Goal: Transaction & Acquisition: Purchase product/service

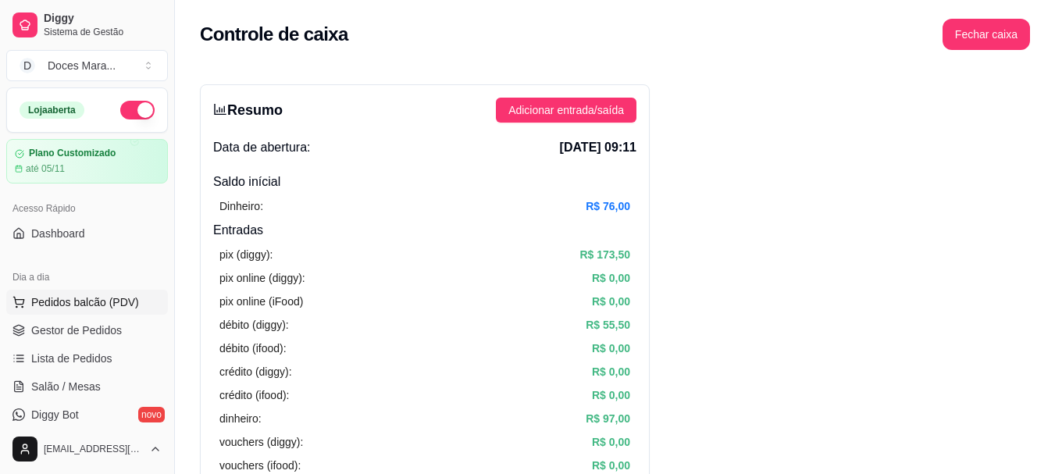
click at [102, 303] on span "Pedidos balcão (PDV)" at bounding box center [85, 302] width 108 height 16
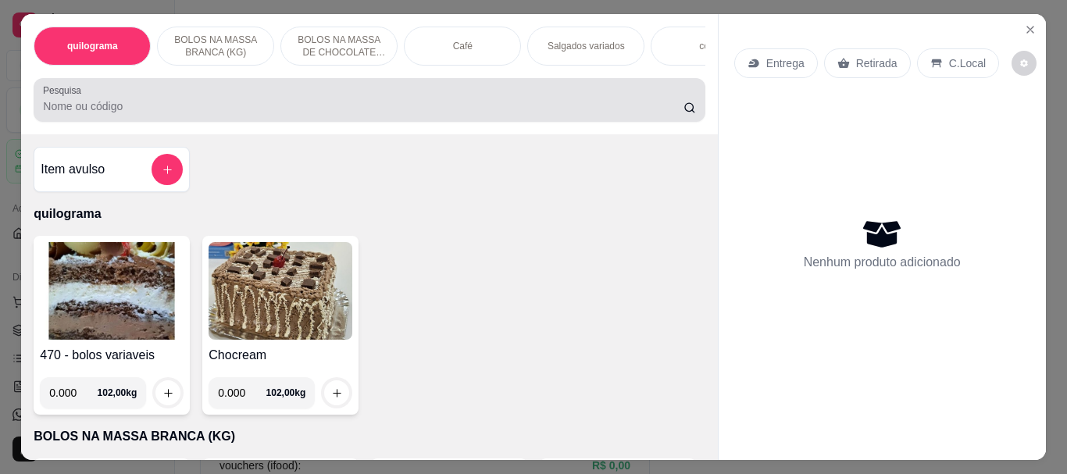
click at [85, 122] on div "Pesquisa" at bounding box center [369, 100] width 671 height 44
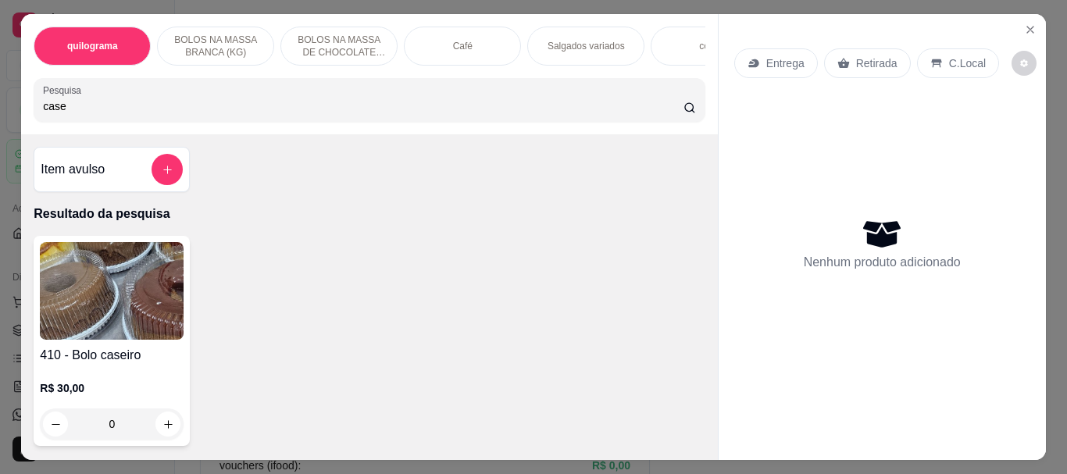
type input "case"
click at [85, 276] on img at bounding box center [112, 291] width 144 height 98
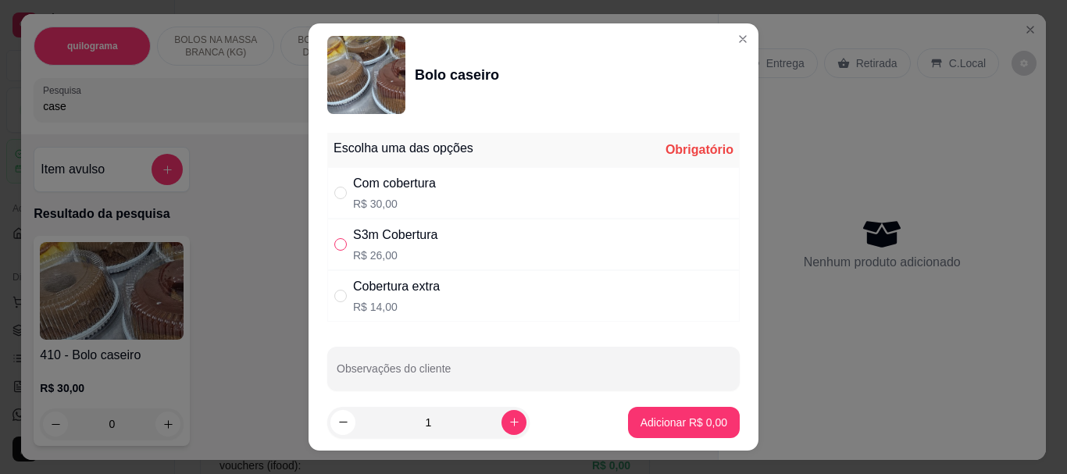
click at [334, 244] on input "" at bounding box center [340, 244] width 12 height 12
radio input "true"
click at [690, 419] on p "Adicionar R$ 26,00" at bounding box center [680, 423] width 93 height 16
type input "1"
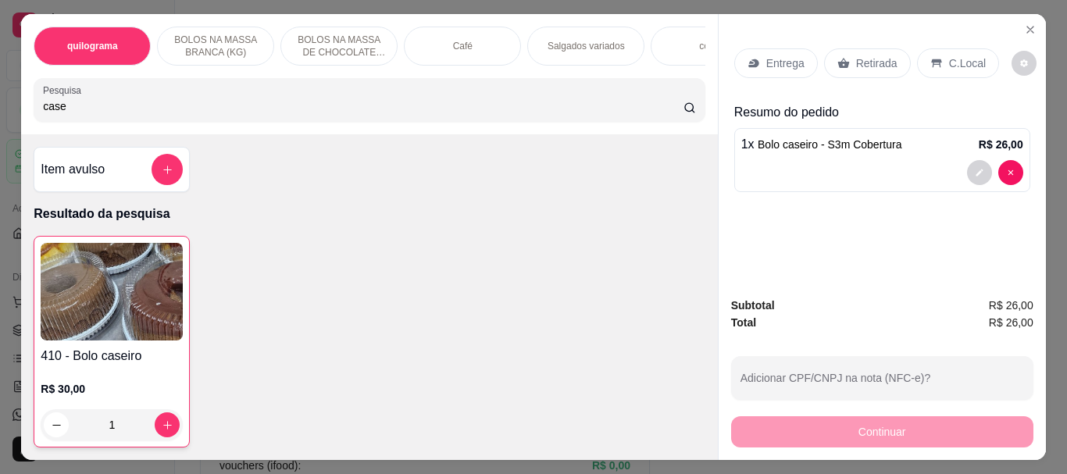
click at [875, 64] on p "Retirada" at bounding box center [876, 63] width 41 height 16
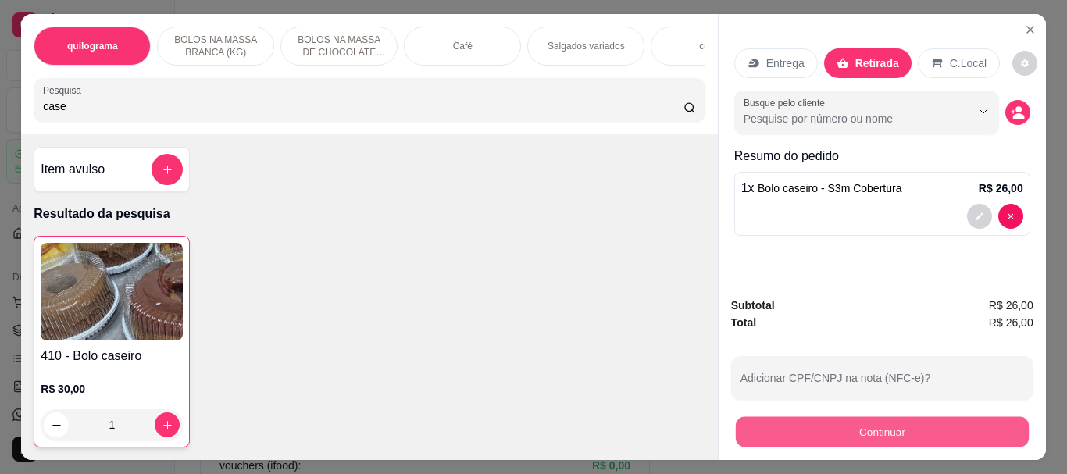
click at [848, 432] on button "Continuar" at bounding box center [881, 431] width 293 height 30
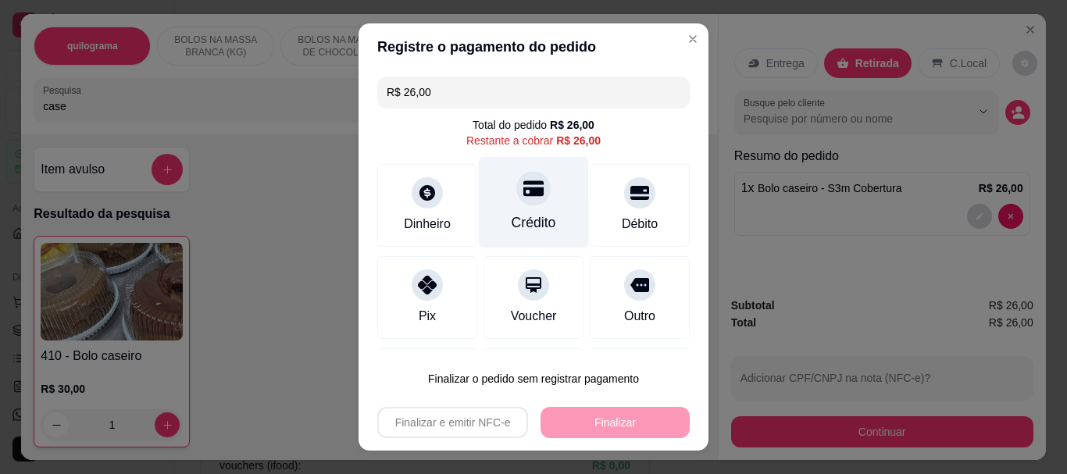
click at [523, 195] on icon at bounding box center [533, 189] width 20 height 16
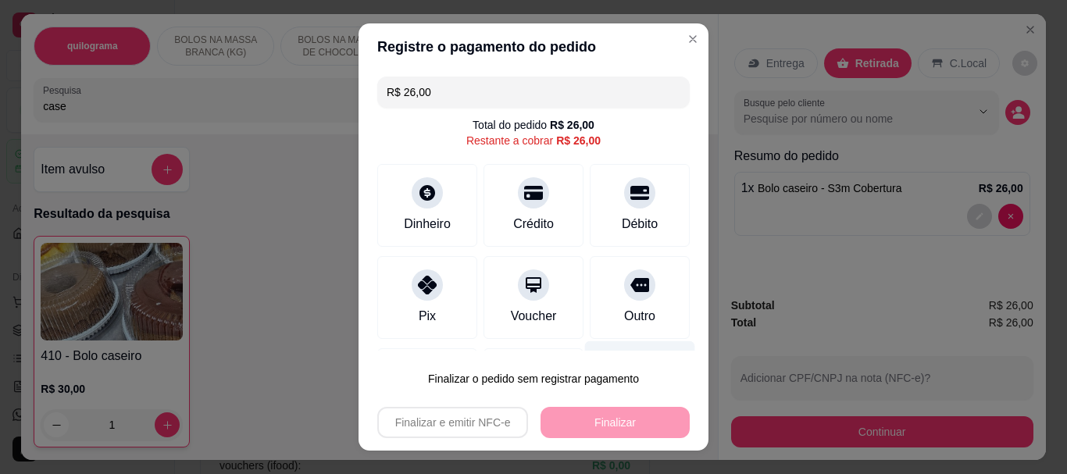
type input "R$ 0,00"
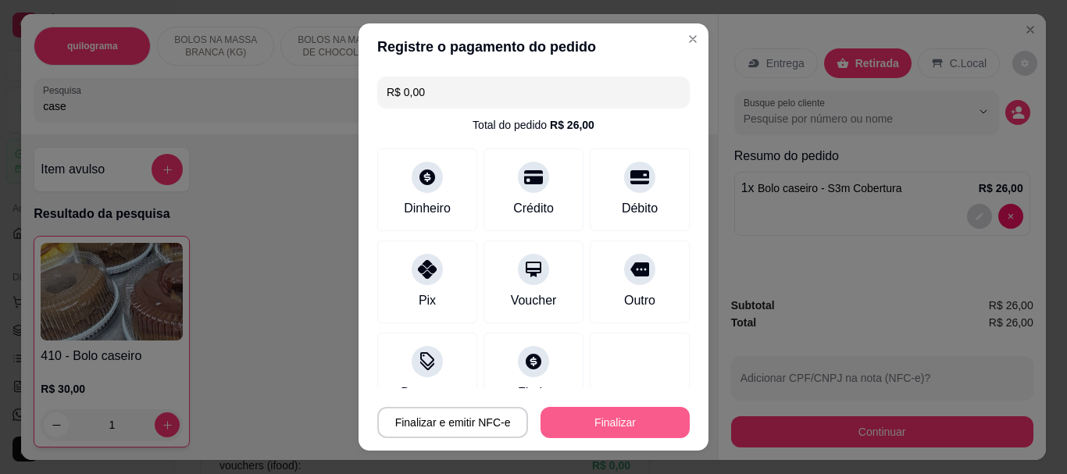
click at [592, 435] on button "Finalizar" at bounding box center [614, 422] width 149 height 31
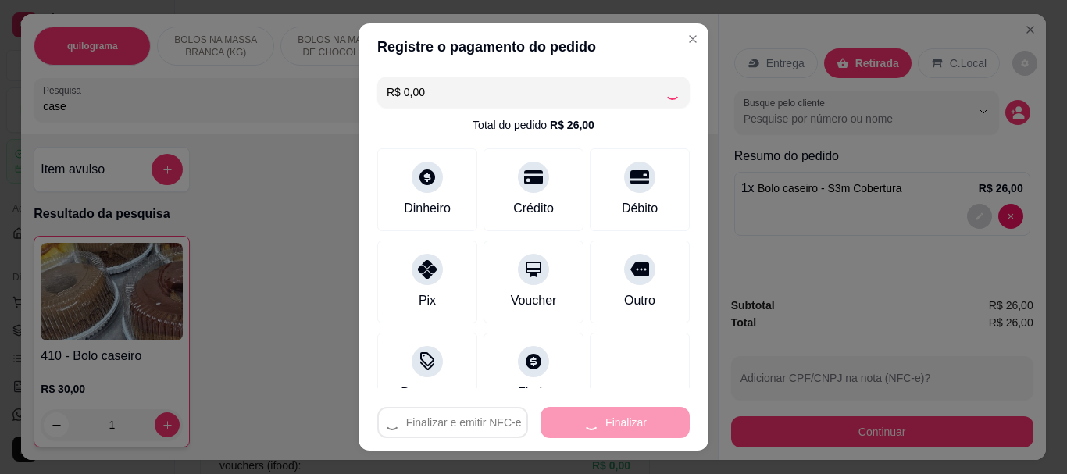
type input "0"
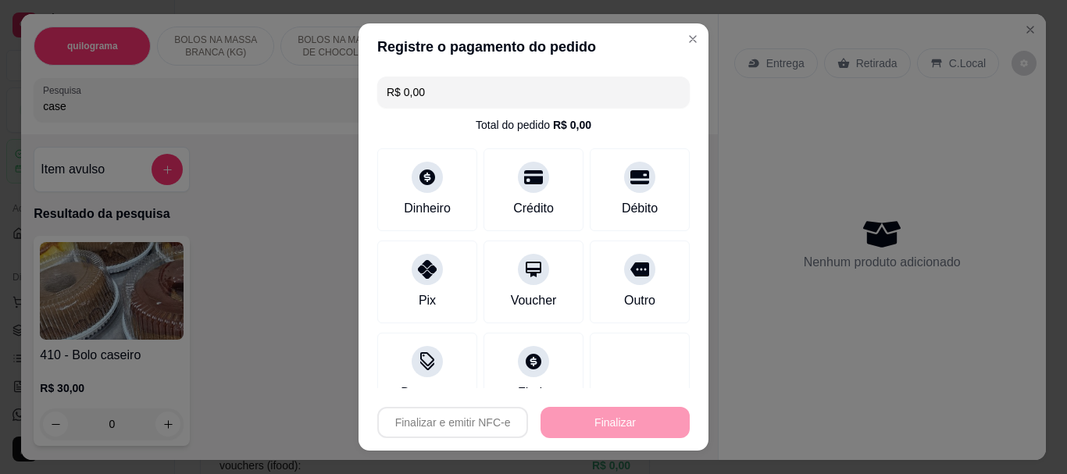
type input "-R$ 26,00"
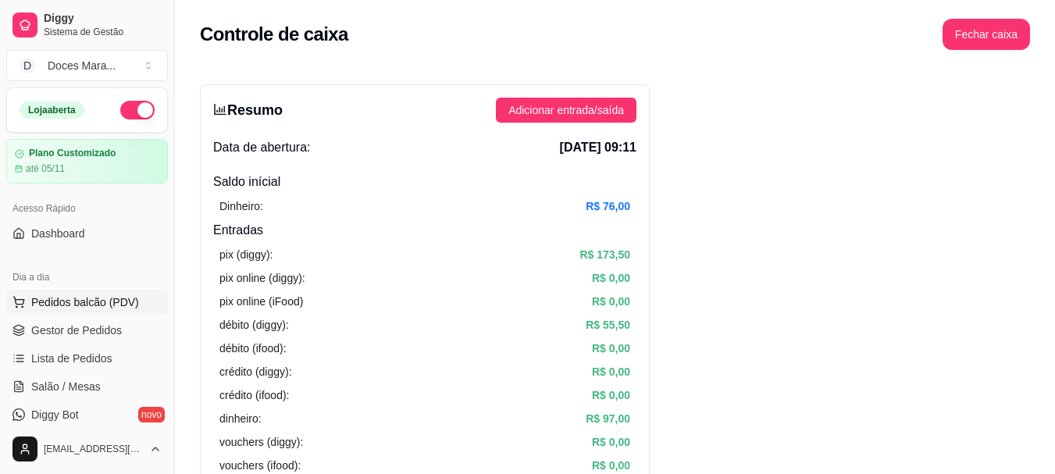
click at [41, 301] on span "Pedidos balcão (PDV)" at bounding box center [85, 302] width 108 height 16
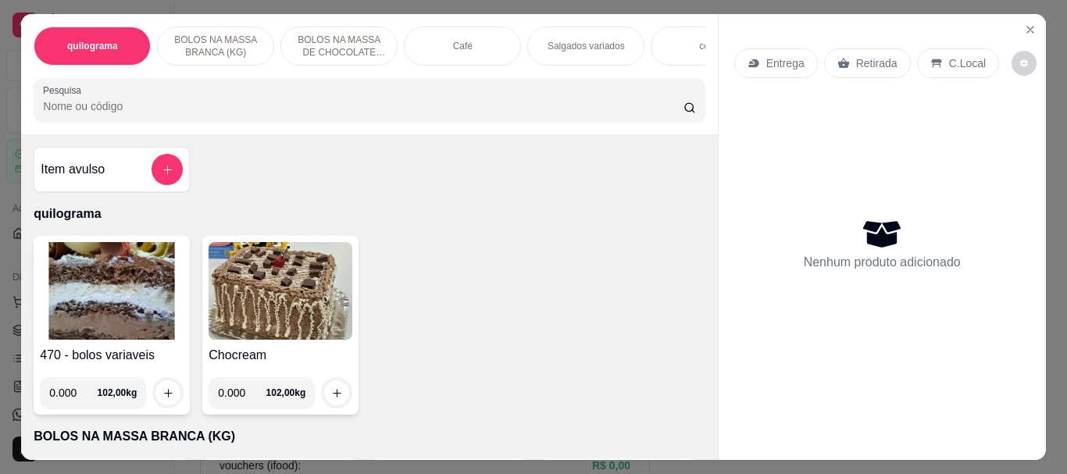
click at [465, 45] on div "Café" at bounding box center [462, 46] width 117 height 39
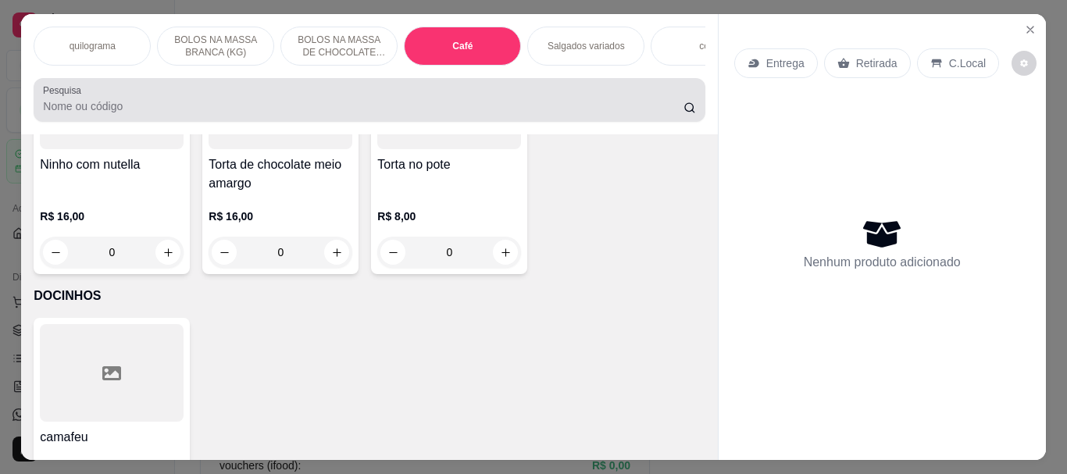
scroll to position [41, 0]
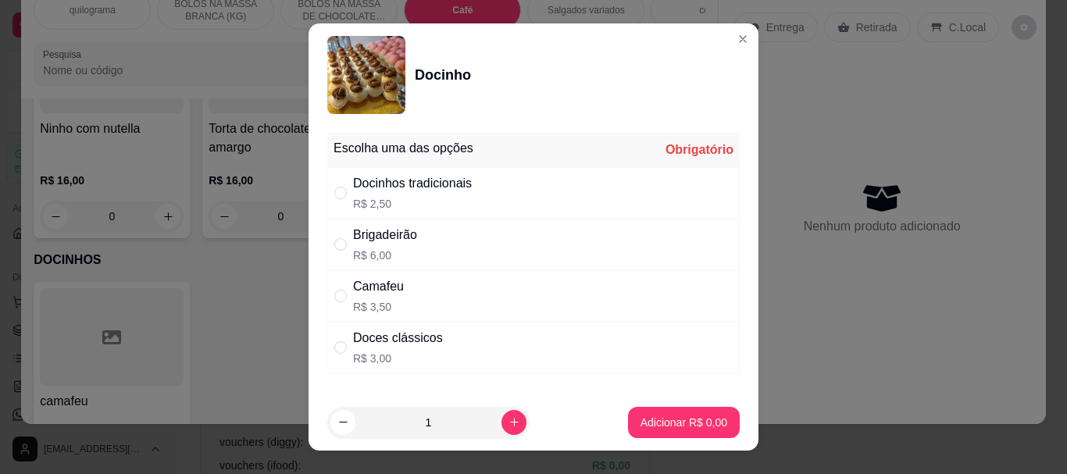
click at [342, 350] on div "" at bounding box center [343, 347] width 19 height 17
radio input "true"
click at [426, 421] on input "1" at bounding box center [428, 422] width 146 height 31
type input "21"
click at [685, 428] on p "Adicionar R$ 63,00" at bounding box center [680, 423] width 93 height 16
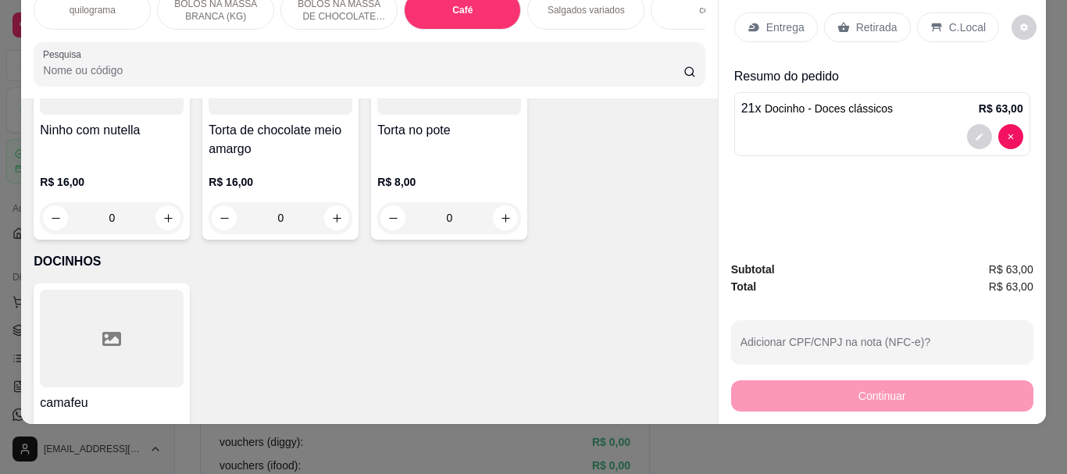
type input "21"
click at [856, 20] on p "Retirada" at bounding box center [876, 28] width 41 height 16
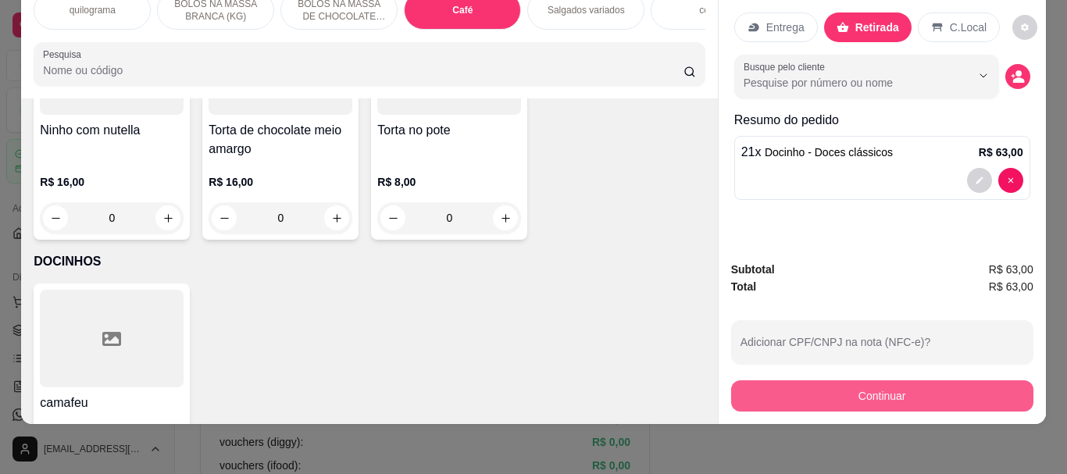
click at [851, 380] on button "Continuar" at bounding box center [882, 395] width 302 height 31
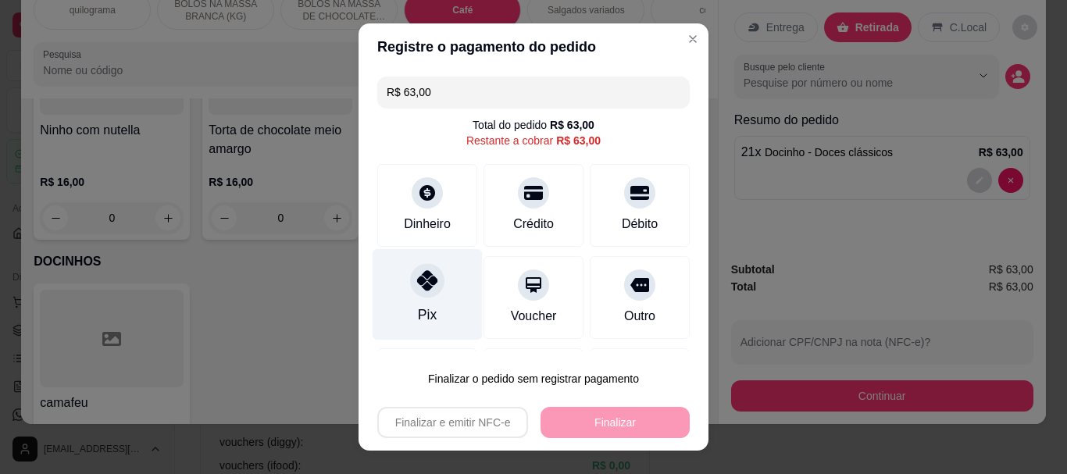
click at [422, 291] on icon at bounding box center [427, 281] width 20 height 20
type input "R$ 0,00"
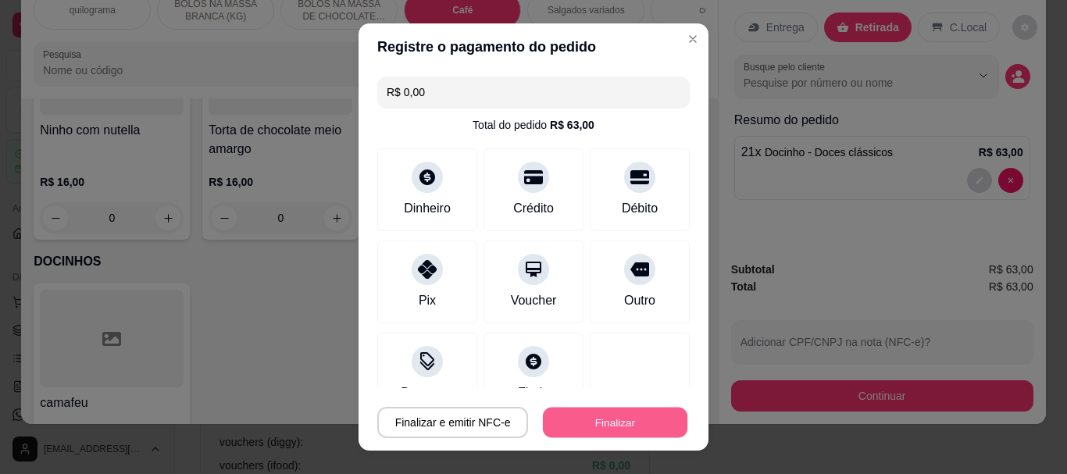
click at [581, 414] on button "Finalizar" at bounding box center [615, 422] width 144 height 30
click at [627, 425] on button "Finalizar" at bounding box center [614, 422] width 149 height 31
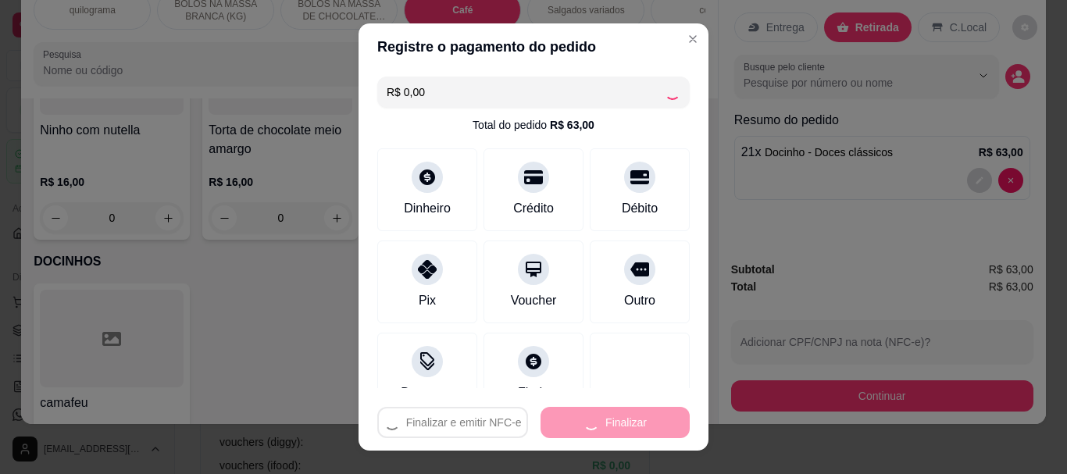
type input "0"
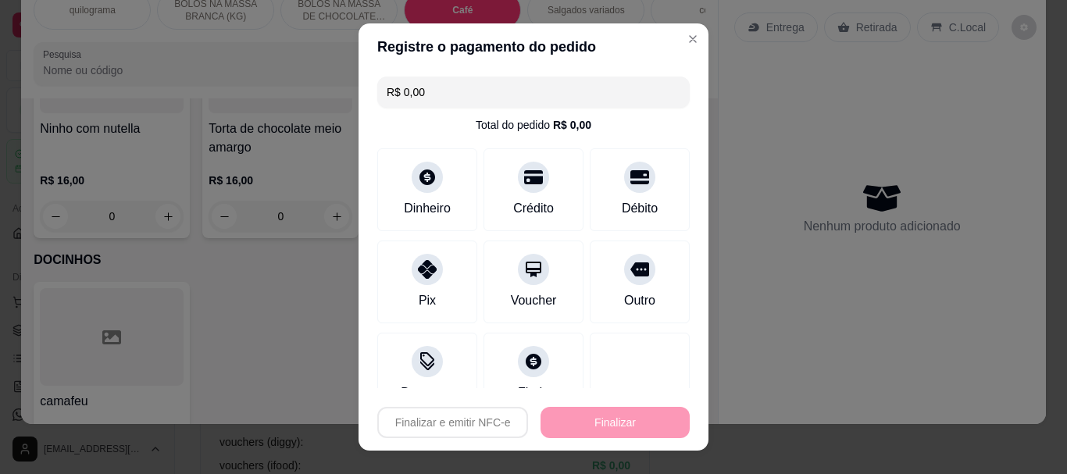
type input "-R$ 63,00"
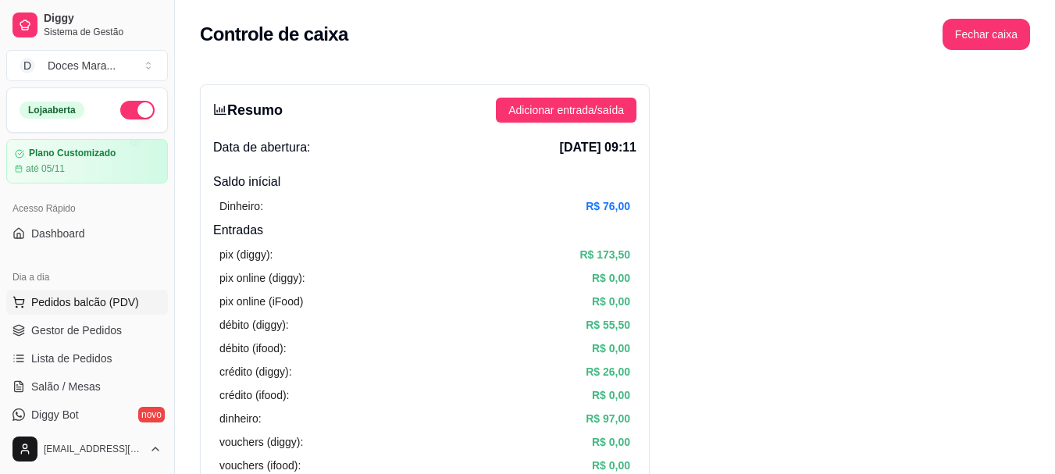
click at [96, 299] on span "Pedidos balcão (PDV)" at bounding box center [85, 302] width 108 height 16
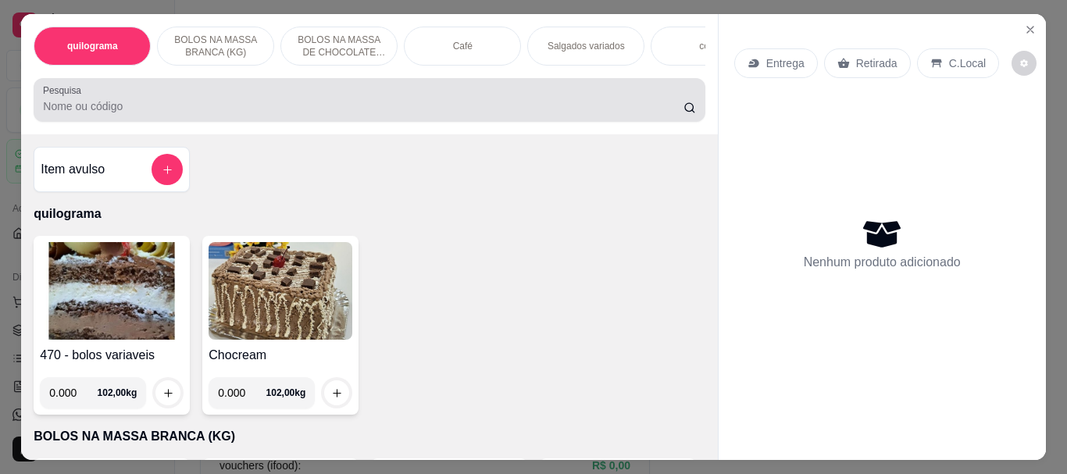
click at [215, 114] on input "Pesquisa" at bounding box center [363, 106] width 640 height 16
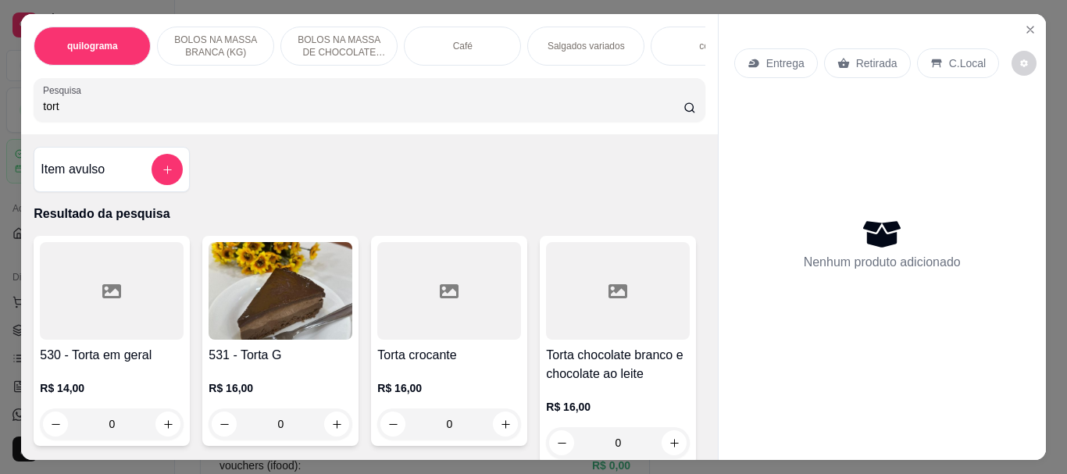
type input "tort"
click at [264, 244] on div "531 - Torta G R$ 16,00 0" at bounding box center [280, 341] width 156 height 210
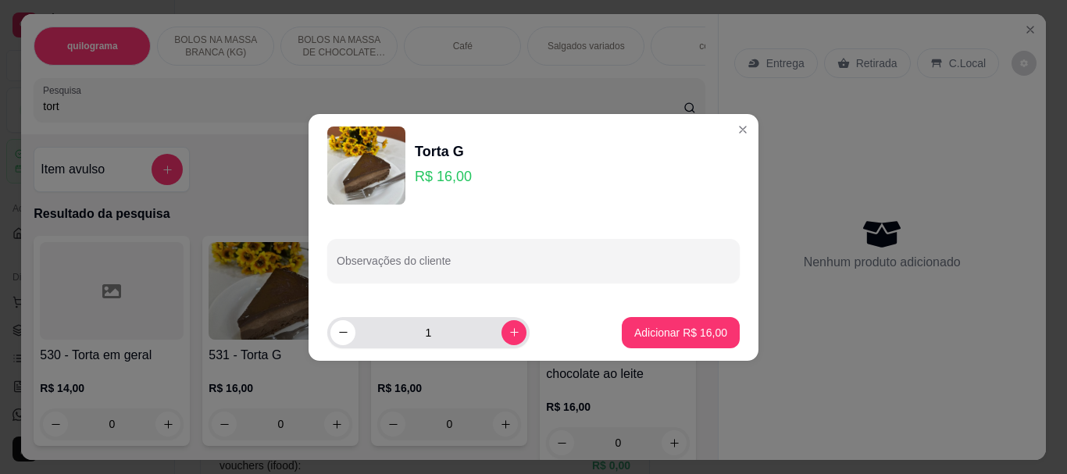
drag, startPoint x: 486, startPoint y: 329, endPoint x: 494, endPoint y: 330, distance: 8.0
click at [488, 330] on input "1" at bounding box center [428, 332] width 146 height 31
click at [501, 338] on button "increase-product-quantity" at bounding box center [513, 332] width 25 height 25
type input "2"
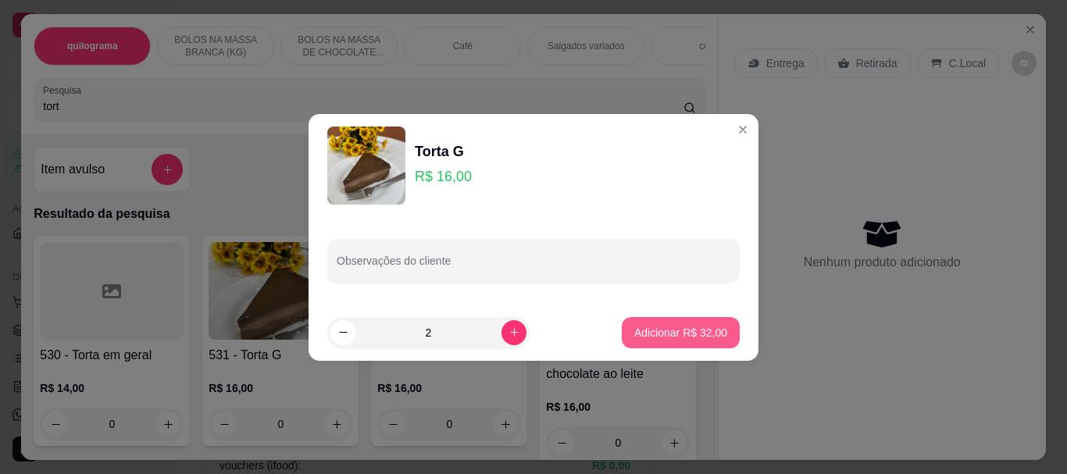
click at [648, 340] on button "Adicionar R$ 32,00" at bounding box center [681, 332] width 118 height 31
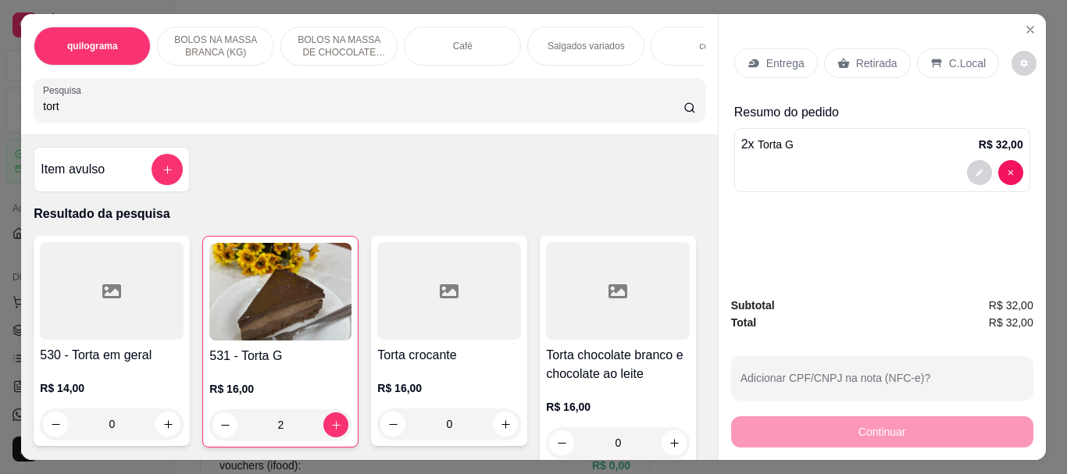
type input "2"
drag, startPoint x: 66, startPoint y: 116, endPoint x: 0, endPoint y: 111, distance: 66.5
click at [0, 111] on div "quilograma BOLOS NA MASSA BRANCA (KG) BOLOS NA MASSA DE CHOCOLATE preço por (KG…" at bounding box center [533, 237] width 1067 height 474
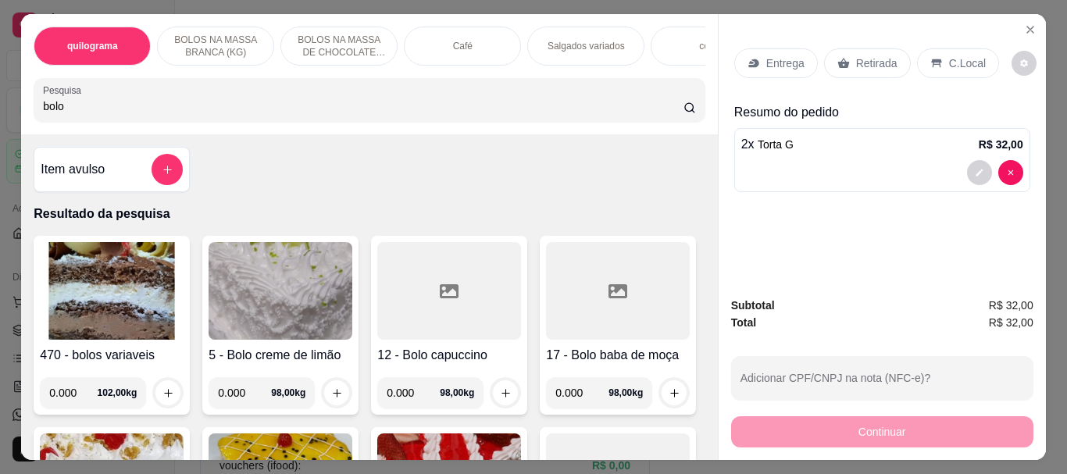
type input "bolo"
click at [96, 283] on img at bounding box center [112, 291] width 144 height 98
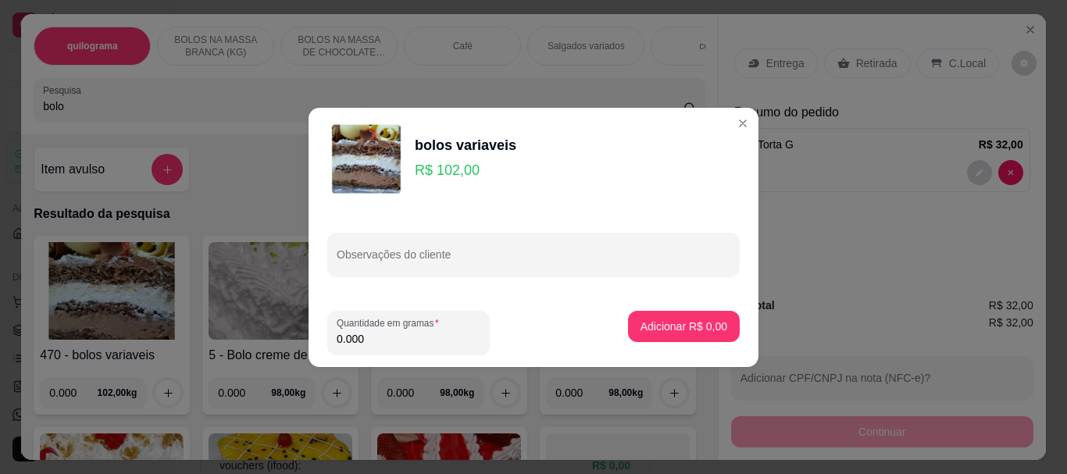
click at [408, 335] on input "0.000" at bounding box center [409, 339] width 144 height 16
type input "0.200"
click at [668, 321] on p "Adicionar R$ 20,40" at bounding box center [681, 326] width 91 height 15
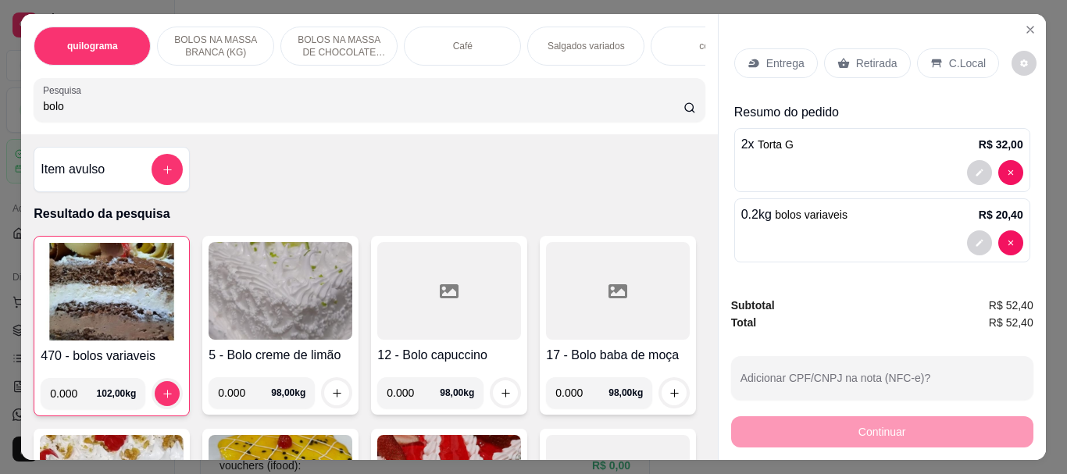
click at [865, 48] on div "Retirada" at bounding box center [867, 63] width 87 height 30
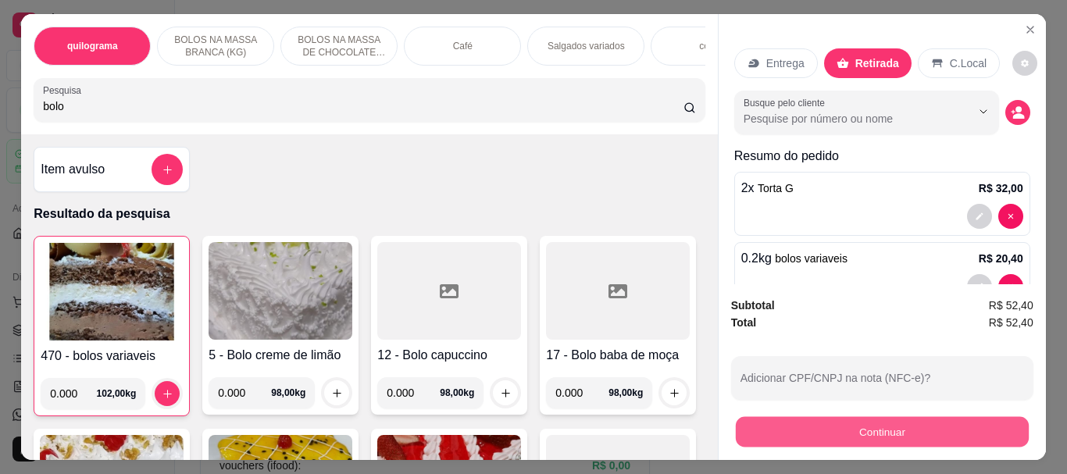
click at [887, 420] on button "Continuar" at bounding box center [881, 431] width 293 height 30
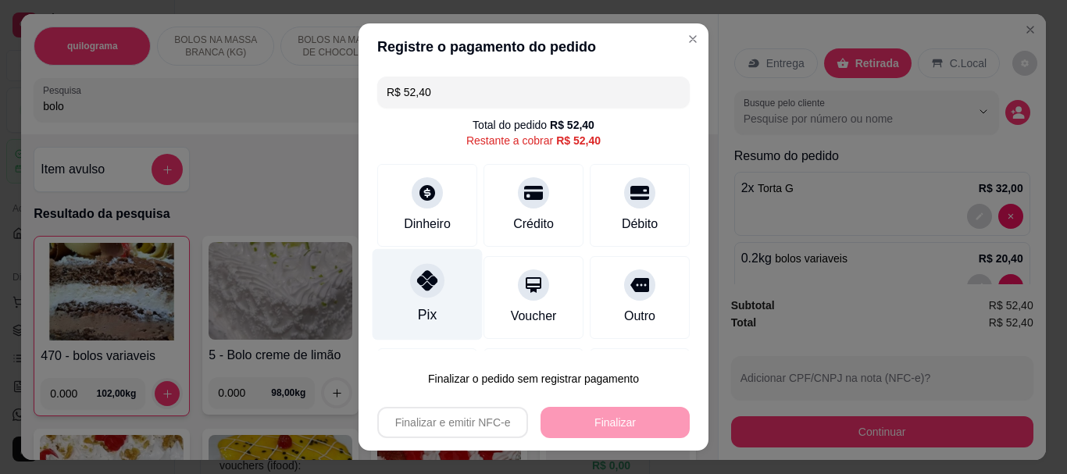
click at [426, 287] on icon at bounding box center [427, 281] width 20 height 20
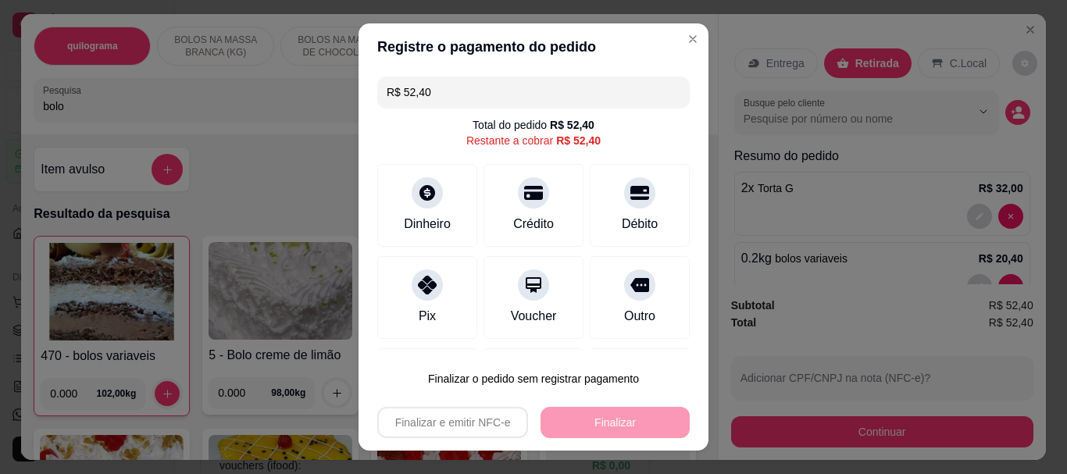
type input "R$ 0,00"
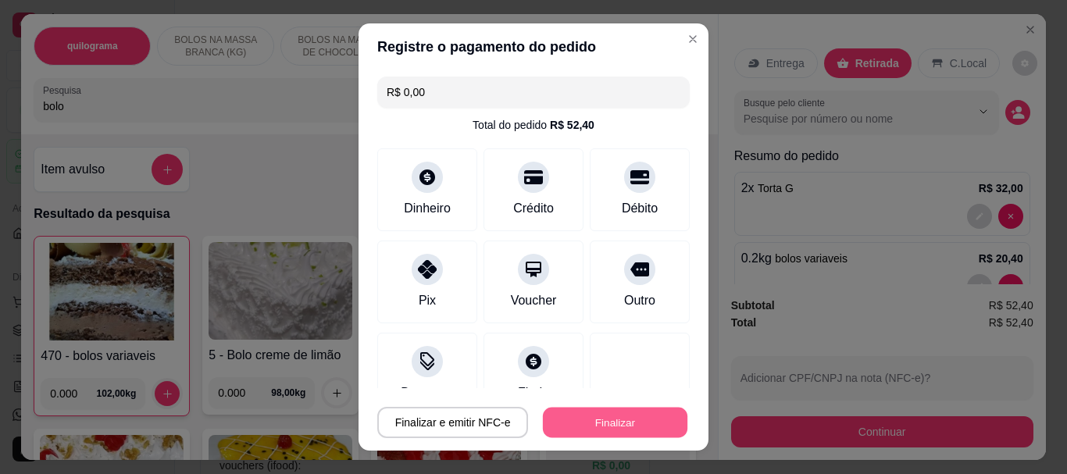
click at [643, 421] on button "Finalizar" at bounding box center [615, 422] width 144 height 30
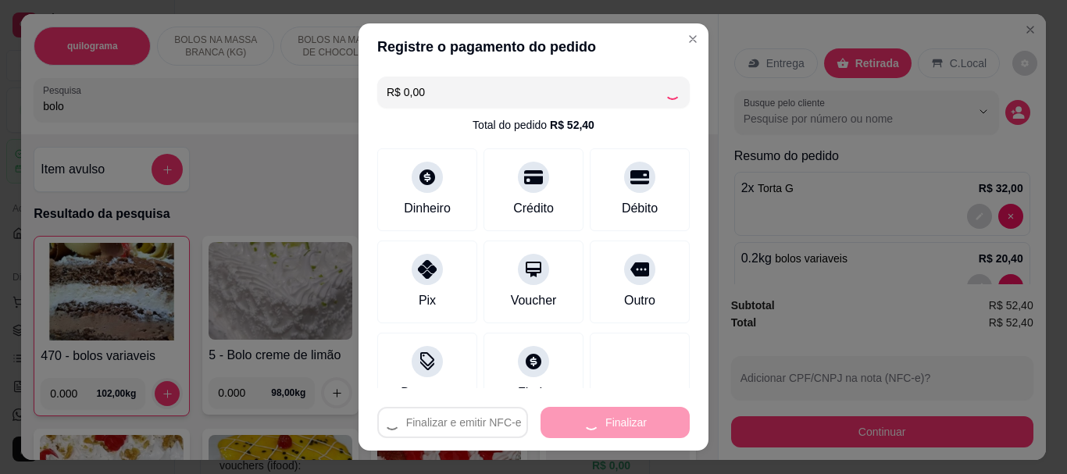
type input "0"
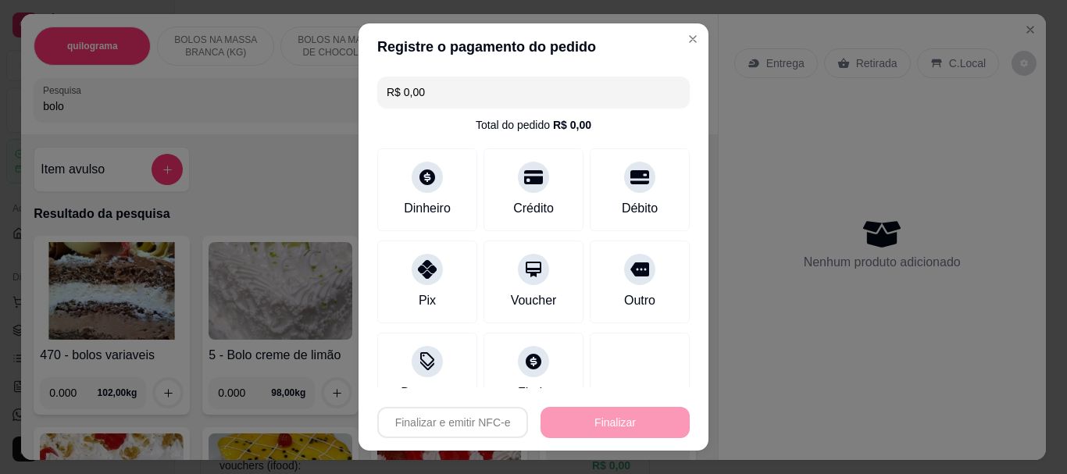
type input "-R$ 52,40"
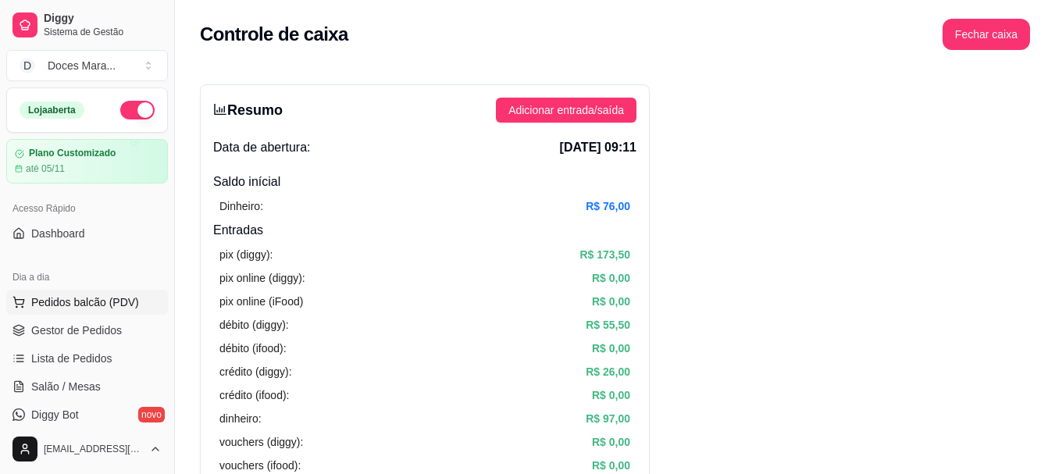
click at [111, 297] on span "Pedidos balcão (PDV)" at bounding box center [85, 302] width 108 height 16
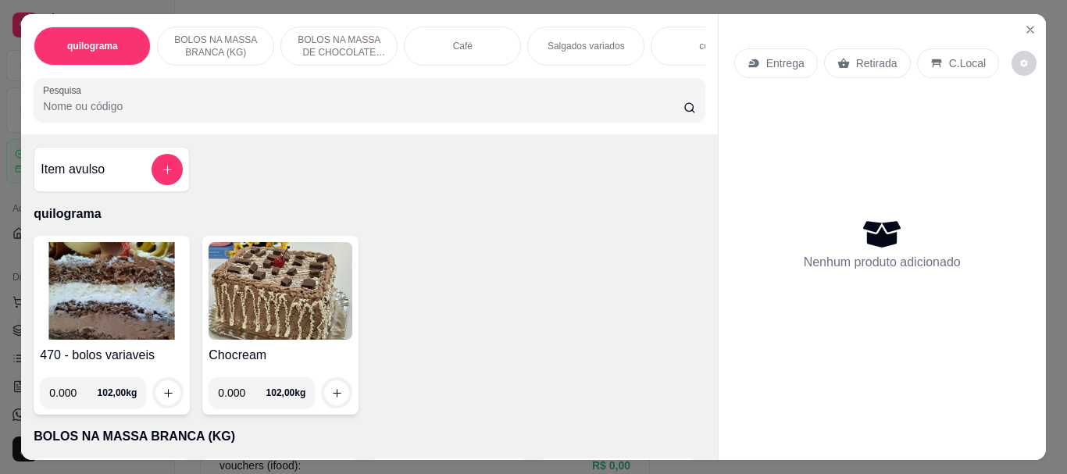
click at [127, 272] on img at bounding box center [112, 291] width 144 height 98
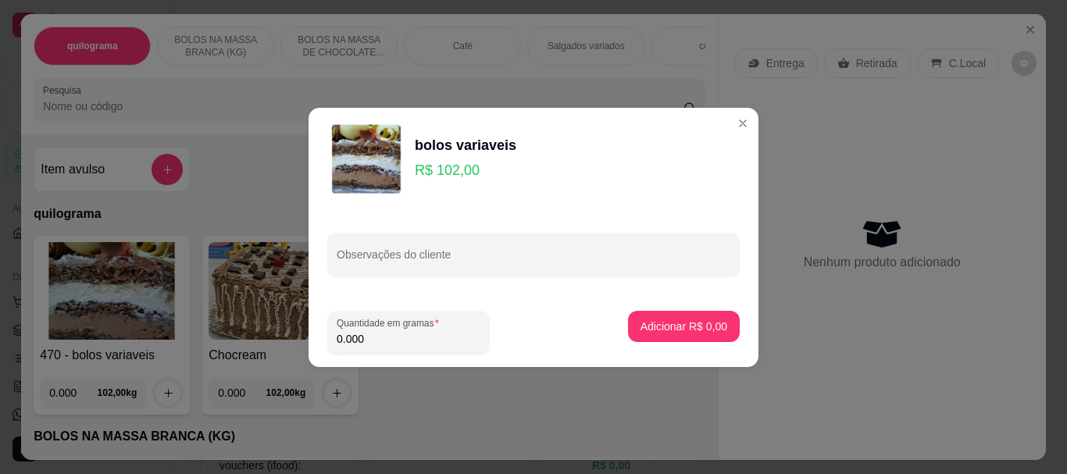
click at [390, 337] on input "0.000" at bounding box center [409, 339] width 144 height 16
type input "1.620"
click at [629, 325] on p "Adicionar R$ 165,24" at bounding box center [677, 326] width 96 height 15
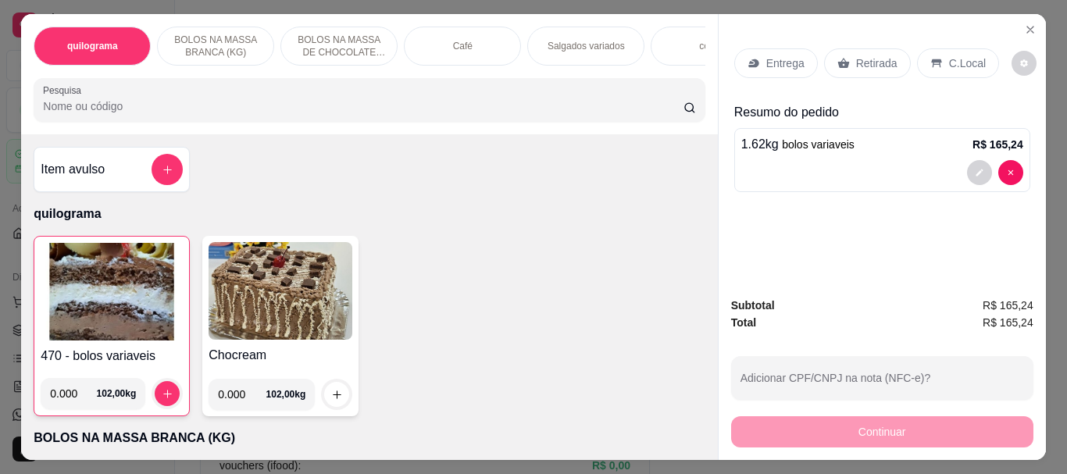
click at [465, 49] on div "Café" at bounding box center [462, 46] width 117 height 39
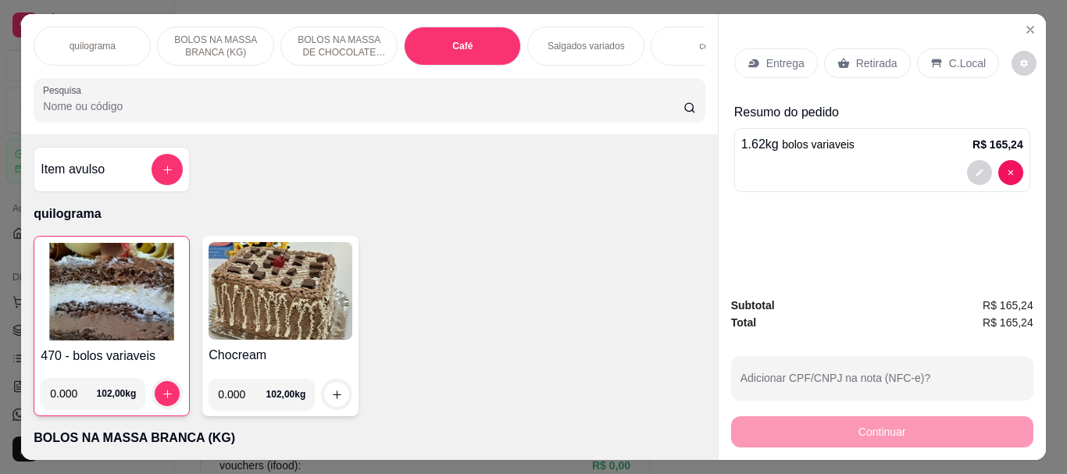
scroll to position [41, 0]
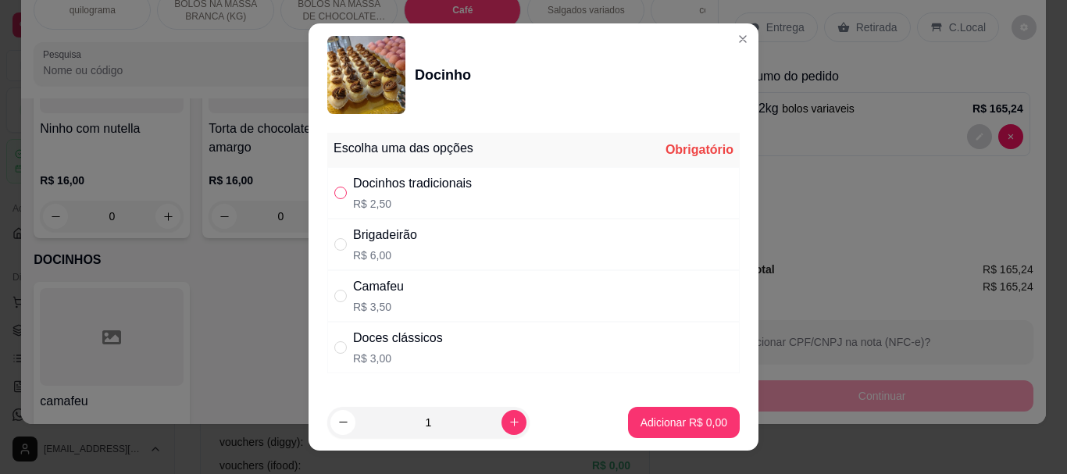
click at [334, 191] on input "" at bounding box center [340, 193] width 12 height 12
radio input "true"
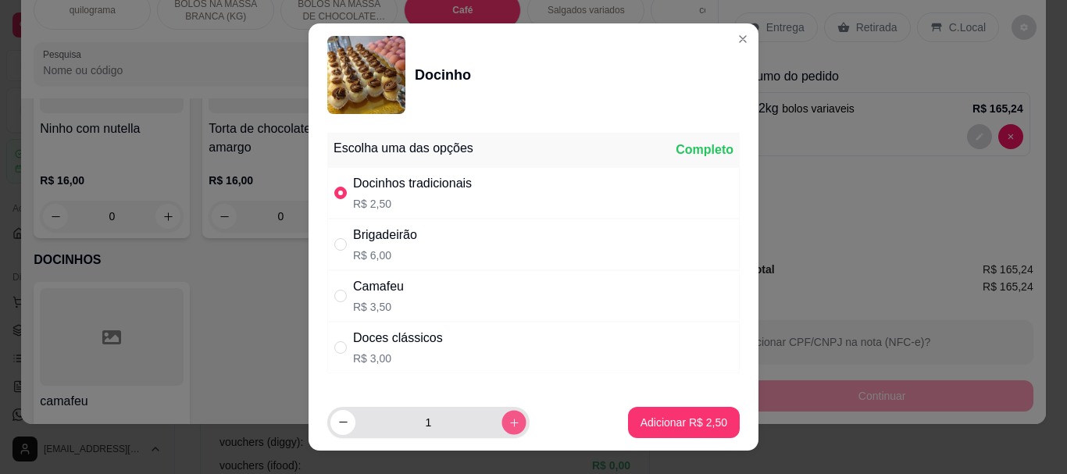
click at [508, 420] on icon "increase-product-quantity" at bounding box center [514, 422] width 12 height 12
click at [508, 419] on icon "increase-product-quantity" at bounding box center [514, 422] width 12 height 12
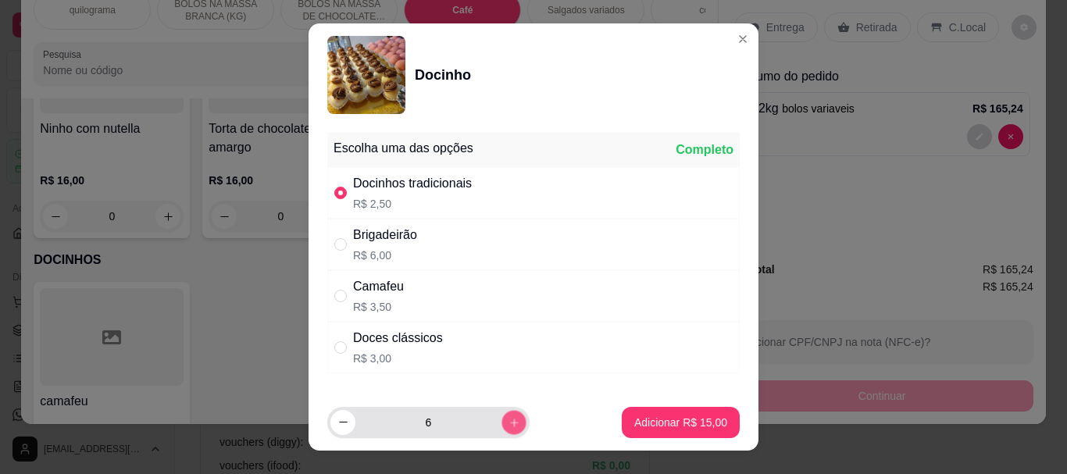
click at [508, 419] on icon "increase-product-quantity" at bounding box center [514, 422] width 12 height 12
click at [508, 418] on icon "increase-product-quantity" at bounding box center [514, 422] width 12 height 12
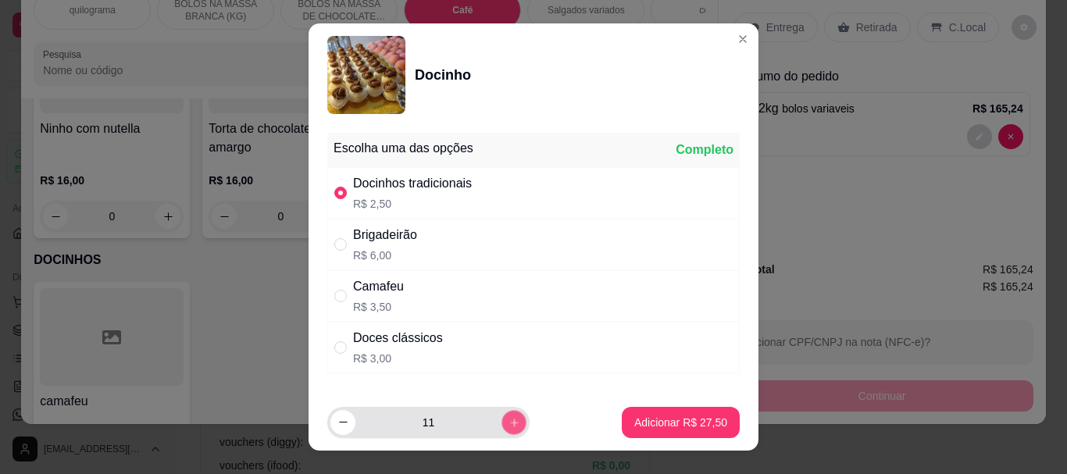
click at [508, 418] on icon "increase-product-quantity" at bounding box center [514, 422] width 12 height 12
click at [508, 417] on icon "increase-product-quantity" at bounding box center [514, 422] width 12 height 12
click at [501, 415] on button "increase-product-quantity" at bounding box center [513, 422] width 24 height 24
click at [501, 414] on button "increase-product-quantity" at bounding box center [513, 422] width 24 height 24
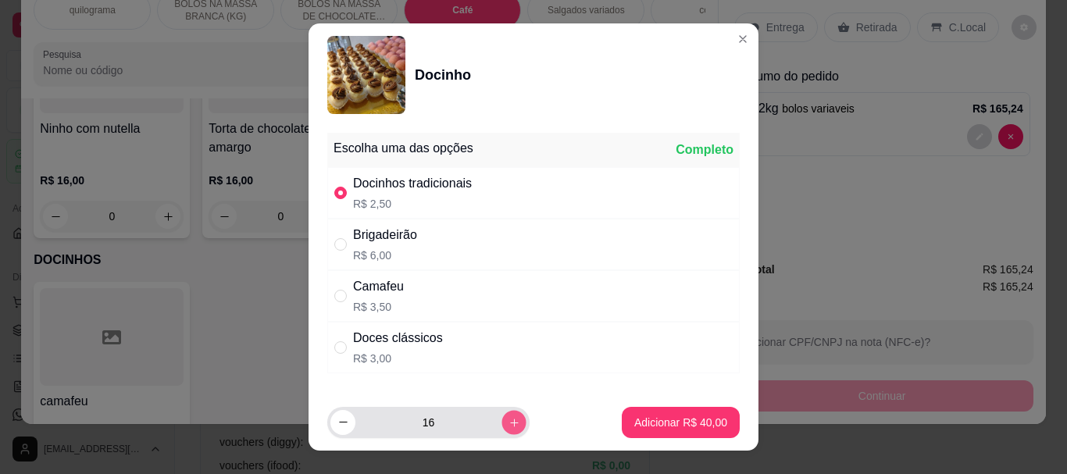
click at [501, 414] on button "increase-product-quantity" at bounding box center [513, 422] width 24 height 24
click at [501, 414] on button "increase-product-quantity" at bounding box center [513, 422] width 25 height 25
click at [501, 414] on button "increase-product-quantity" at bounding box center [513, 422] width 24 height 24
click at [501, 414] on button "increase-product-quantity" at bounding box center [513, 422] width 25 height 25
click at [338, 418] on icon "decrease-product-quantity" at bounding box center [343, 422] width 12 height 12
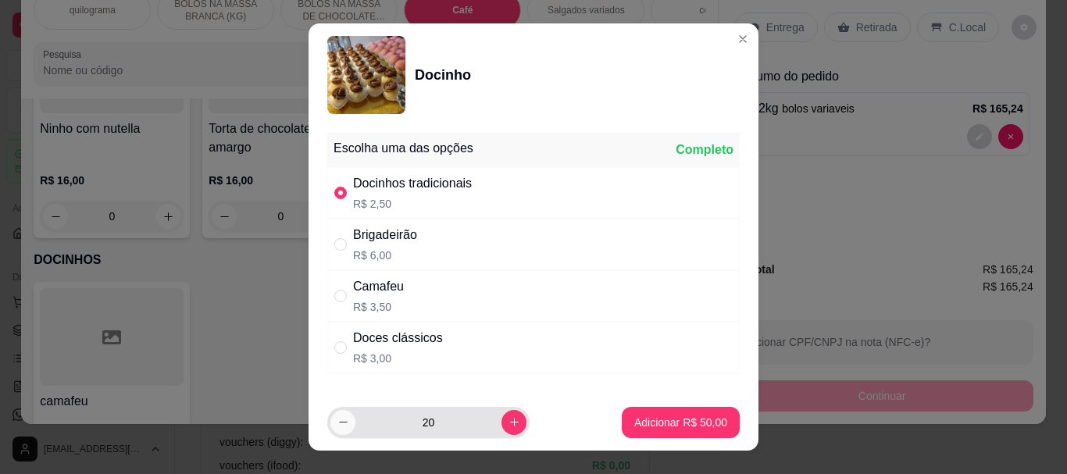
type input "19"
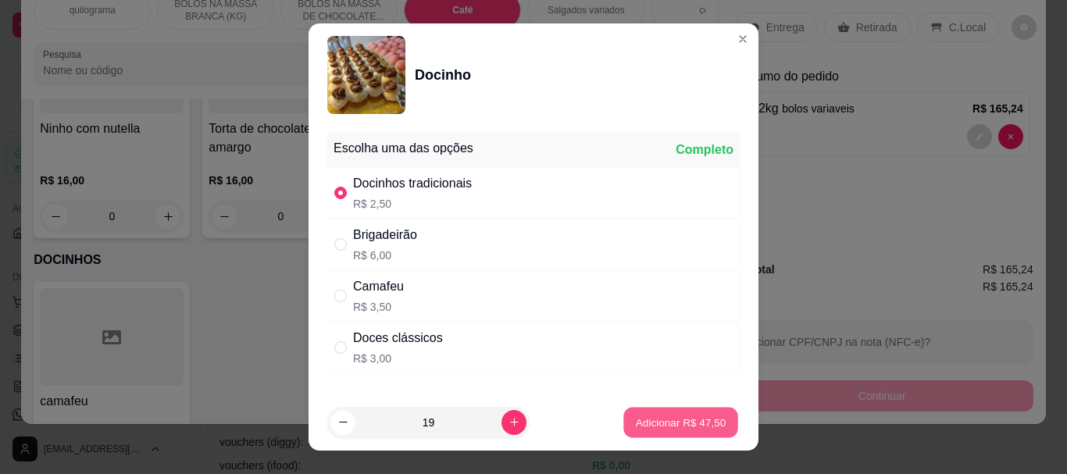
click at [629, 432] on button "Adicionar R$ 47,50" at bounding box center [680, 422] width 115 height 30
type input "19"
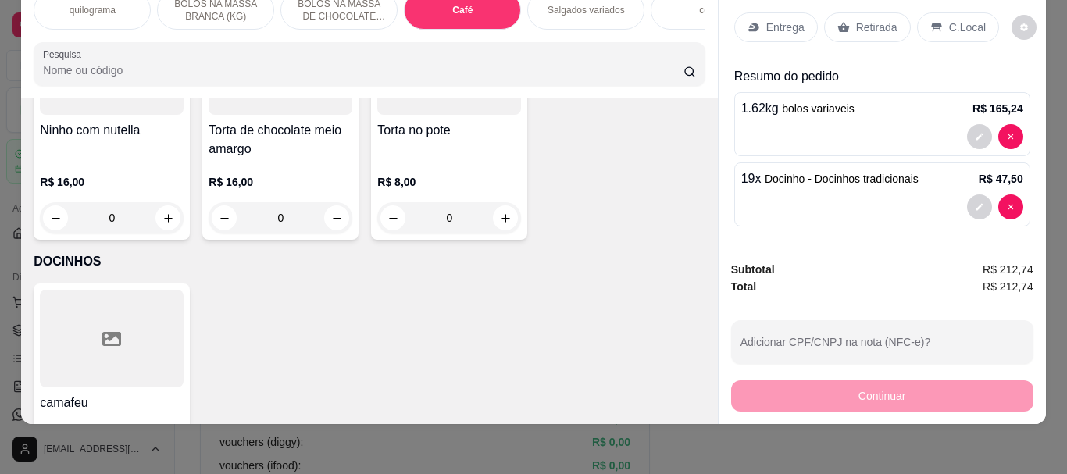
click at [870, 20] on p "Retirada" at bounding box center [876, 28] width 41 height 16
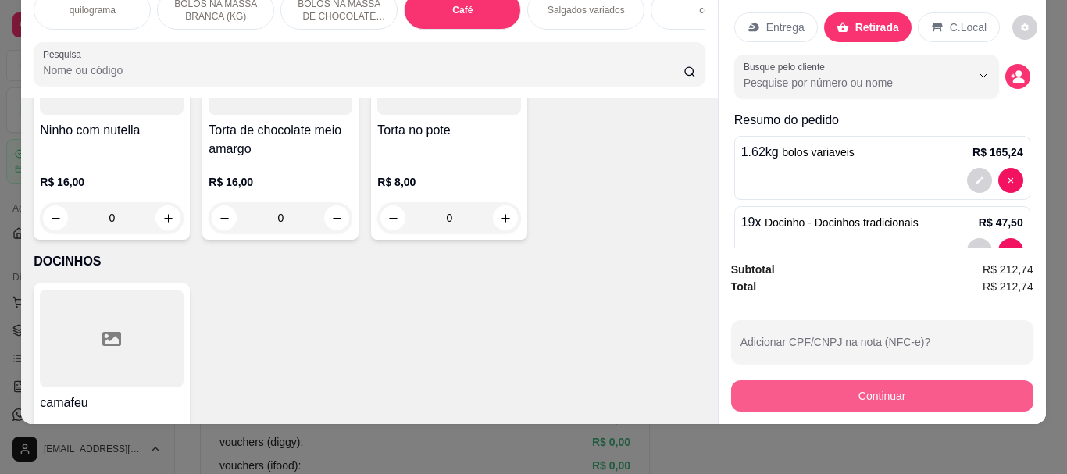
click at [879, 385] on button "Continuar" at bounding box center [882, 395] width 302 height 31
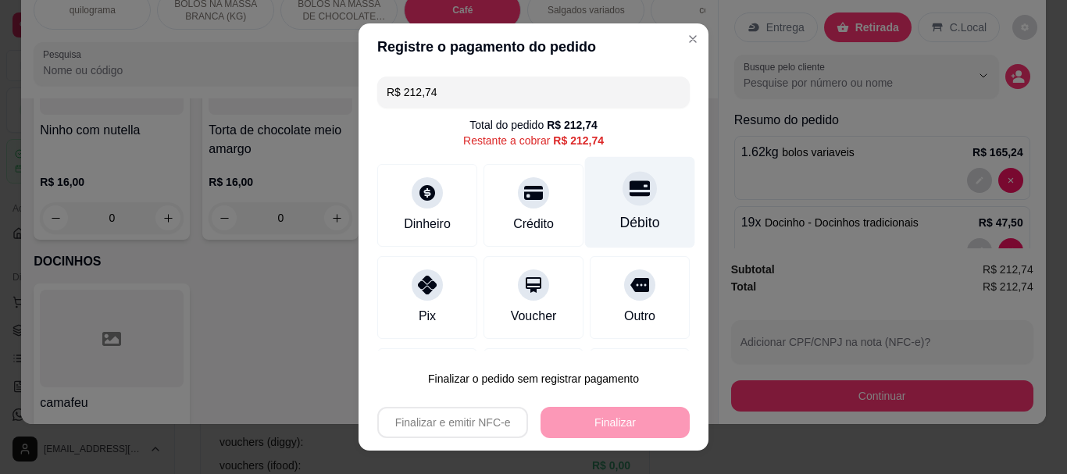
click at [620, 213] on div "Débito" at bounding box center [640, 223] width 40 height 20
type input "R$ 0,00"
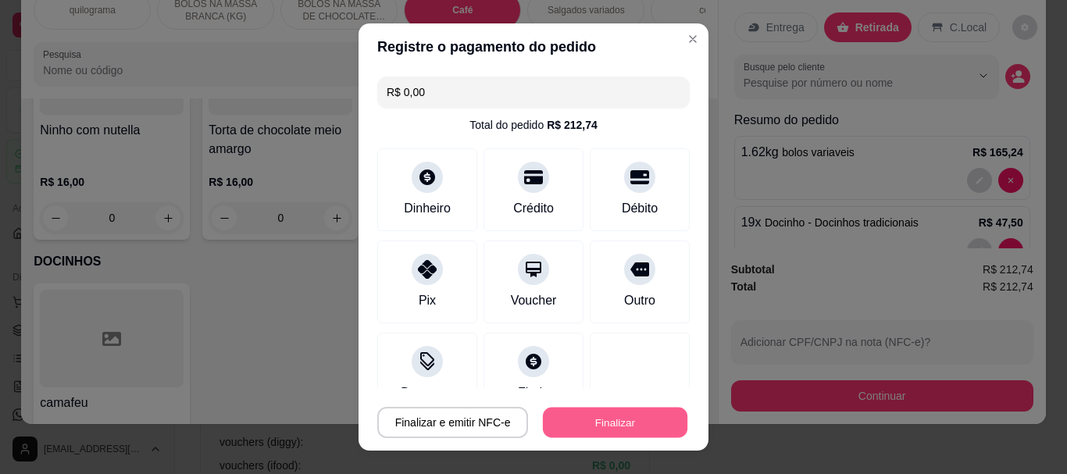
click at [608, 421] on button "Finalizar" at bounding box center [615, 422] width 144 height 30
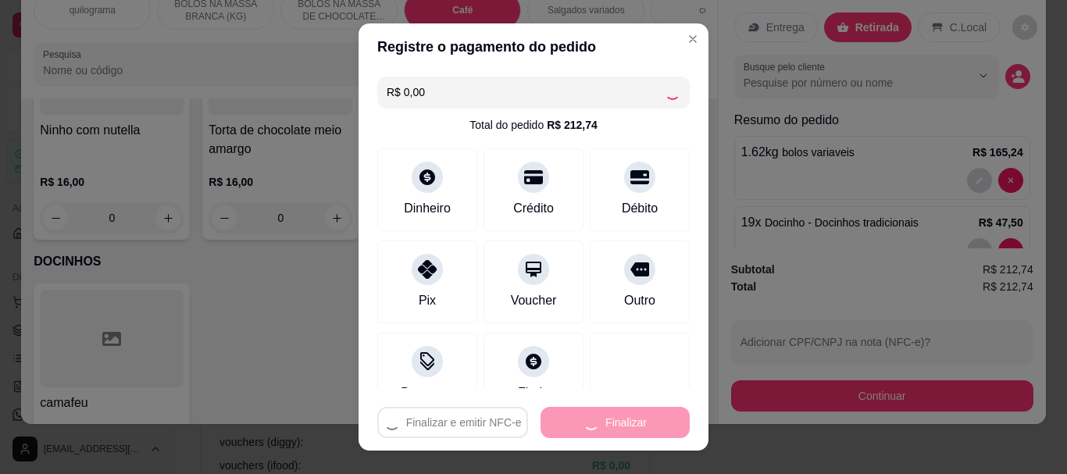
type input "0"
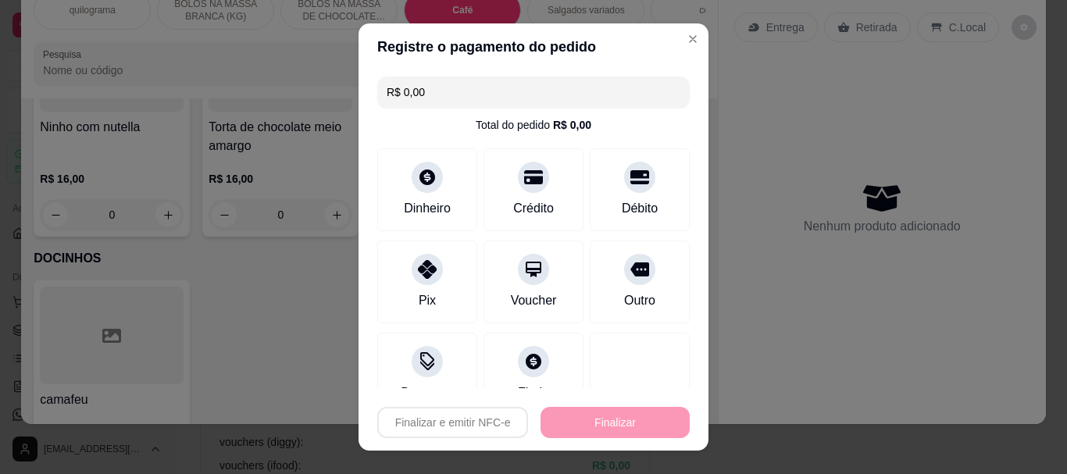
type input "-R$ 212,74"
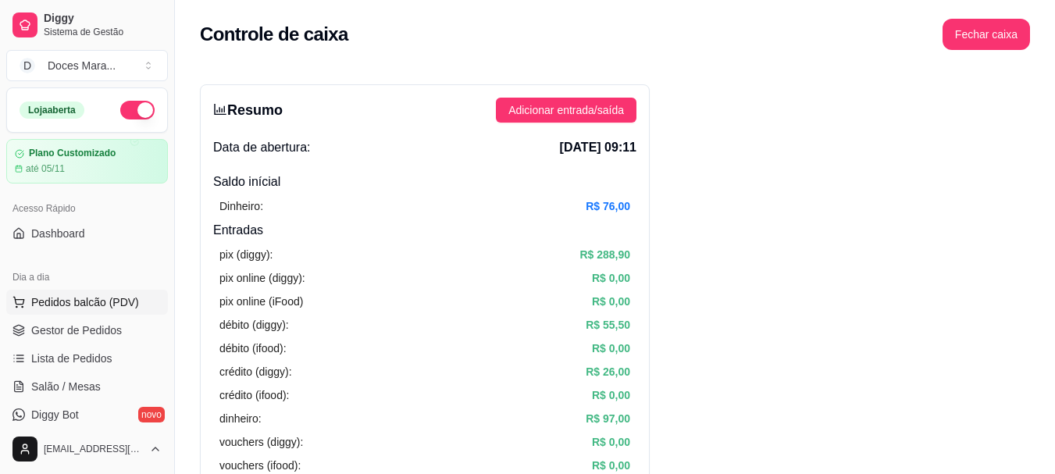
click at [98, 298] on span "Pedidos balcão (PDV)" at bounding box center [85, 302] width 108 height 16
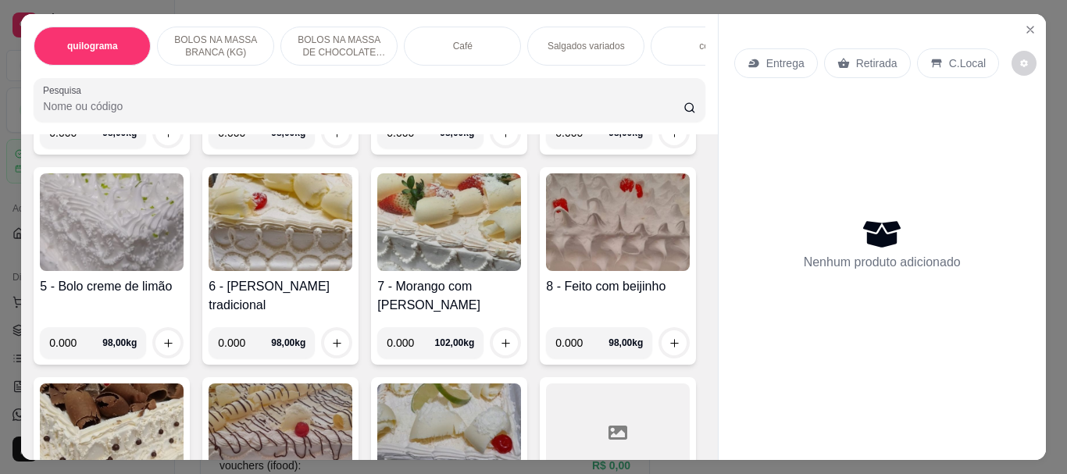
scroll to position [547, 0]
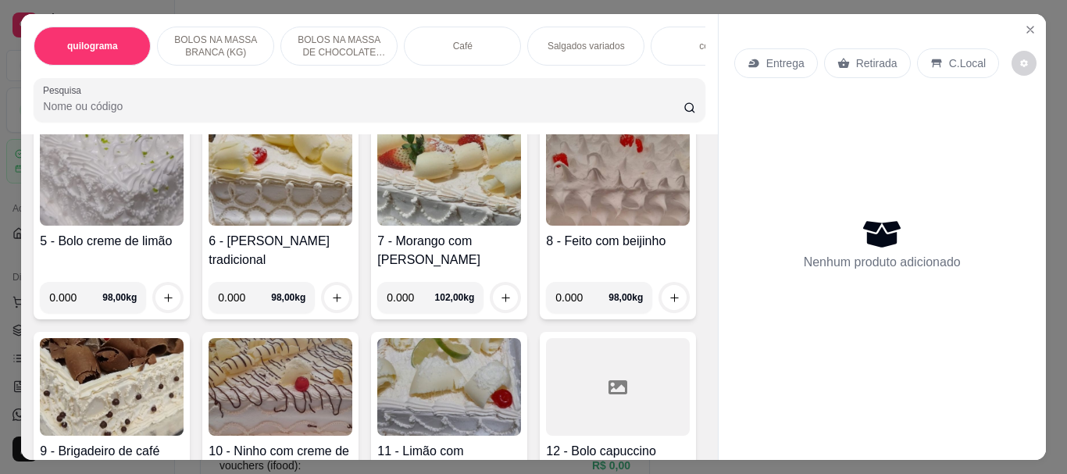
click at [377, 226] on img at bounding box center [449, 177] width 144 height 98
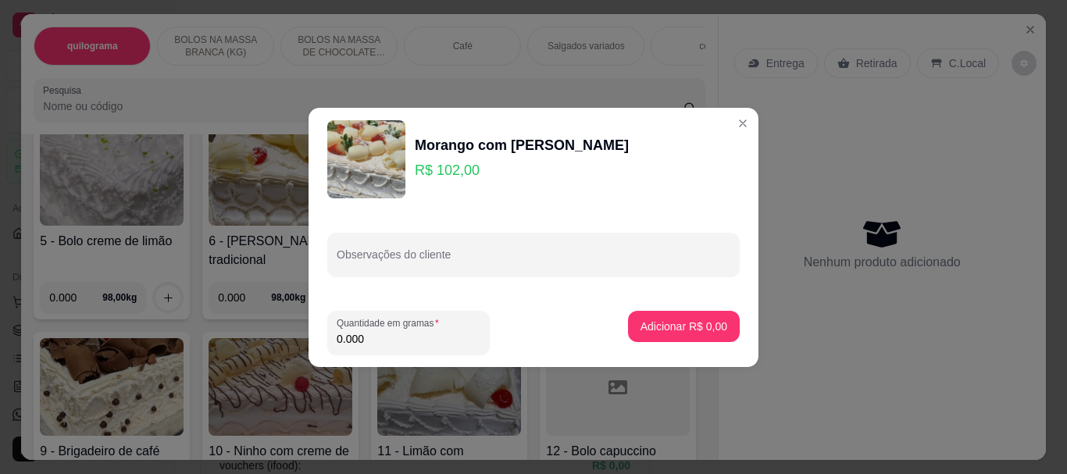
click at [379, 342] on input "0.000" at bounding box center [409, 339] width 144 height 16
type input "1.720"
click at [649, 325] on p "Adicionar R$ 175,44" at bounding box center [677, 326] width 96 height 15
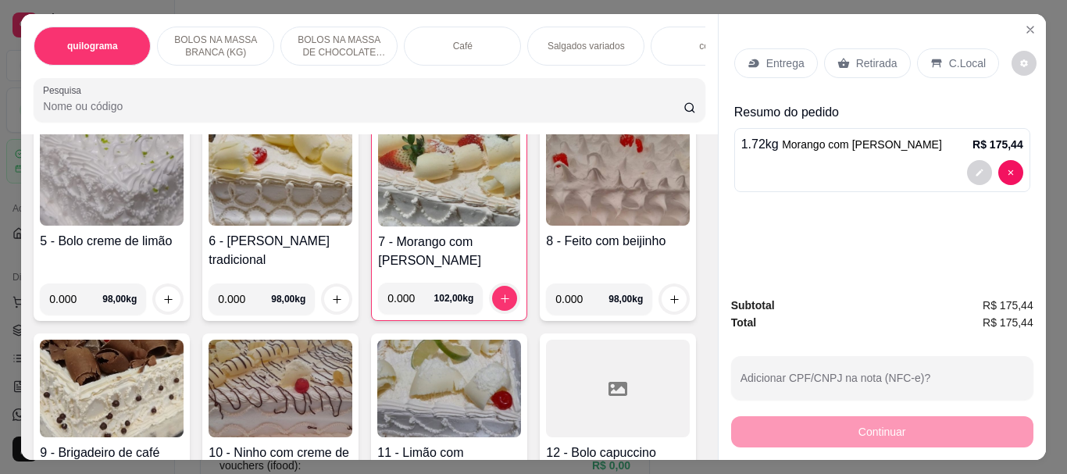
click at [880, 59] on p "Retirada" at bounding box center [876, 63] width 41 height 16
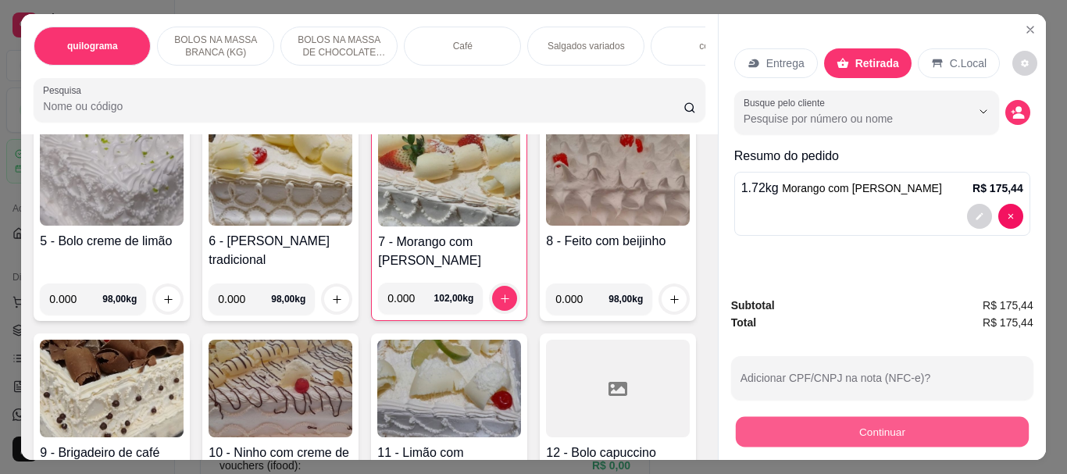
click at [874, 425] on button "Continuar" at bounding box center [881, 431] width 293 height 30
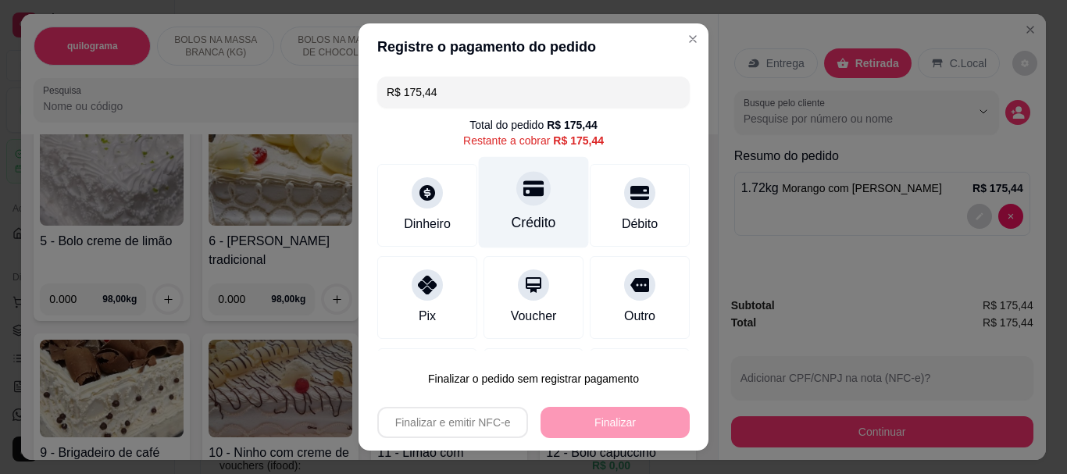
click at [544, 216] on div "Crédito" at bounding box center [534, 202] width 110 height 91
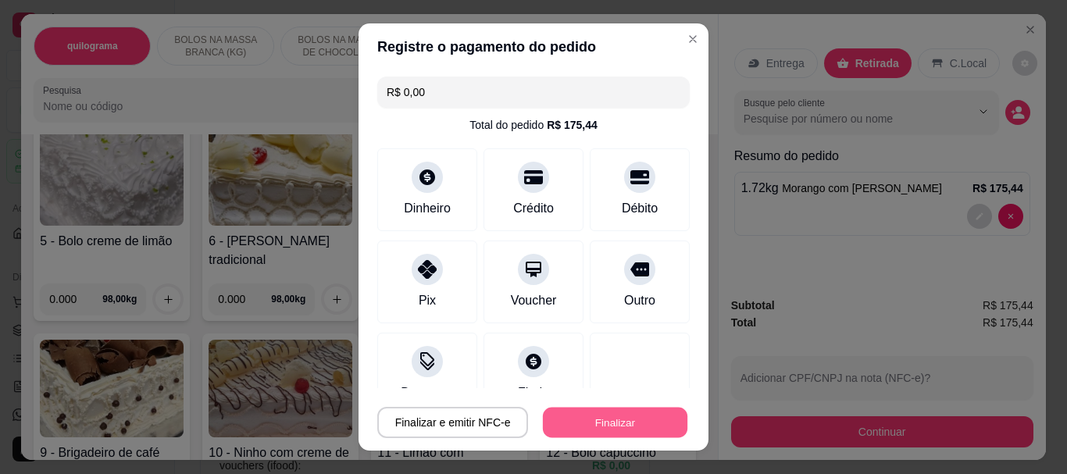
click at [605, 412] on button "Finalizar" at bounding box center [615, 422] width 144 height 30
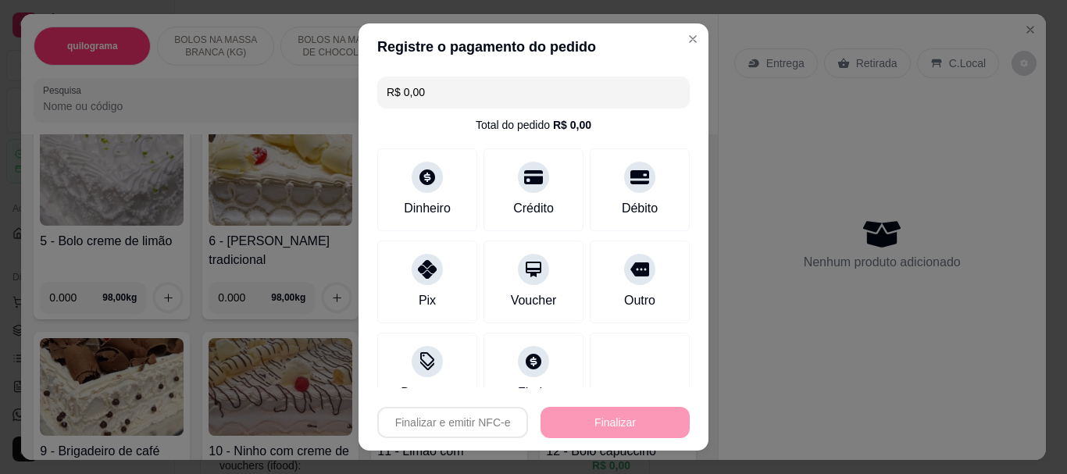
type input "-R$ 175,44"
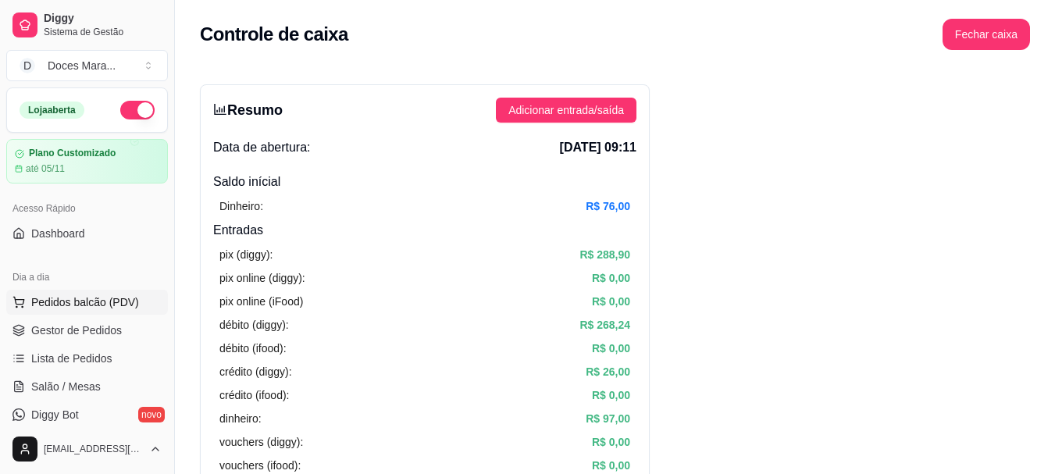
click at [93, 299] on span "Pedidos balcão (PDV)" at bounding box center [85, 302] width 108 height 16
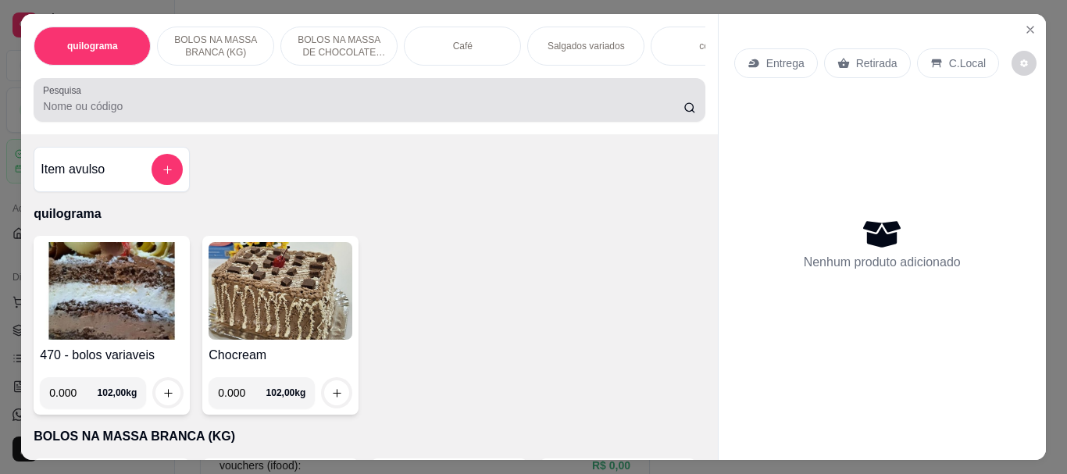
click at [61, 103] on div at bounding box center [369, 99] width 652 height 31
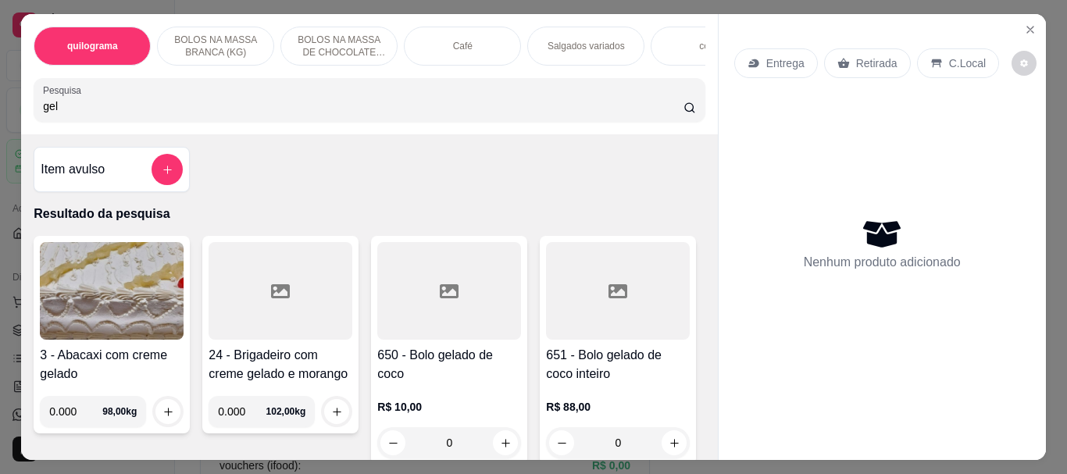
type input "gel"
click at [443, 293] on icon at bounding box center [449, 291] width 19 height 14
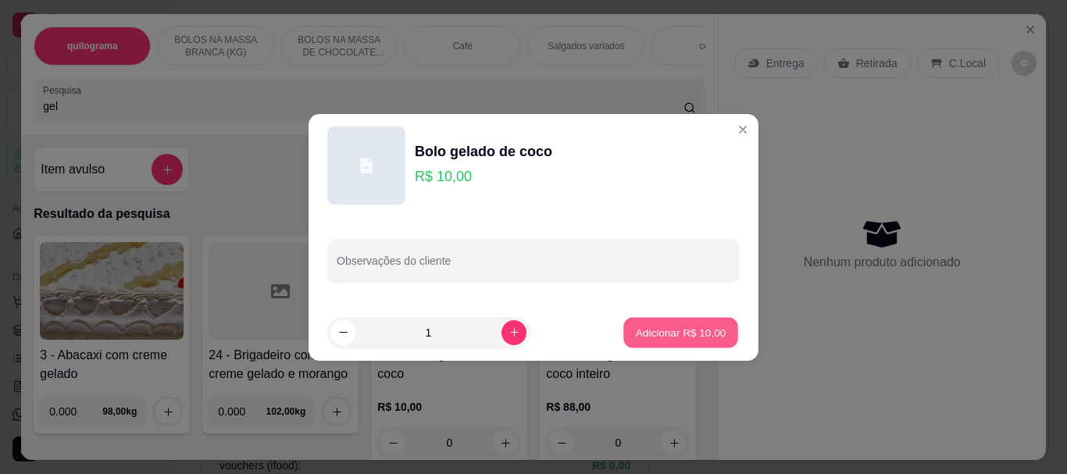
click at [653, 334] on p "Adicionar R$ 10,00" at bounding box center [681, 332] width 91 height 15
type input "1"
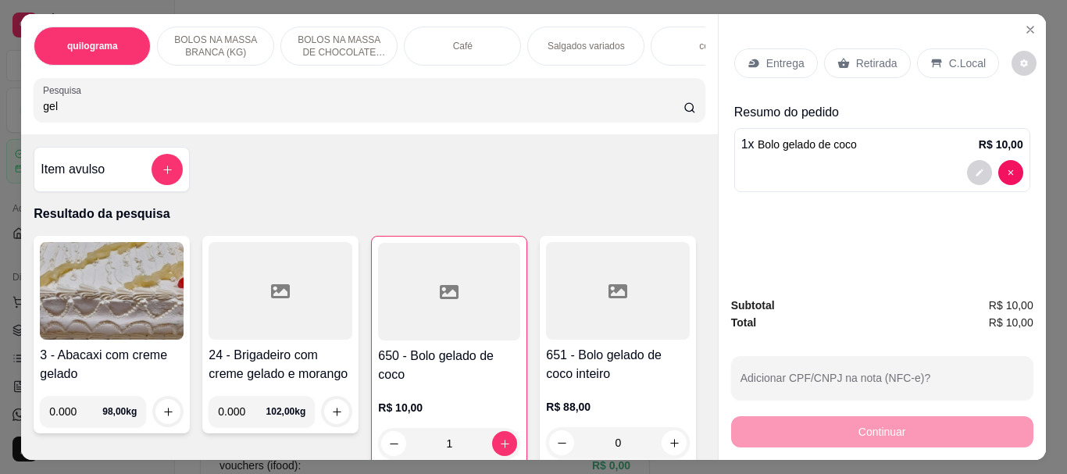
click at [103, 114] on input "gel" at bounding box center [363, 106] width 640 height 16
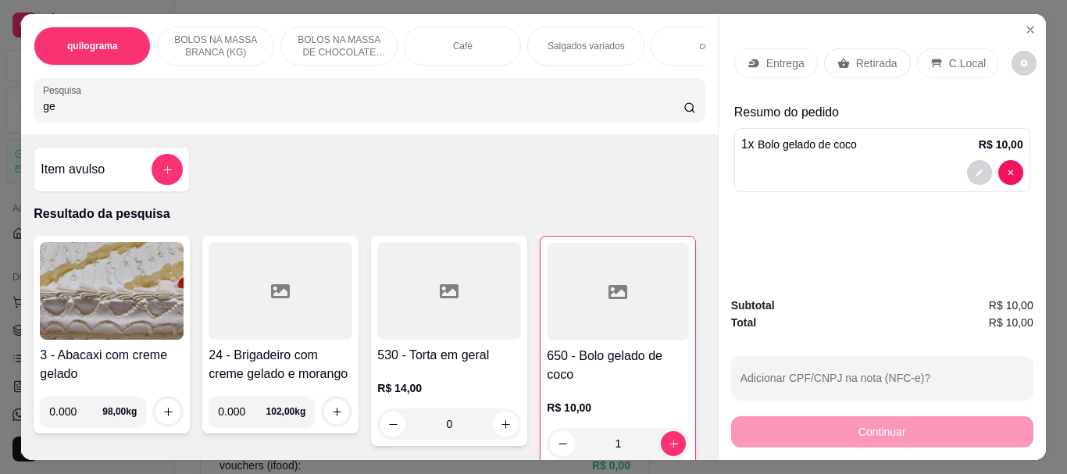
type input "g"
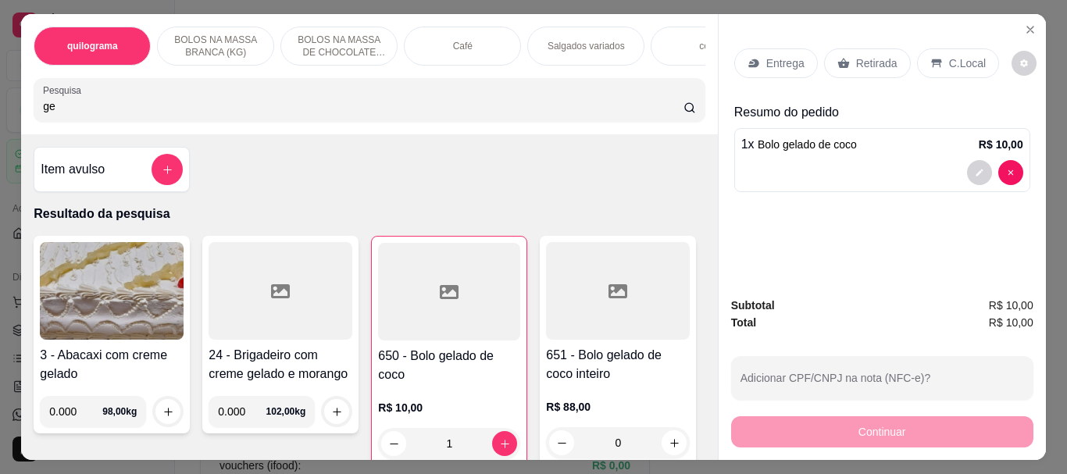
type input "g"
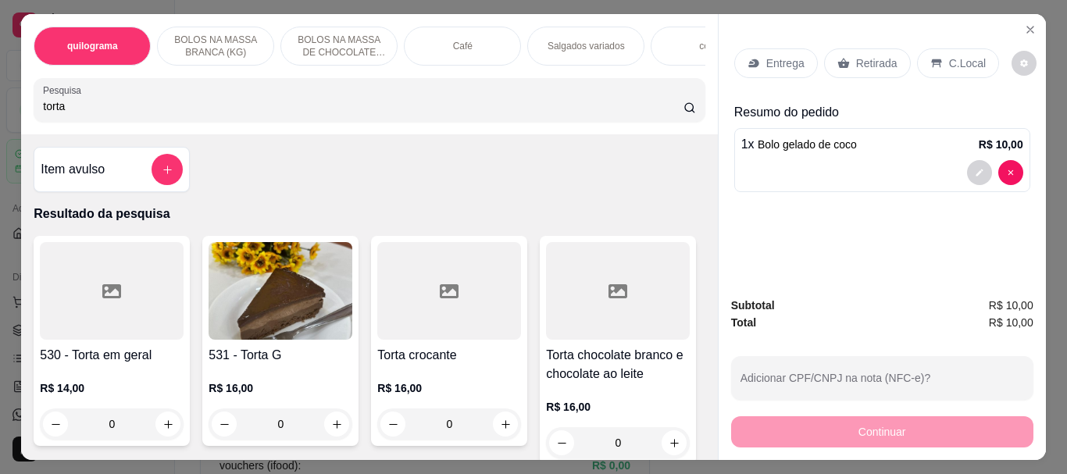
type input "torta"
click at [294, 340] on img at bounding box center [281, 291] width 144 height 98
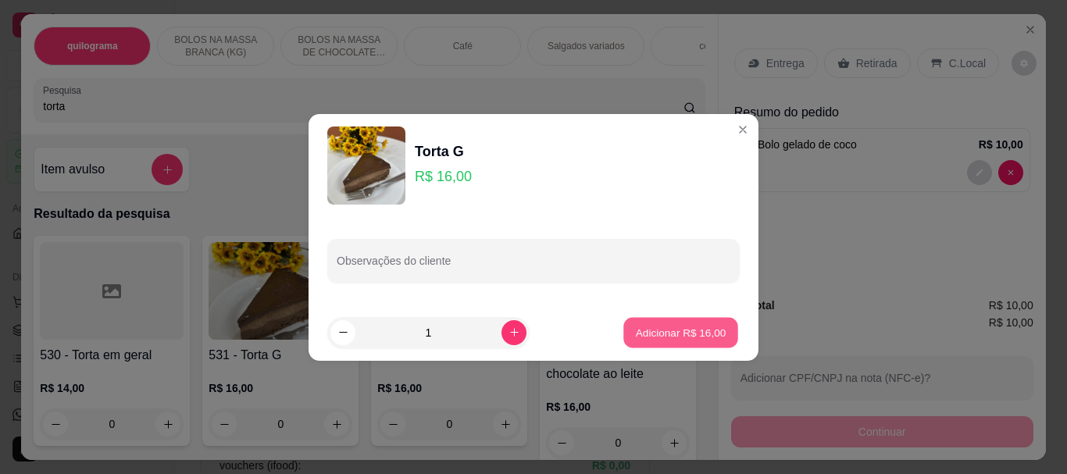
click at [636, 327] on p "Adicionar R$ 16,00" at bounding box center [681, 332] width 91 height 15
type input "1"
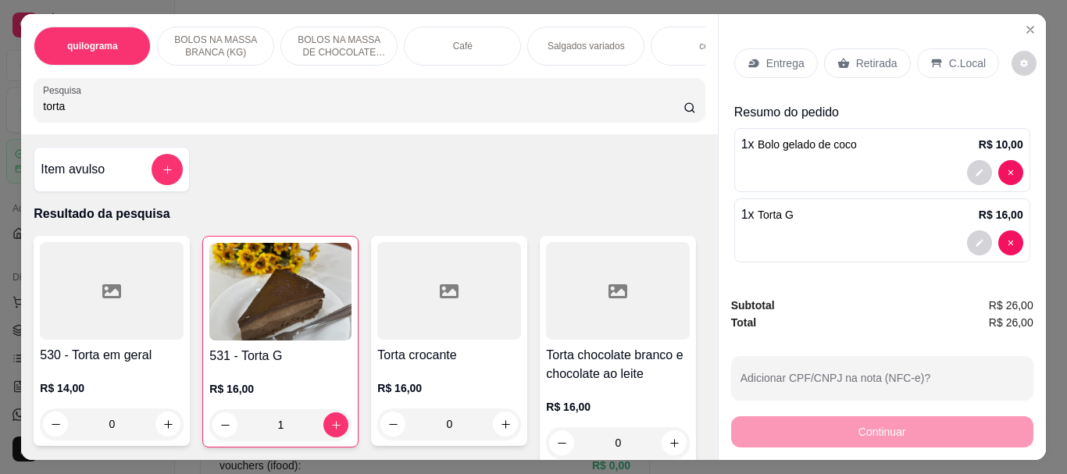
click at [68, 114] on input "torta" at bounding box center [363, 106] width 640 height 16
type input "t"
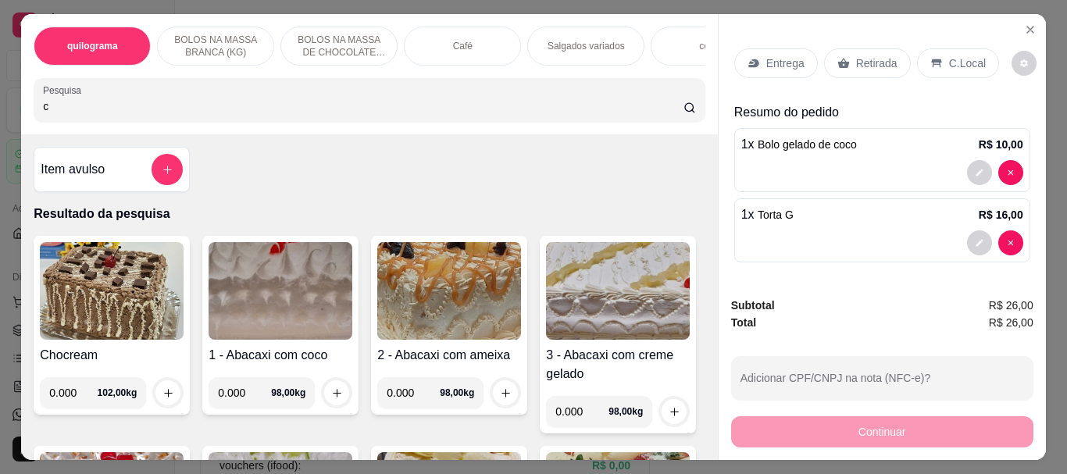
type input "c"
click at [415, 39] on div "Café" at bounding box center [462, 46] width 117 height 39
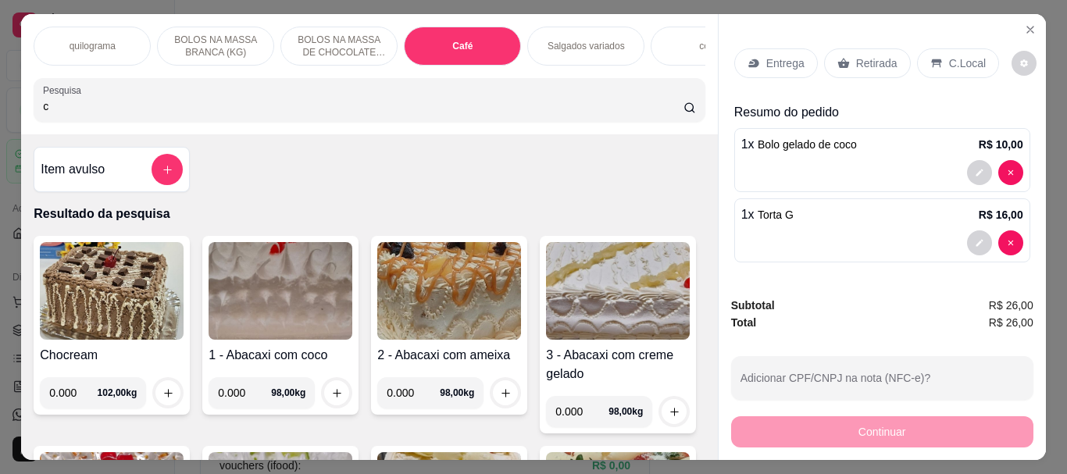
scroll to position [41, 0]
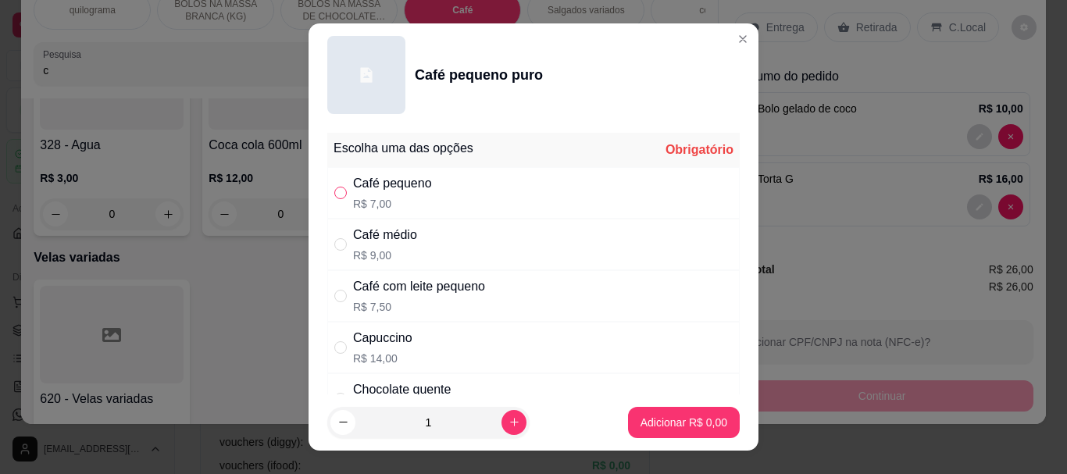
click at [336, 192] on input "" at bounding box center [340, 193] width 12 height 12
radio input "true"
click at [683, 426] on p "Adicionar R$ 7,00" at bounding box center [683, 422] width 84 height 15
type input "1"
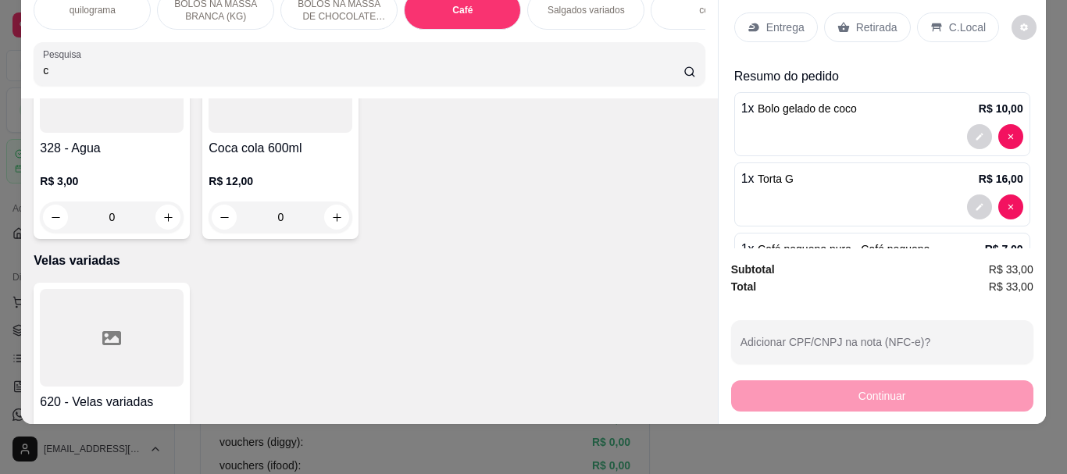
scroll to position [13047, 0]
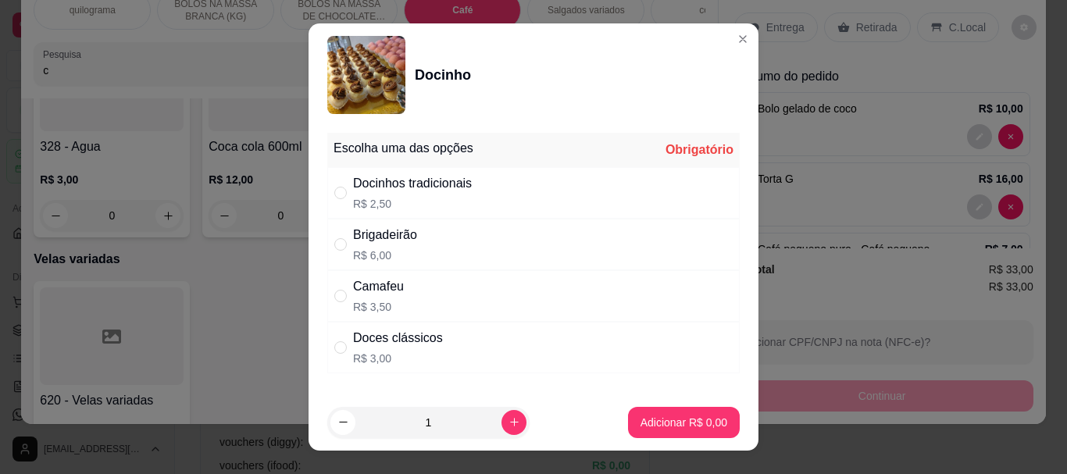
click at [342, 346] on div "" at bounding box center [343, 347] width 19 height 17
radio input "true"
click at [665, 422] on p "Adicionar R$ 3,00" at bounding box center [683, 423] width 87 height 16
type input "1"
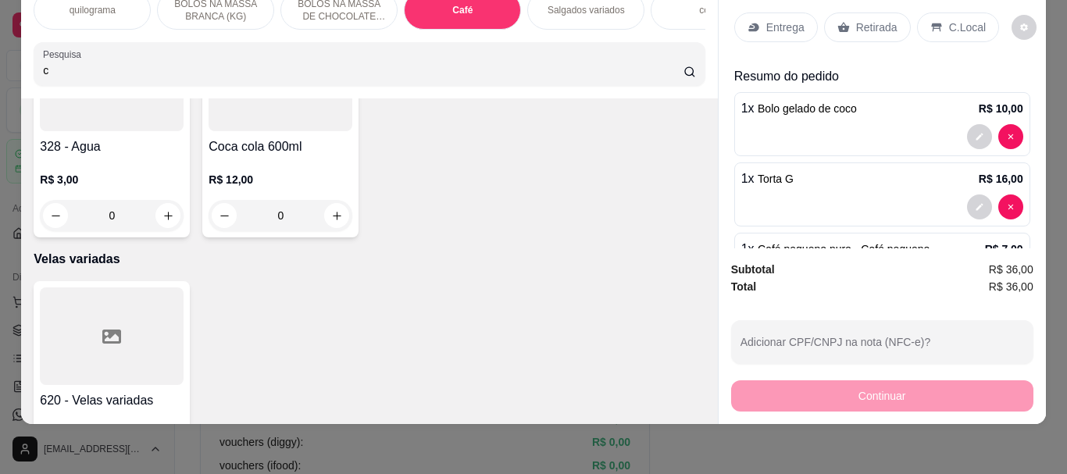
click at [876, 20] on p "Retirada" at bounding box center [876, 28] width 41 height 16
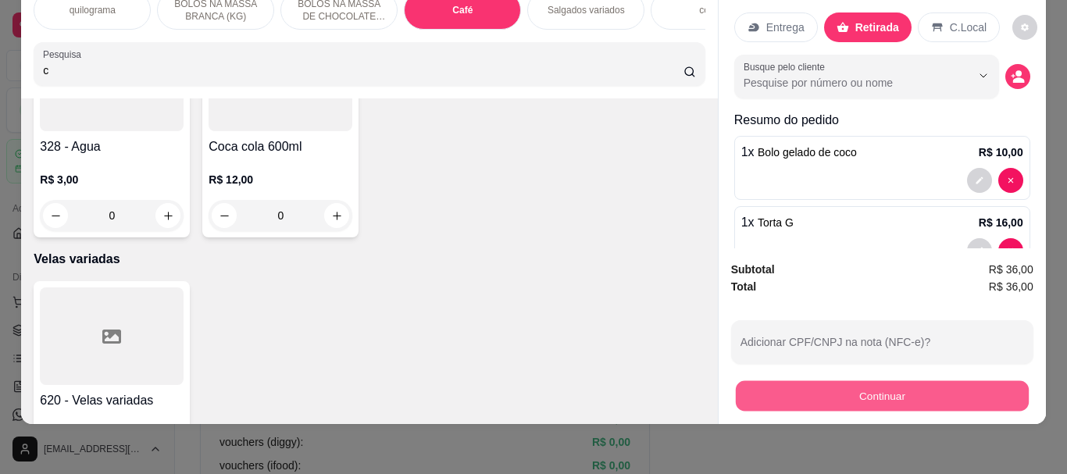
click at [869, 386] on button "Continuar" at bounding box center [881, 395] width 293 height 30
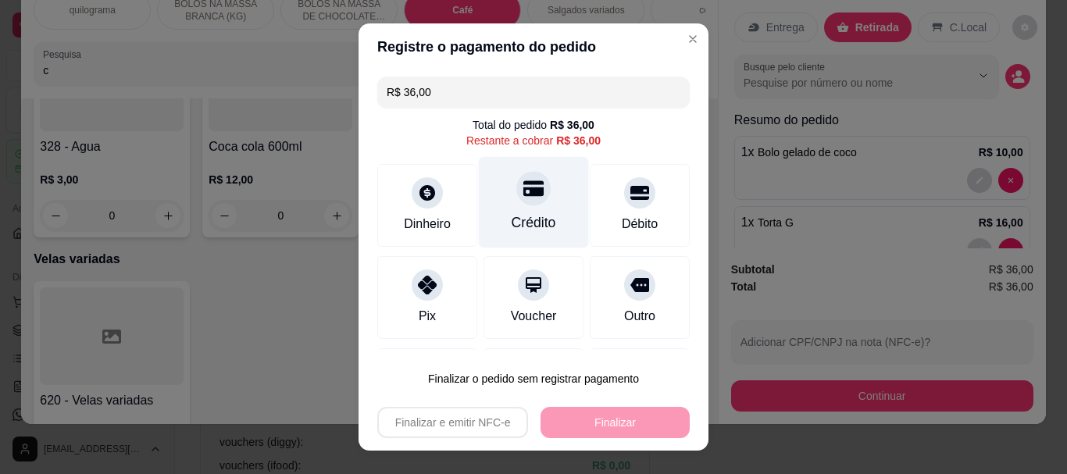
click at [517, 205] on div at bounding box center [533, 189] width 34 height 34
type input "R$ 0,00"
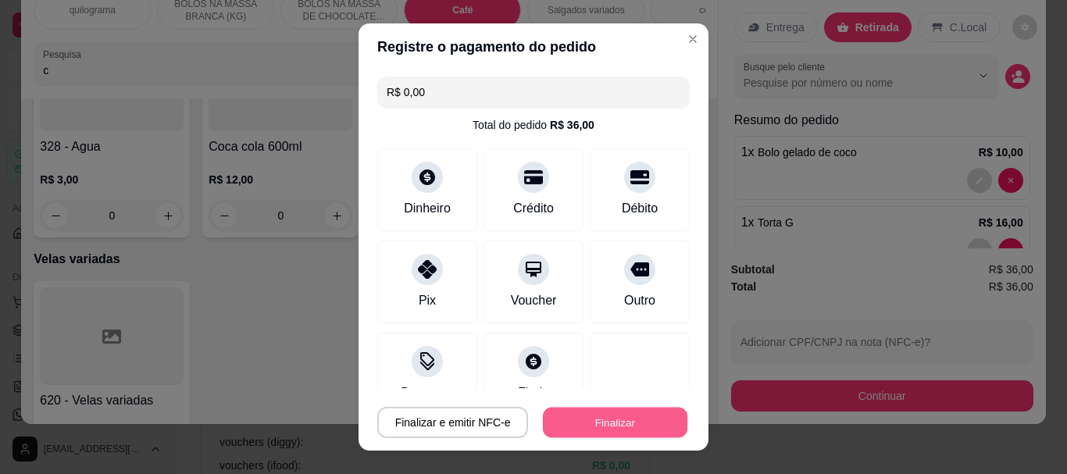
click at [599, 416] on button "Finalizar" at bounding box center [615, 422] width 144 height 30
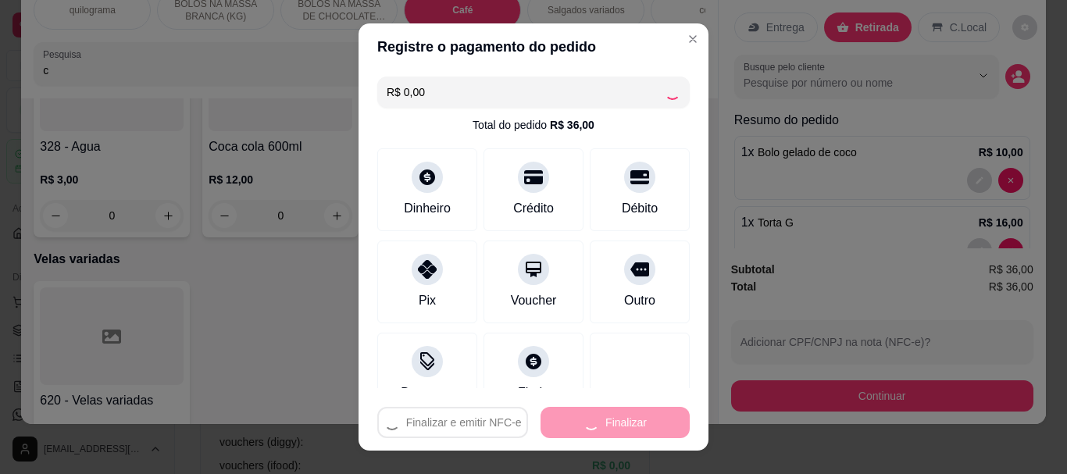
type input "0"
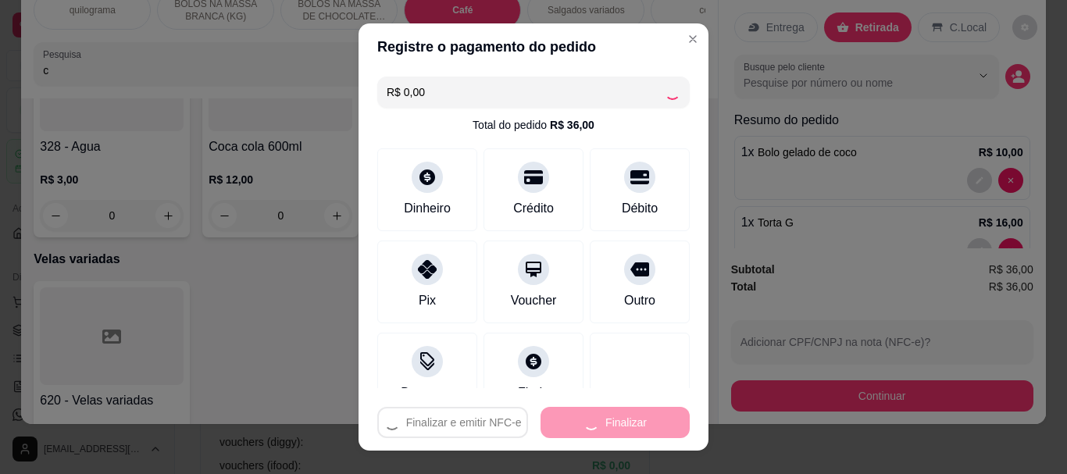
type input "0"
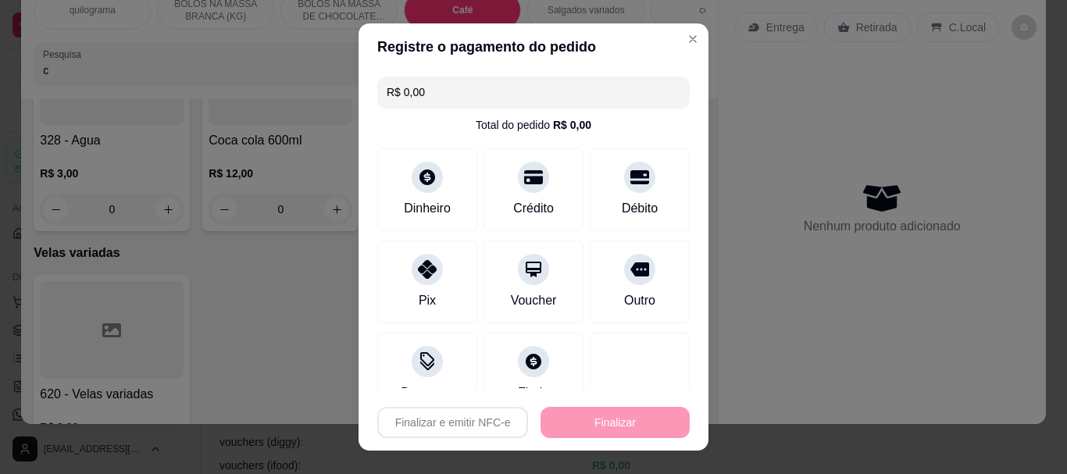
type input "-R$ 36,00"
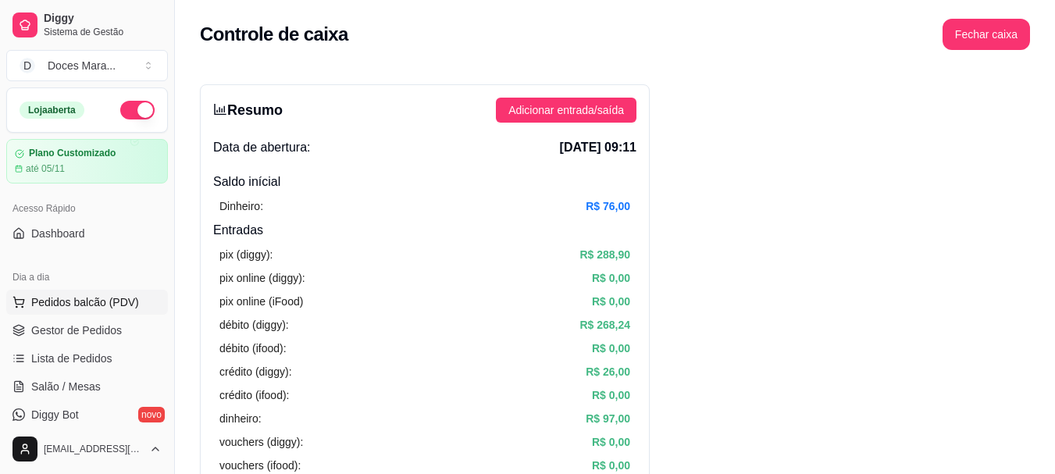
click at [82, 301] on span "Pedidos balcão (PDV)" at bounding box center [85, 302] width 108 height 16
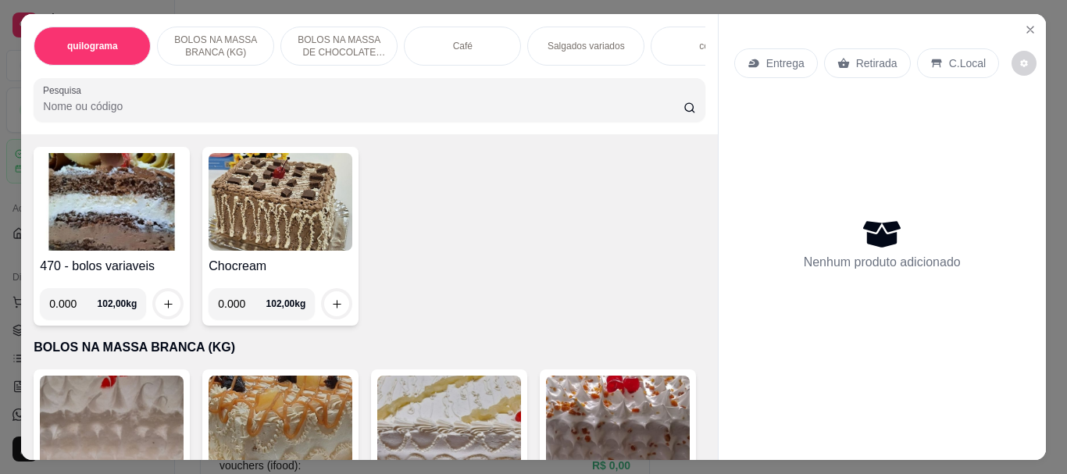
scroll to position [156, 0]
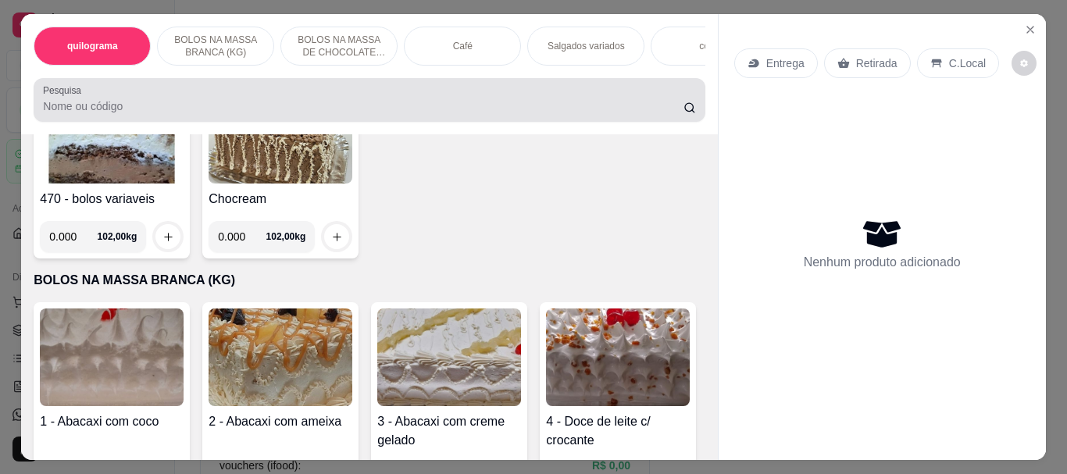
click at [180, 105] on input "Pesquisa" at bounding box center [363, 106] width 640 height 16
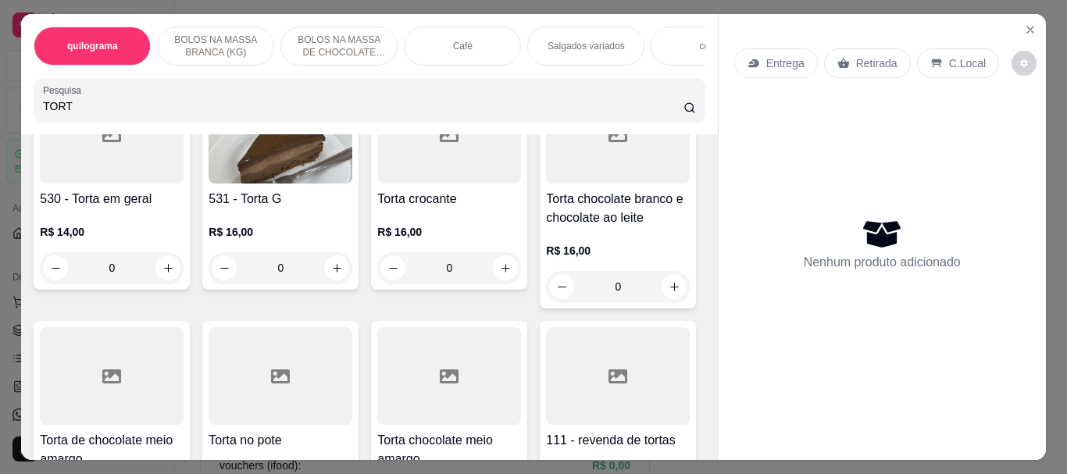
scroll to position [893, 0]
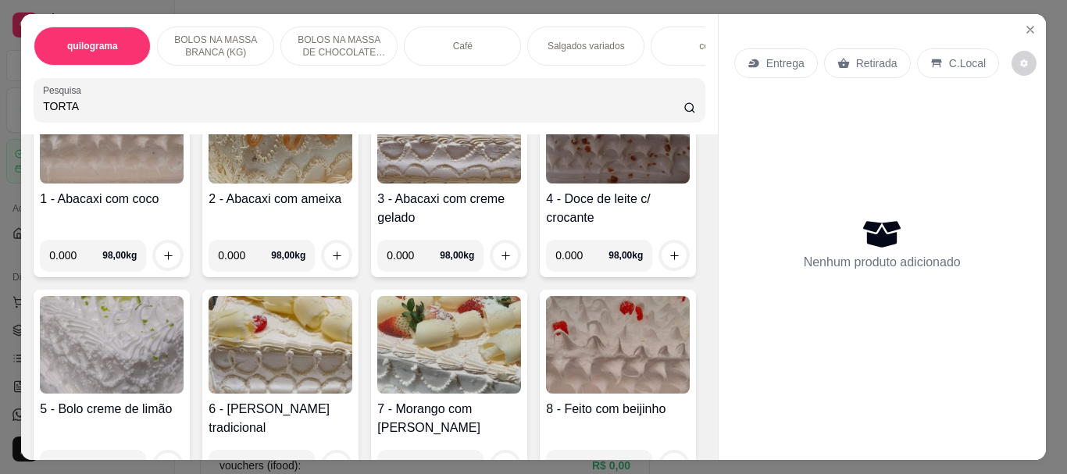
type input "TORTA"
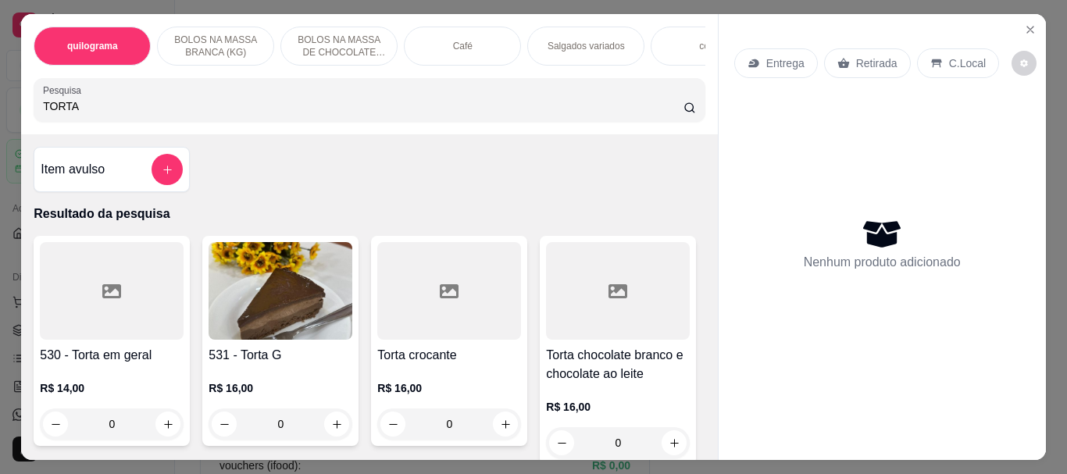
click at [289, 270] on img at bounding box center [281, 291] width 144 height 98
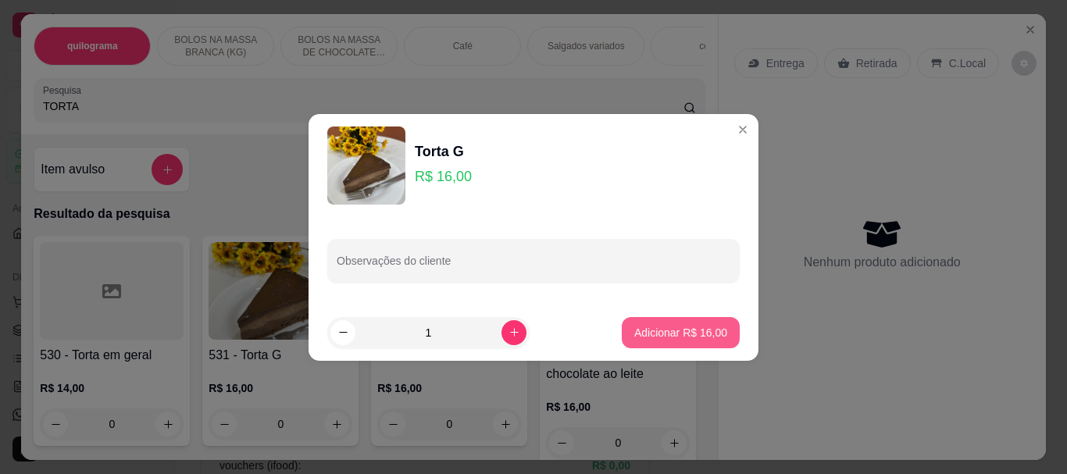
click at [677, 329] on p "Adicionar R$ 16,00" at bounding box center [680, 333] width 93 height 16
type input "1"
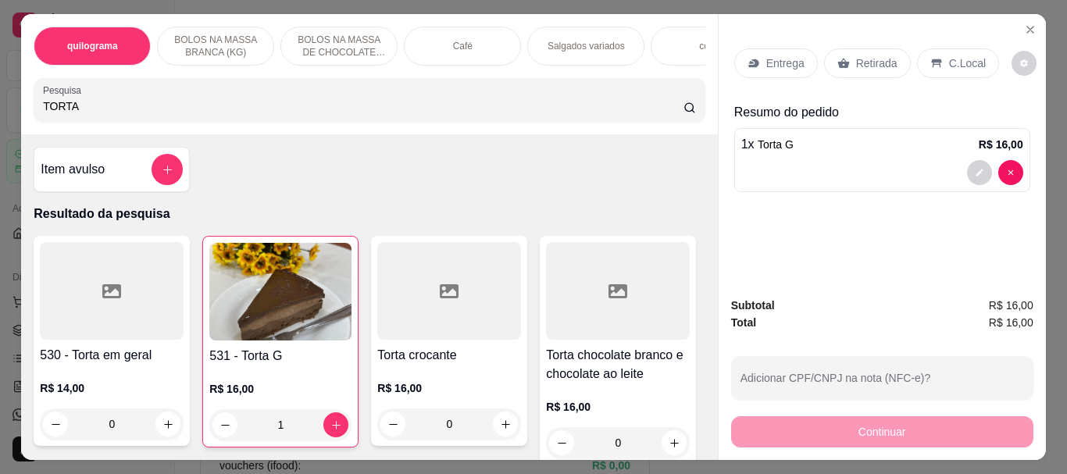
click at [437, 54] on div "Café" at bounding box center [462, 46] width 117 height 39
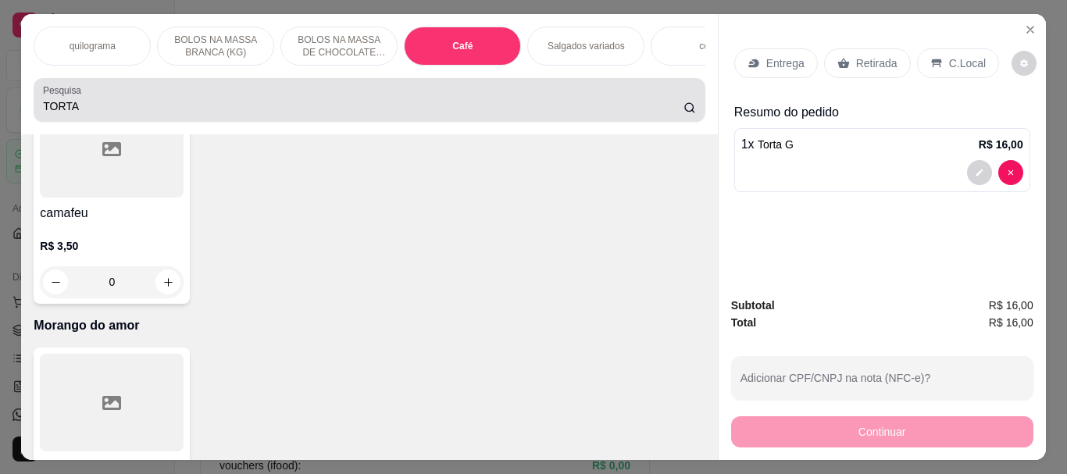
scroll to position [41, 0]
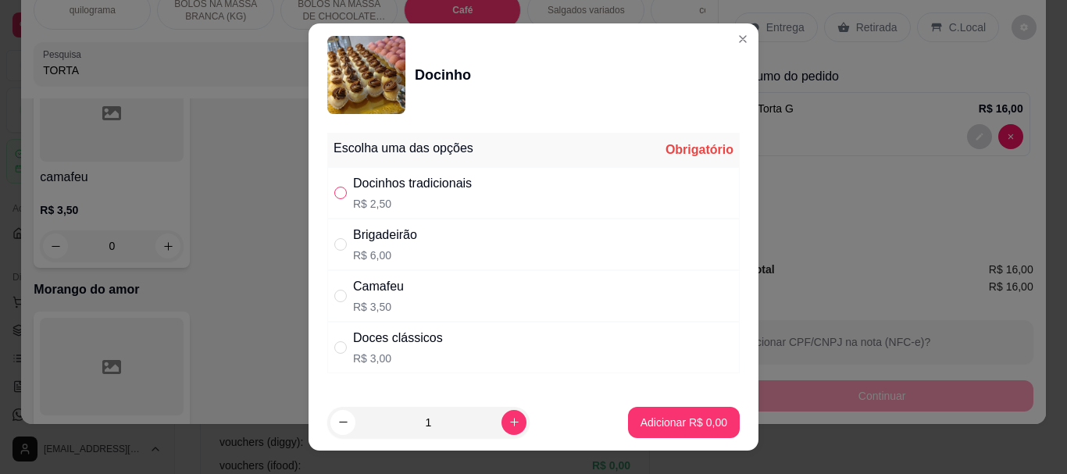
click at [334, 191] on input "" at bounding box center [340, 193] width 12 height 12
radio input "true"
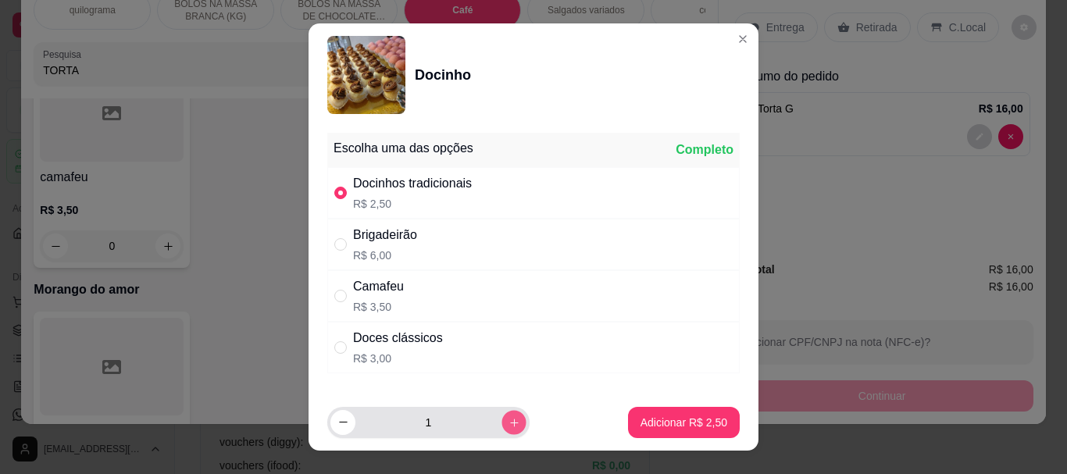
click at [508, 421] on icon "increase-product-quantity" at bounding box center [514, 422] width 12 height 12
click at [510, 421] on icon "increase-product-quantity" at bounding box center [514, 422] width 9 height 9
click at [510, 421] on icon "increase-product-quantity" at bounding box center [514, 423] width 8 height 8
type input "4"
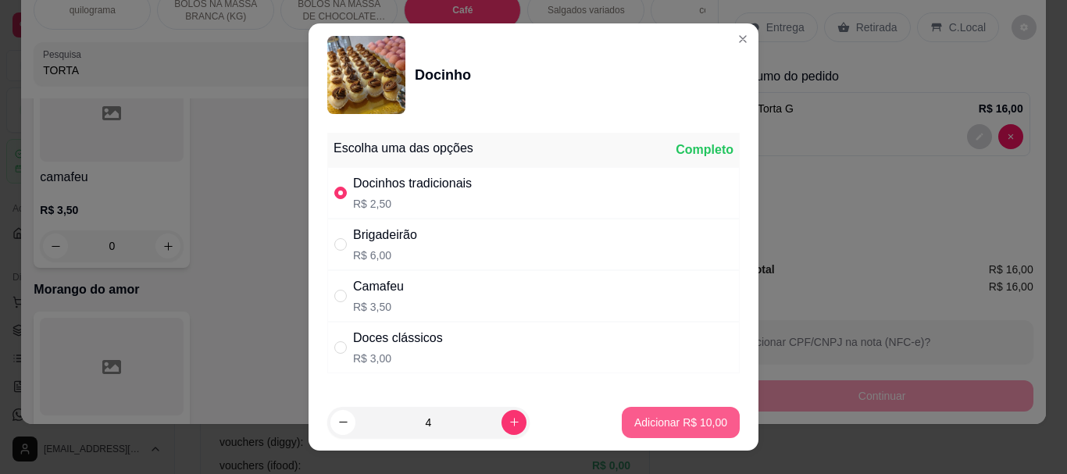
click at [654, 426] on p "Adicionar R$ 10,00" at bounding box center [680, 423] width 93 height 16
type input "4"
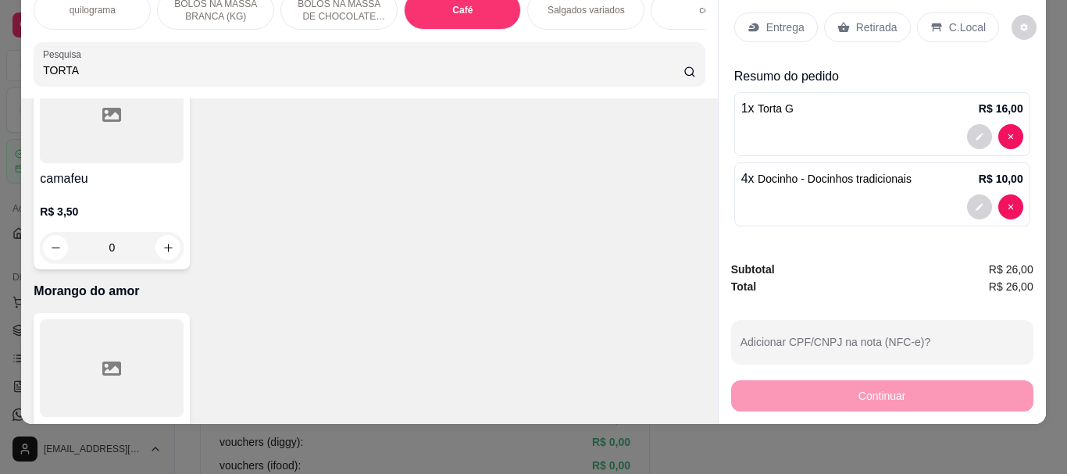
click at [869, 20] on p "Retirada" at bounding box center [876, 28] width 41 height 16
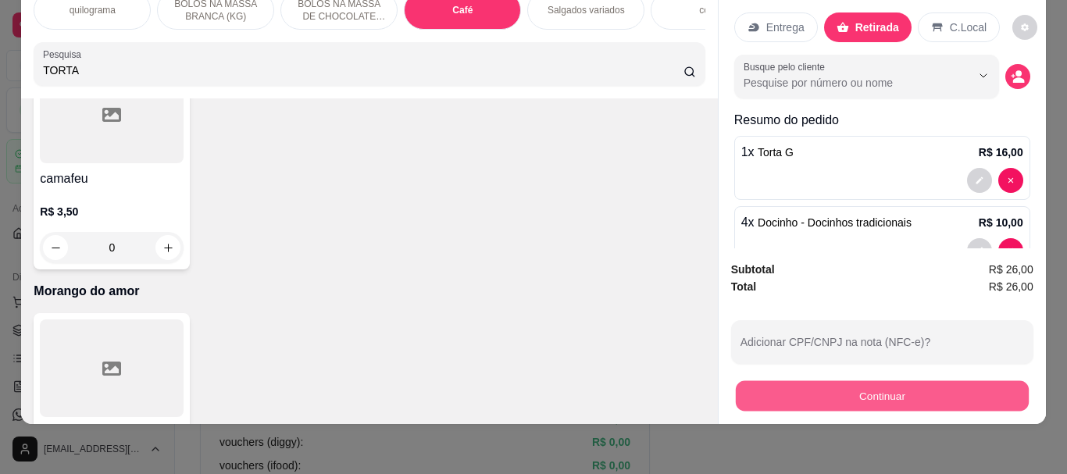
click at [877, 380] on button "Continuar" at bounding box center [881, 395] width 293 height 30
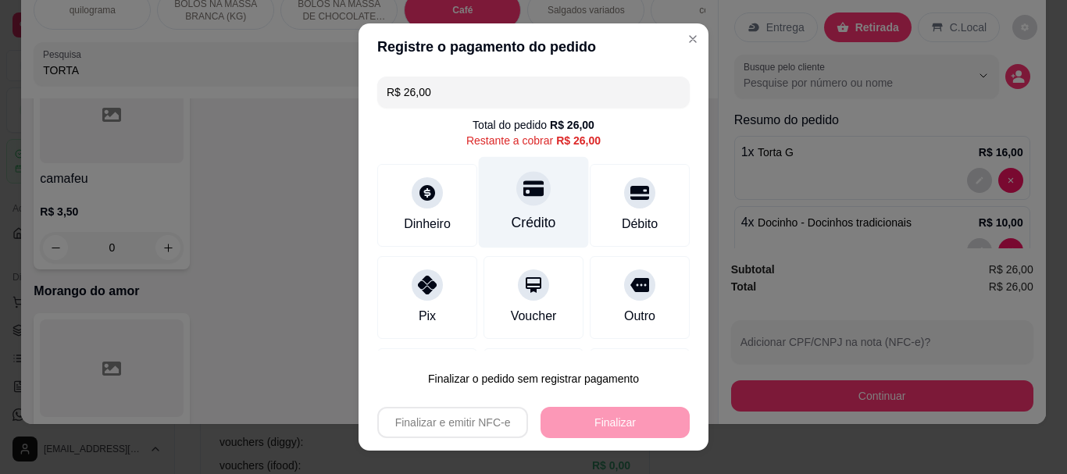
click at [520, 201] on div at bounding box center [533, 189] width 34 height 34
type input "R$ 0,00"
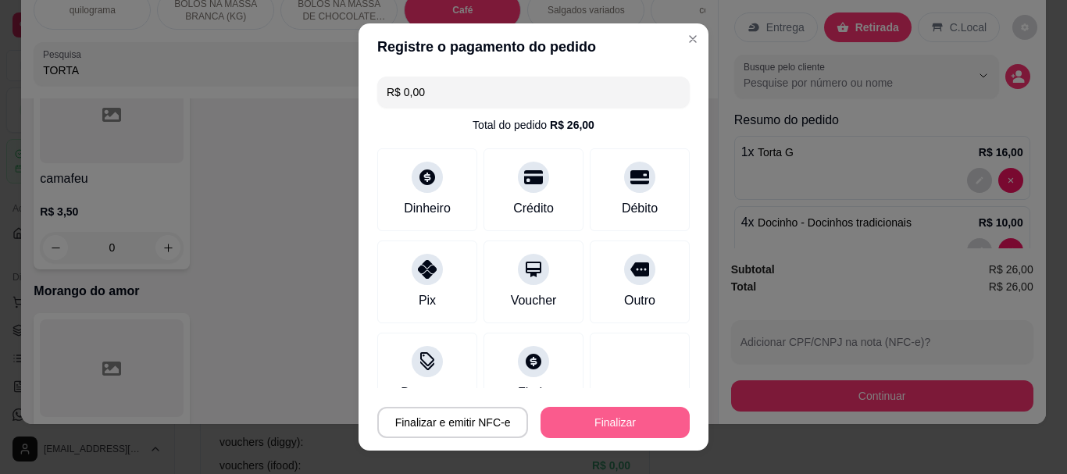
click at [609, 423] on button "Finalizar" at bounding box center [614, 422] width 149 height 31
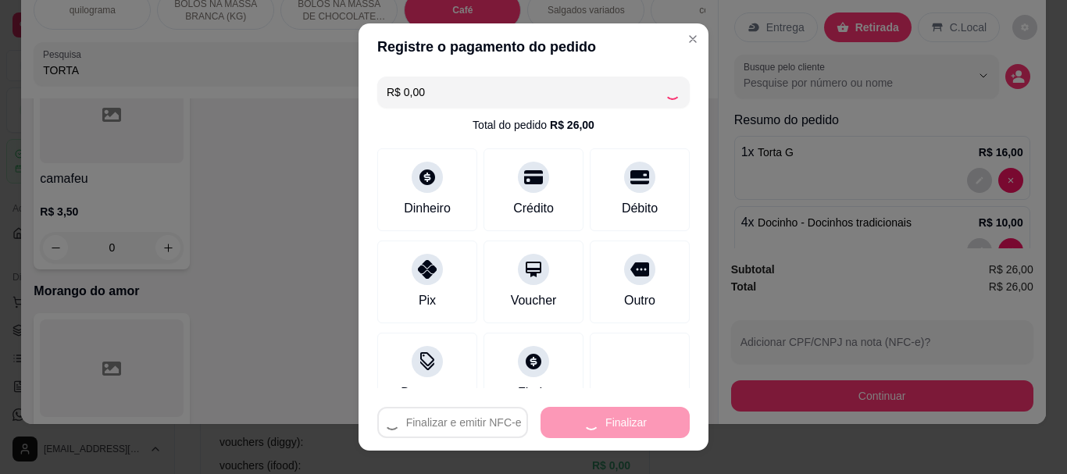
type input "0"
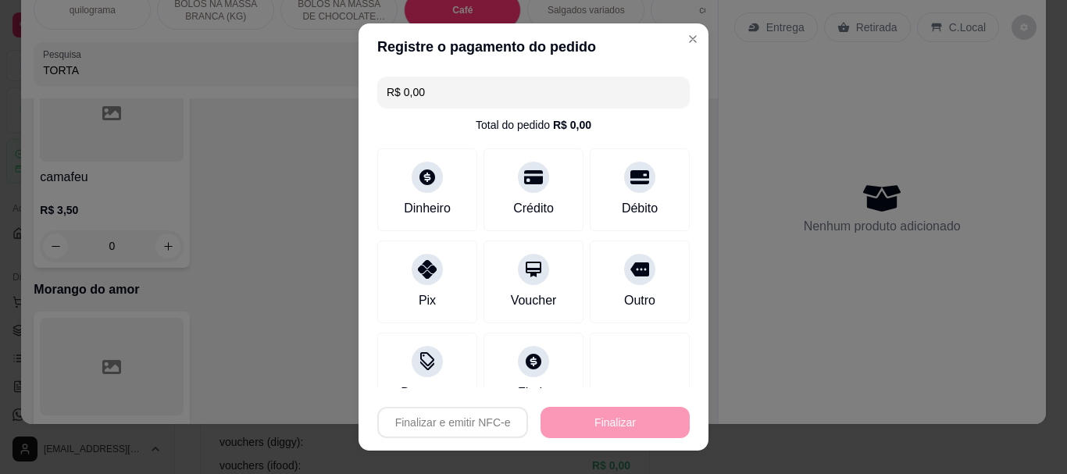
type input "-R$ 26,00"
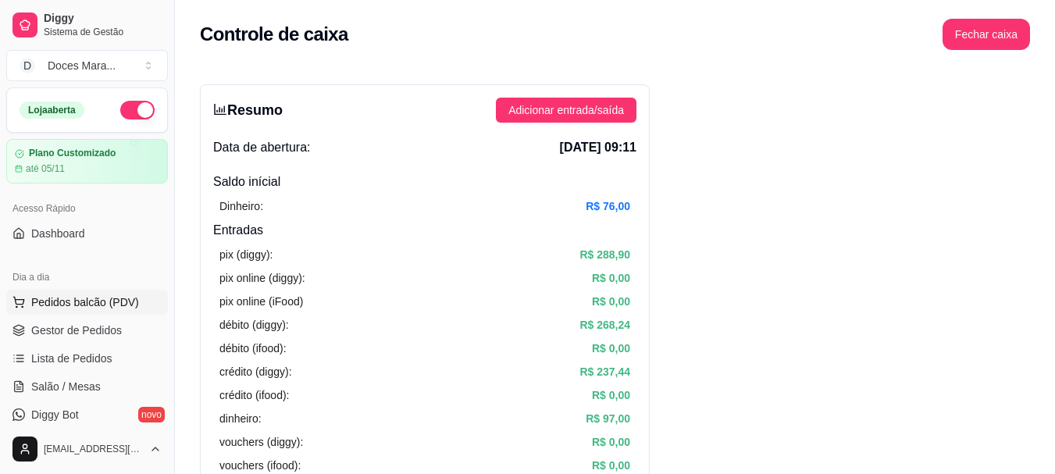
click at [44, 298] on span "Pedidos balcão (PDV)" at bounding box center [85, 302] width 108 height 16
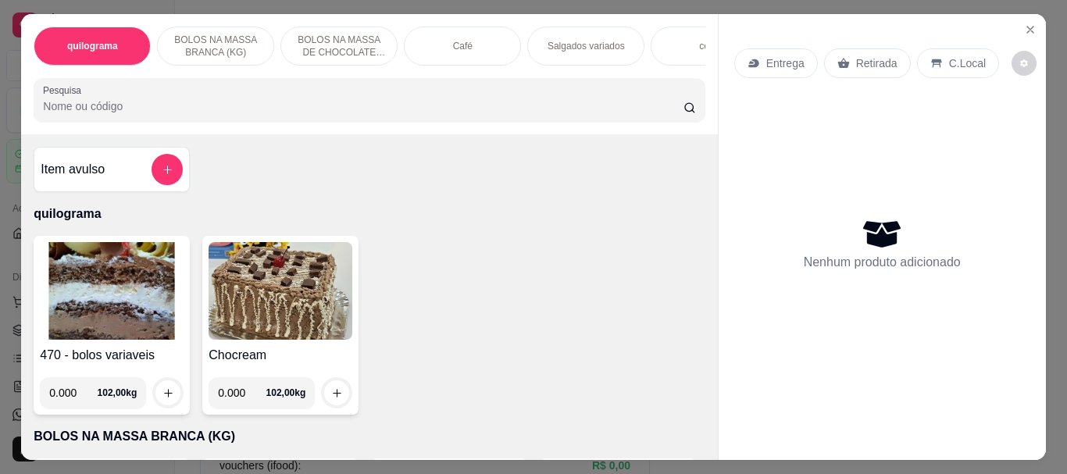
click at [417, 48] on div "Café" at bounding box center [462, 46] width 117 height 39
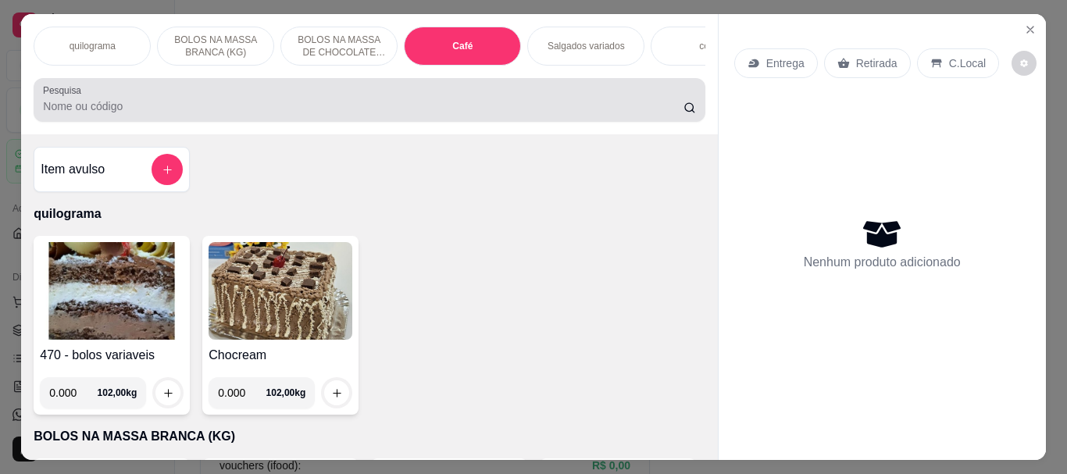
scroll to position [41, 0]
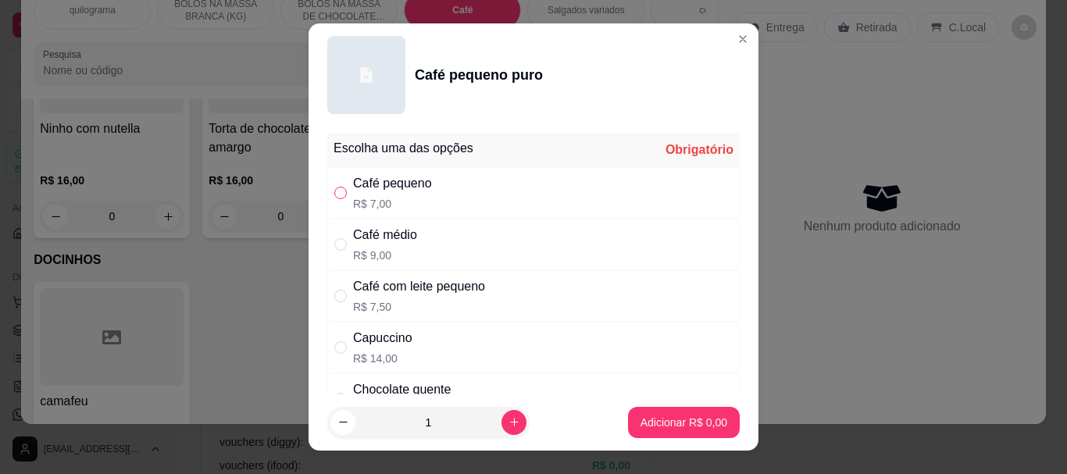
click at [340, 191] on input "" at bounding box center [340, 193] width 12 height 12
radio input "true"
click at [698, 410] on button "Adicionar R$ 7,00" at bounding box center [684, 422] width 112 height 31
type input "1"
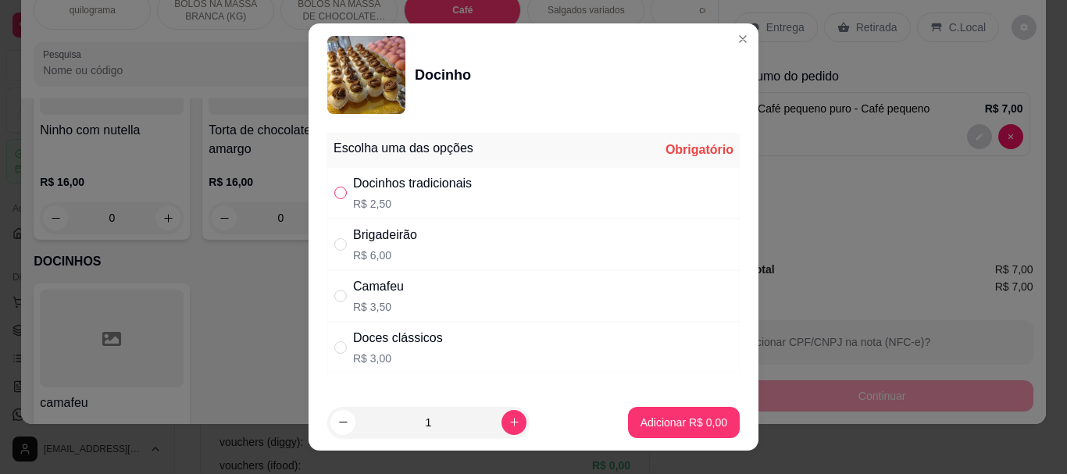
click at [334, 194] on input "" at bounding box center [340, 193] width 12 height 12
radio input "true"
click at [629, 414] on button "Adicionar R$ 2,50" at bounding box center [683, 422] width 109 height 30
type input "1"
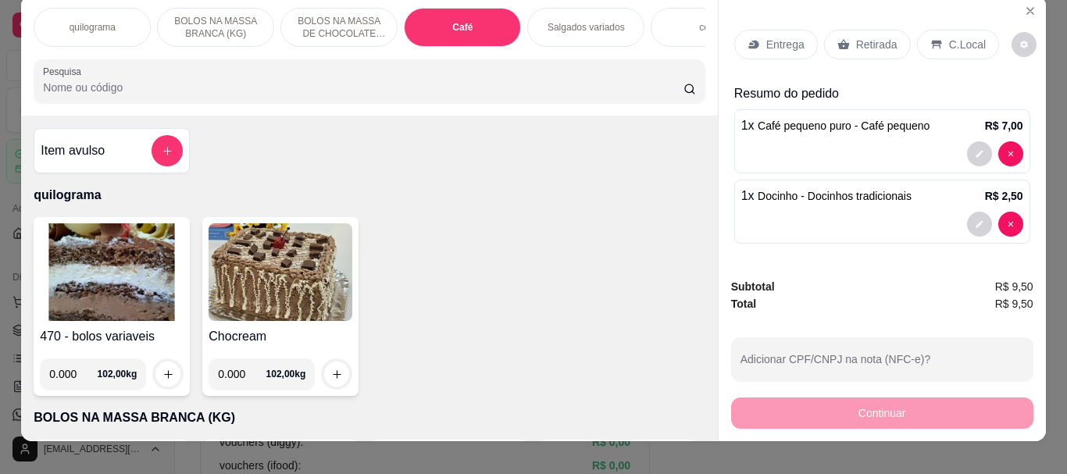
scroll to position [0, 0]
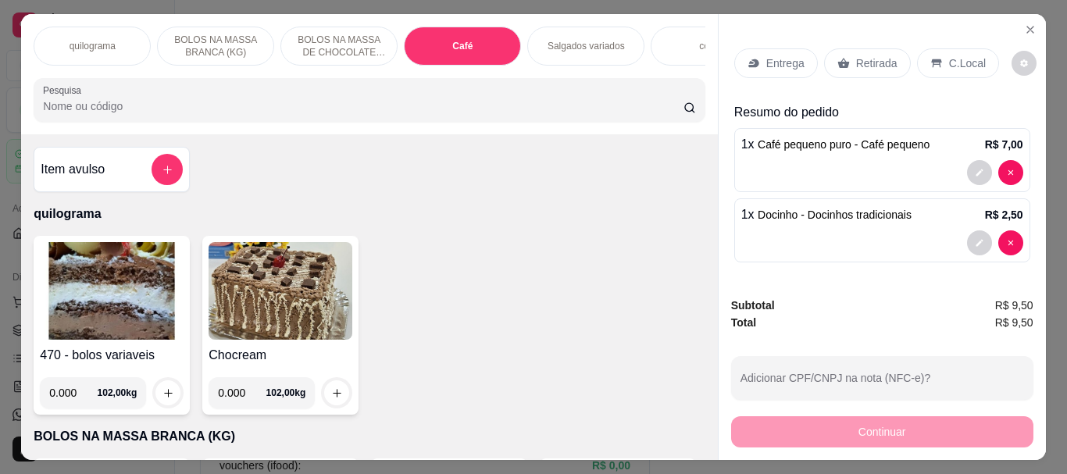
click at [846, 54] on div "Retirada" at bounding box center [867, 63] width 87 height 30
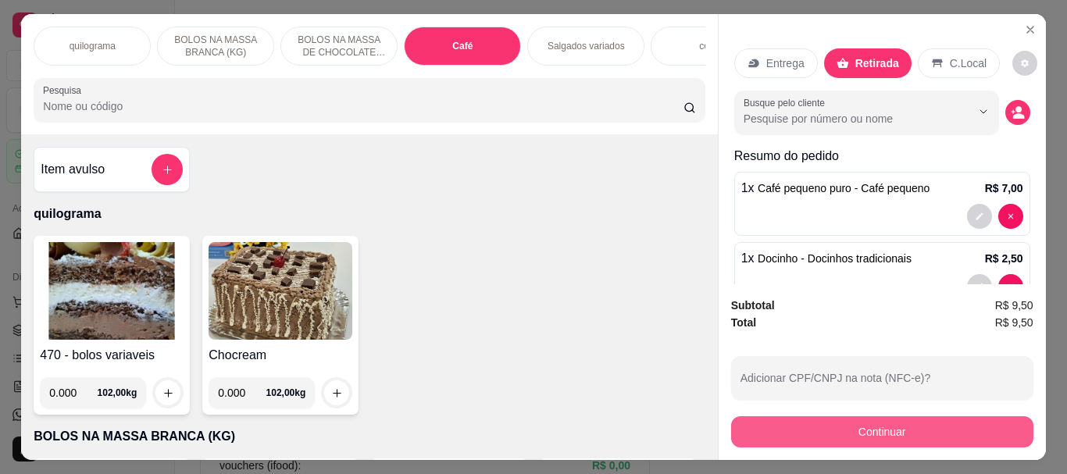
click at [855, 426] on button "Continuar" at bounding box center [882, 431] width 302 height 31
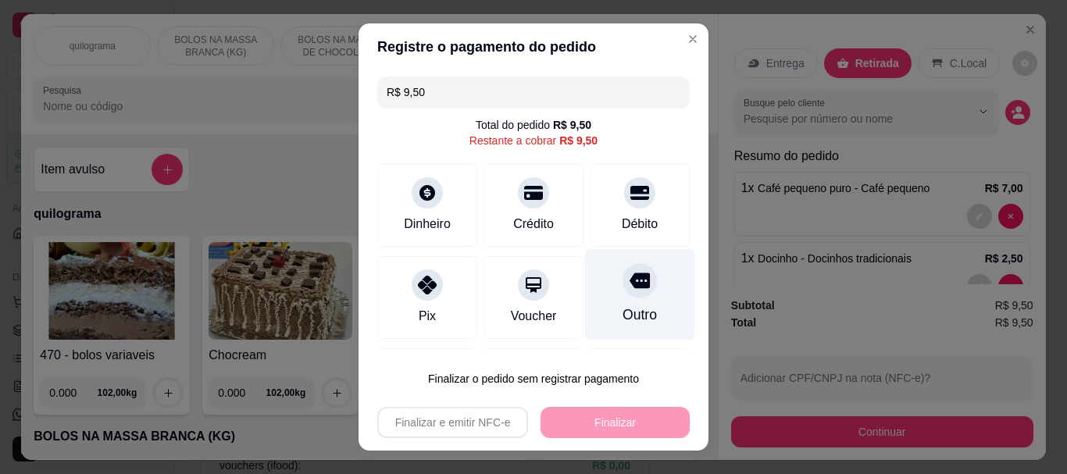
click at [622, 298] on div "Outro" at bounding box center [640, 294] width 110 height 91
type input "R$ 0,00"
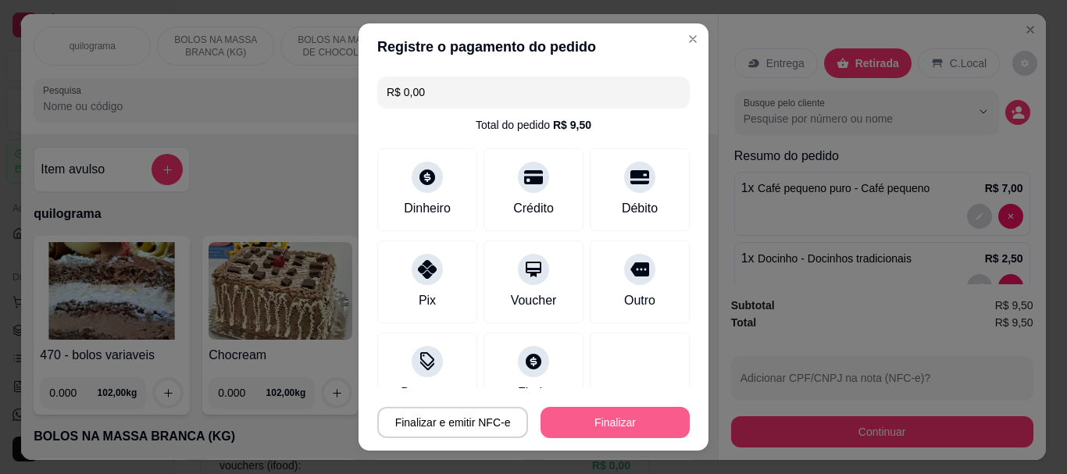
click at [628, 405] on div "Finalizar e emitir NFC-e Finalizar" at bounding box center [533, 419] width 312 height 37
click at [626, 418] on button "Finalizar" at bounding box center [615, 422] width 144 height 30
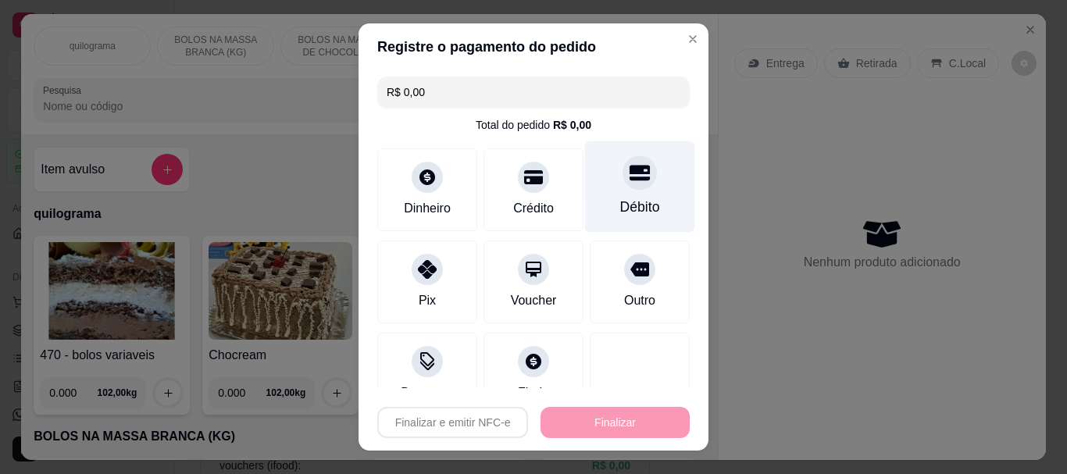
type input "0"
type input "-R$ 9,50"
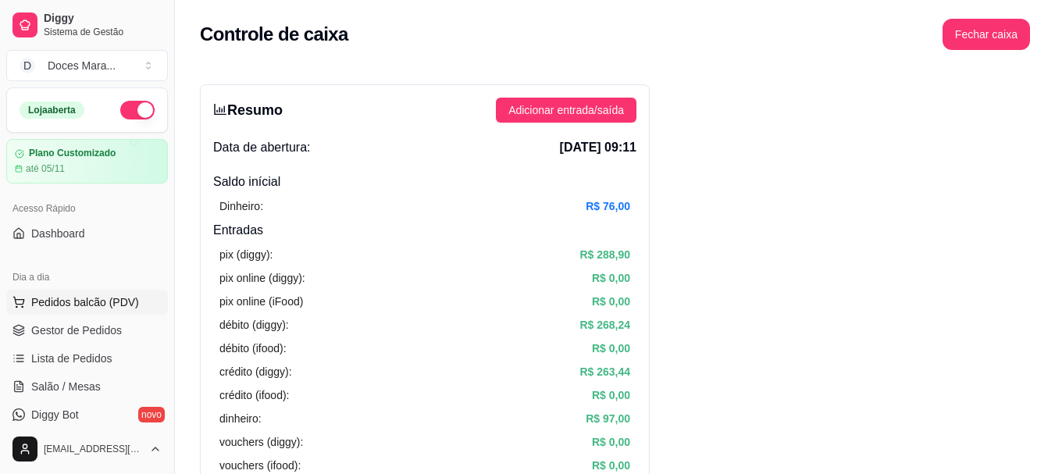
click at [117, 293] on button "Pedidos balcão (PDV)" at bounding box center [87, 302] width 162 height 25
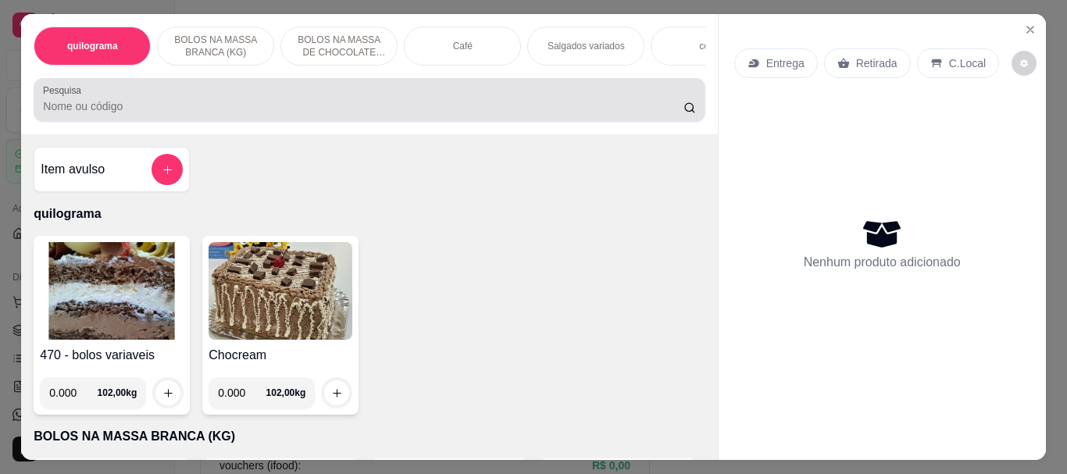
click at [148, 112] on input "Pesquisa" at bounding box center [363, 106] width 640 height 16
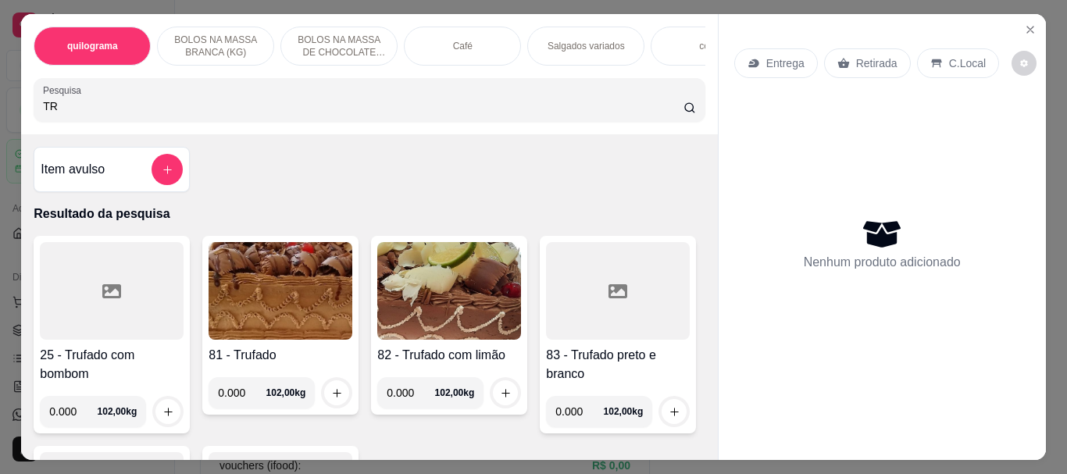
type input "T"
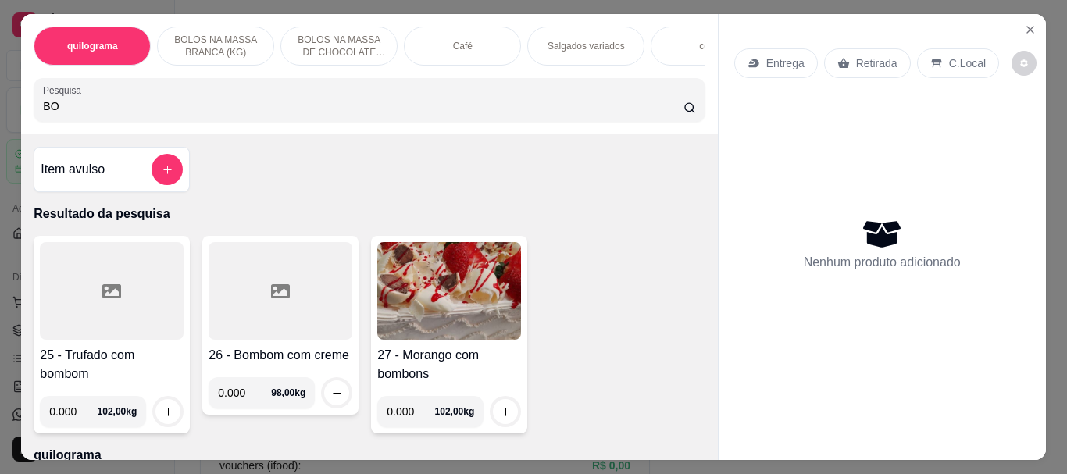
type input "B"
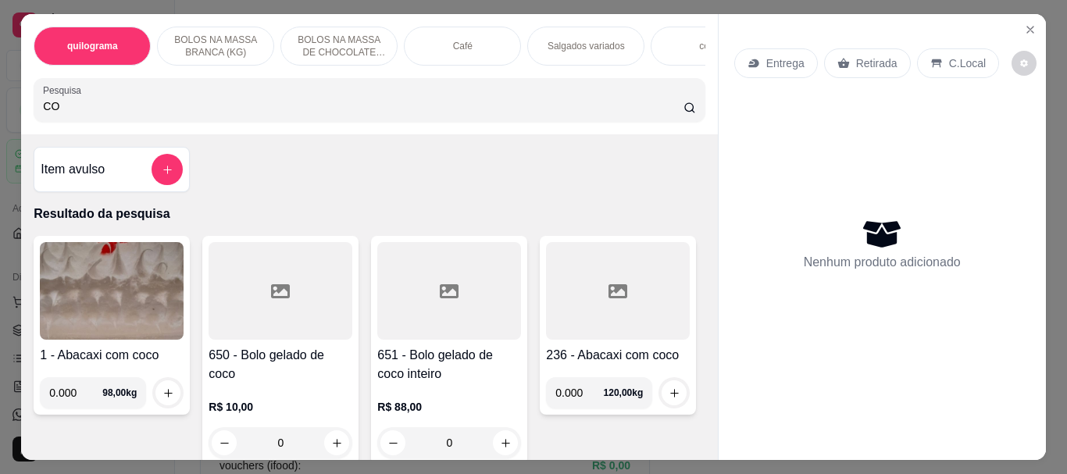
type input "C"
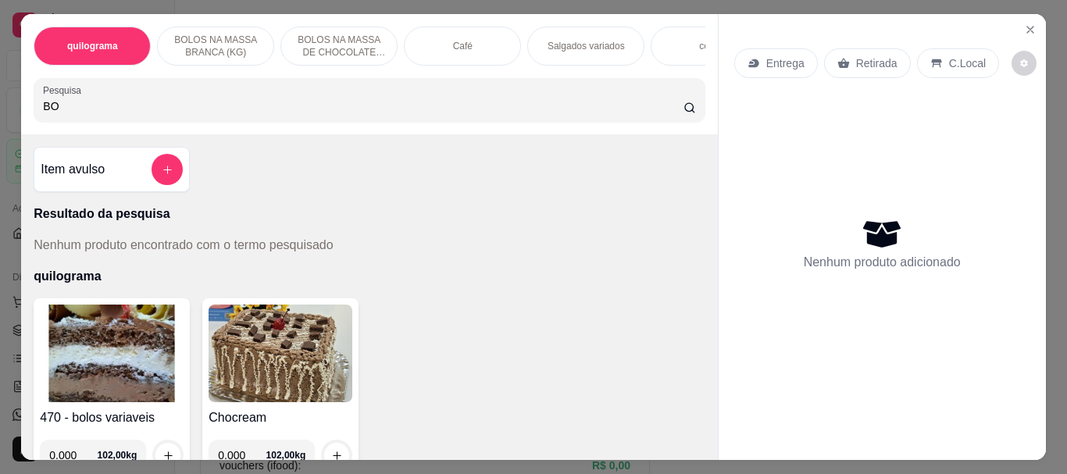
type input "B"
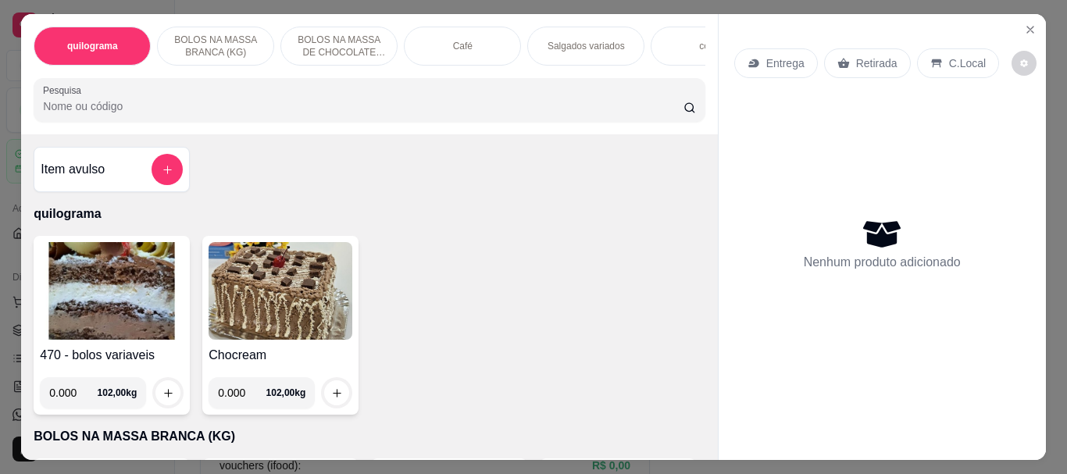
click at [117, 112] on input "Pesquisa" at bounding box center [363, 106] width 640 height 16
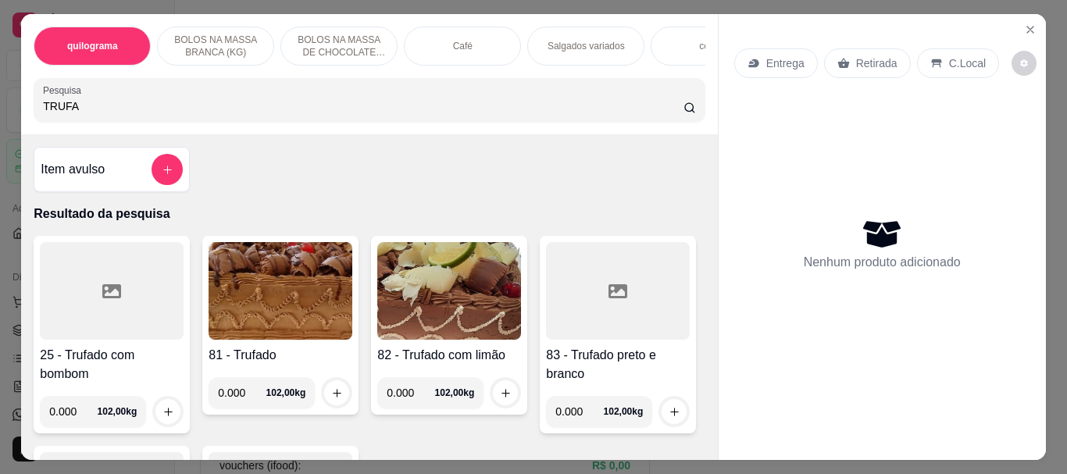
drag, startPoint x: 94, startPoint y: 116, endPoint x: 0, endPoint y: 107, distance: 94.2
click at [0, 107] on div "quilograma BOLOS NA MASSA BRANCA (KG) BOLOS NA MASSA DE CHOCOLATE preço por (KG…" at bounding box center [533, 237] width 1067 height 474
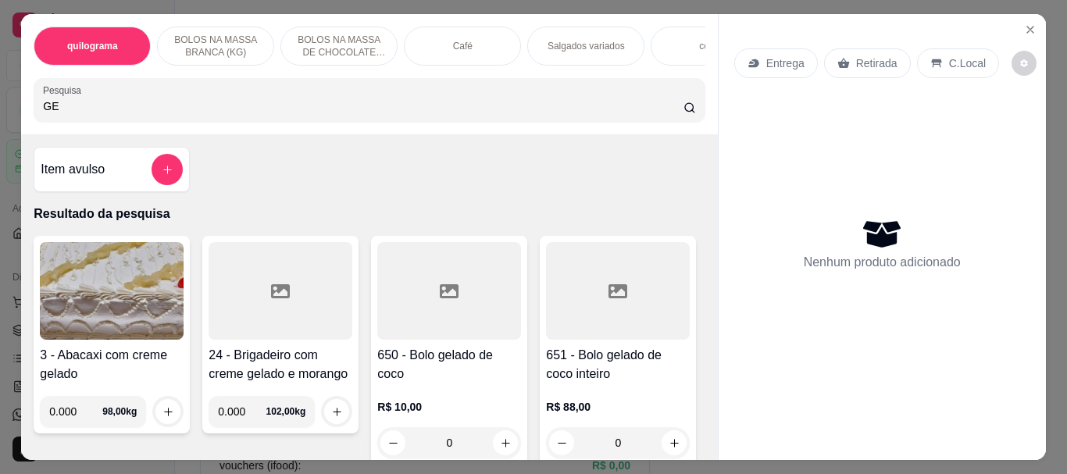
type input "G"
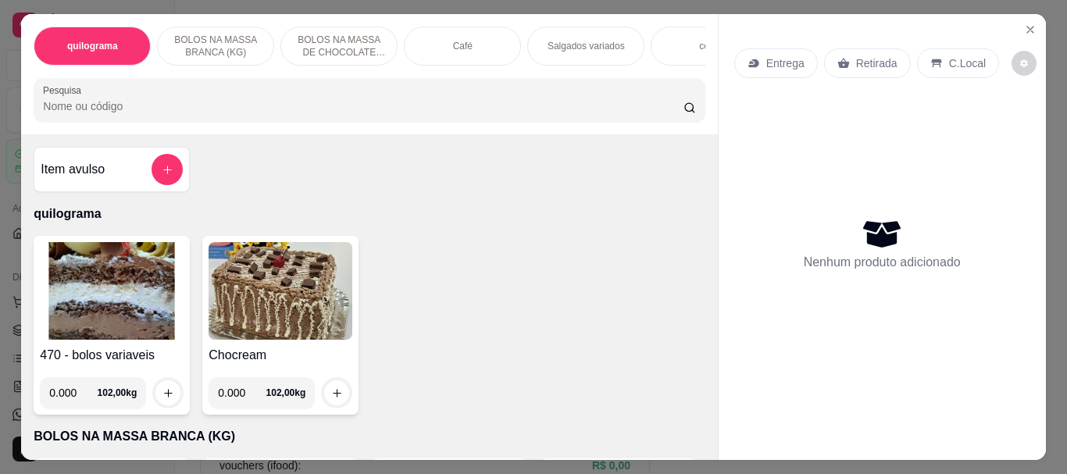
click at [565, 41] on p "Salgados variados" at bounding box center [585, 46] width 77 height 12
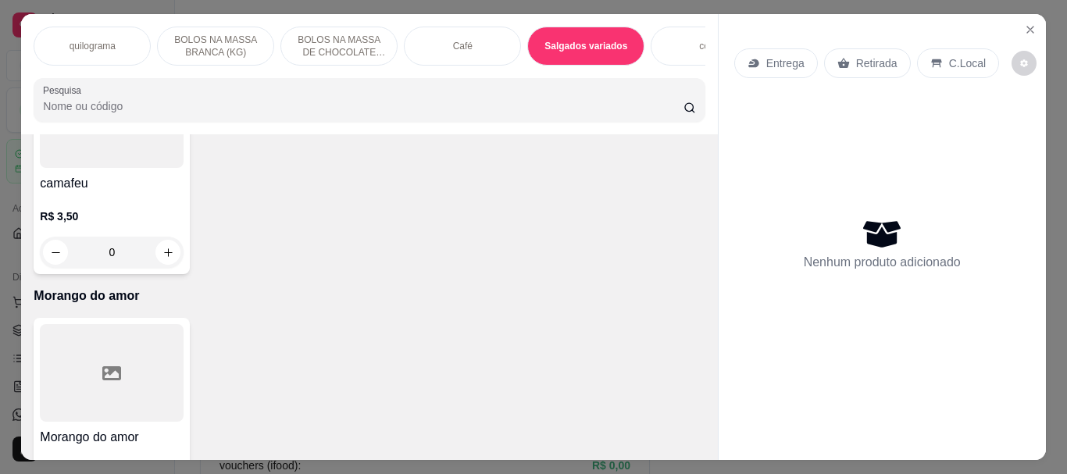
scroll to position [41, 0]
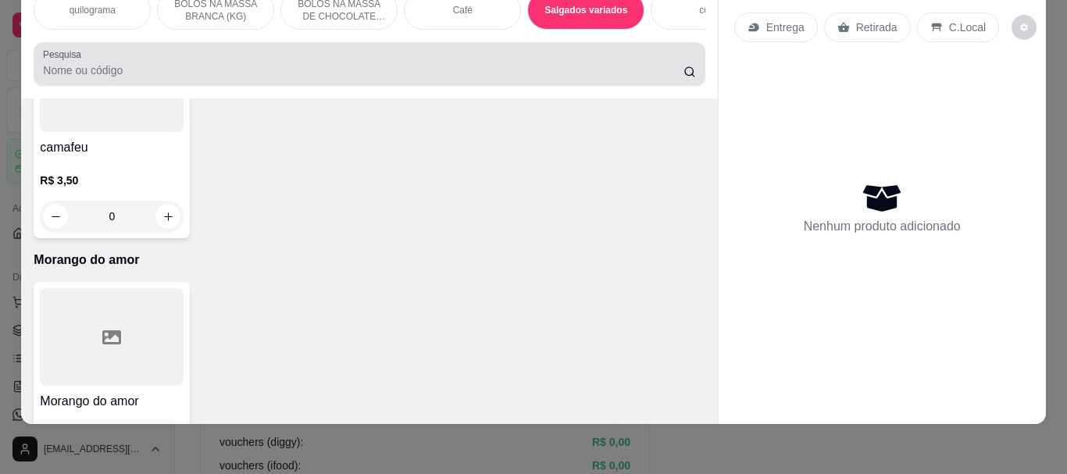
click at [73, 66] on input "Pesquisa" at bounding box center [363, 70] width 640 height 16
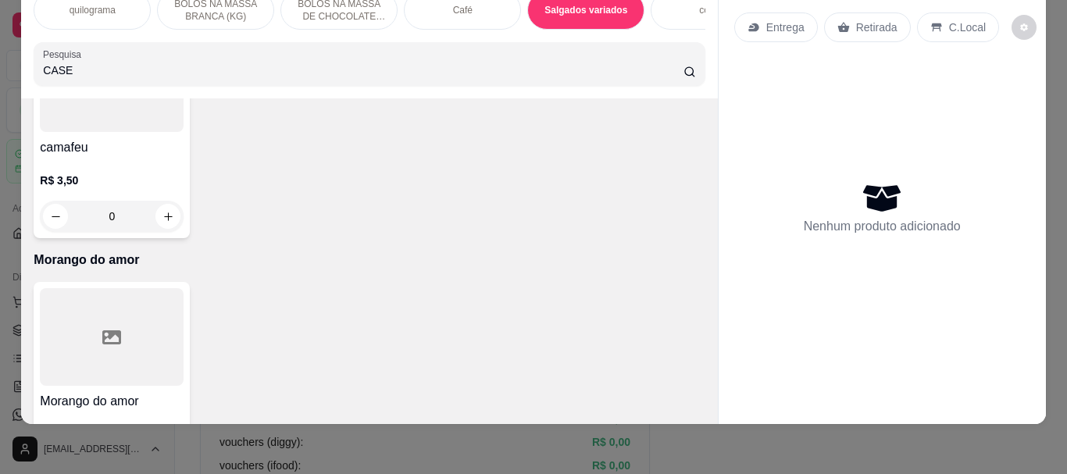
type input "CASE"
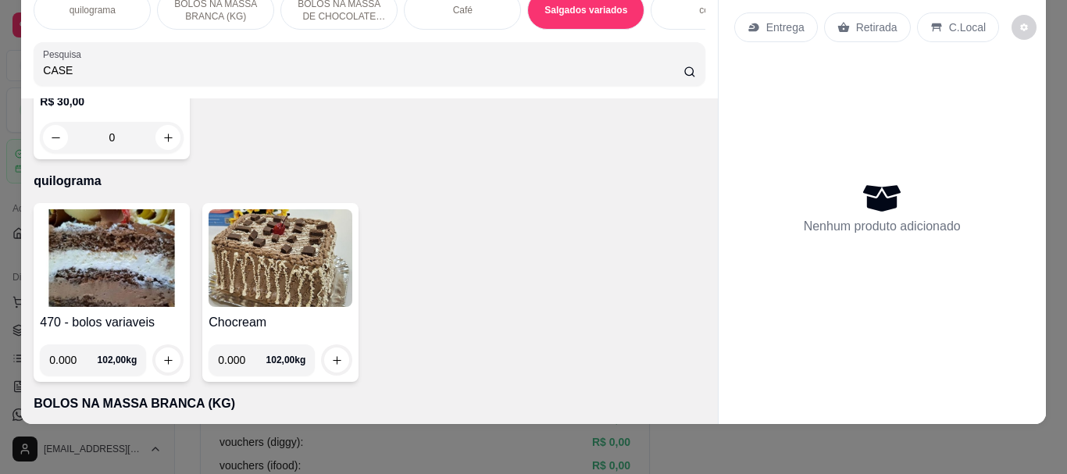
scroll to position [0, 0]
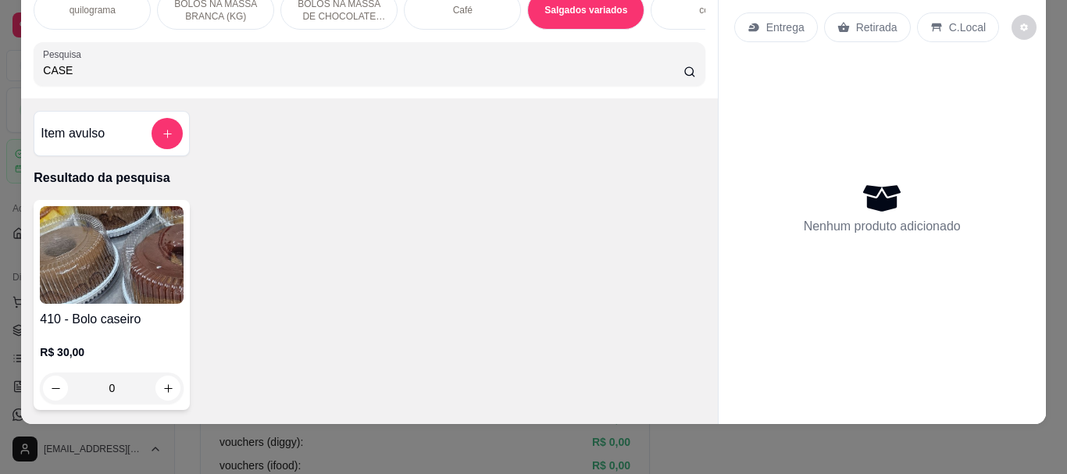
click at [104, 240] on img at bounding box center [112, 255] width 144 height 98
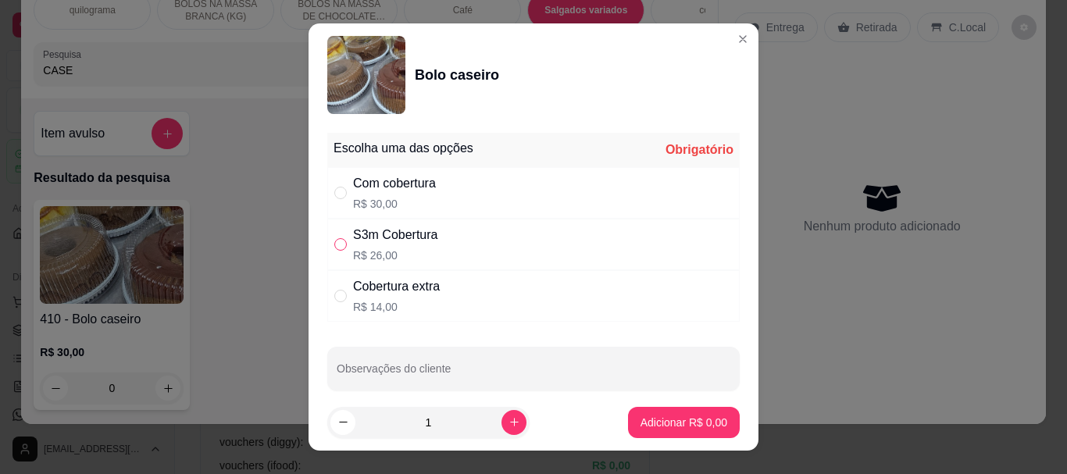
click at [335, 249] on input "" at bounding box center [340, 244] width 12 height 12
radio input "true"
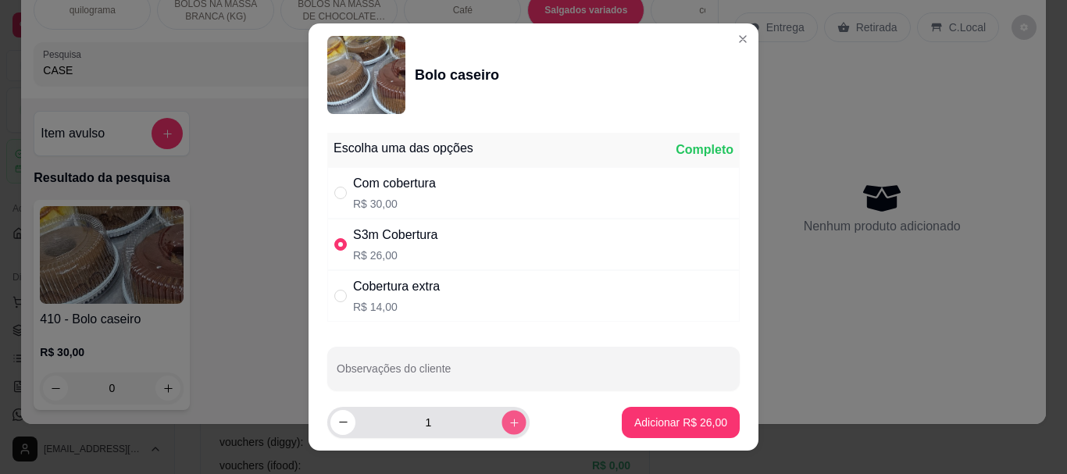
click at [508, 425] on icon "increase-product-quantity" at bounding box center [514, 422] width 12 height 12
type input "2"
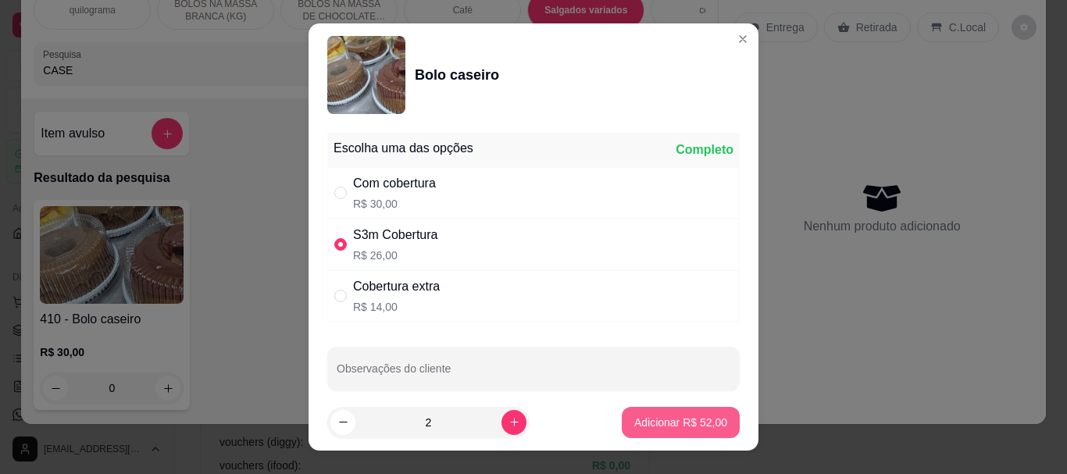
click at [670, 426] on p "Adicionar R$ 52,00" at bounding box center [680, 423] width 93 height 16
type input "2"
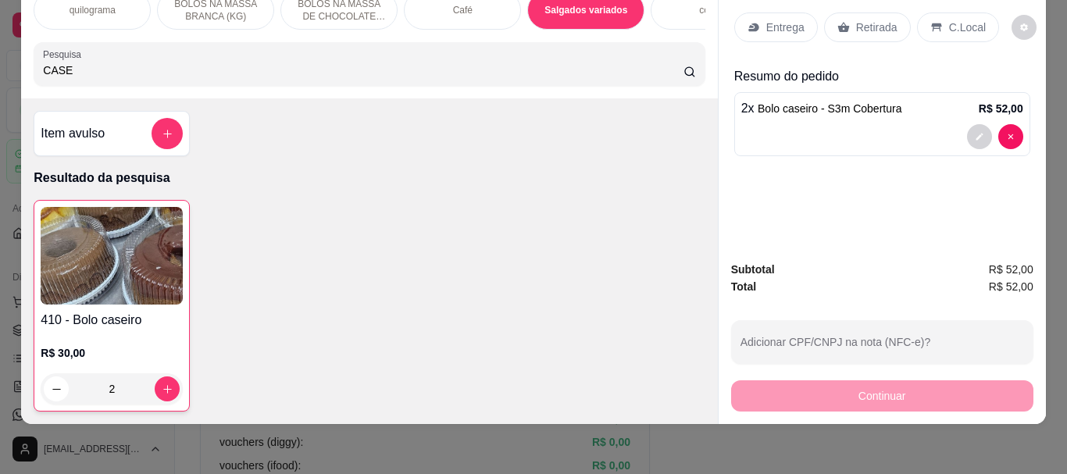
click at [879, 22] on p "Retirada" at bounding box center [876, 28] width 41 height 16
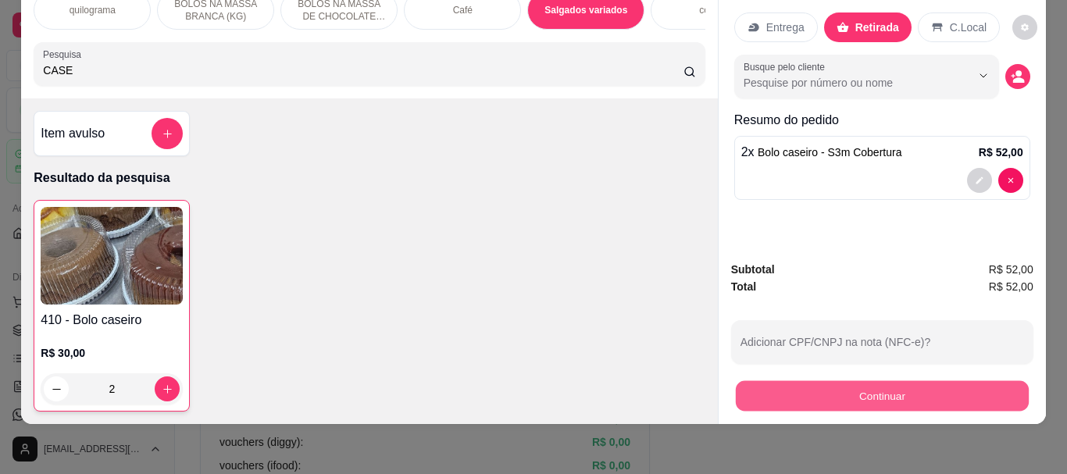
click at [893, 387] on button "Continuar" at bounding box center [881, 395] width 293 height 30
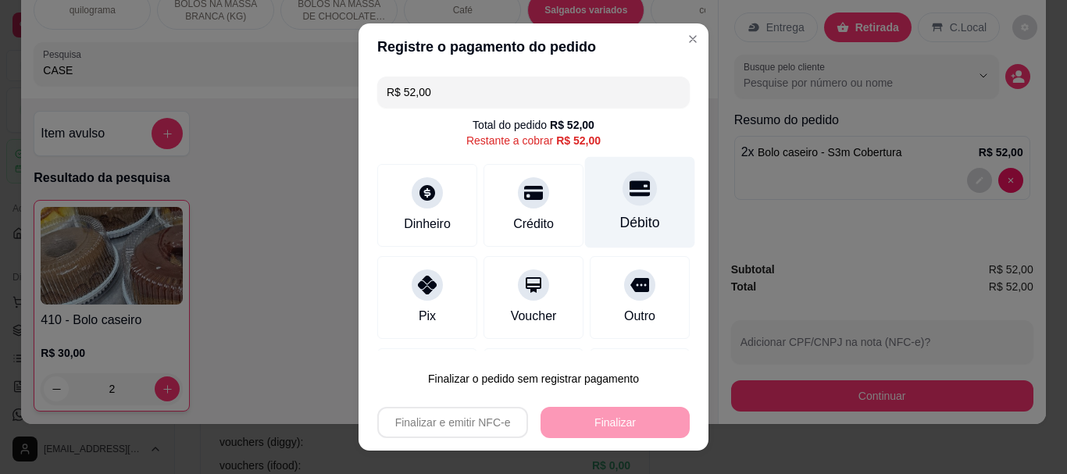
click at [622, 209] on div "Débito" at bounding box center [640, 202] width 110 height 91
type input "R$ 0,00"
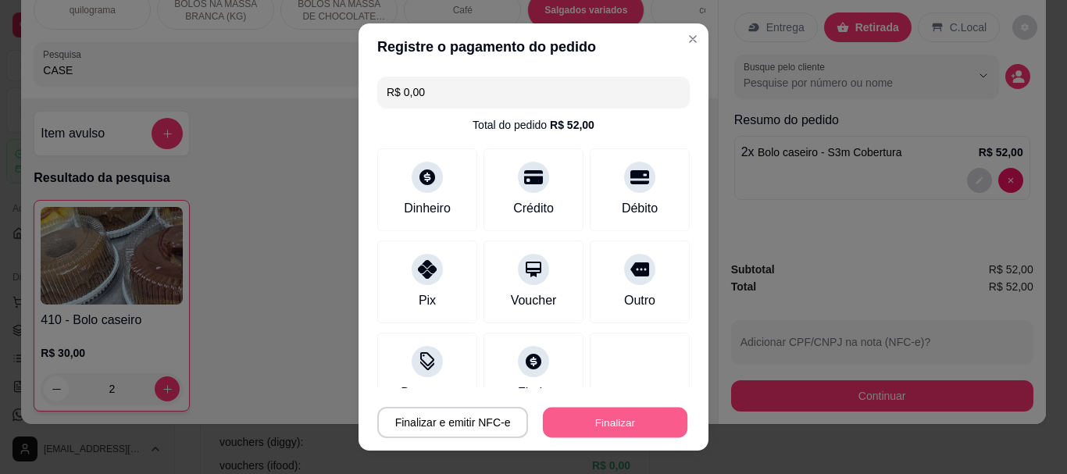
click at [616, 419] on button "Finalizar" at bounding box center [615, 422] width 144 height 30
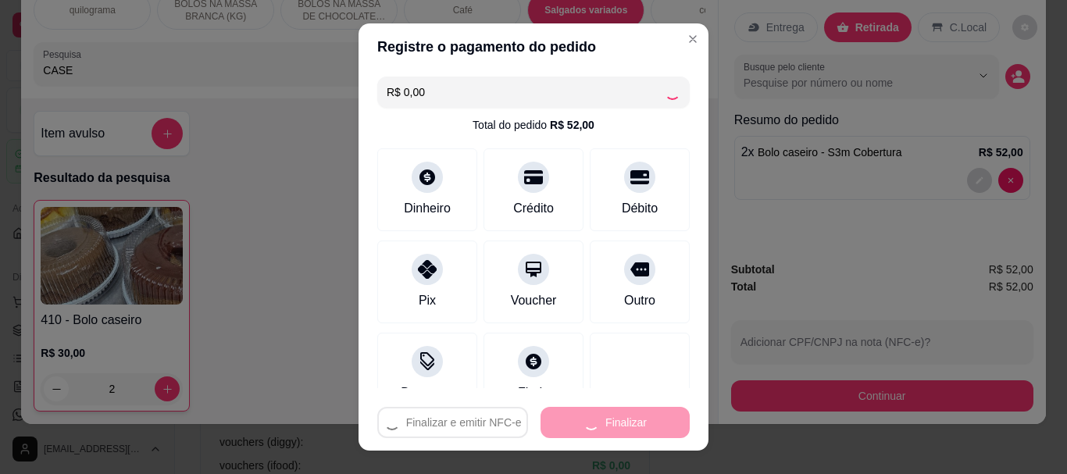
type input "0"
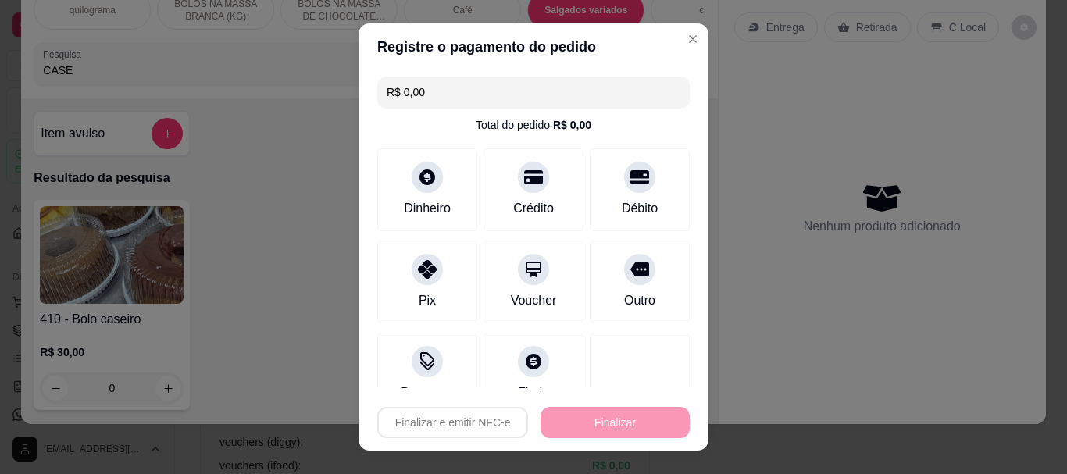
type input "-R$ 52,00"
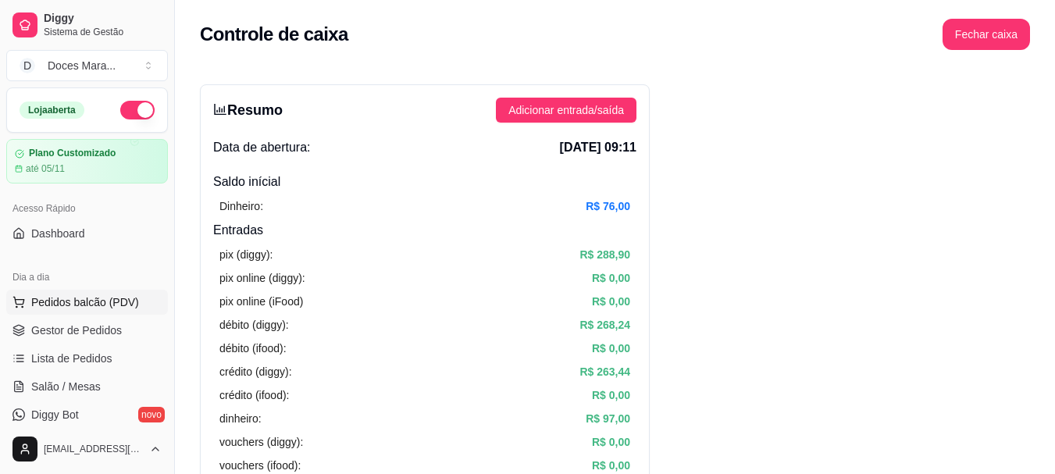
click at [116, 298] on span "Pedidos balcão (PDV)" at bounding box center [85, 302] width 108 height 16
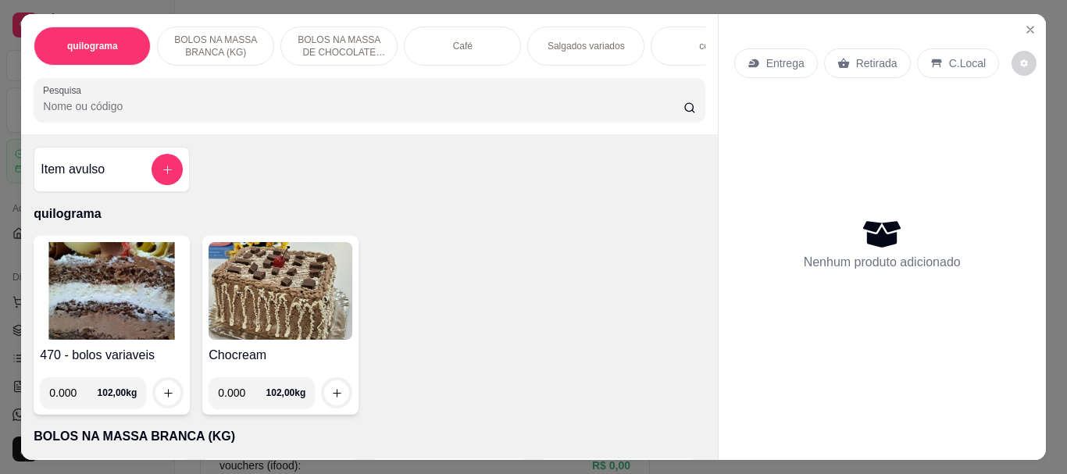
click at [122, 327] on img at bounding box center [112, 291] width 144 height 98
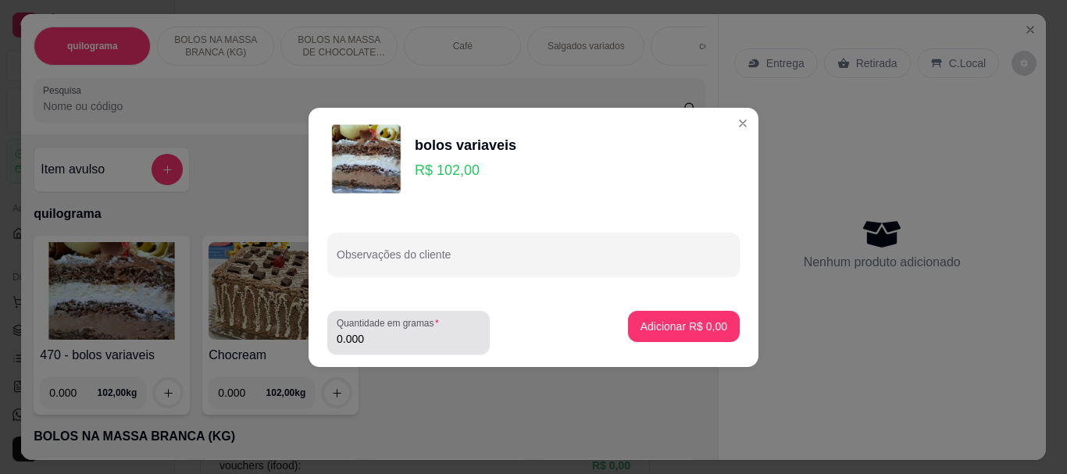
click at [402, 348] on div "0.000" at bounding box center [409, 332] width 144 height 31
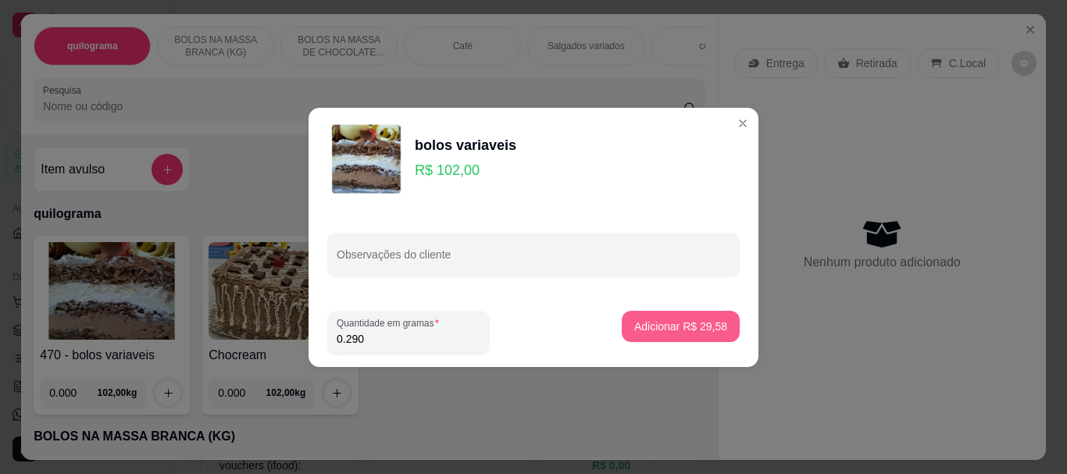
type input "0.290"
click at [674, 329] on p "Adicionar R$ 29,58" at bounding box center [680, 327] width 93 height 16
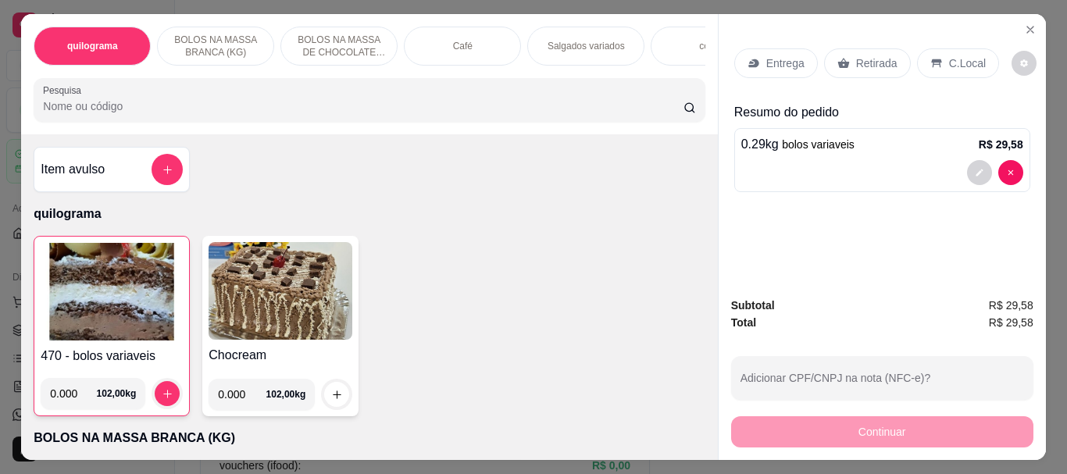
click at [878, 59] on p "Retirada" at bounding box center [876, 63] width 41 height 16
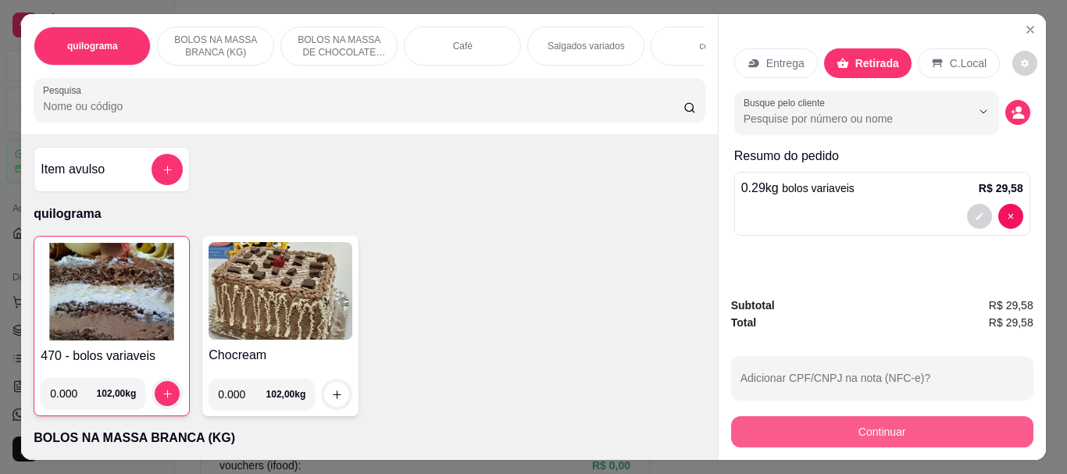
click at [847, 416] on button "Continuar" at bounding box center [882, 431] width 302 height 31
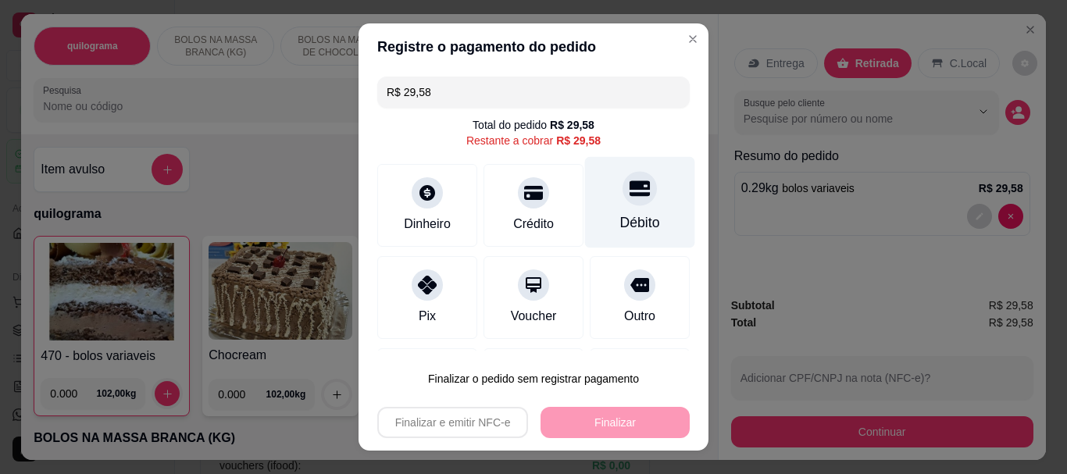
click at [629, 193] on icon at bounding box center [639, 189] width 20 height 16
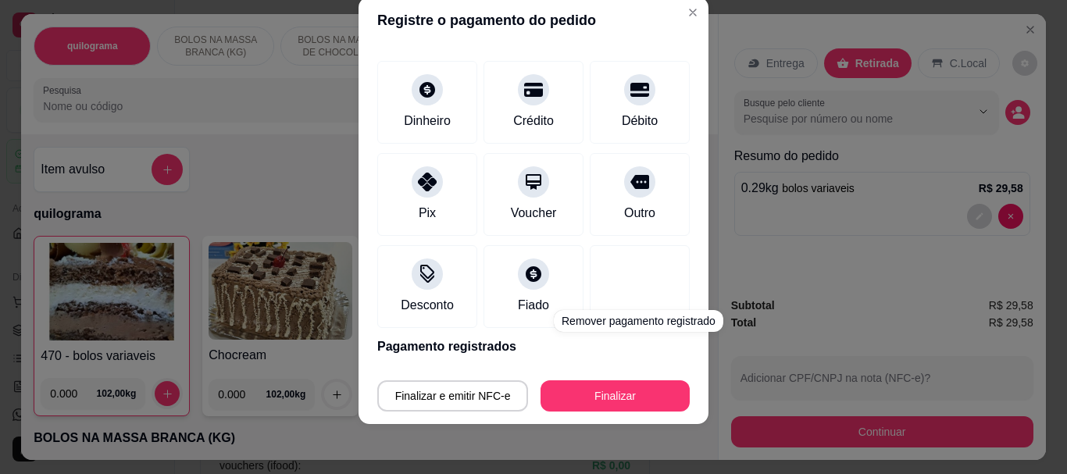
scroll to position [115, 0]
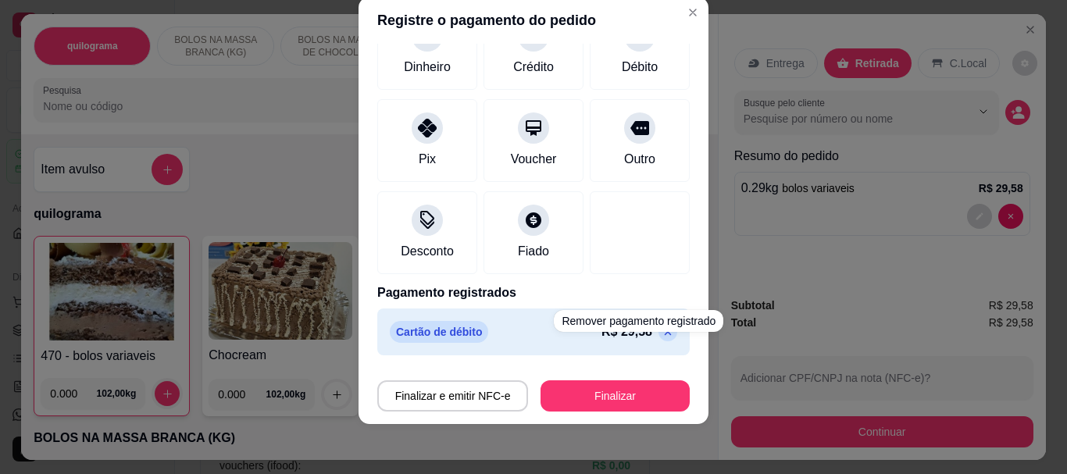
click at [640, 330] on div "Remover pagamento registrado" at bounding box center [638, 321] width 169 height 22
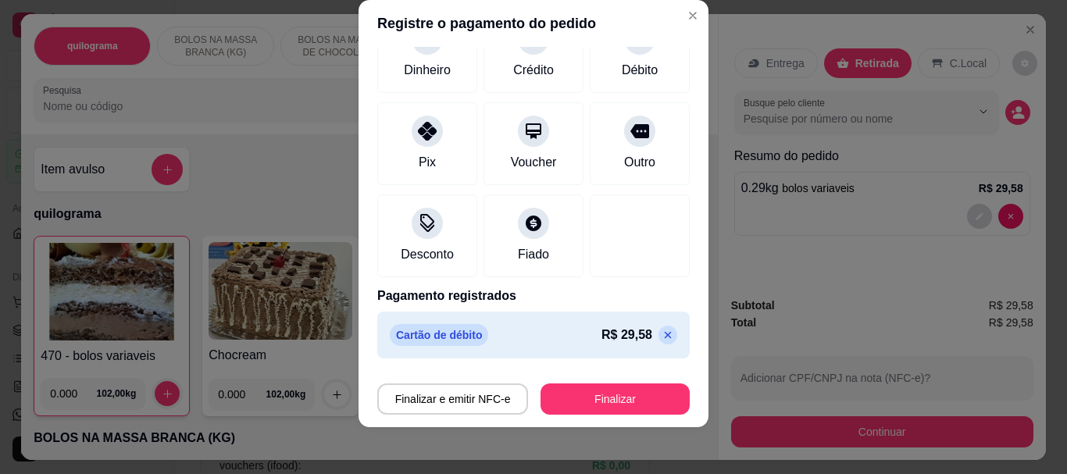
click at [661, 332] on icon at bounding box center [667, 335] width 12 height 12
type input "R$ 29,58"
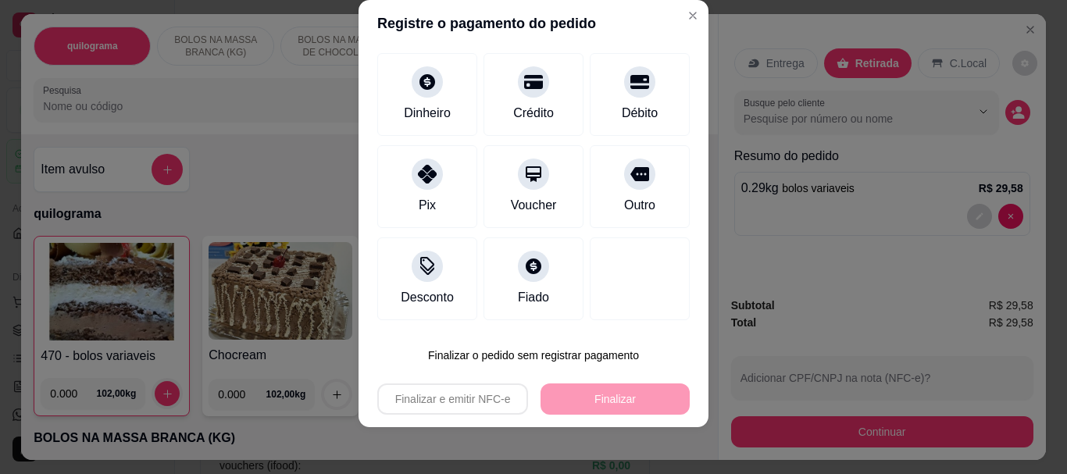
scroll to position [87, 0]
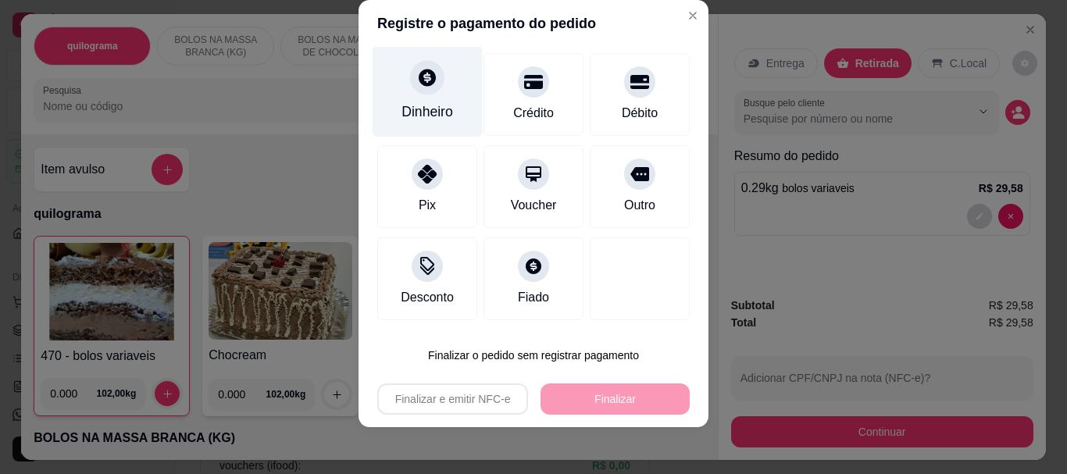
click at [408, 100] on div "Dinheiro" at bounding box center [428, 91] width 110 height 91
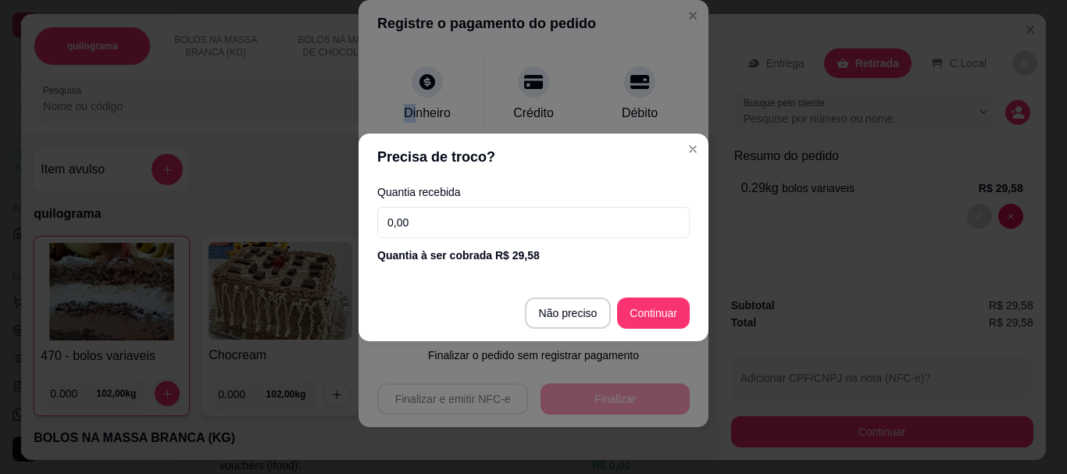
click at [443, 221] on input "0,00" at bounding box center [533, 222] width 312 height 31
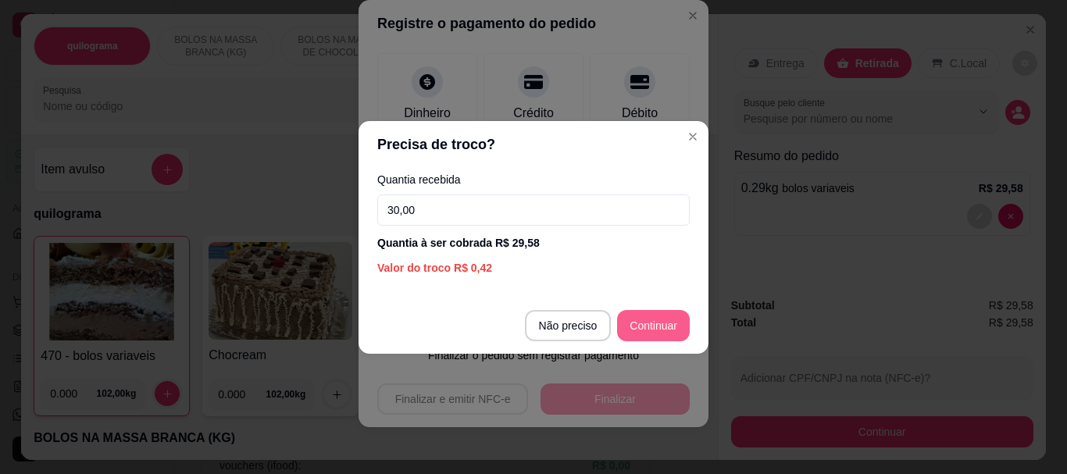
type input "30,00"
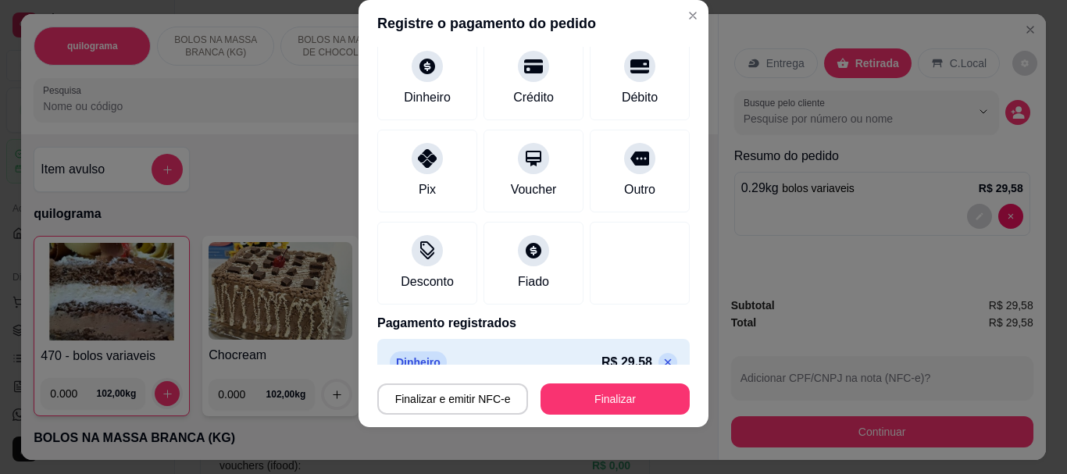
scroll to position [72, 0]
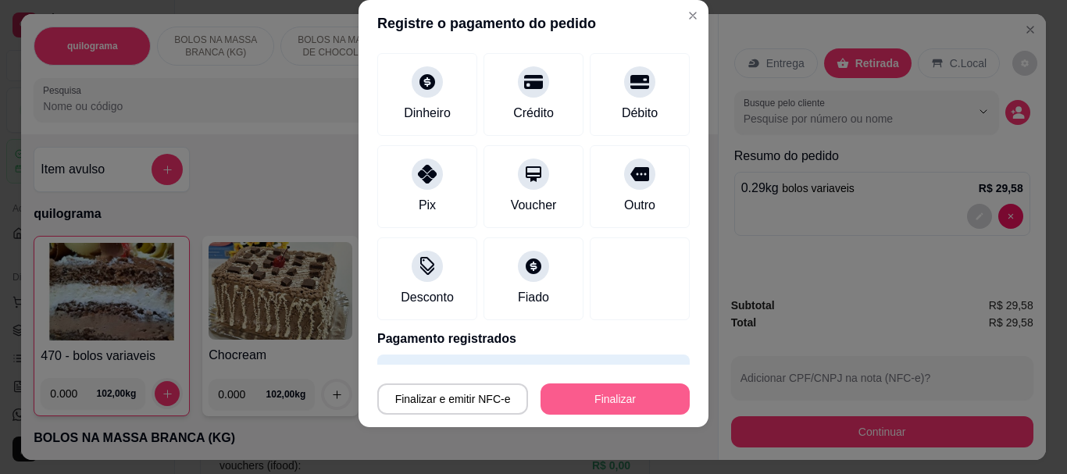
click at [639, 397] on button "Finalizar" at bounding box center [614, 398] width 149 height 31
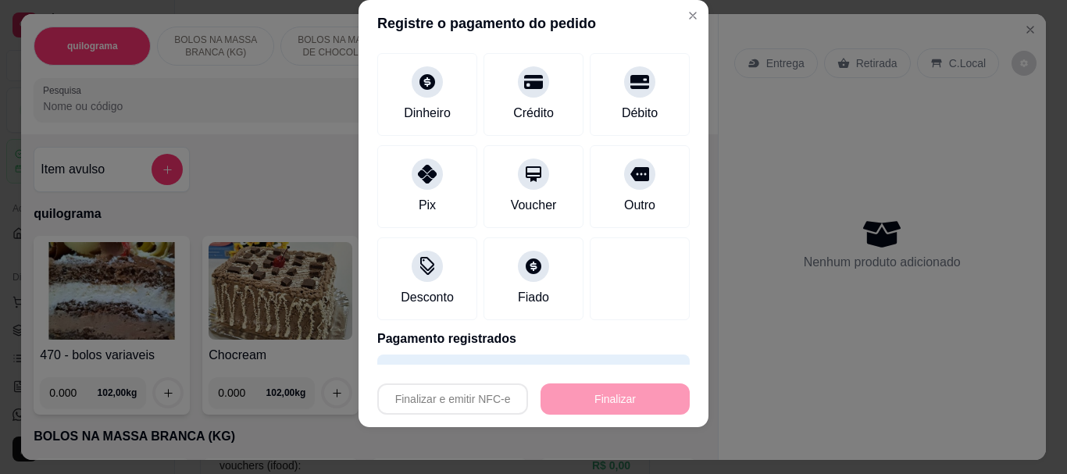
type input "-R$ 29,58"
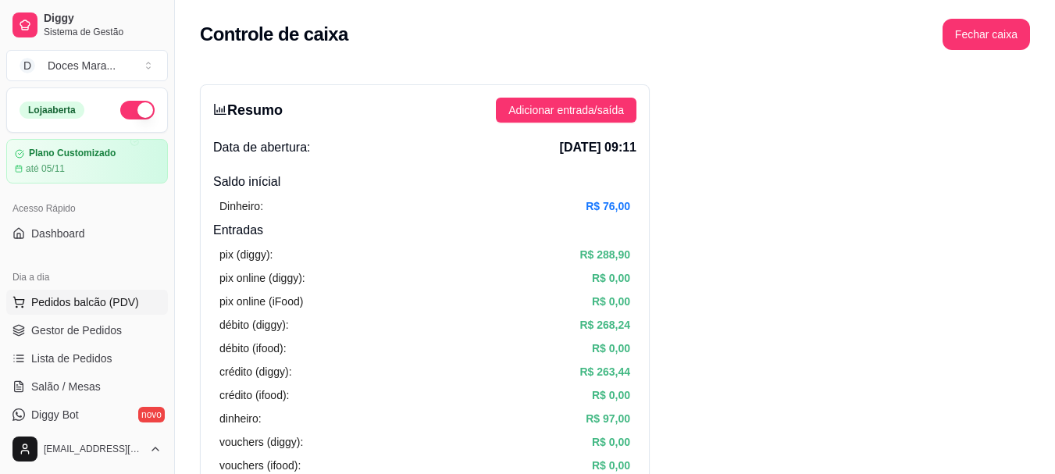
click at [120, 307] on span "Pedidos balcão (PDV)" at bounding box center [85, 302] width 108 height 16
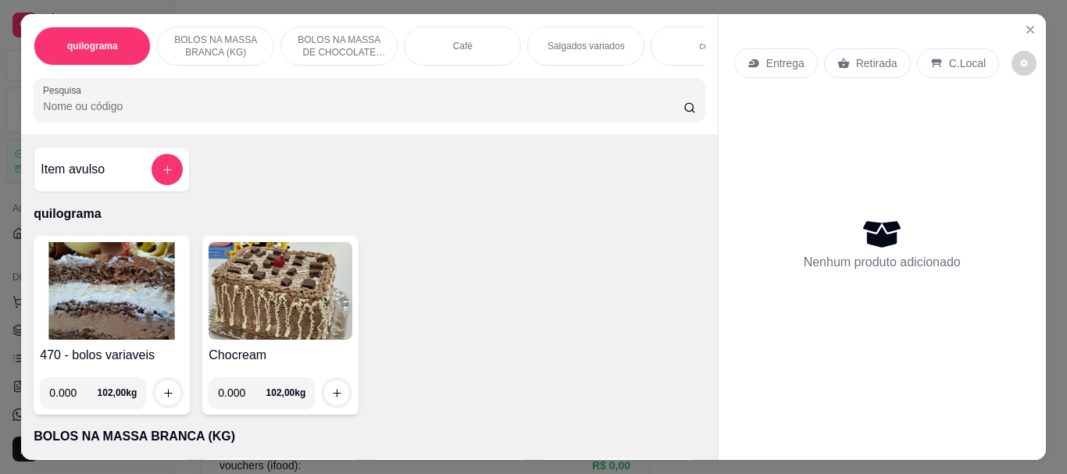
click at [84, 109] on input "Pesquisa" at bounding box center [363, 106] width 640 height 16
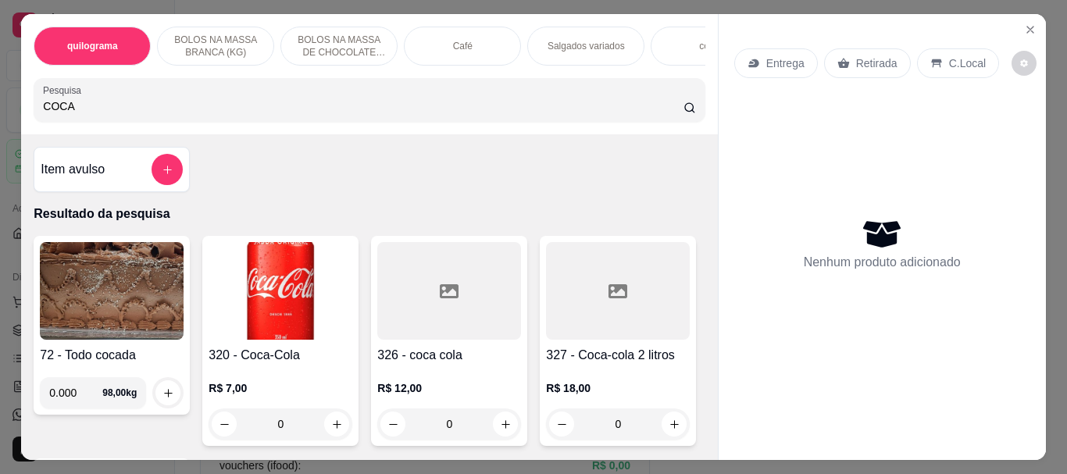
type input "COCA"
click at [290, 294] on img at bounding box center [281, 291] width 144 height 98
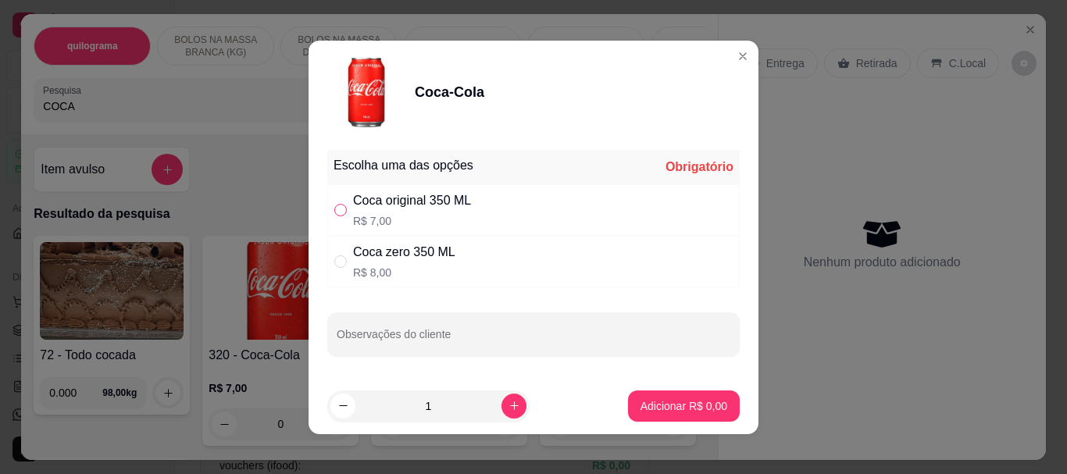
click at [339, 211] on input "" at bounding box center [340, 210] width 12 height 12
radio input "true"
click at [652, 404] on p "Adicionar R$ 7,00" at bounding box center [683, 406] width 87 height 16
type input "1"
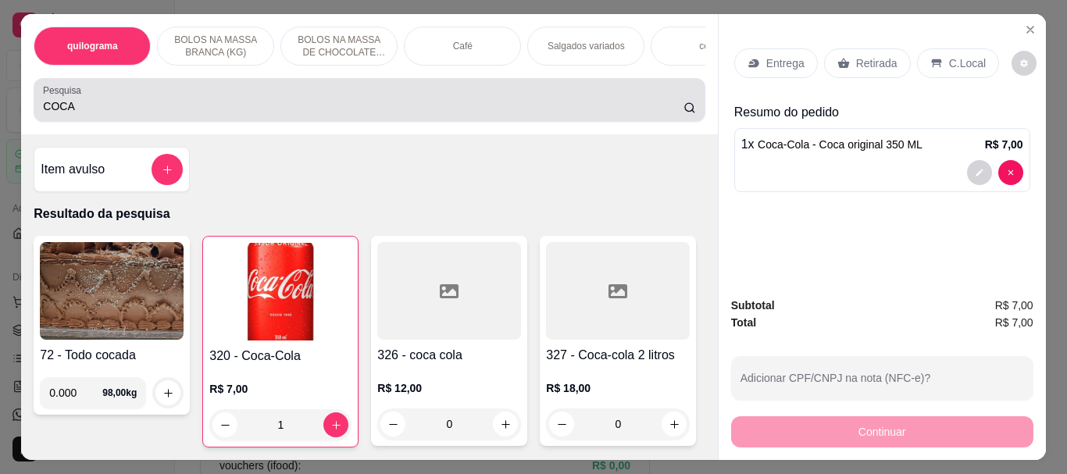
click at [290, 112] on input "COCA" at bounding box center [363, 106] width 640 height 16
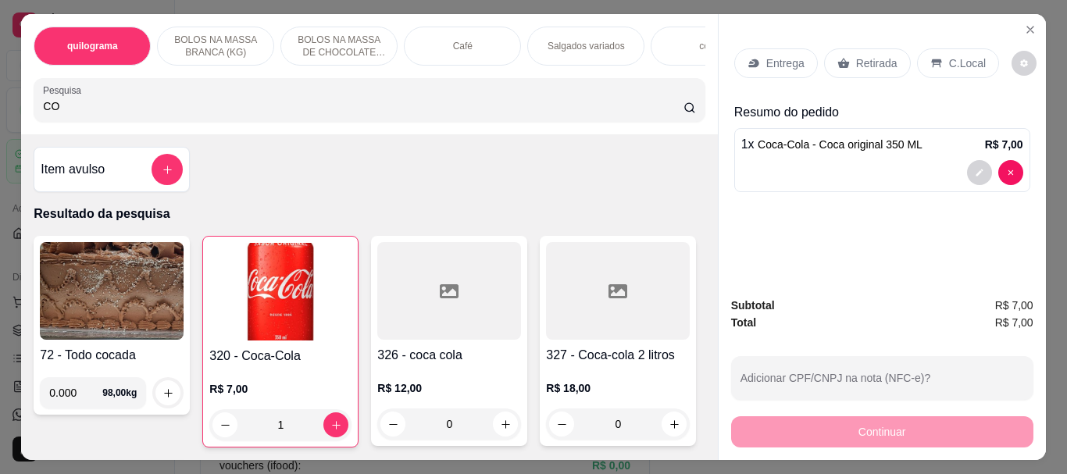
type input "C"
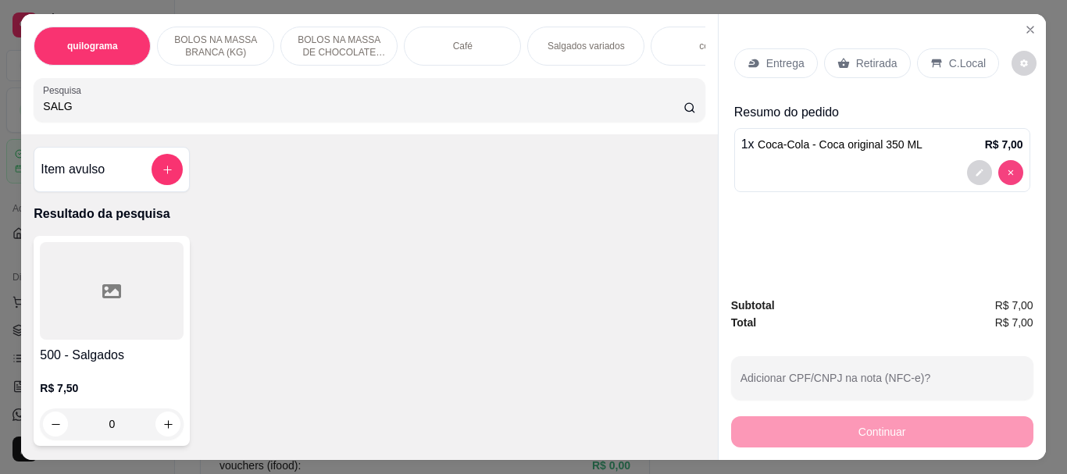
click at [982, 162] on div at bounding box center [995, 172] width 56 height 25
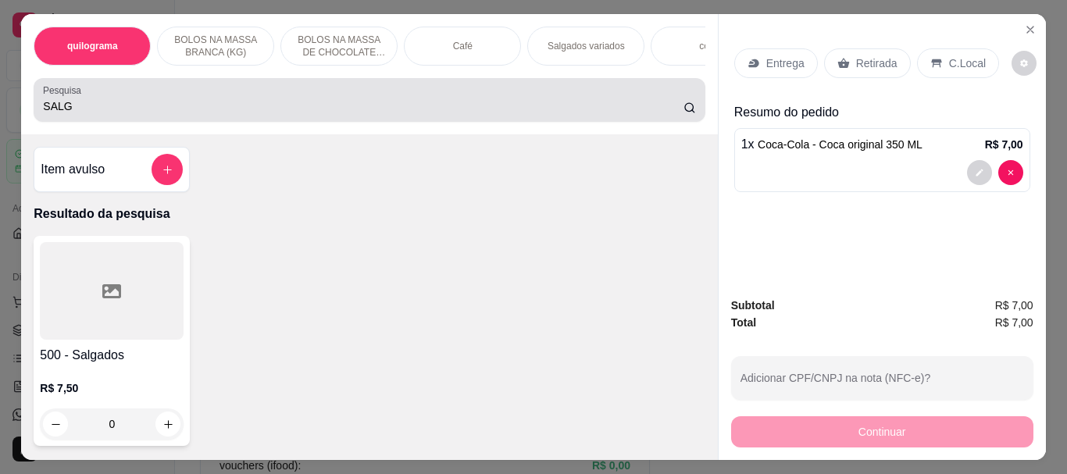
click at [98, 120] on div "Pesquisa SALG" at bounding box center [369, 100] width 671 height 44
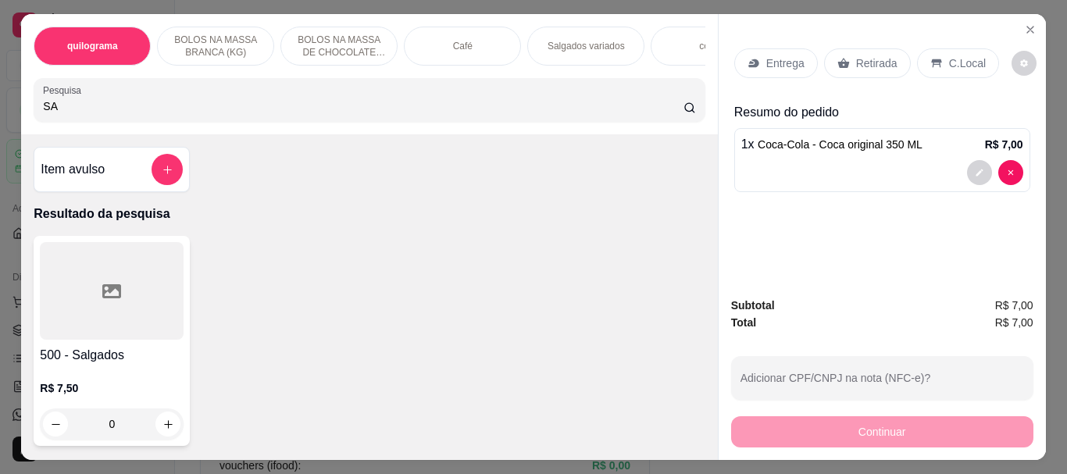
type input "S"
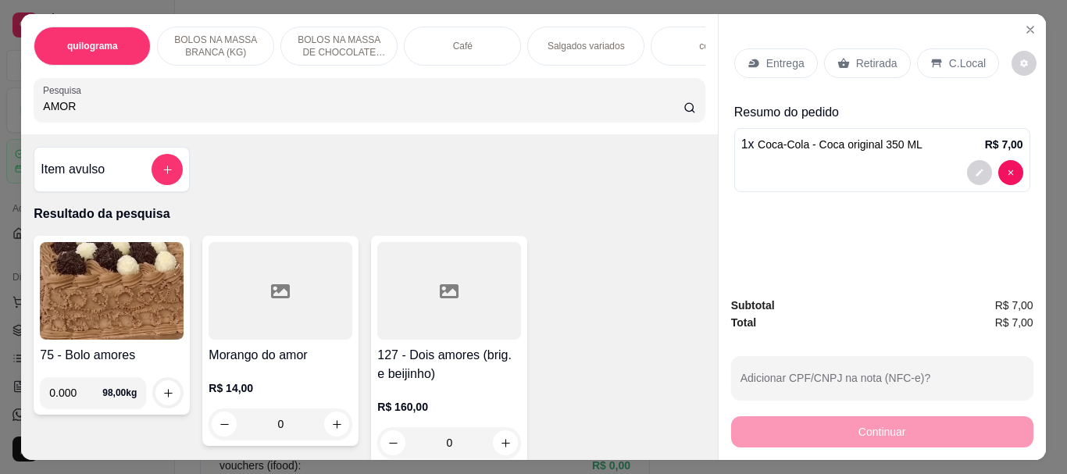
type input "AMOR"
click at [273, 298] on icon at bounding box center [280, 291] width 19 height 14
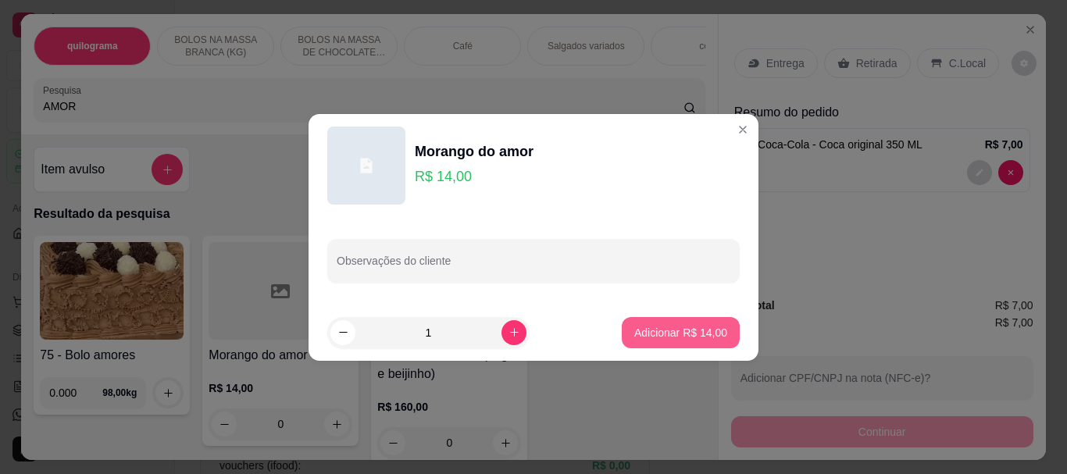
click at [666, 327] on p "Adicionar R$ 14,00" at bounding box center [680, 333] width 93 height 16
type input "1"
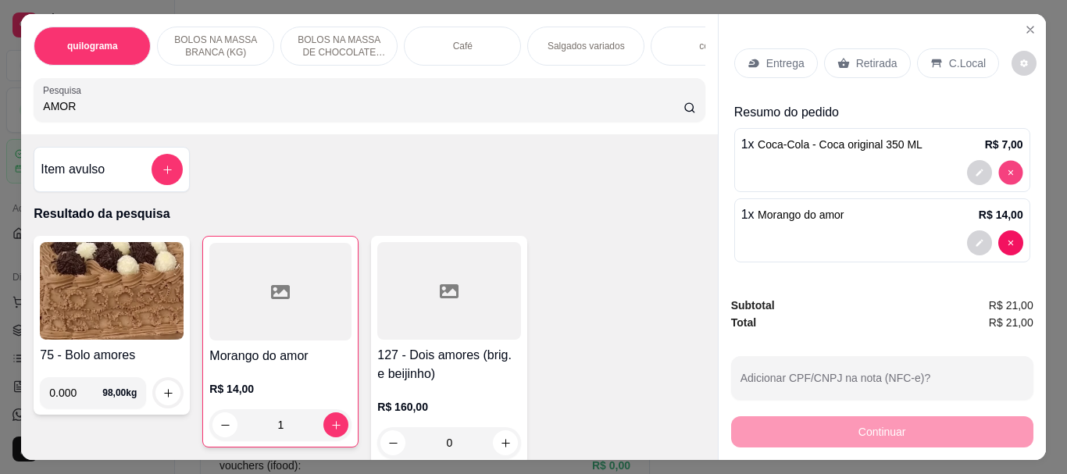
type input "0"
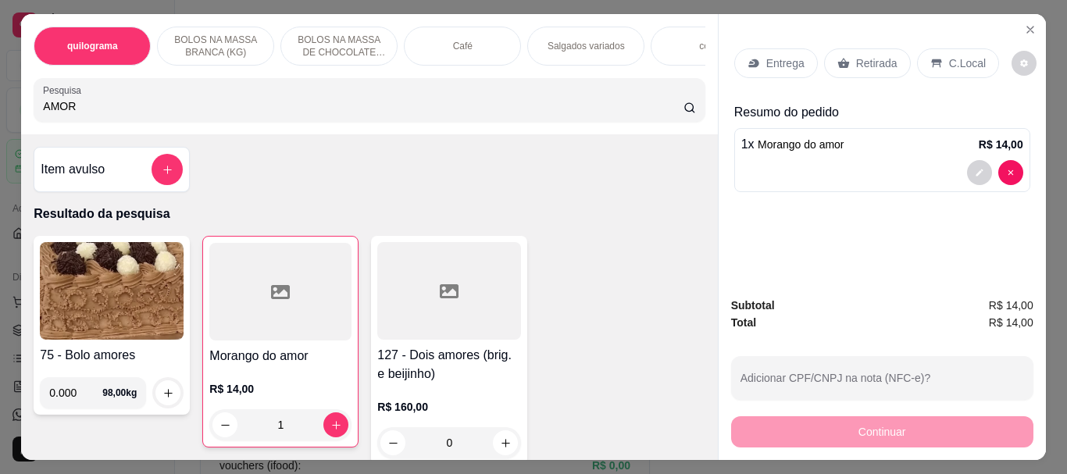
click at [856, 55] on p "Retirada" at bounding box center [876, 63] width 41 height 16
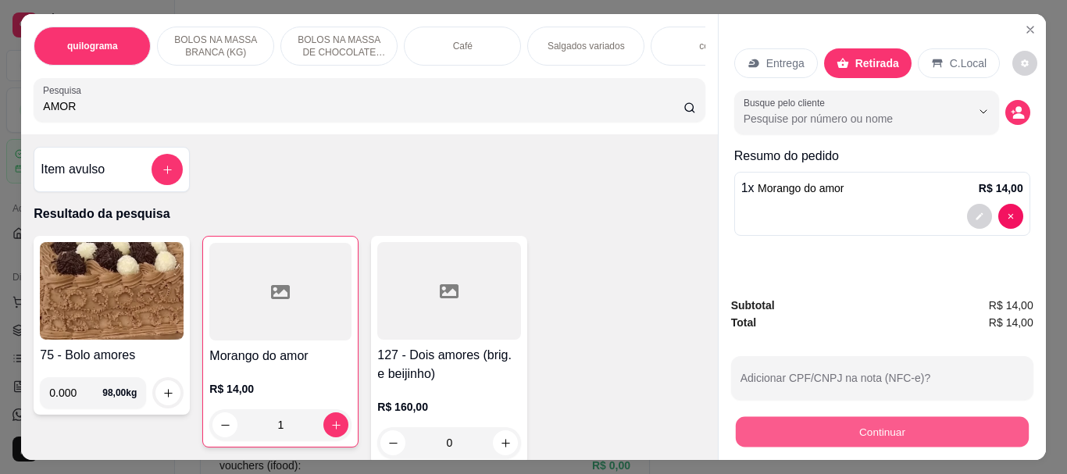
click at [884, 416] on button "Continuar" at bounding box center [881, 431] width 293 height 30
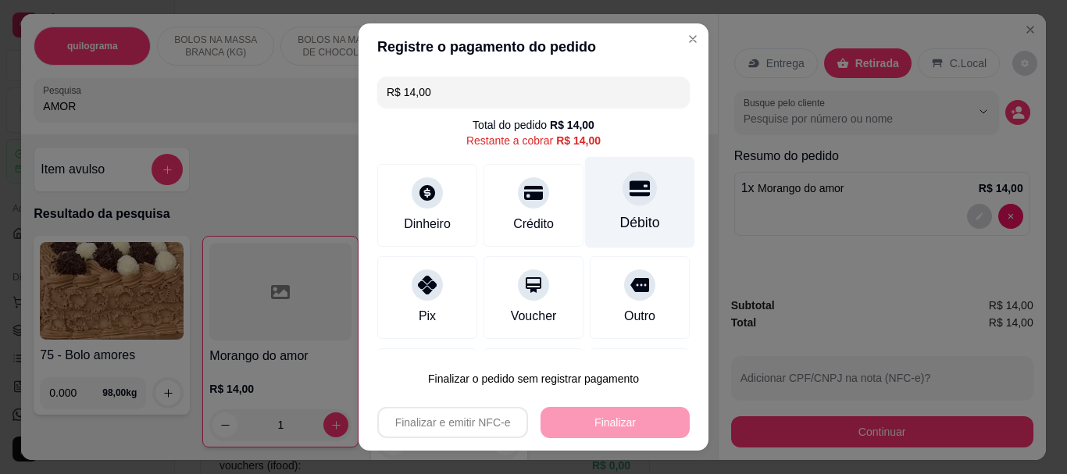
click at [629, 198] on icon at bounding box center [639, 189] width 20 height 20
type input "R$ 0,00"
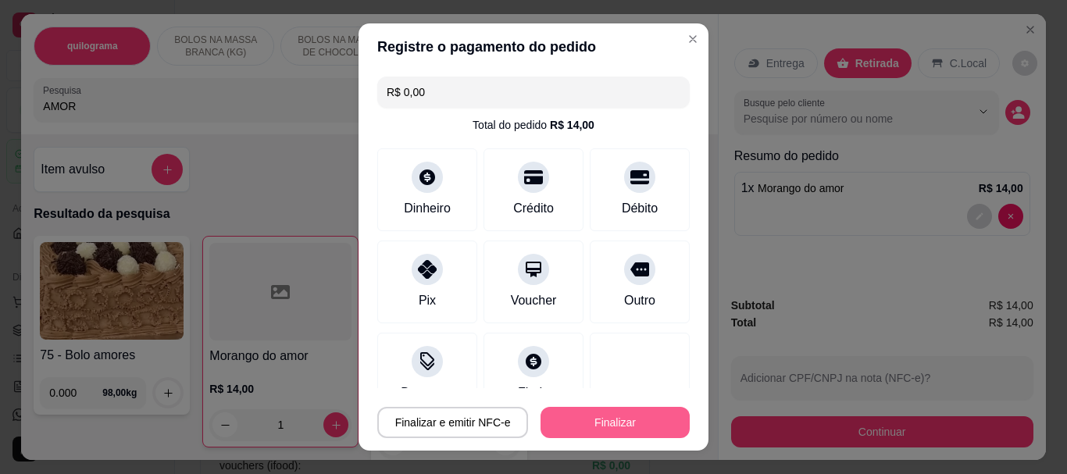
click at [608, 425] on button "Finalizar" at bounding box center [614, 422] width 149 height 31
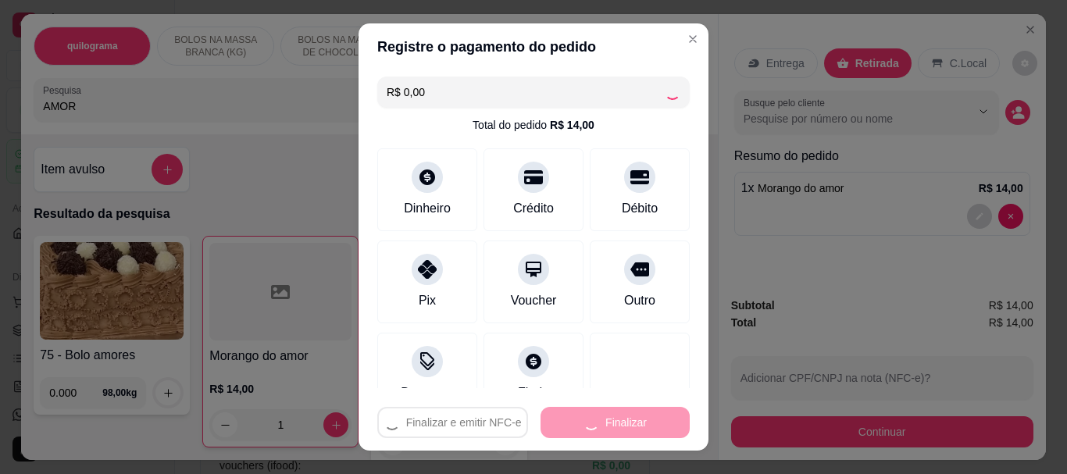
type input "0"
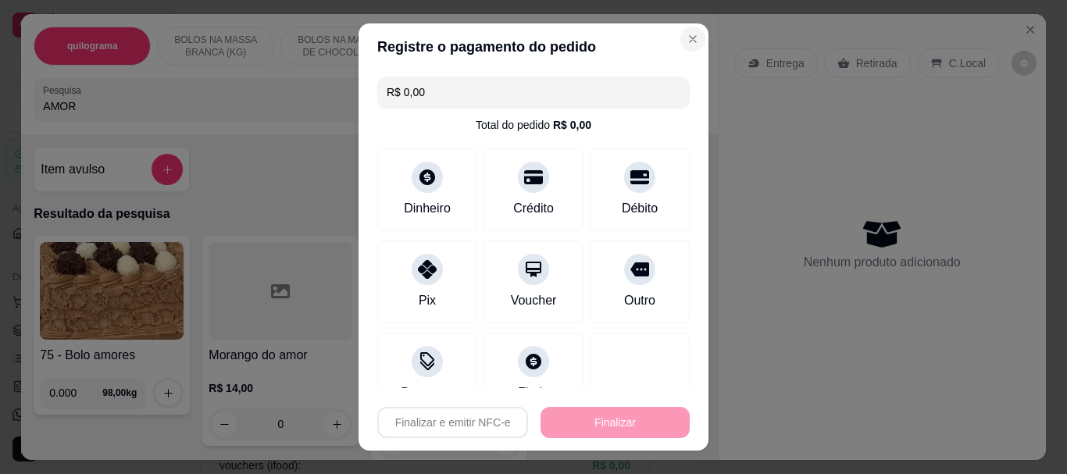
type input "-R$ 14,00"
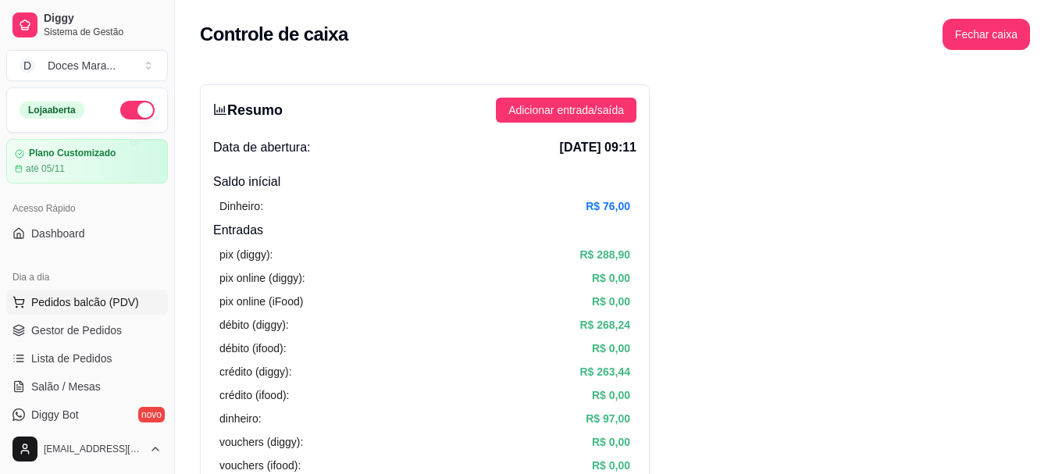
click at [101, 302] on span "Pedidos balcão (PDV)" at bounding box center [85, 302] width 108 height 16
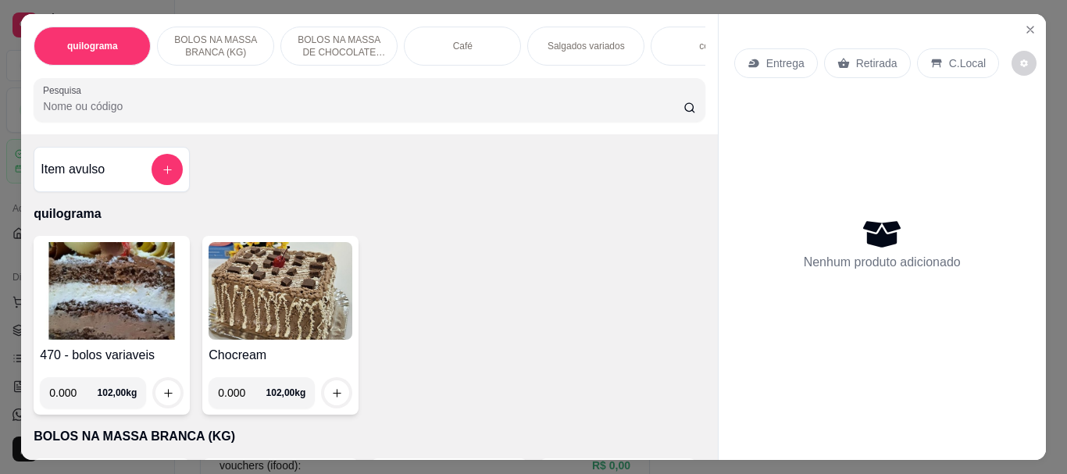
click at [453, 40] on p "Café" at bounding box center [463, 46] width 20 height 12
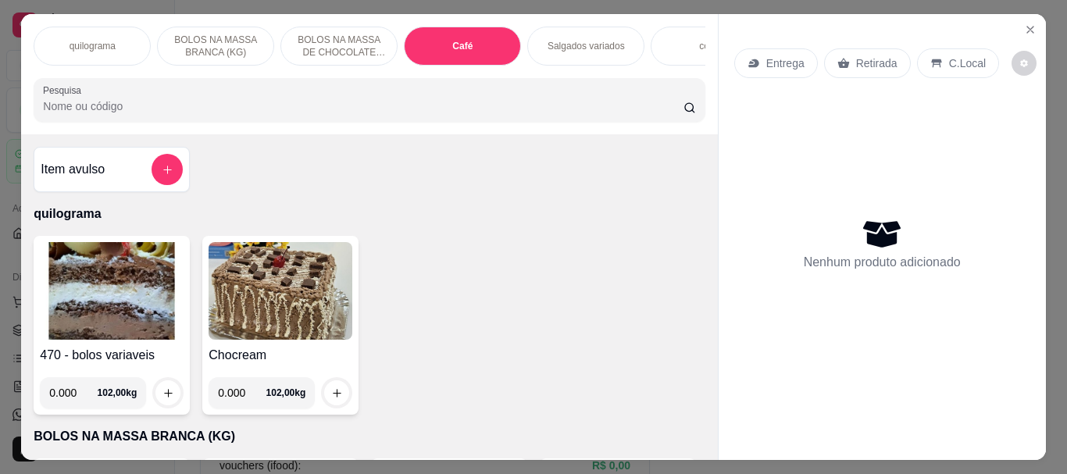
scroll to position [41, 0]
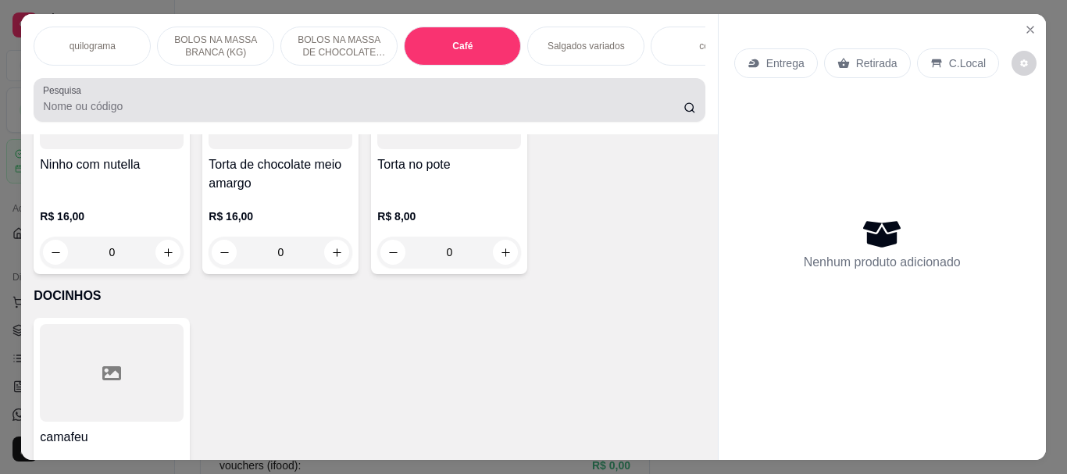
click at [102, 116] on div at bounding box center [369, 99] width 652 height 31
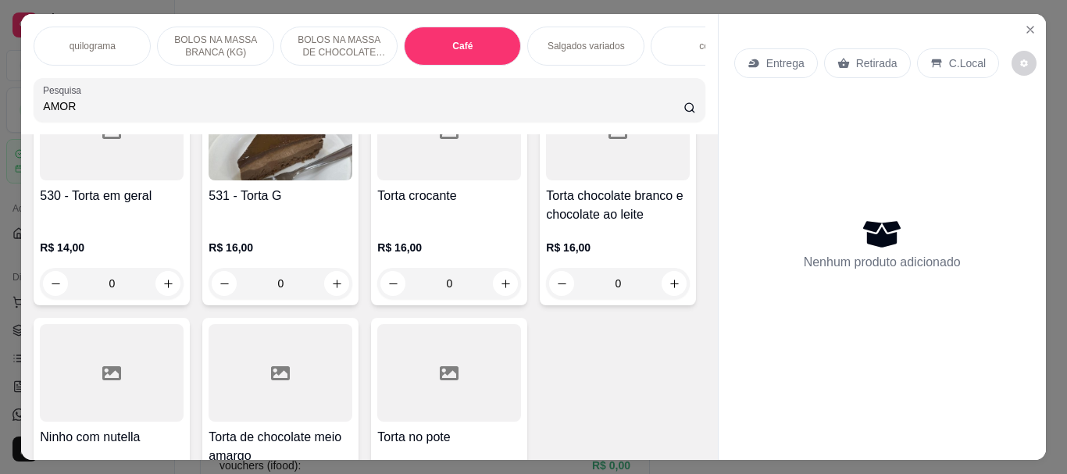
scroll to position [5805, 0]
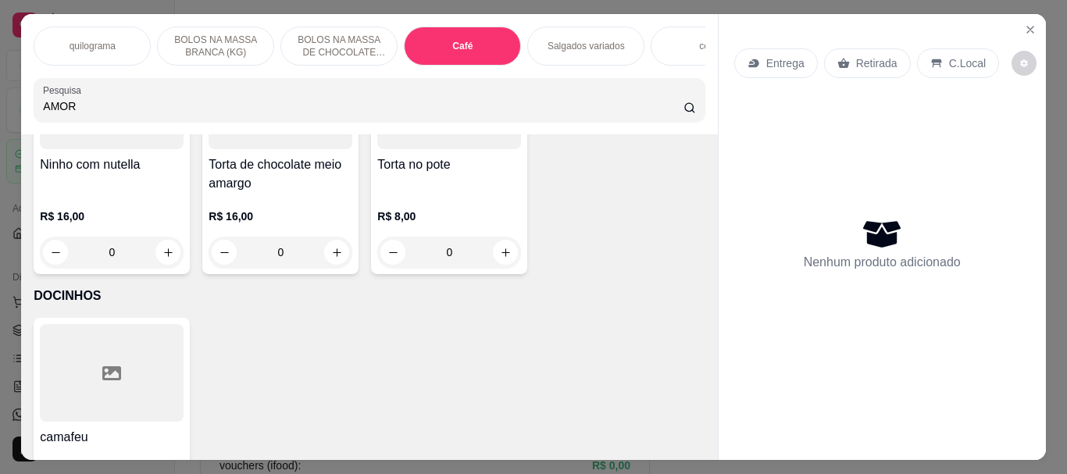
type input "AMOR"
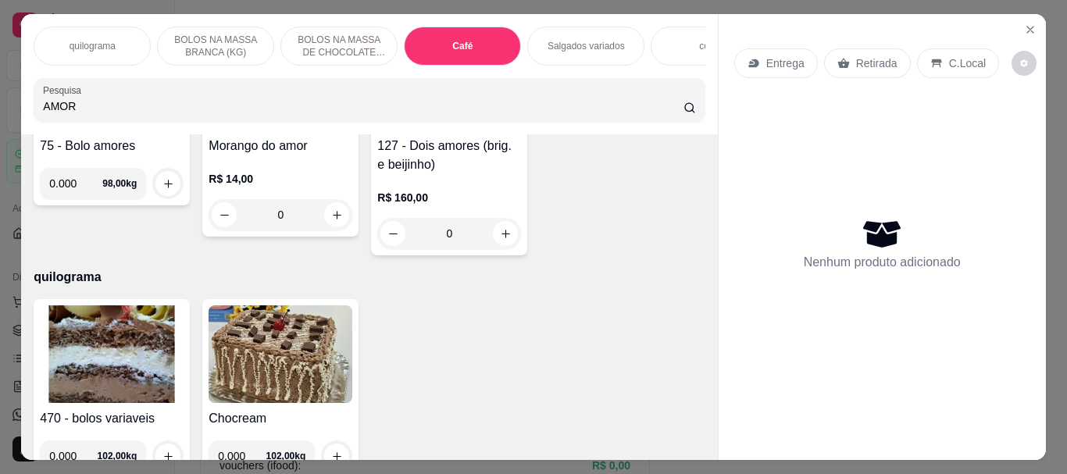
scroll to position [0, 0]
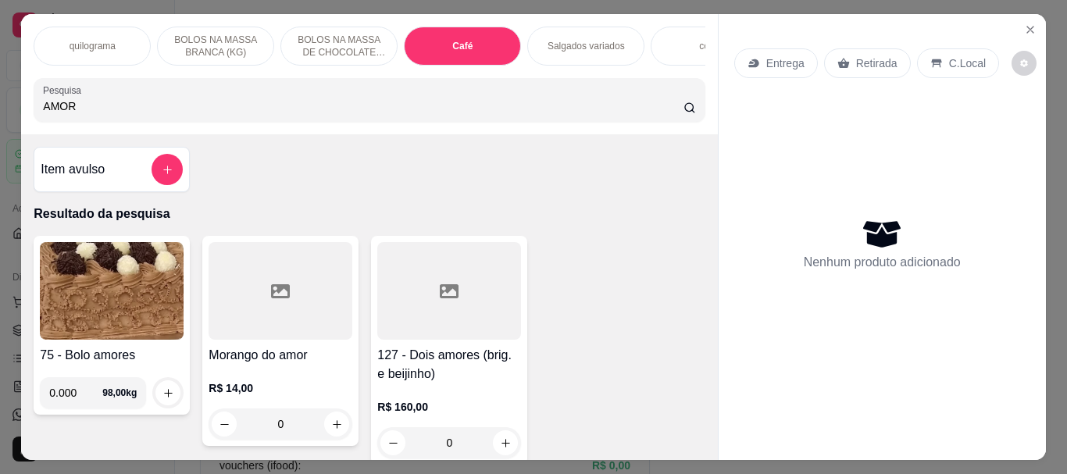
click at [291, 319] on div at bounding box center [281, 291] width 144 height 98
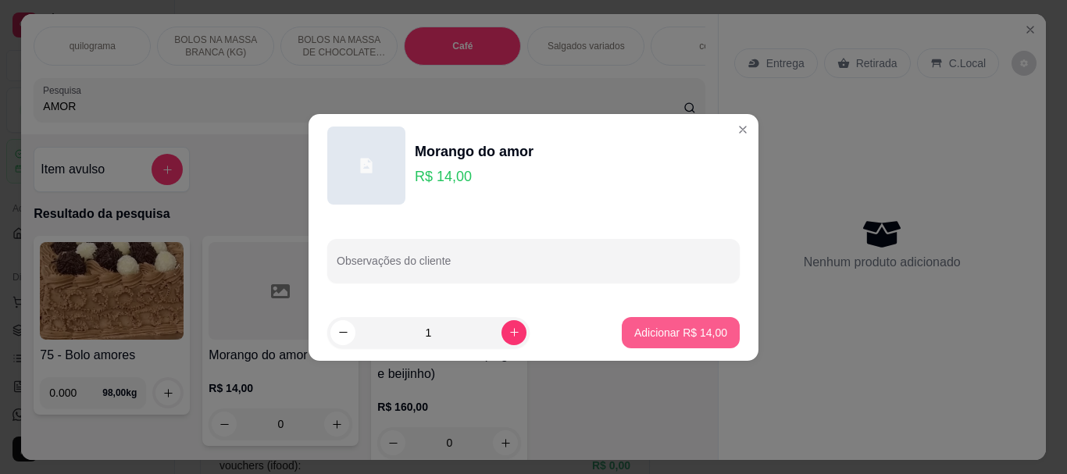
click at [714, 337] on p "Adicionar R$ 14,00" at bounding box center [680, 333] width 93 height 16
type input "1"
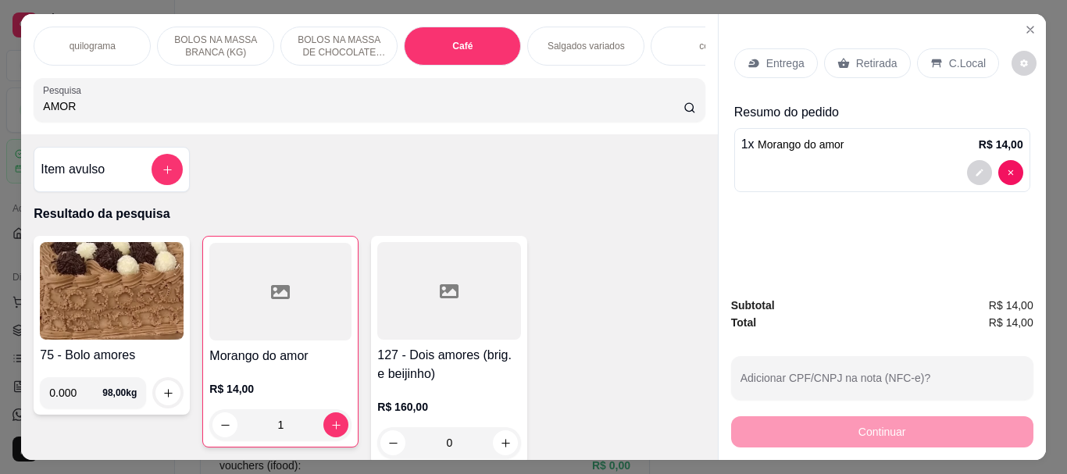
click at [856, 55] on p "Retirada" at bounding box center [876, 63] width 41 height 16
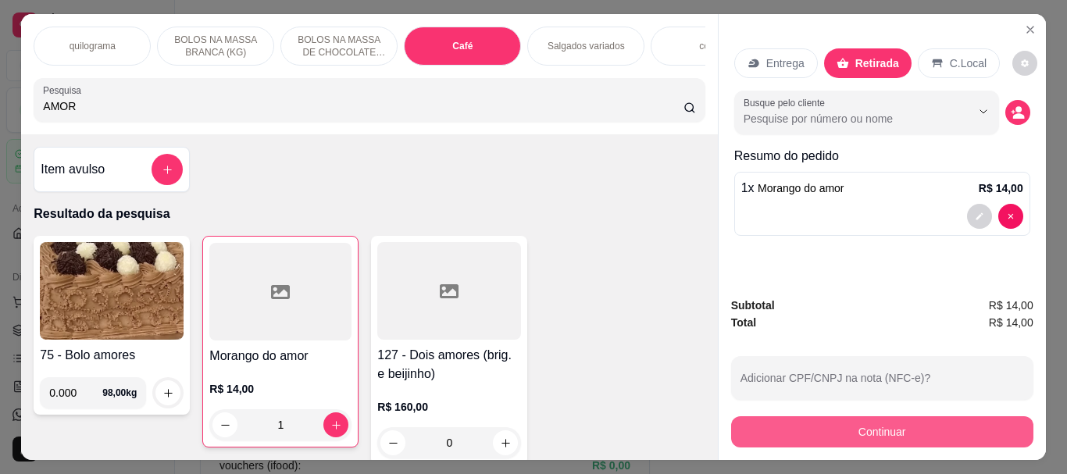
click at [876, 420] on button "Continuar" at bounding box center [882, 431] width 302 height 31
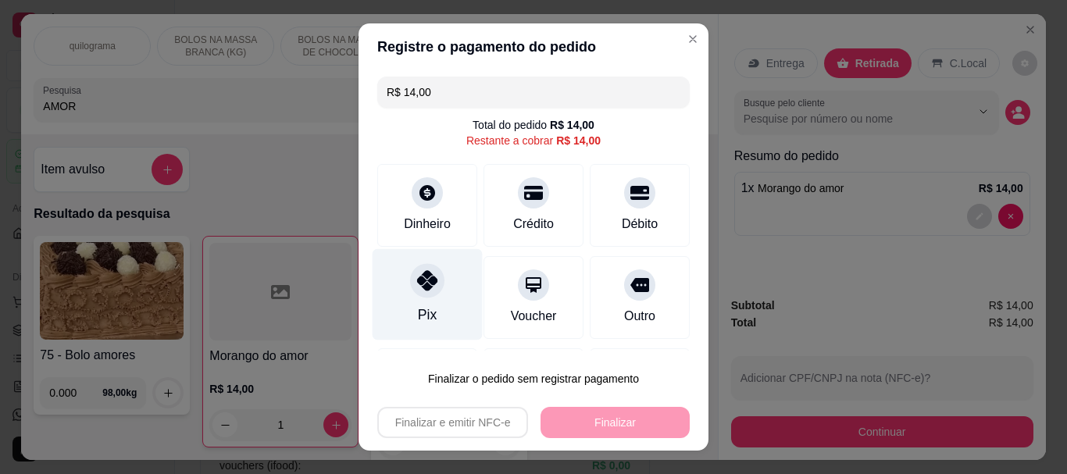
click at [425, 291] on div at bounding box center [427, 281] width 34 height 34
type input "R$ 0,00"
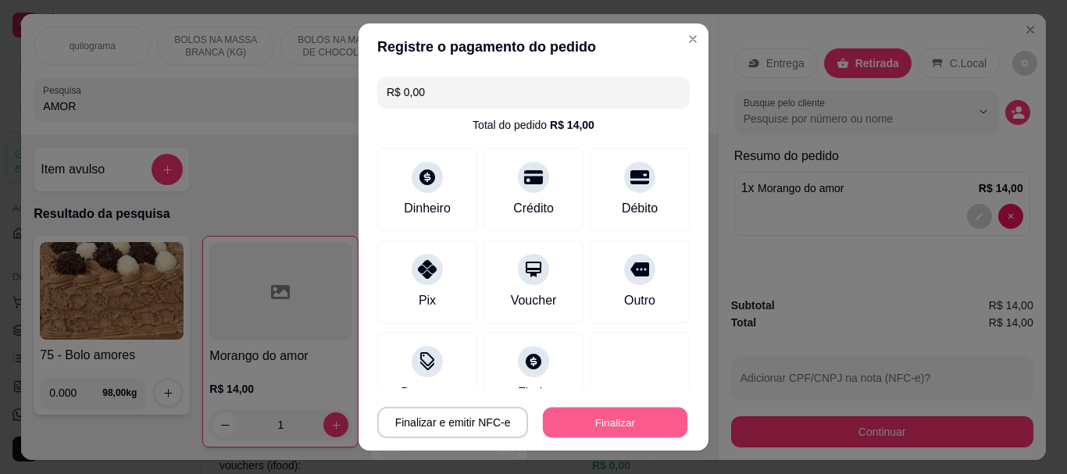
click at [589, 419] on button "Finalizar" at bounding box center [615, 422] width 144 height 30
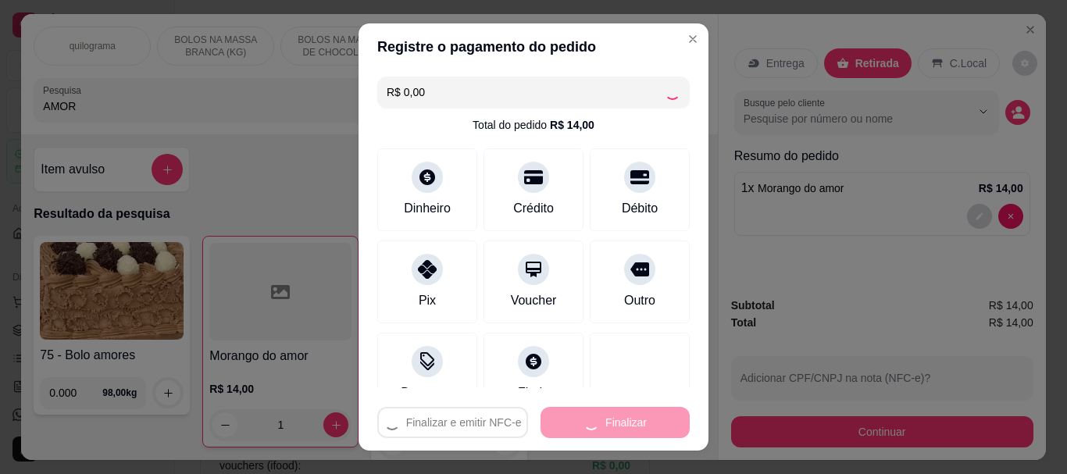
type input "0"
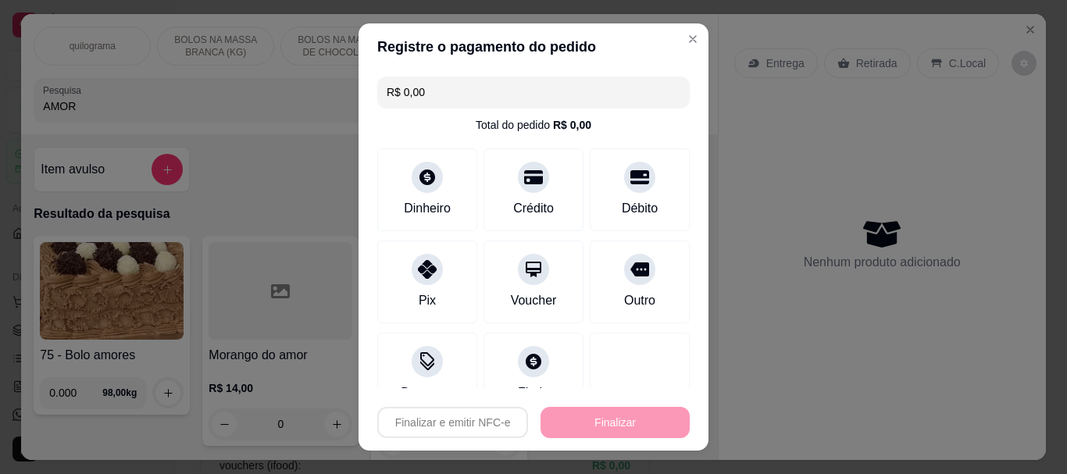
type input "-R$ 14,00"
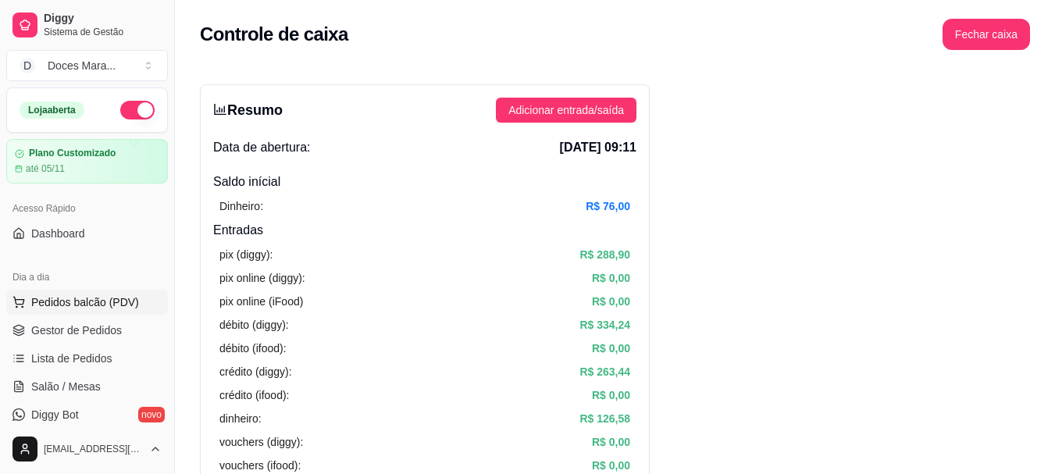
click at [80, 296] on span "Pedidos balcão (PDV)" at bounding box center [85, 302] width 108 height 16
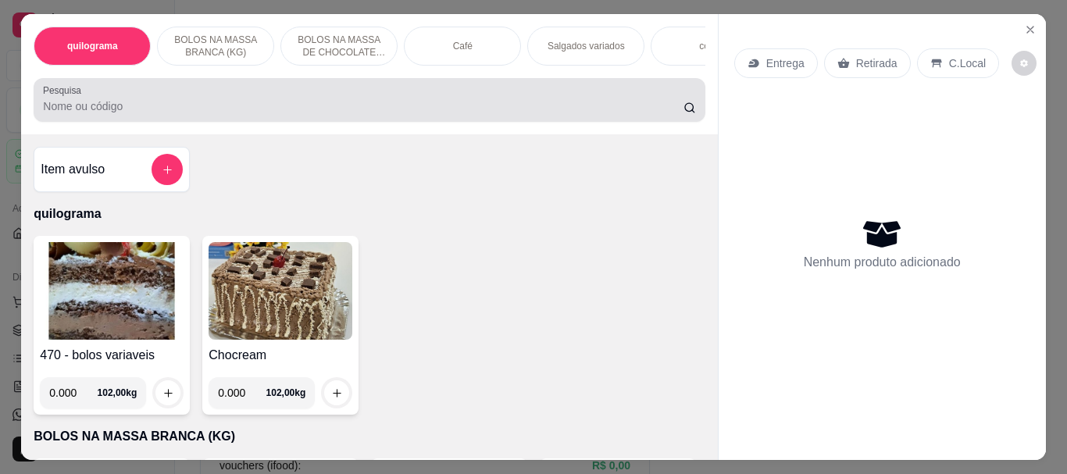
click at [179, 114] on input "Pesquisa" at bounding box center [363, 106] width 640 height 16
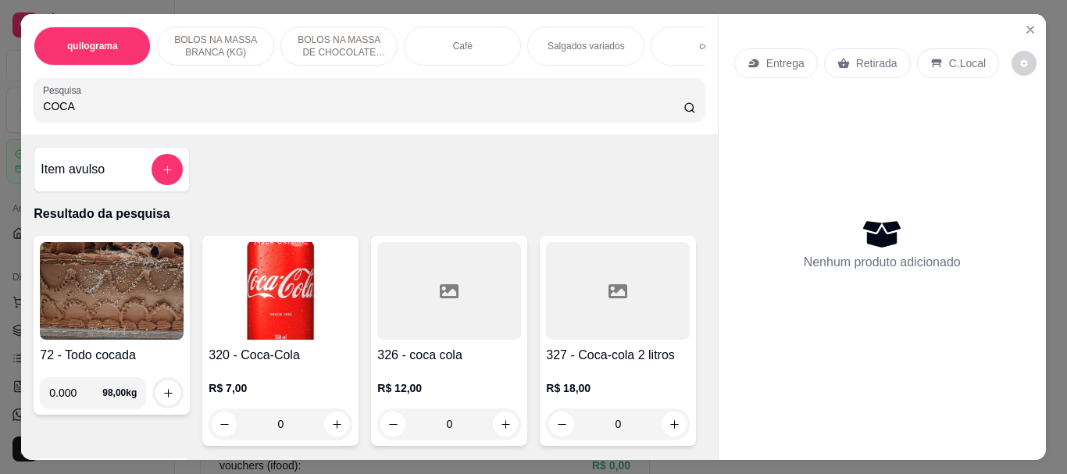
type input "COCA"
click at [263, 311] on img at bounding box center [281, 291] width 144 height 98
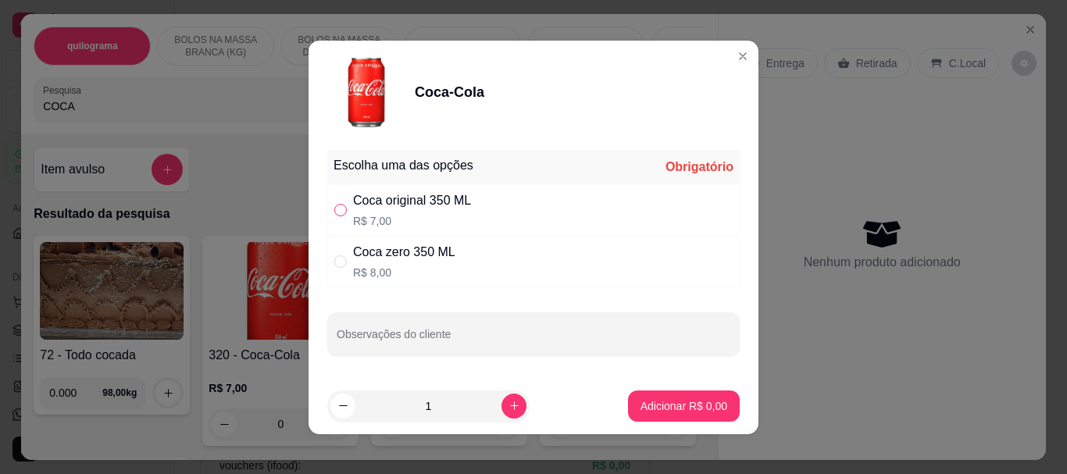
click at [334, 210] on input "" at bounding box center [340, 210] width 12 height 12
radio input "true"
click at [683, 409] on p "Adicionar R$ 7,00" at bounding box center [683, 406] width 87 height 16
type input "1"
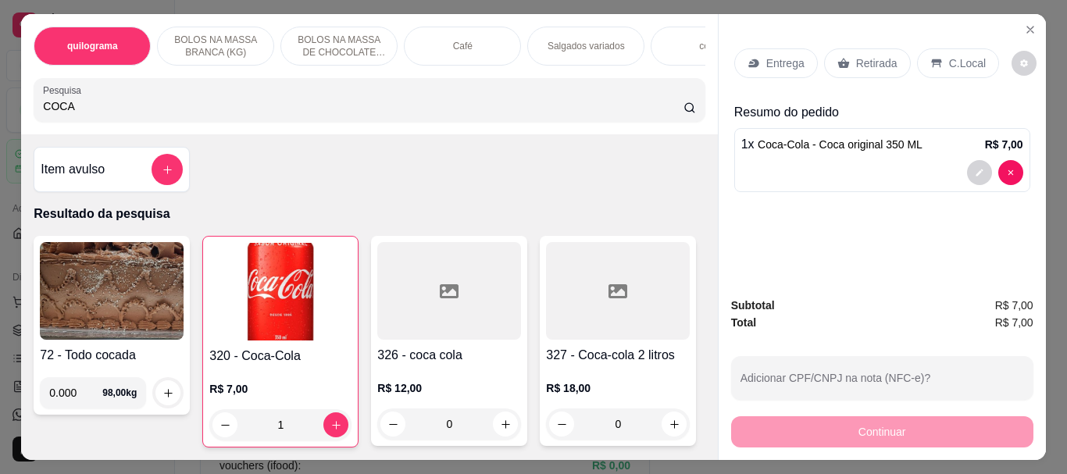
click at [125, 114] on input "COCA" at bounding box center [363, 106] width 640 height 16
type input "C"
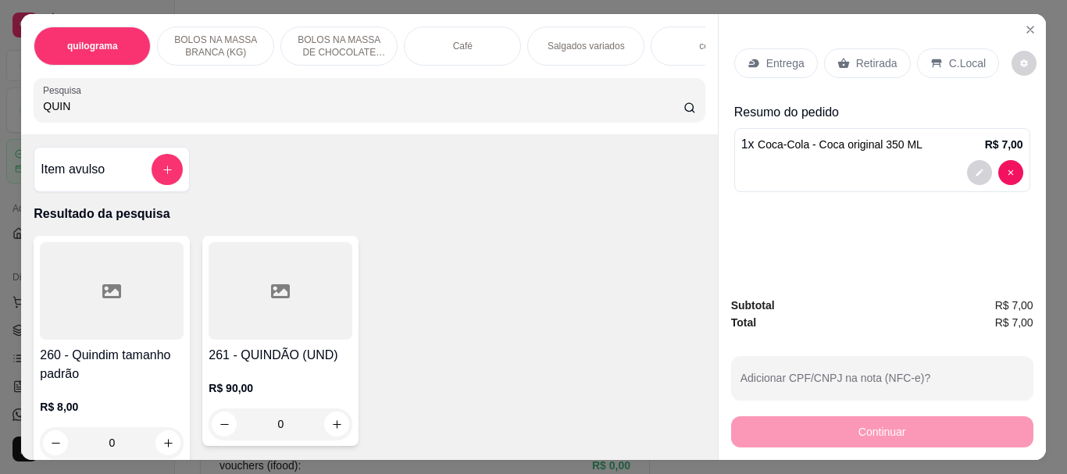
type input "QUIN"
click at [102, 326] on div at bounding box center [112, 291] width 144 height 98
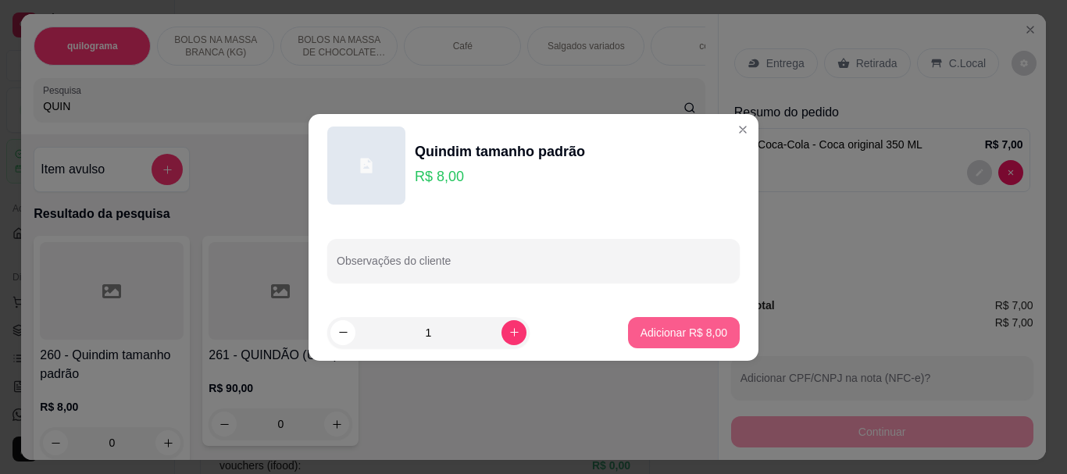
click at [688, 329] on p "Adicionar R$ 8,00" at bounding box center [683, 333] width 87 height 16
type input "1"
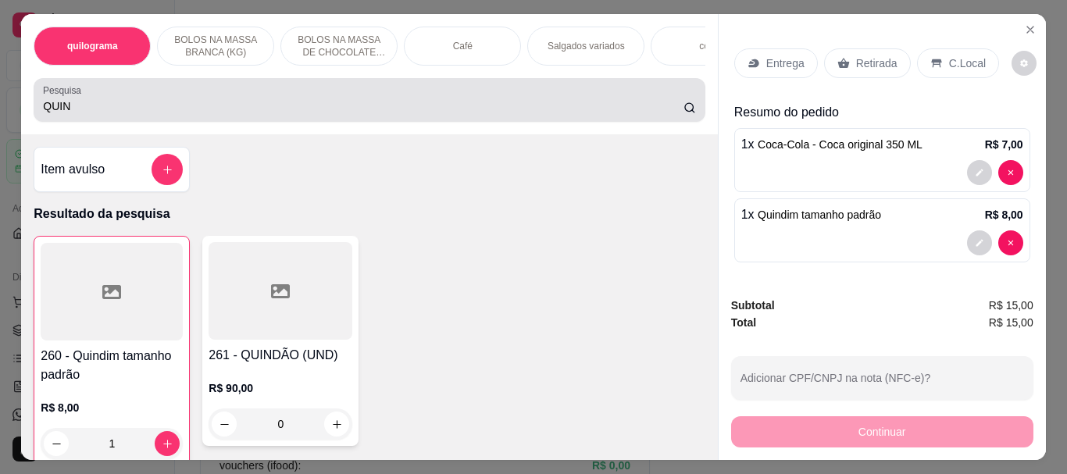
click at [82, 100] on div "QUIN" at bounding box center [369, 99] width 652 height 31
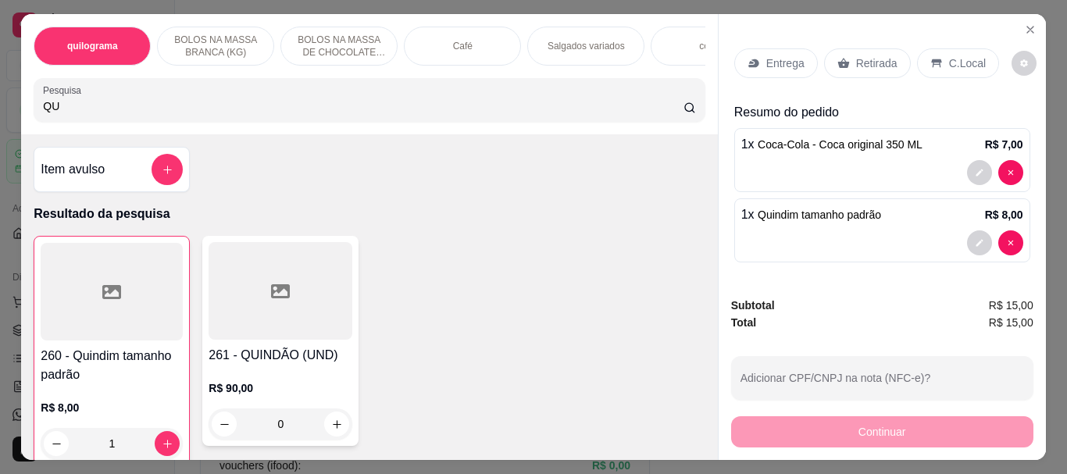
type input "Q"
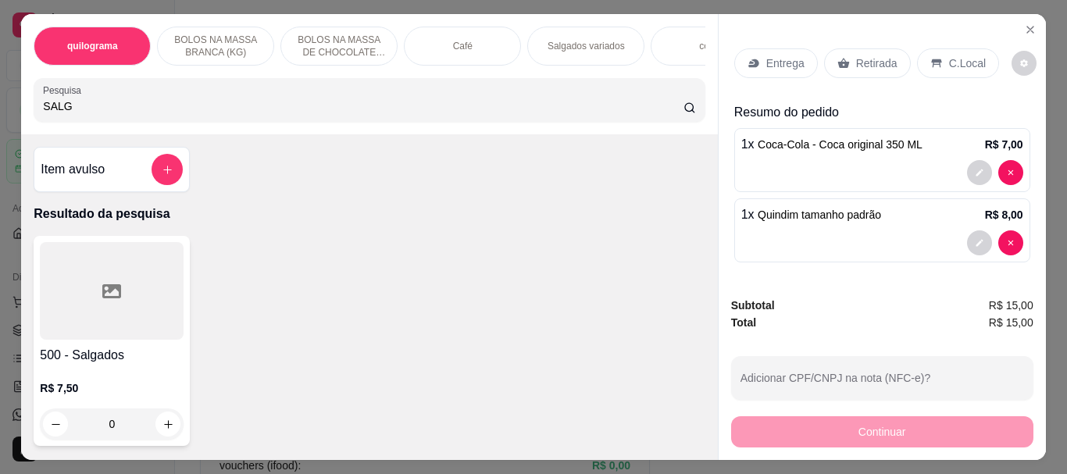
type input "SALG"
click at [89, 301] on div at bounding box center [112, 291] width 144 height 98
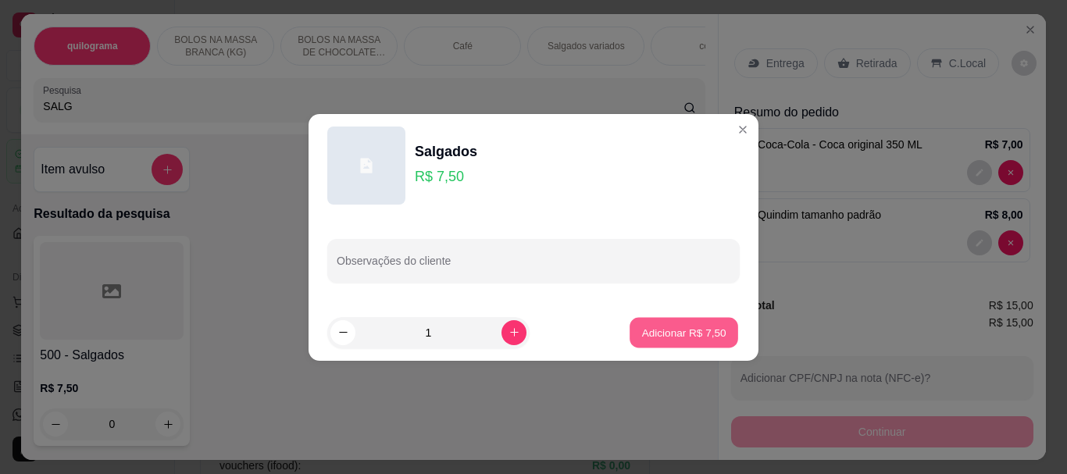
click at [681, 338] on p "Adicionar R$ 7,50" at bounding box center [683, 332] width 84 height 15
type input "1"
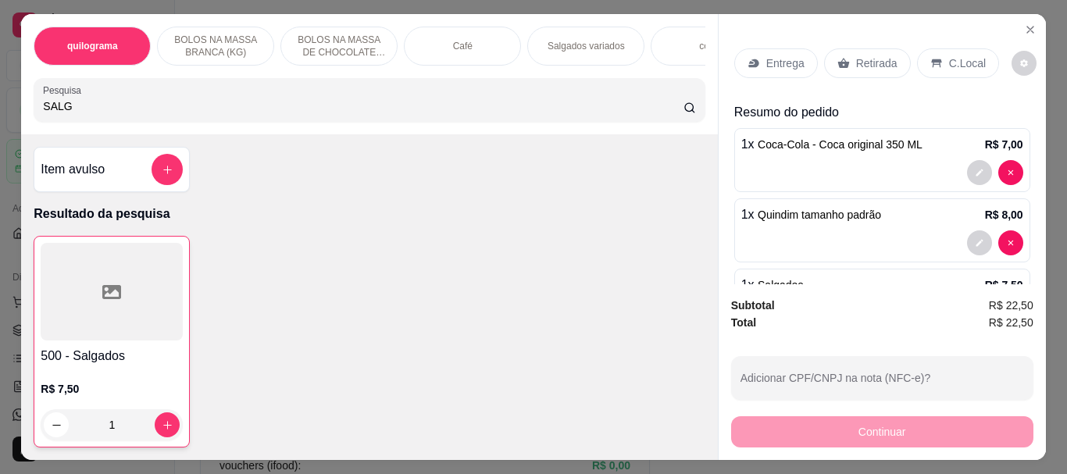
click at [868, 61] on p "Retirada" at bounding box center [876, 63] width 41 height 16
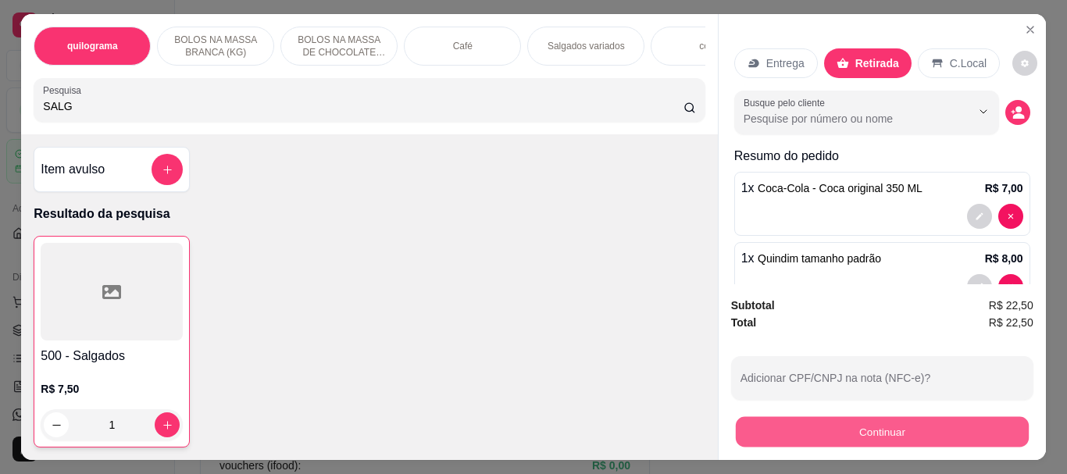
click at [851, 422] on button "Continuar" at bounding box center [881, 431] width 293 height 30
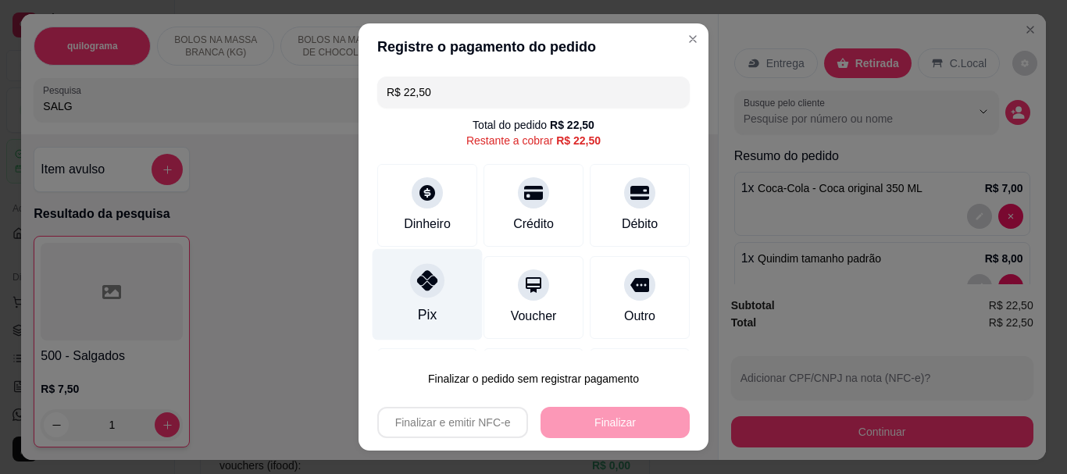
click at [424, 277] on icon at bounding box center [427, 281] width 20 height 20
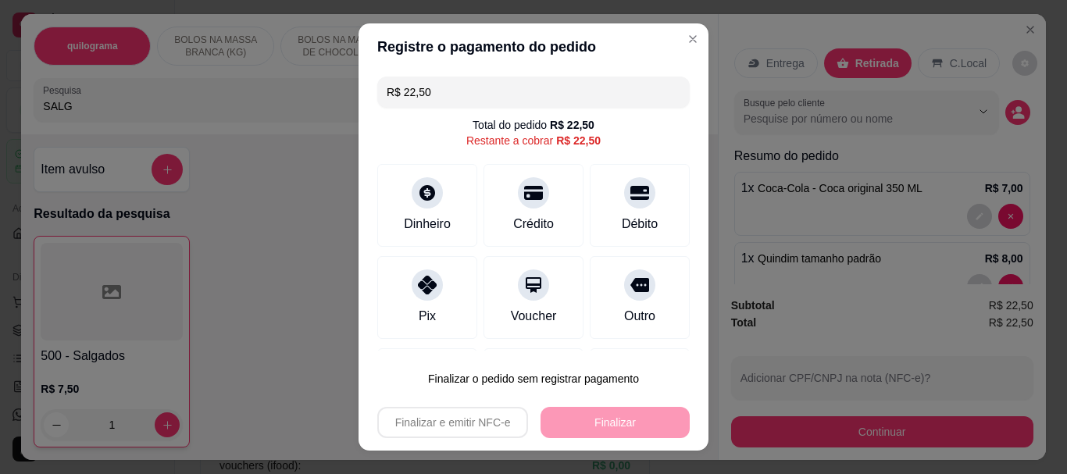
type input "R$ 0,00"
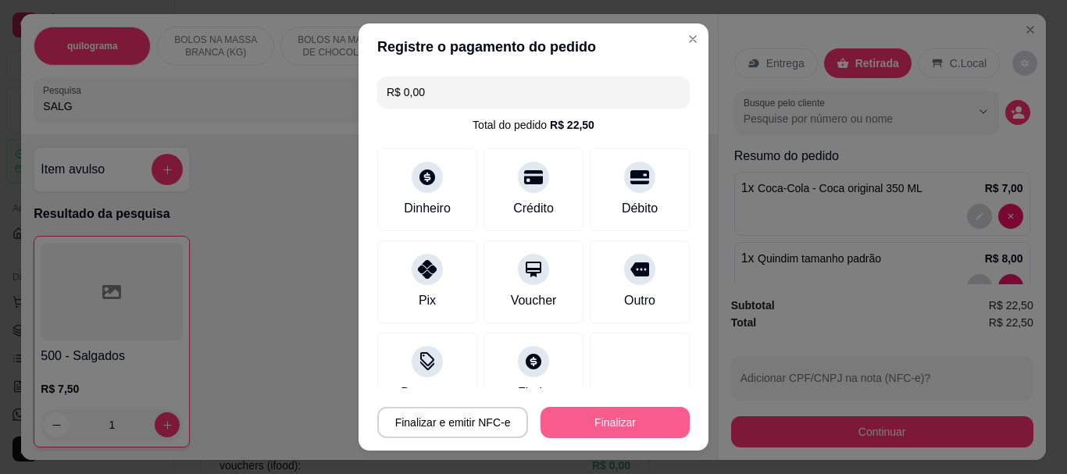
click at [628, 417] on button "Finalizar" at bounding box center [614, 422] width 149 height 31
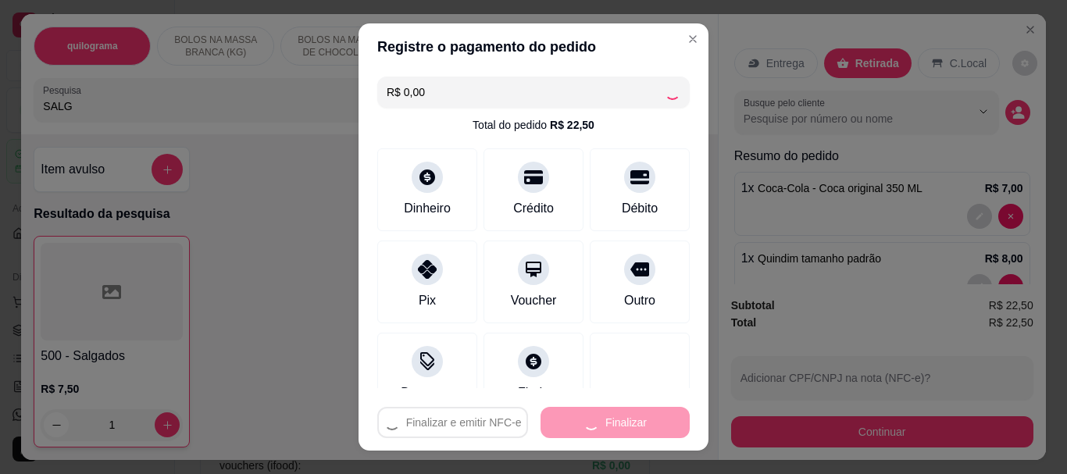
type input "0"
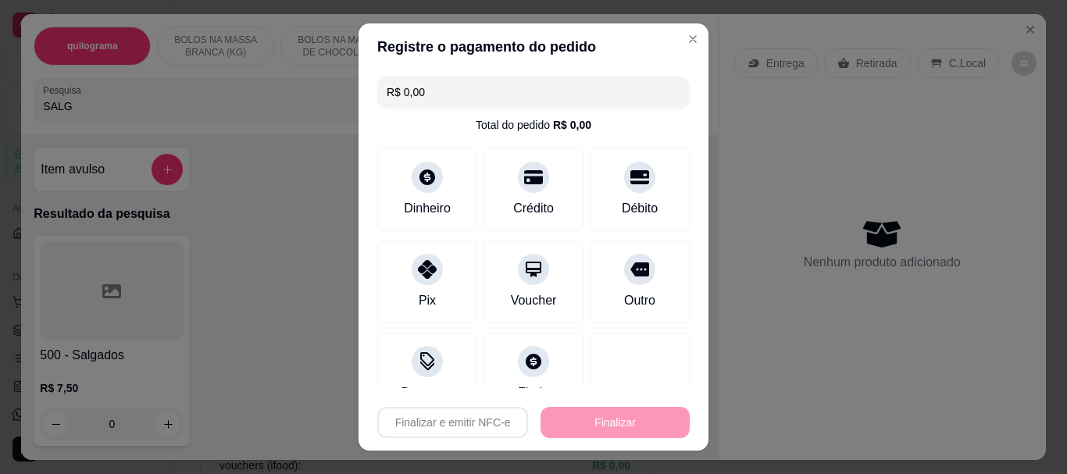
type input "-R$ 22,50"
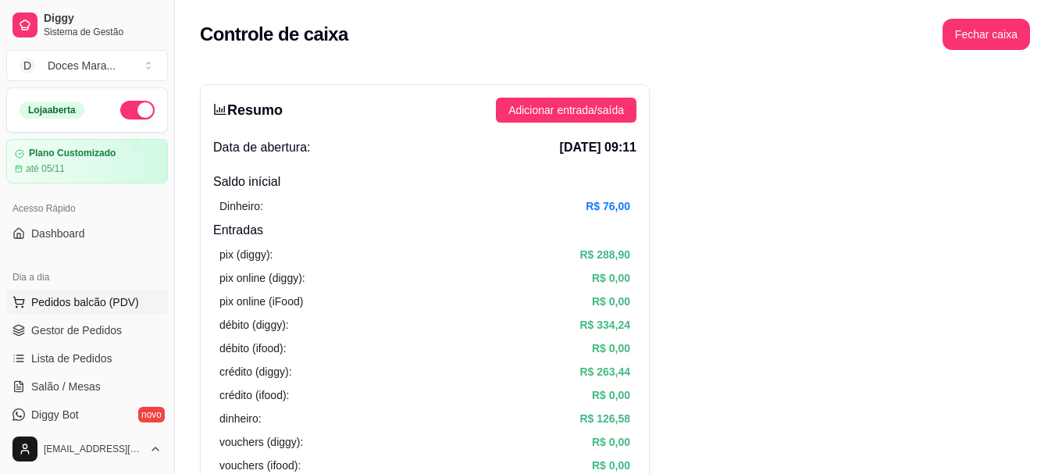
click at [108, 301] on span "Pedidos balcão (PDV)" at bounding box center [85, 302] width 108 height 16
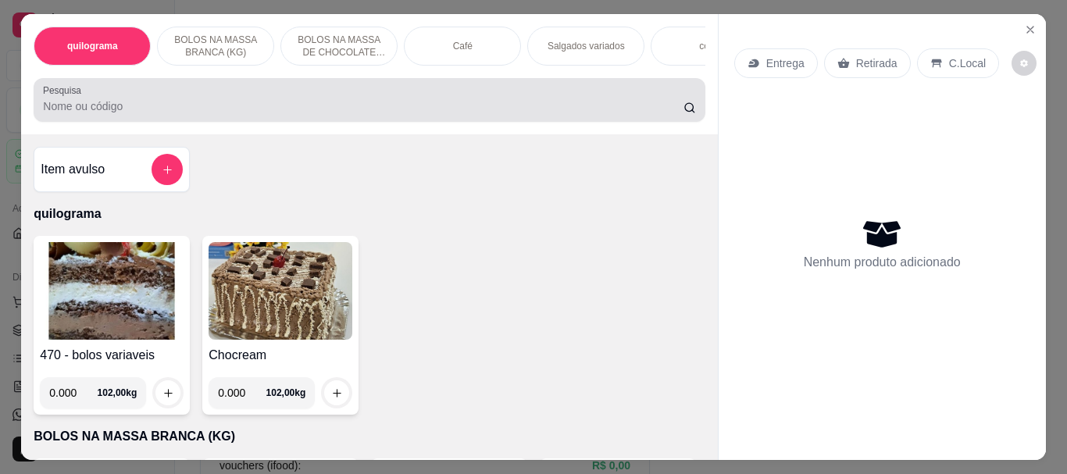
click at [327, 112] on input "Pesquisa" at bounding box center [363, 106] width 640 height 16
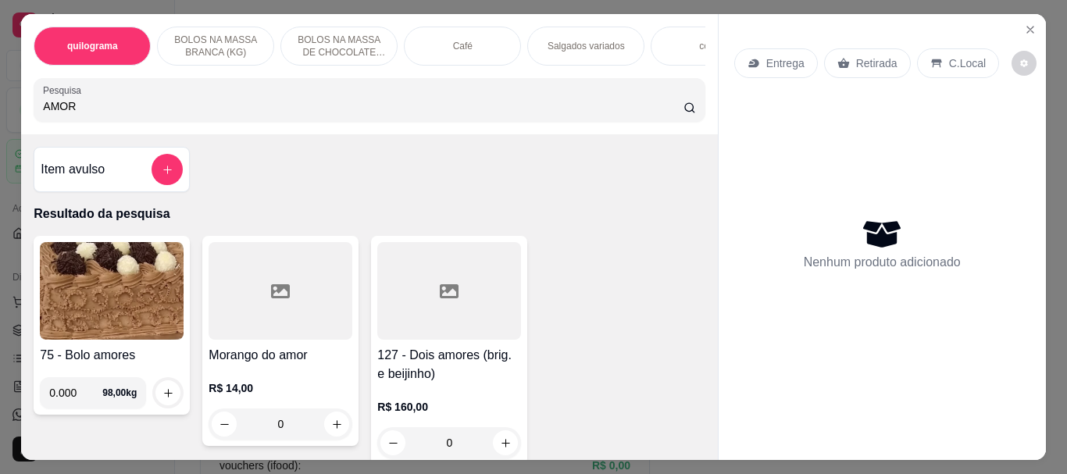
type input "AMOR"
click at [233, 323] on div at bounding box center [281, 291] width 144 height 98
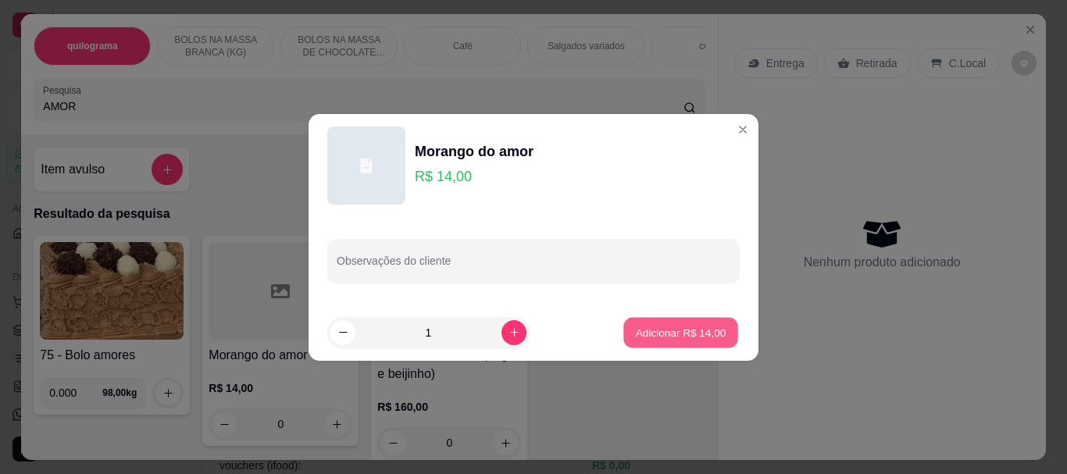
click at [668, 335] on p "Adicionar R$ 14,00" at bounding box center [681, 332] width 91 height 15
type input "1"
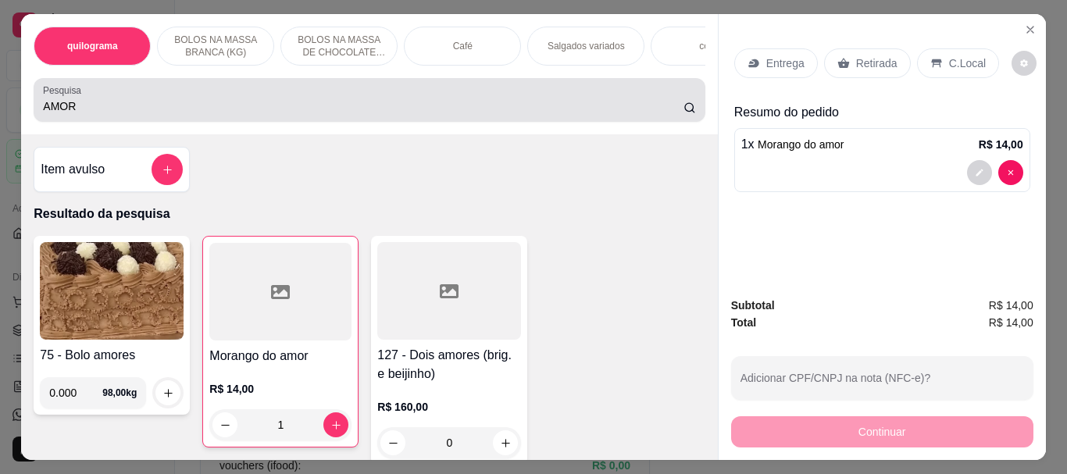
click at [164, 111] on input "AMOR" at bounding box center [363, 106] width 640 height 16
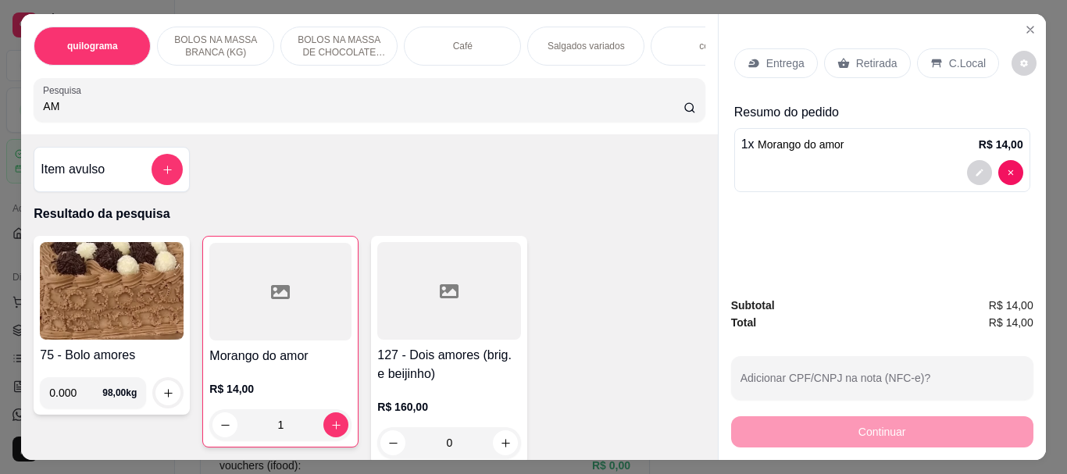
type input "A"
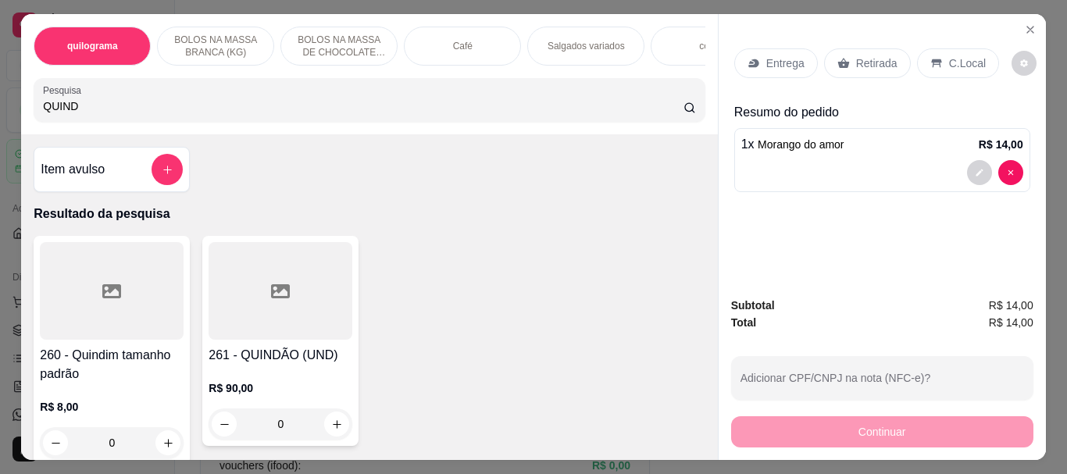
type input "QUIND"
click at [102, 295] on icon at bounding box center [111, 291] width 19 height 14
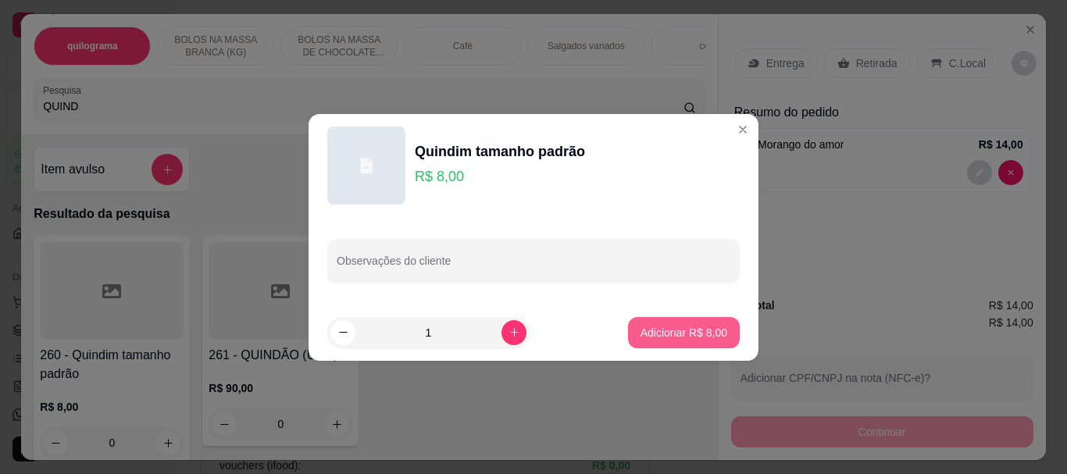
click at [708, 330] on p "Adicionar R$ 8,00" at bounding box center [683, 333] width 87 height 16
type input "1"
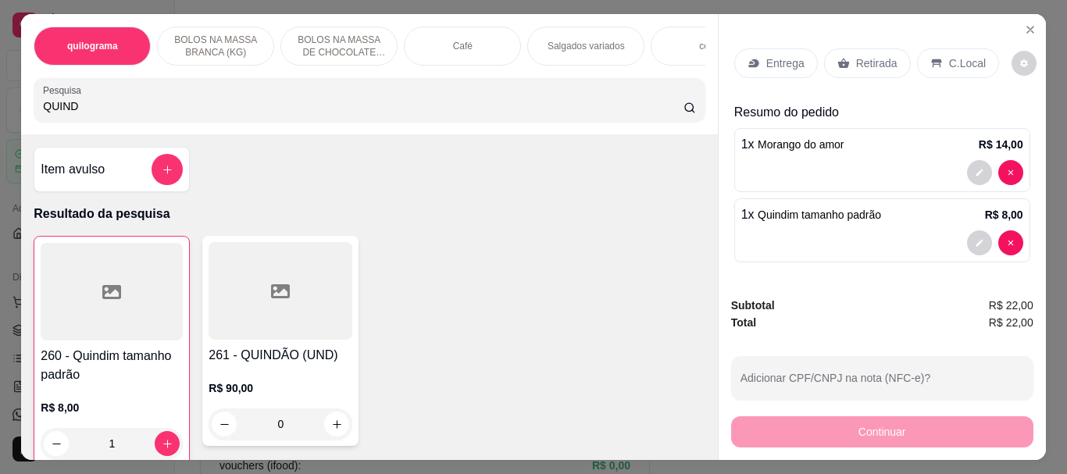
click at [162, 114] on input "QUIND" at bounding box center [363, 106] width 640 height 16
click at [442, 40] on div "Café" at bounding box center [462, 46] width 117 height 39
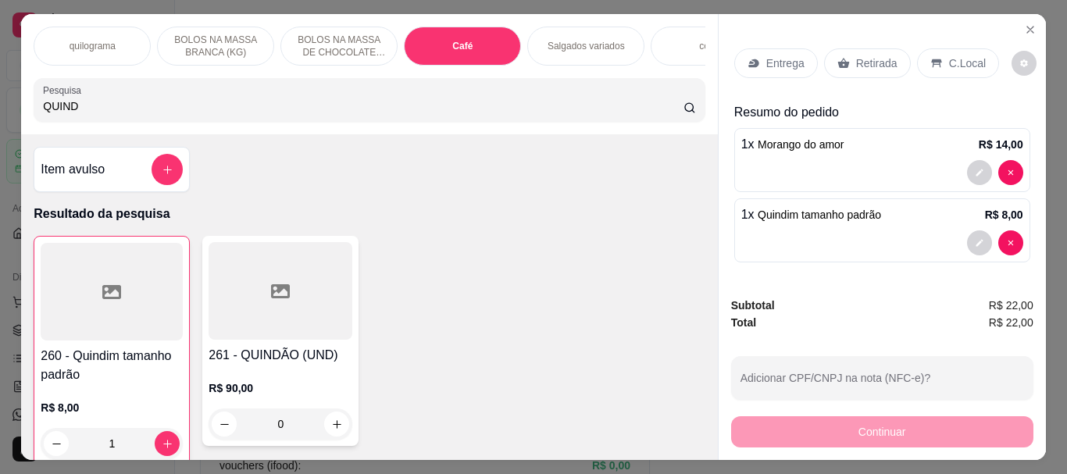
scroll to position [41, 0]
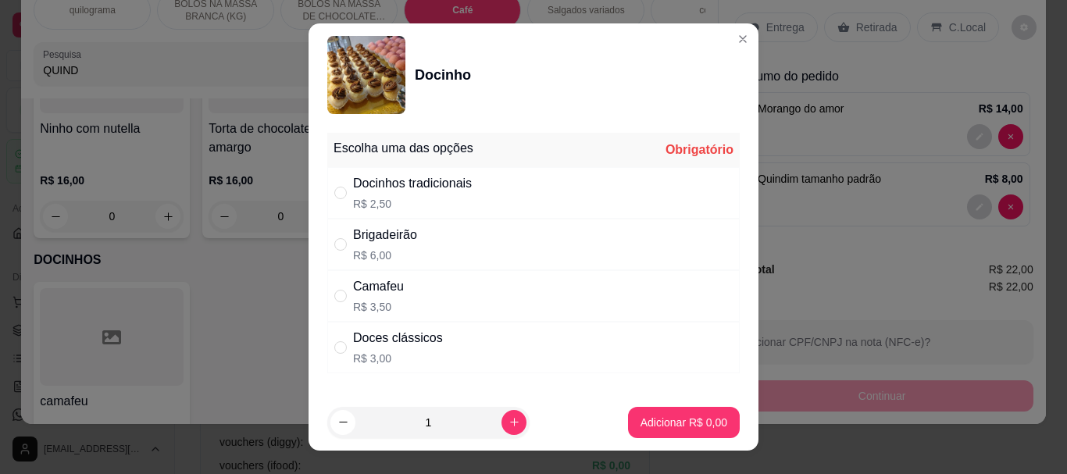
drag, startPoint x: 336, startPoint y: 198, endPoint x: 583, endPoint y: 385, distance: 309.9
click at [335, 201] on label "" at bounding box center [340, 192] width 12 height 17
click at [335, 199] on input "" at bounding box center [340, 193] width 12 height 12
click at [334, 194] on input "" at bounding box center [340, 193] width 12 height 12
radio input "true"
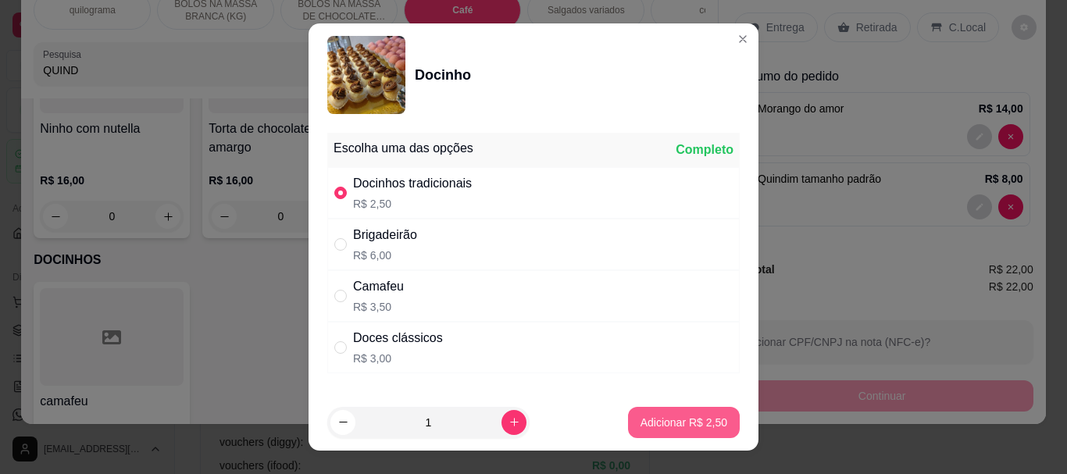
click at [672, 421] on p "Adicionar R$ 2,50" at bounding box center [683, 423] width 87 height 16
type input "1"
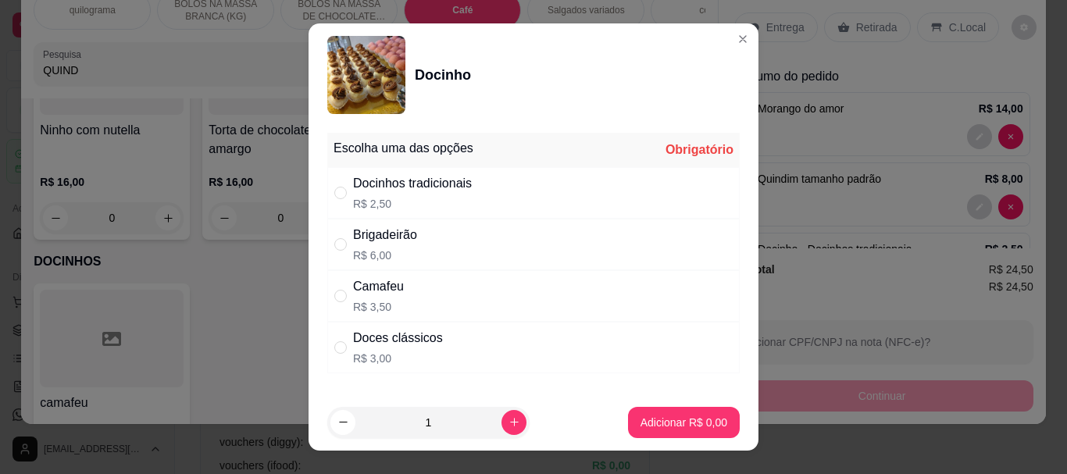
click at [341, 340] on div "" at bounding box center [343, 347] width 19 height 17
radio input "true"
click at [676, 424] on p "Adicionar R$ 3,00" at bounding box center [683, 423] width 87 height 16
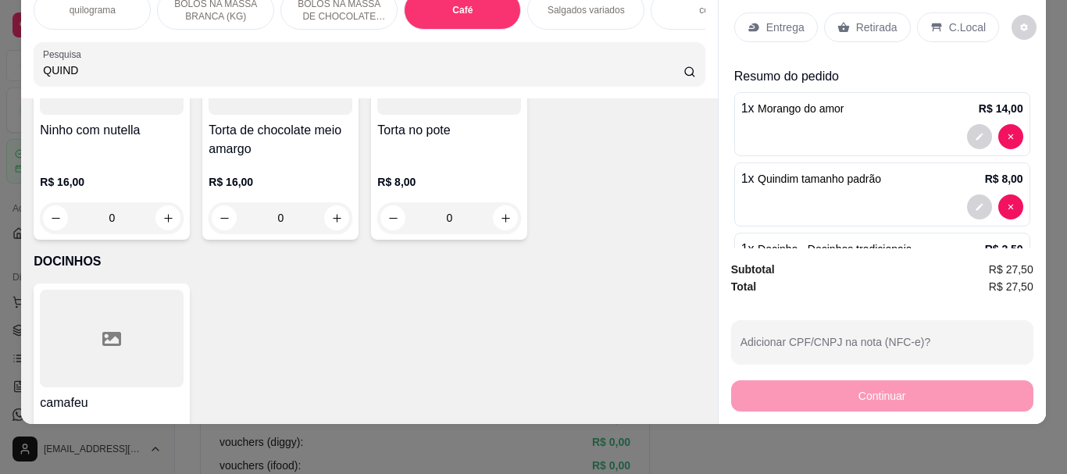
drag, startPoint x: 879, startPoint y: 15, endPoint x: 827, endPoint y: 271, distance: 261.4
click at [871, 20] on p "Retirada" at bounding box center [876, 28] width 41 height 16
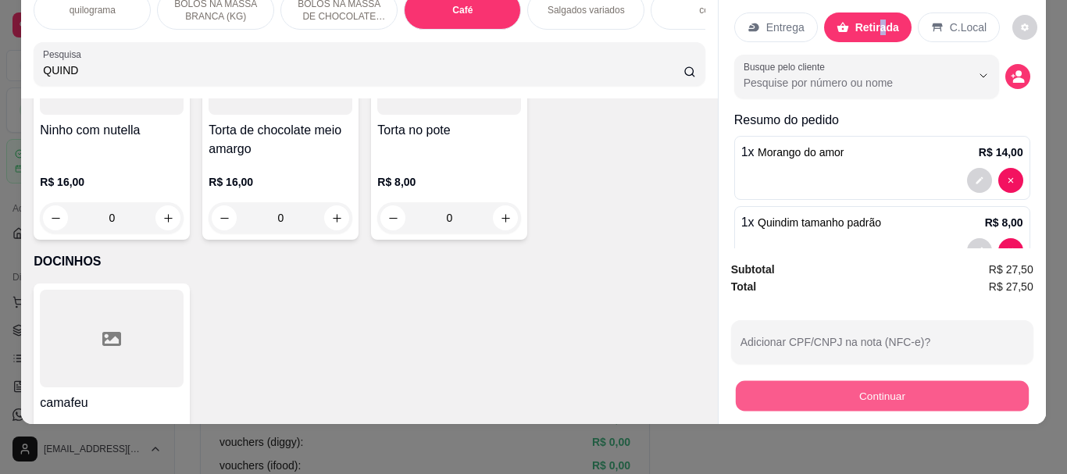
click at [803, 380] on button "Continuar" at bounding box center [881, 395] width 293 height 30
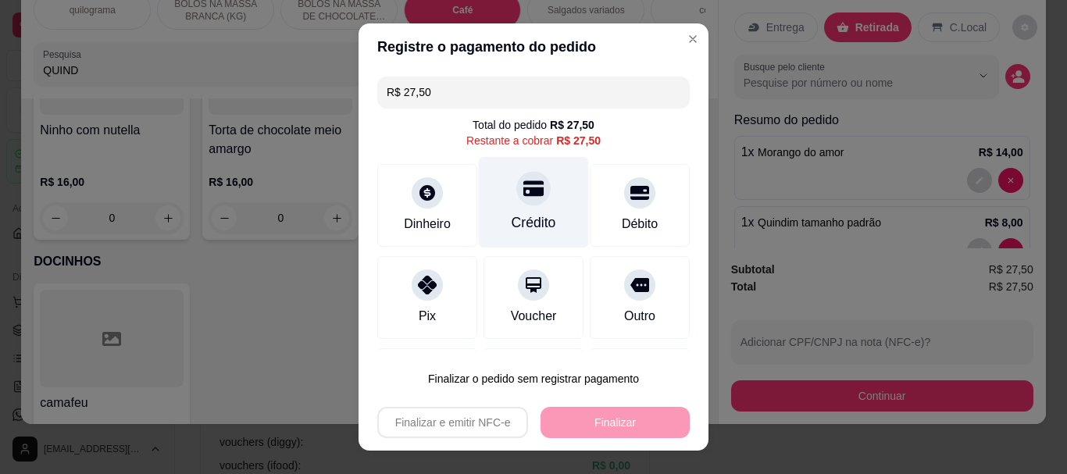
click at [525, 189] on icon at bounding box center [533, 189] width 20 height 16
type input "R$ 0,00"
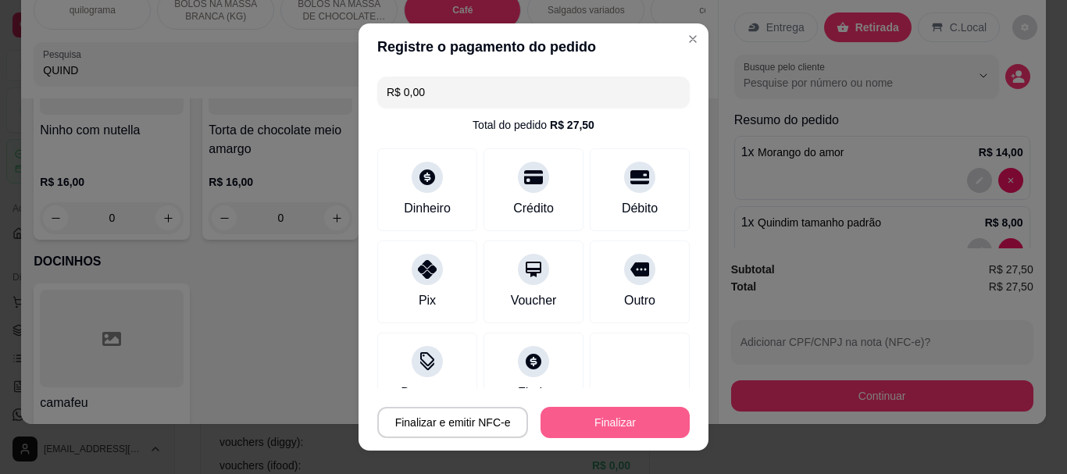
click at [595, 424] on button "Finalizar" at bounding box center [614, 422] width 149 height 31
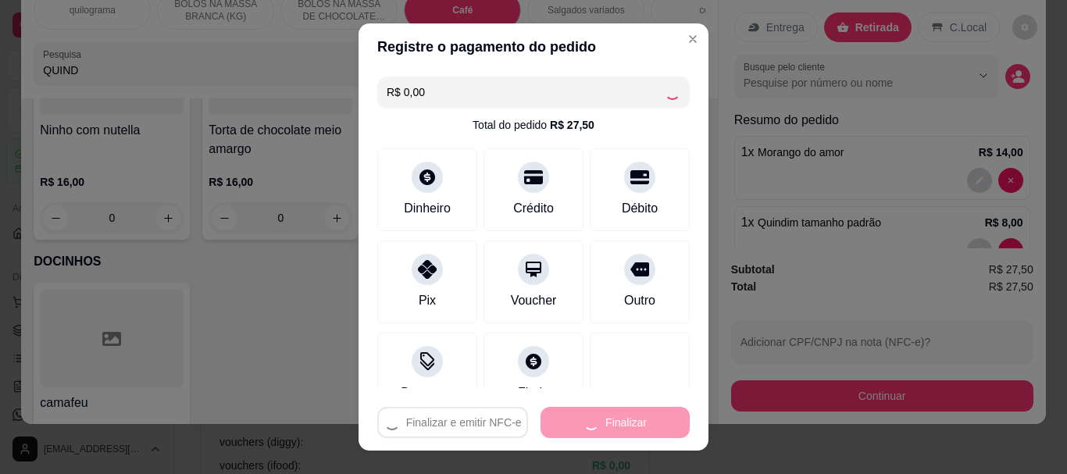
type input "0"
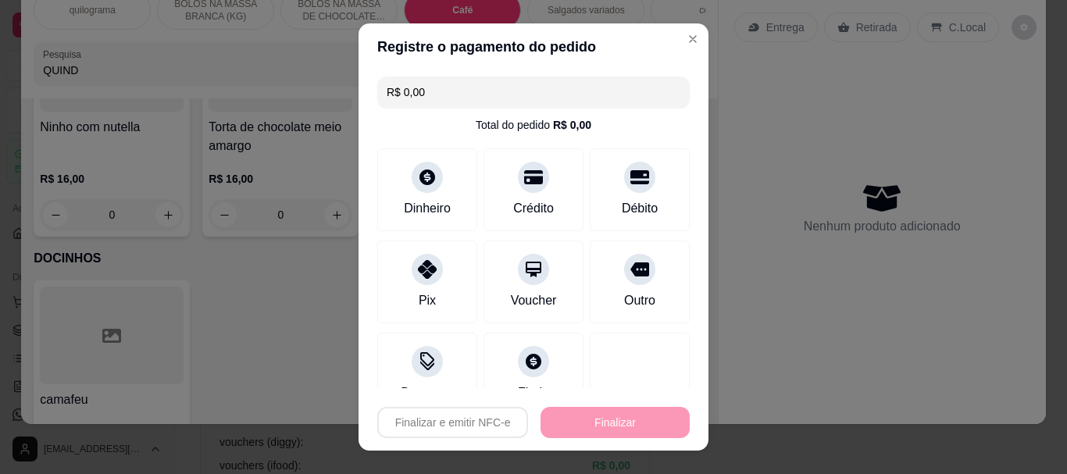
type input "-R$ 27,50"
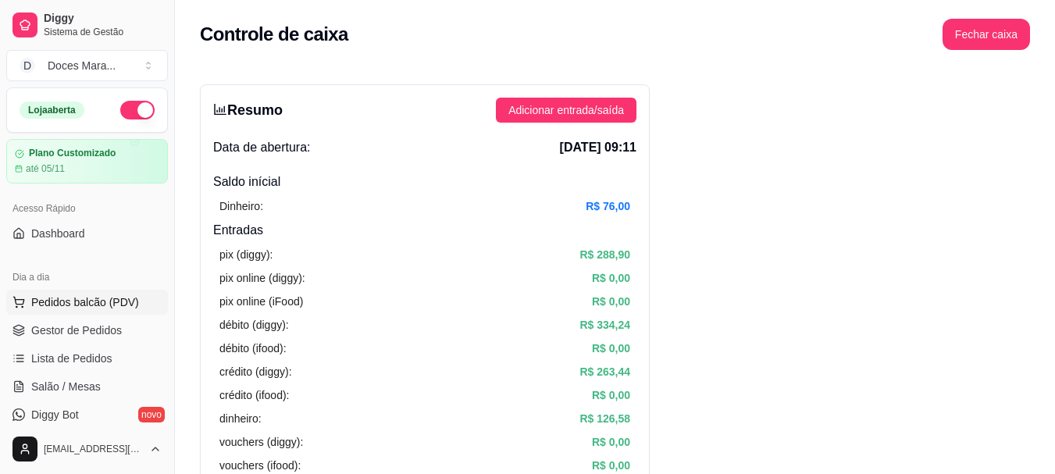
click at [91, 296] on span "Pedidos balcão (PDV)" at bounding box center [85, 302] width 108 height 16
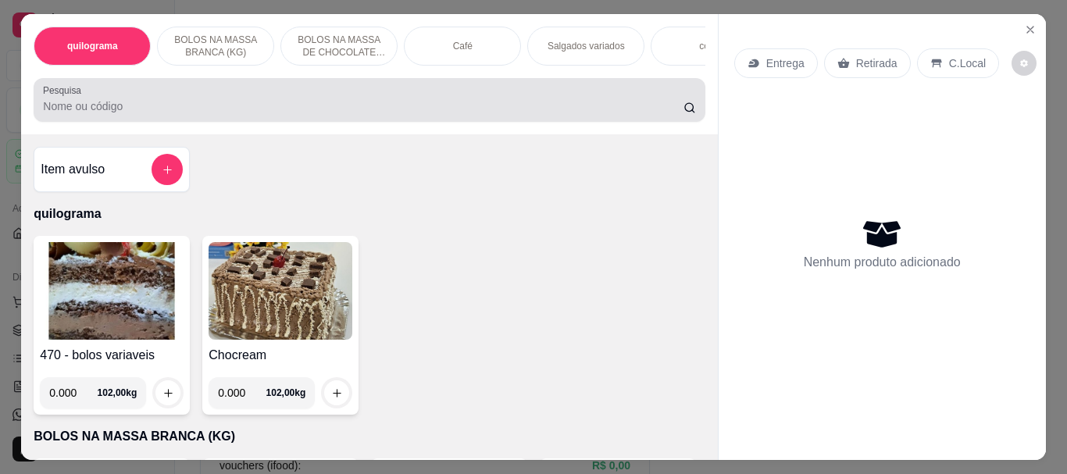
click at [113, 114] on input "Pesquisa" at bounding box center [363, 106] width 640 height 16
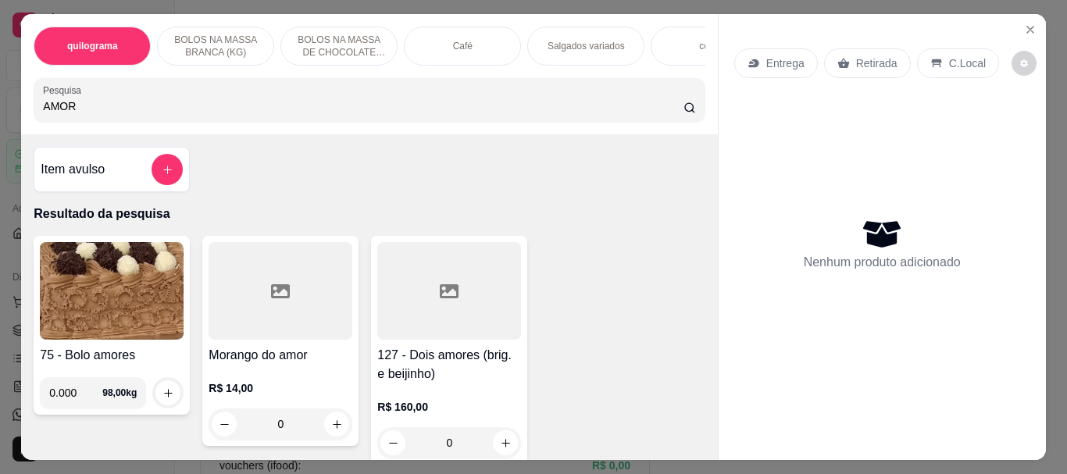
type input "AMOR"
click at [279, 276] on div at bounding box center [281, 291] width 144 height 98
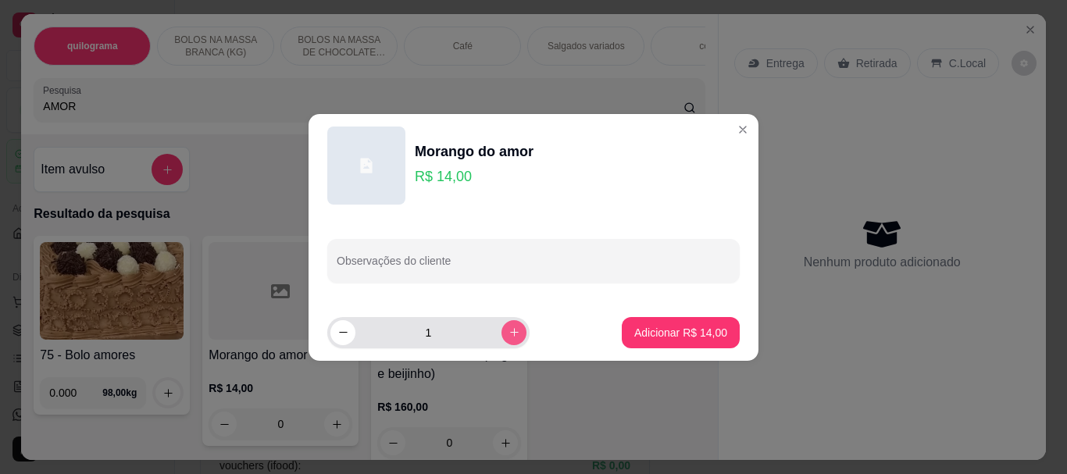
click at [501, 328] on button "increase-product-quantity" at bounding box center [513, 332] width 25 height 25
type input "2"
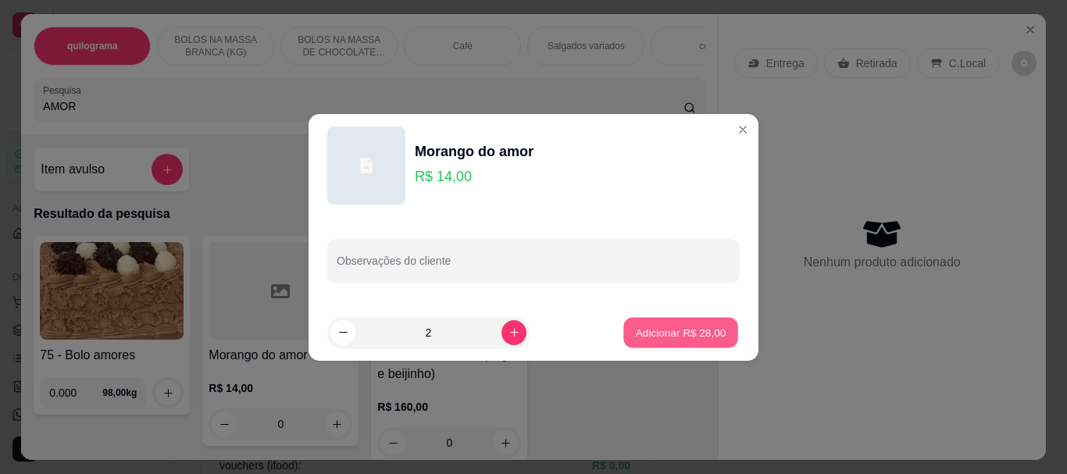
click at [715, 335] on button "Adicionar R$ 28,00" at bounding box center [680, 332] width 115 height 30
type input "2"
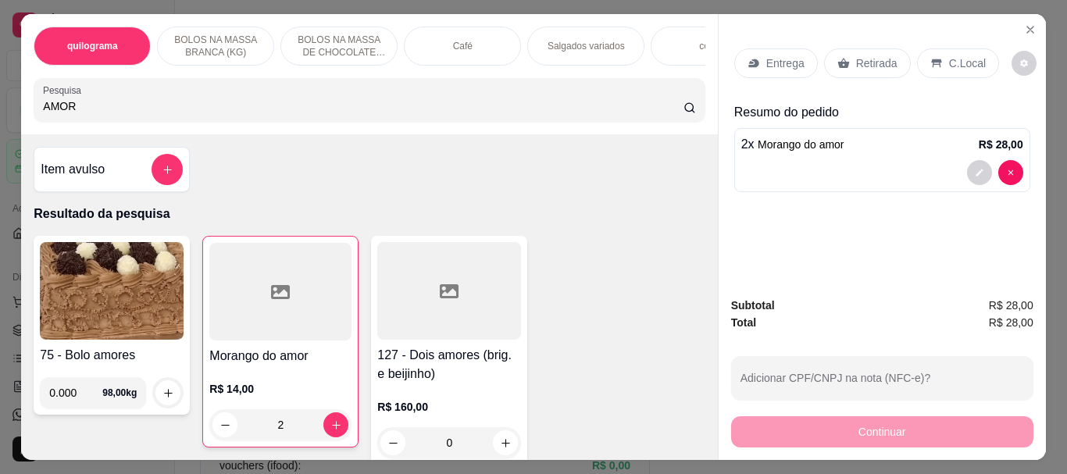
click at [864, 55] on p "Retirada" at bounding box center [876, 63] width 41 height 16
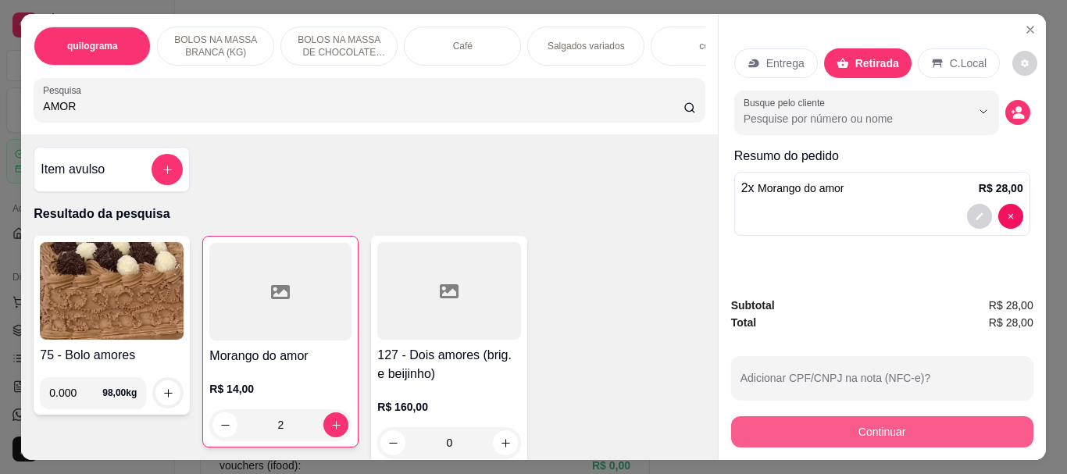
click at [850, 430] on button "Continuar" at bounding box center [882, 431] width 302 height 31
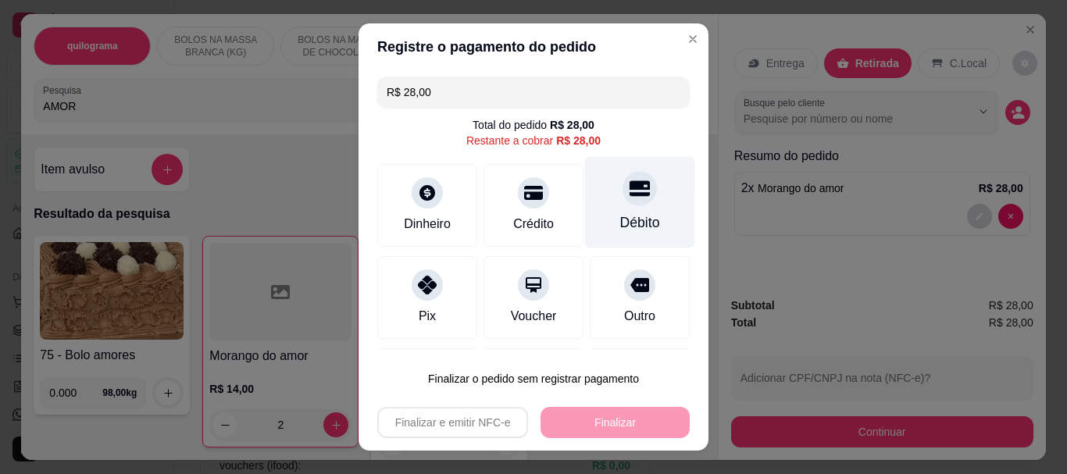
click at [605, 205] on div "Débito" at bounding box center [640, 202] width 110 height 91
type input "R$ 0,00"
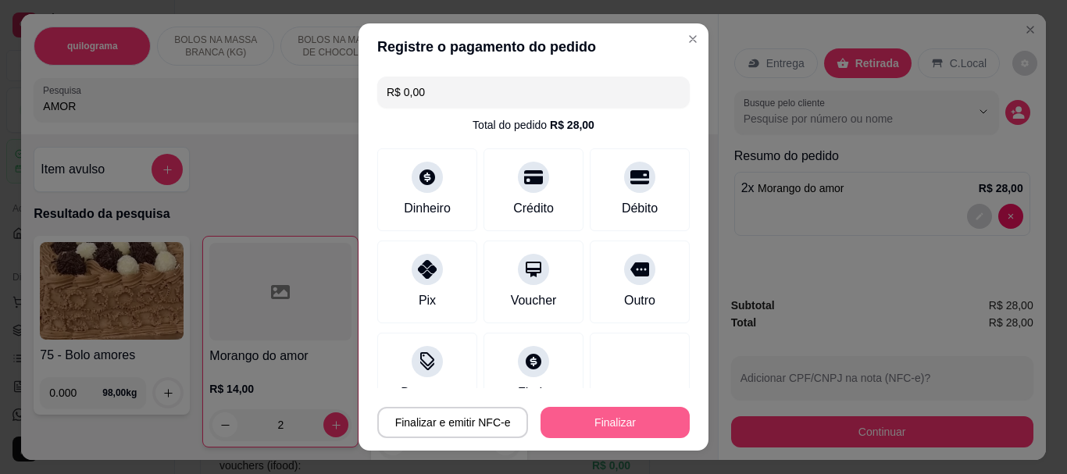
click at [628, 426] on button "Finalizar" at bounding box center [614, 422] width 149 height 31
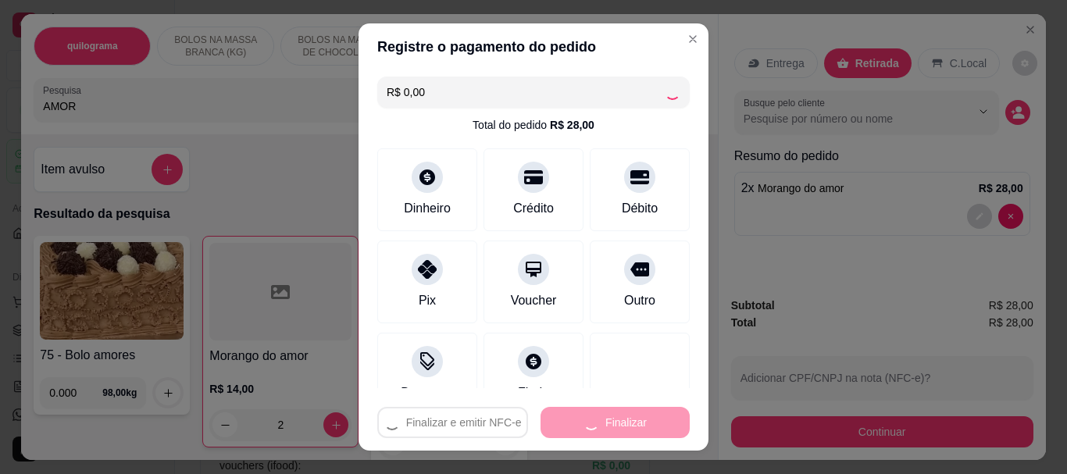
type input "0"
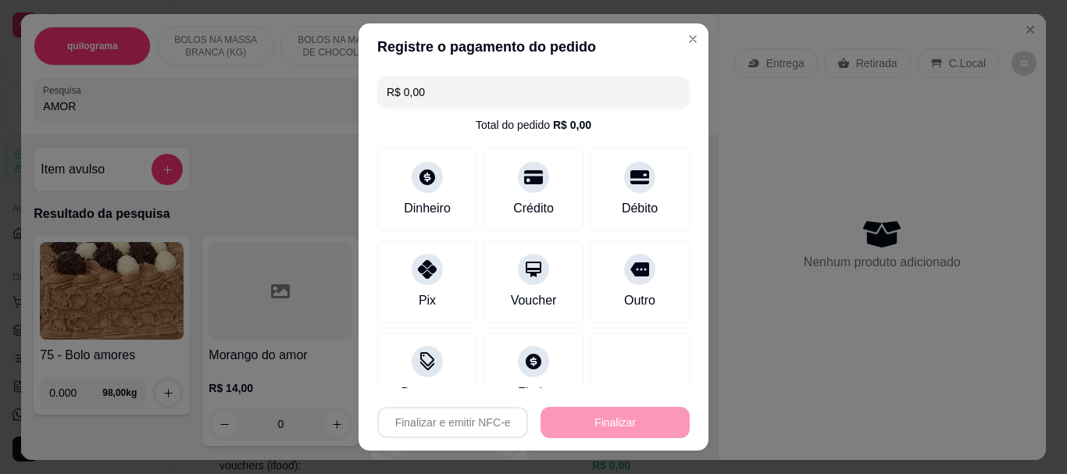
type input "-R$ 28,00"
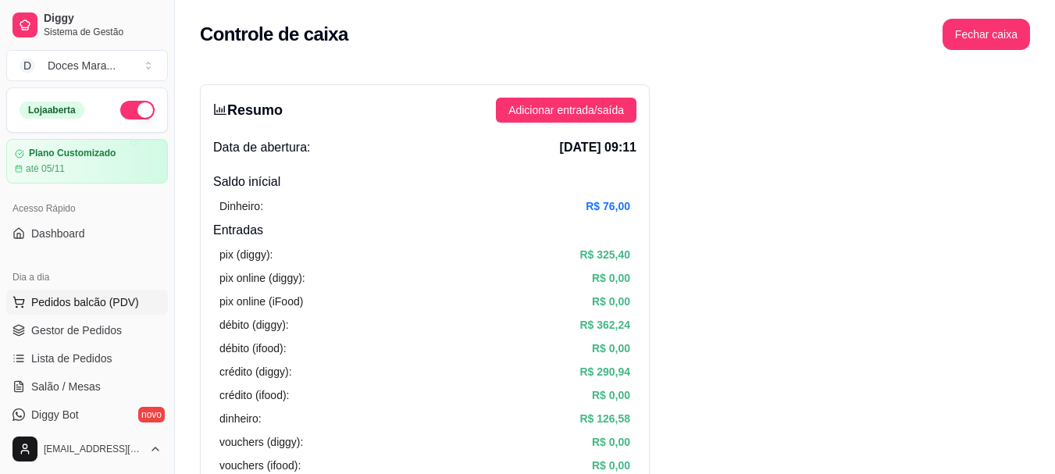
click at [98, 302] on span "Pedidos balcão (PDV)" at bounding box center [85, 302] width 108 height 16
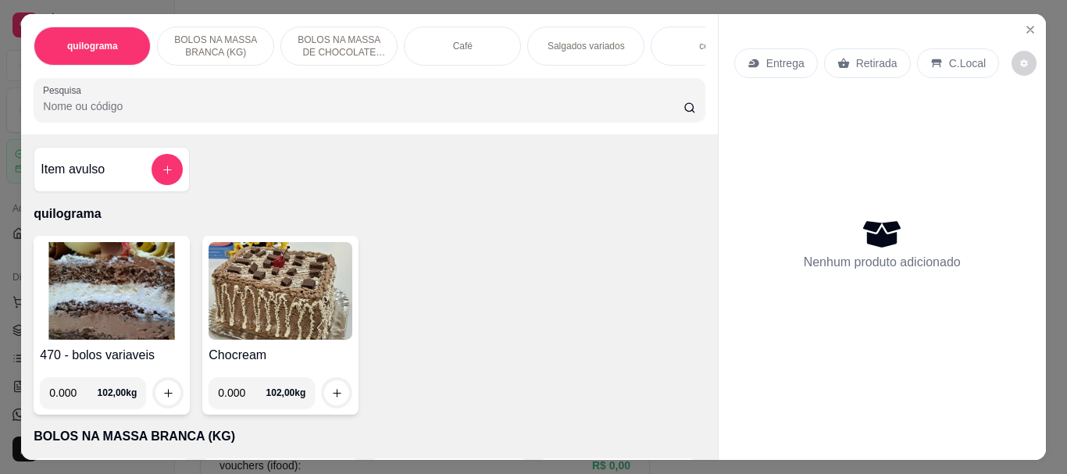
click at [156, 105] on input "Pesquisa" at bounding box center [363, 106] width 640 height 16
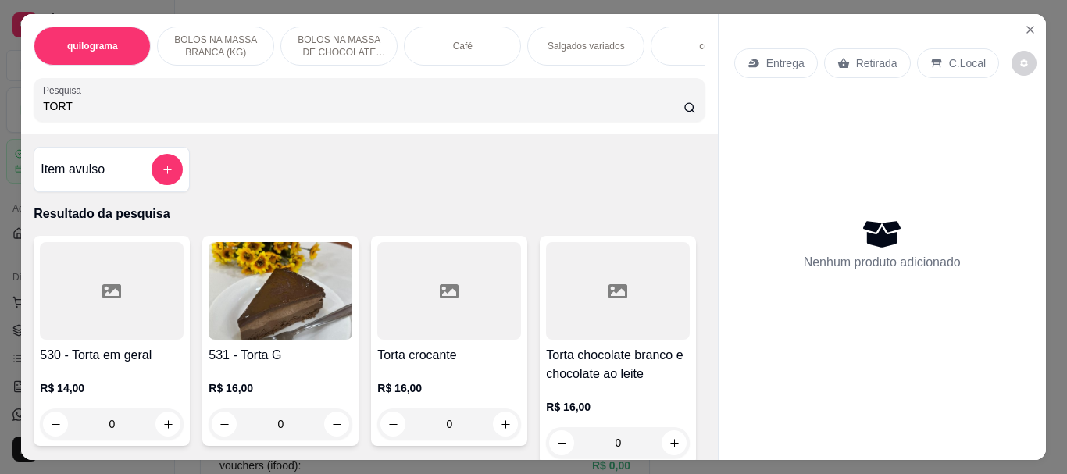
type input "TORT"
click at [272, 291] on img at bounding box center [281, 291] width 144 height 98
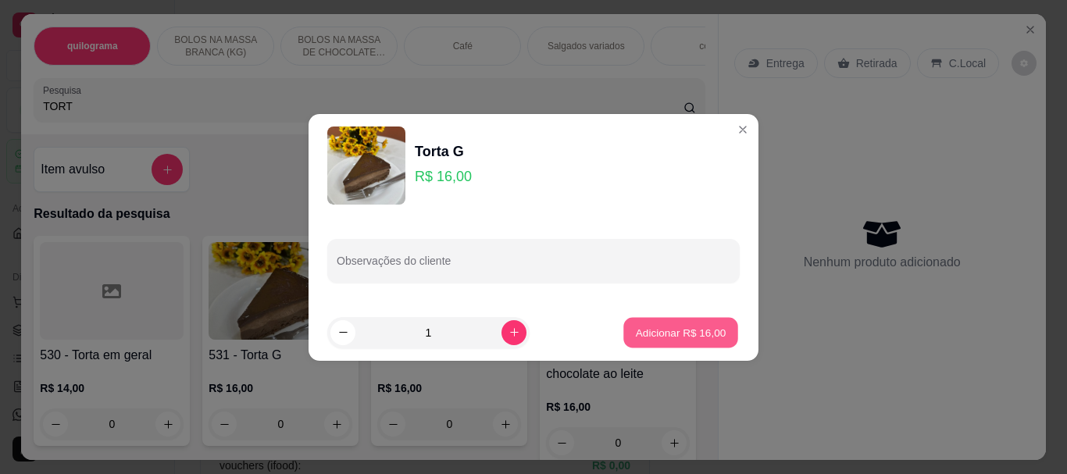
click at [646, 324] on button "Adicionar R$ 16,00" at bounding box center [680, 332] width 115 height 30
type input "1"
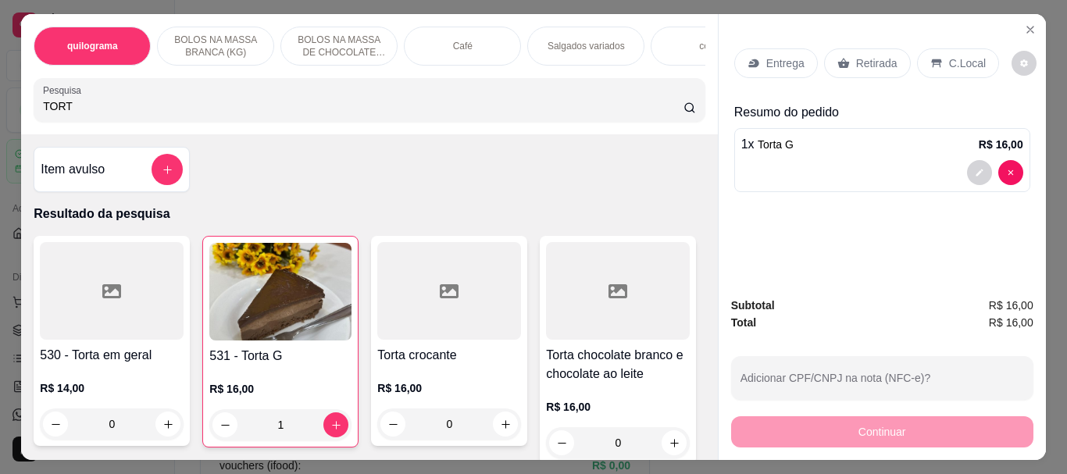
click at [874, 55] on p "Retirada" at bounding box center [876, 63] width 41 height 16
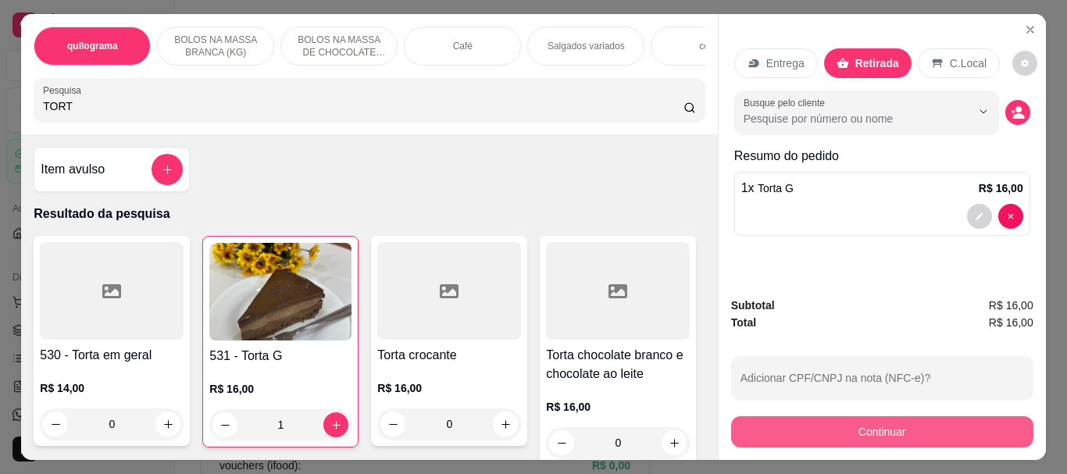
click at [913, 416] on button "Continuar" at bounding box center [882, 431] width 302 height 31
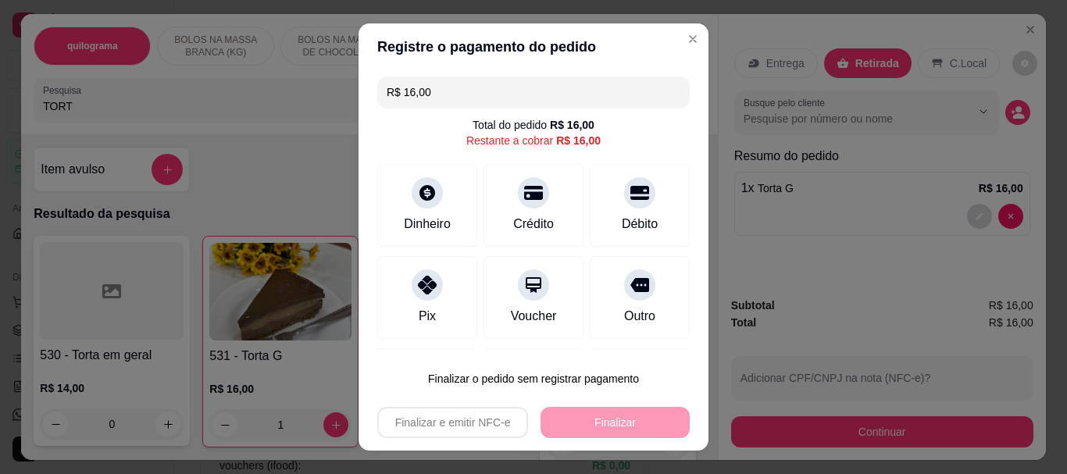
drag, startPoint x: 634, startPoint y: 213, endPoint x: 666, endPoint y: 355, distance: 145.7
click at [634, 215] on div "Débito" at bounding box center [640, 224] width 36 height 19
type input "R$ 0,00"
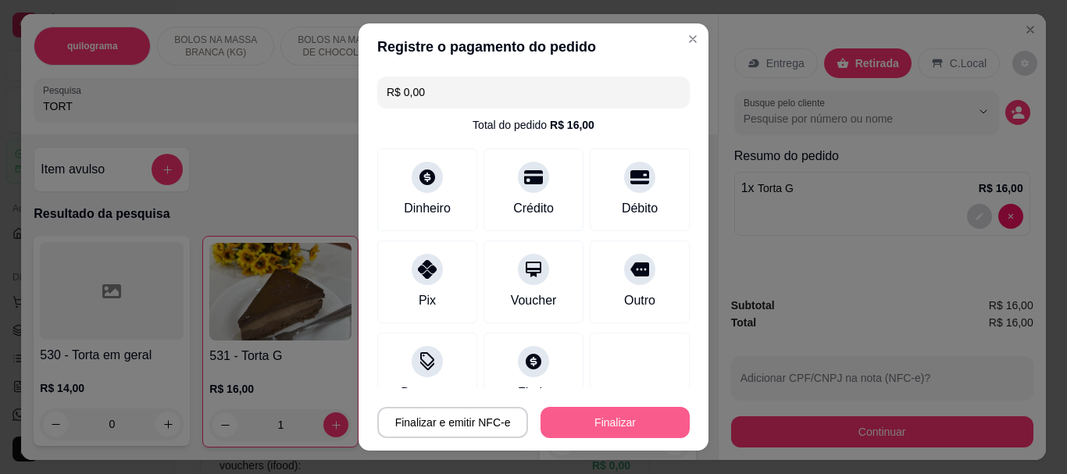
click at [668, 423] on button "Finalizar" at bounding box center [614, 422] width 149 height 31
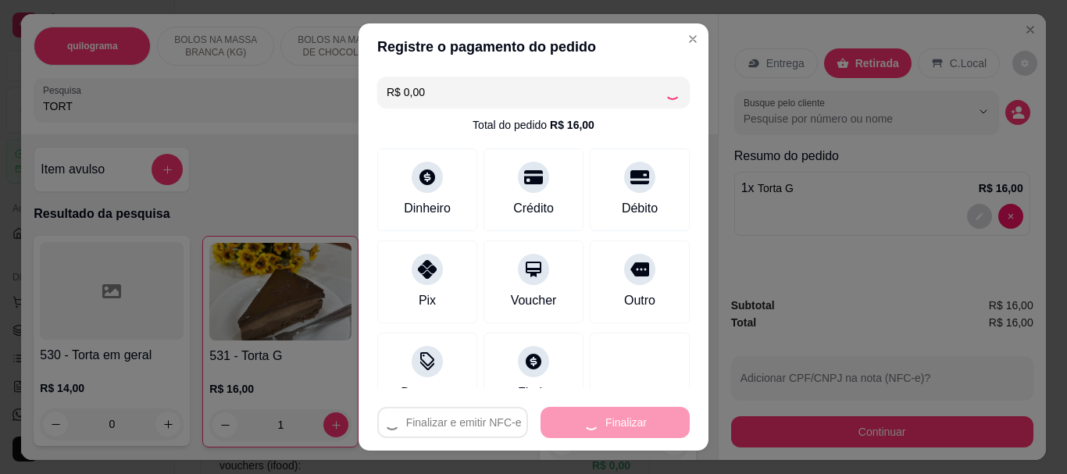
type input "0"
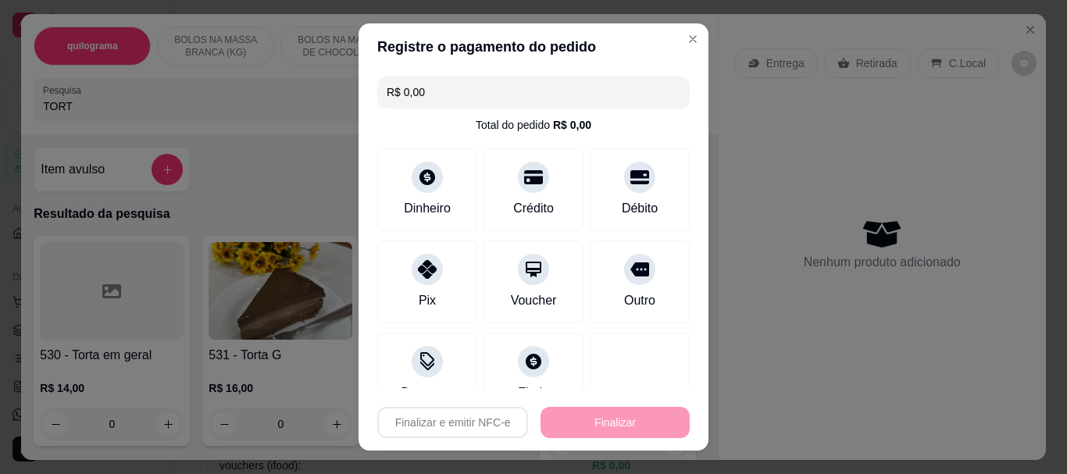
type input "-R$ 16,00"
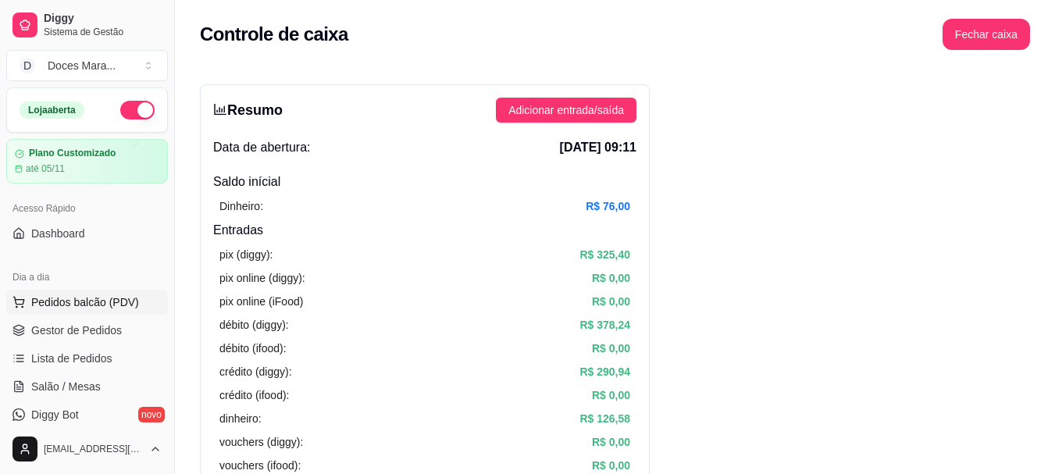
click at [102, 294] on span "Pedidos balcão (PDV)" at bounding box center [85, 302] width 108 height 16
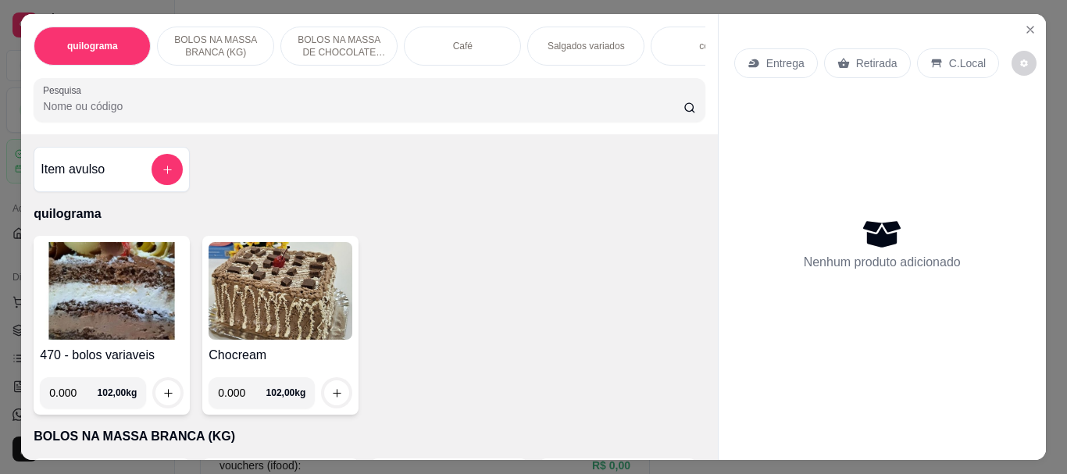
click at [114, 312] on img at bounding box center [112, 291] width 144 height 98
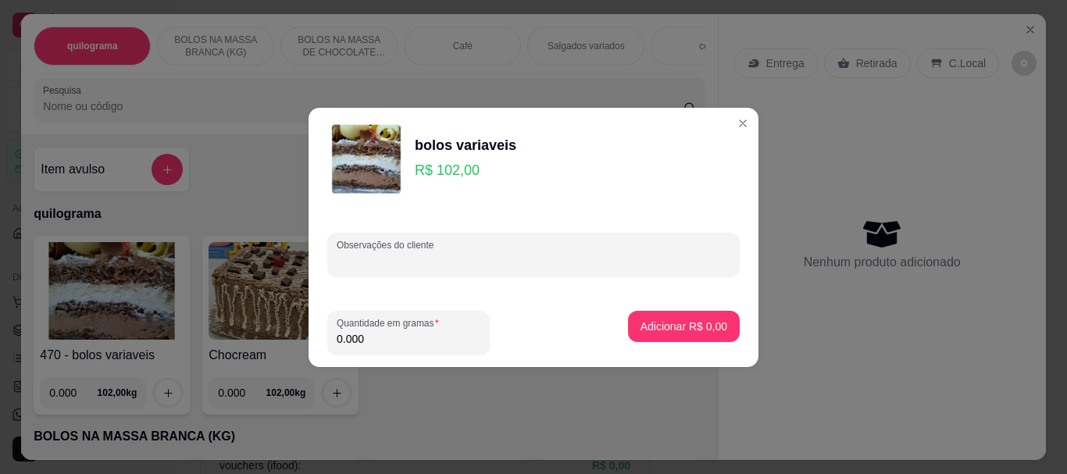
click at [442, 266] on input "Observações do cliente" at bounding box center [534, 261] width 394 height 16
click at [390, 348] on div "0.000" at bounding box center [409, 332] width 144 height 31
type input "0.070"
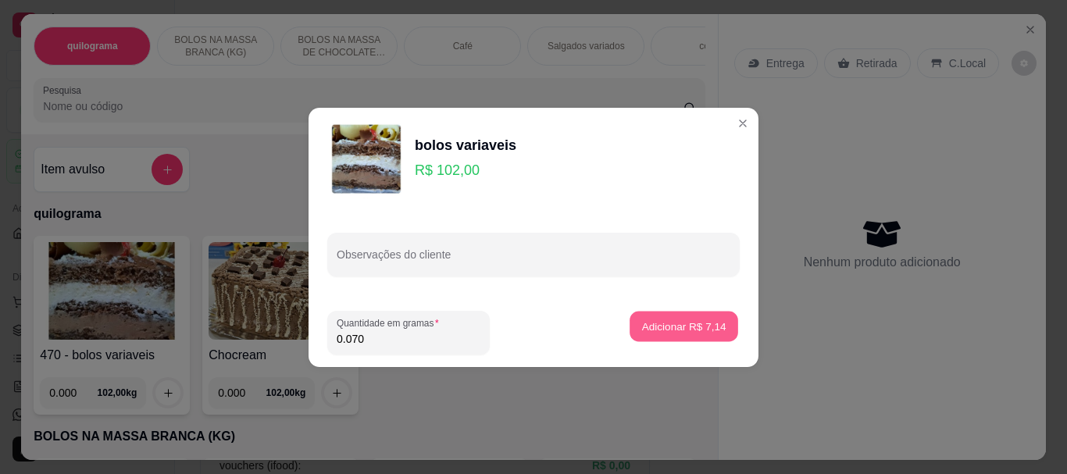
click at [647, 337] on button "Adicionar R$ 7,14" at bounding box center [683, 326] width 109 height 30
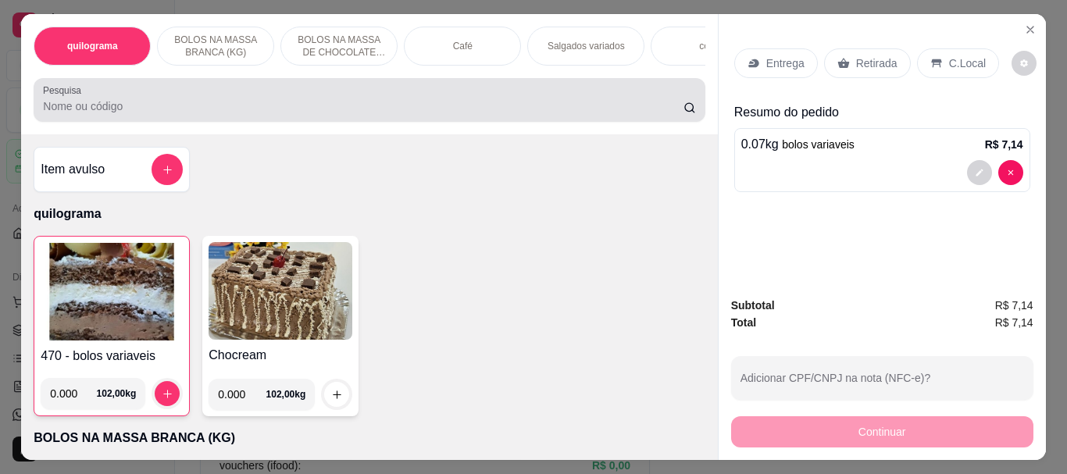
click at [170, 102] on div at bounding box center [369, 99] width 652 height 31
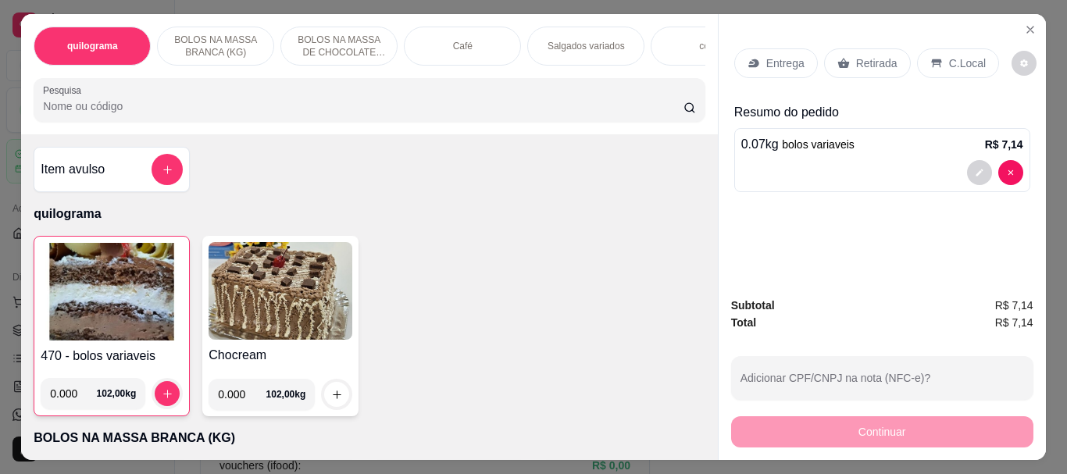
drag, startPoint x: 479, startPoint y: 37, endPoint x: 354, endPoint y: 239, distance: 237.8
click at [478, 37] on div "Café" at bounding box center [462, 46] width 117 height 39
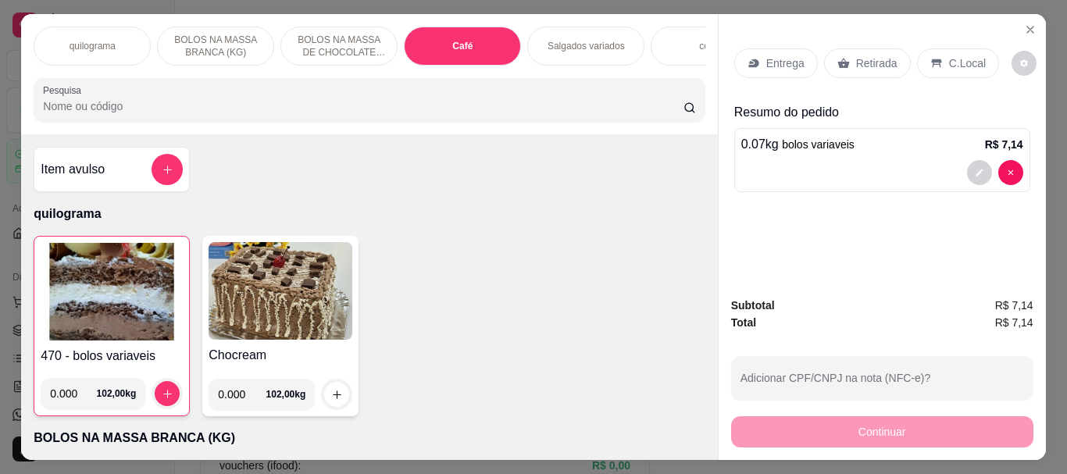
scroll to position [41, 0]
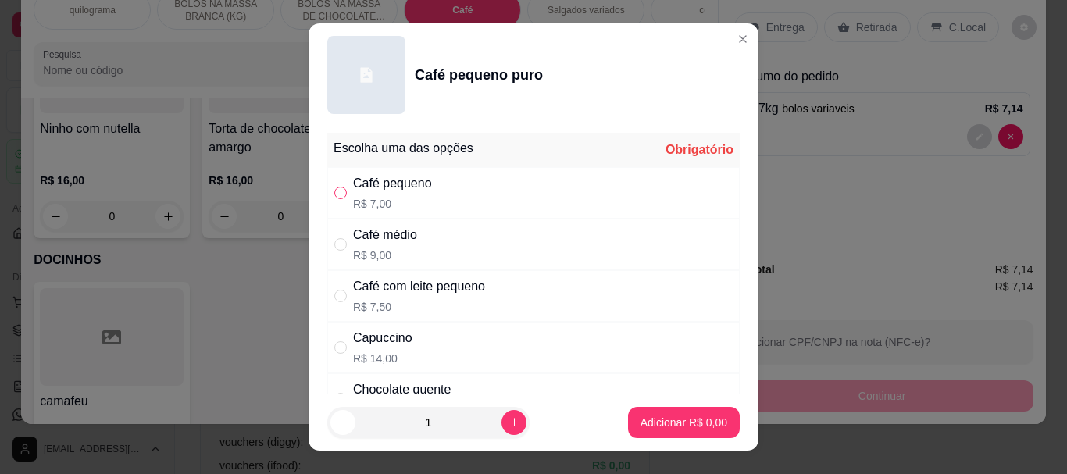
click at [337, 197] on input "" at bounding box center [340, 193] width 12 height 12
radio input "true"
click at [659, 415] on p "Adicionar R$ 7,00" at bounding box center [683, 423] width 87 height 16
type input "1"
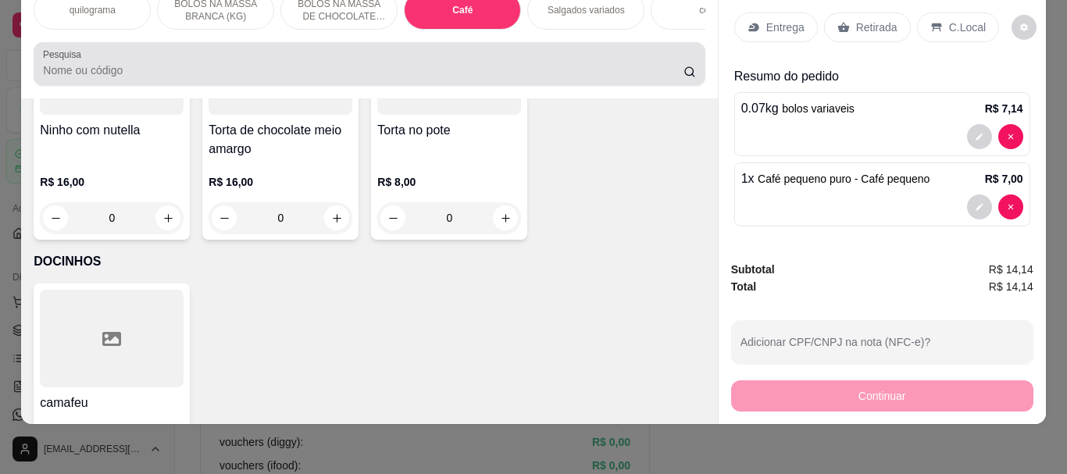
click at [126, 62] on input "Pesquisa" at bounding box center [363, 70] width 640 height 16
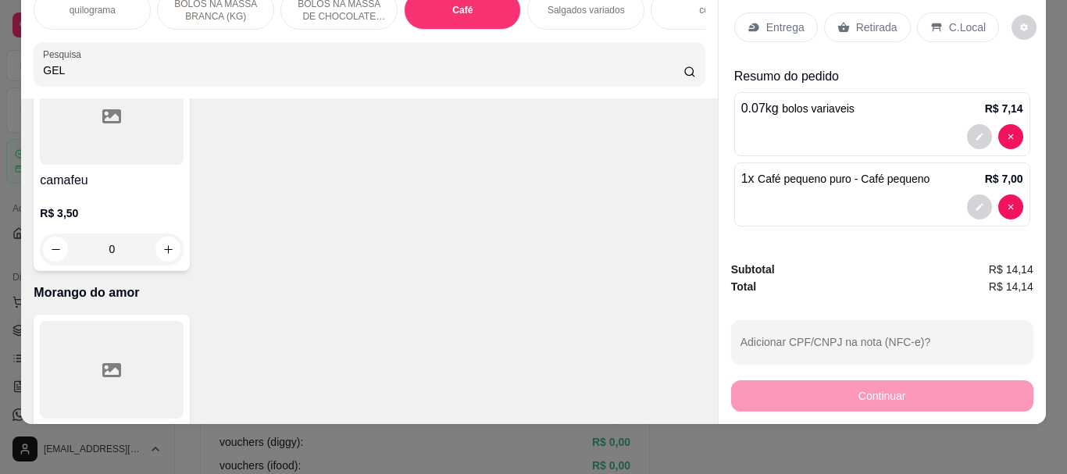
scroll to position [6048, 0]
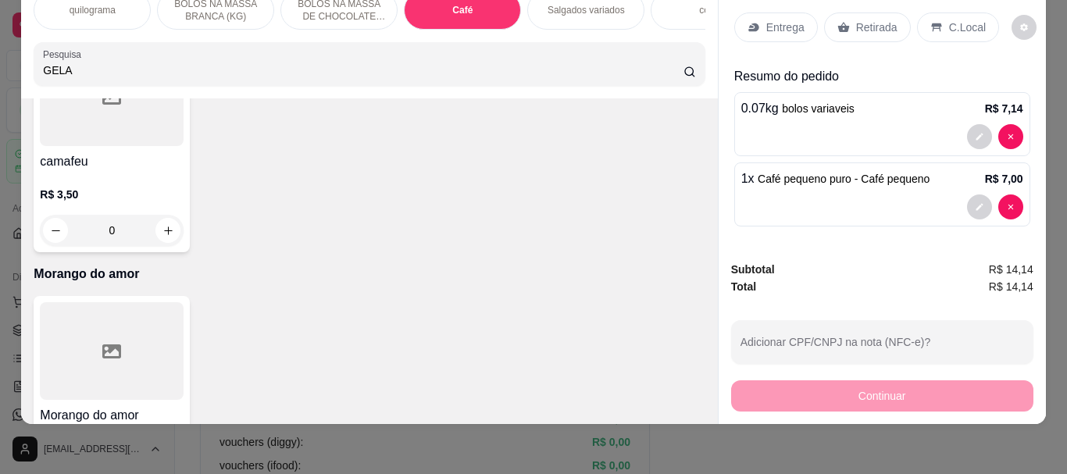
type input "GELA"
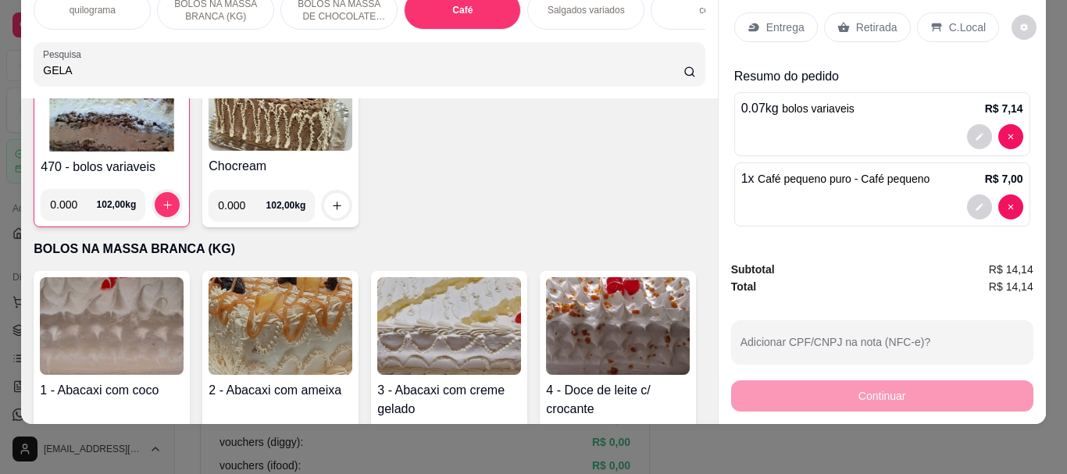
scroll to position [0, 0]
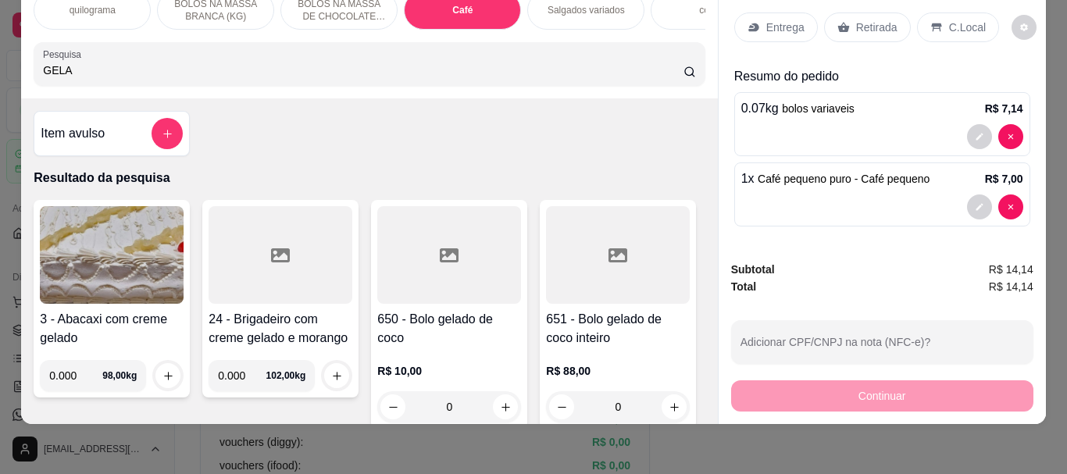
click at [452, 259] on icon at bounding box center [449, 255] width 19 height 14
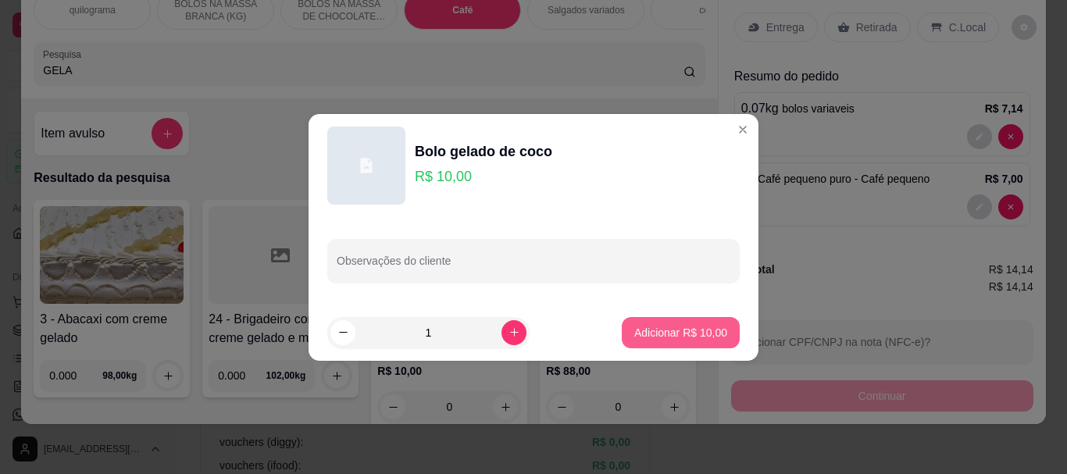
click at [634, 327] on p "Adicionar R$ 10,00" at bounding box center [680, 333] width 93 height 16
type input "1"
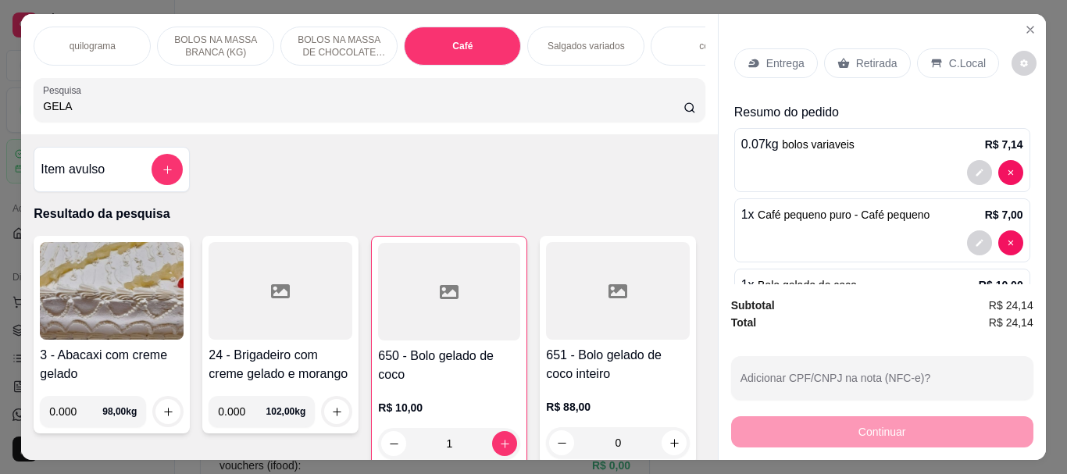
click at [873, 62] on p "Retirada" at bounding box center [876, 63] width 41 height 16
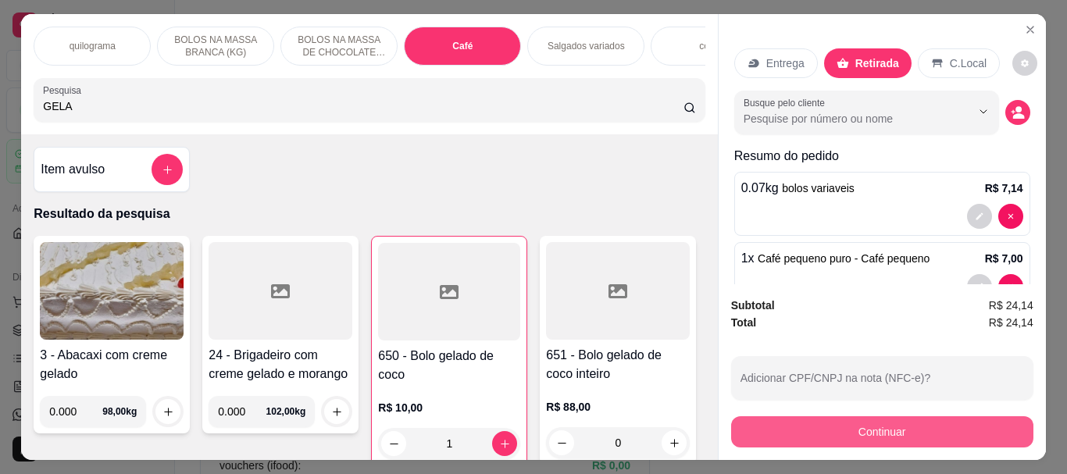
click at [850, 420] on button "Continuar" at bounding box center [882, 431] width 302 height 31
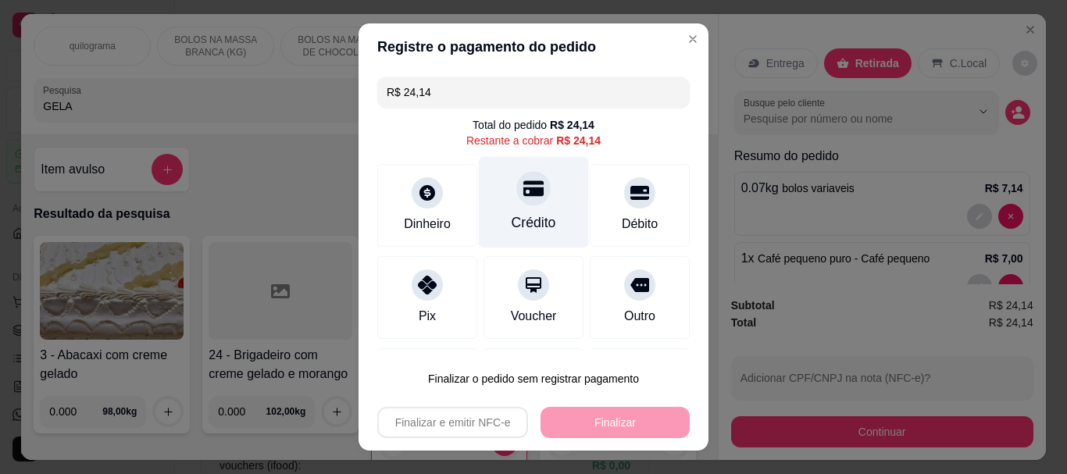
drag, startPoint x: 510, startPoint y: 191, endPoint x: 518, endPoint y: 213, distance: 23.2
click at [498, 195] on div "Crédito" at bounding box center [534, 202] width 110 height 91
type input "R$ 0,00"
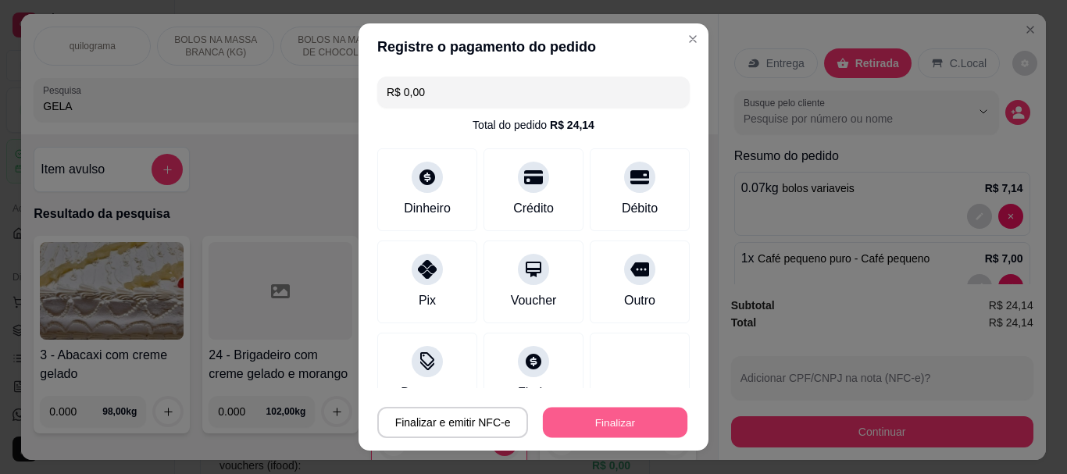
click at [630, 412] on button "Finalizar" at bounding box center [615, 422] width 144 height 30
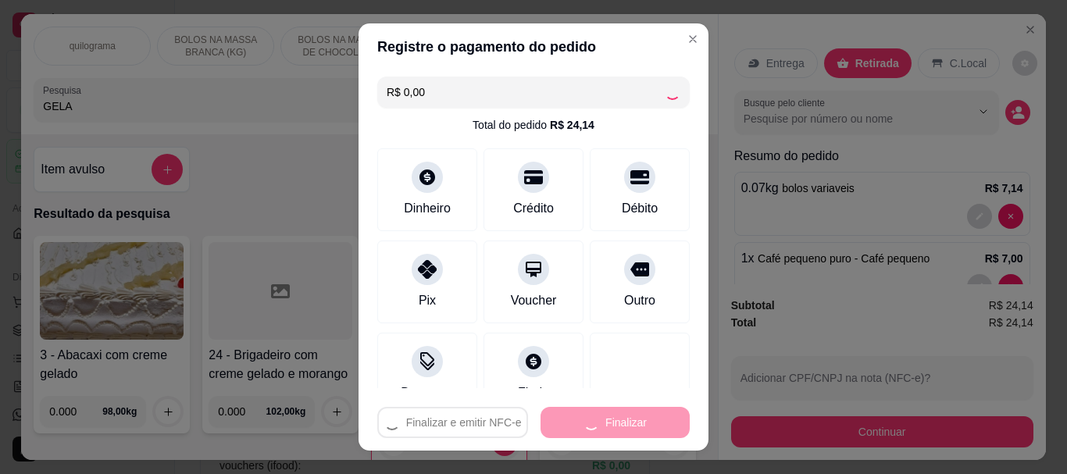
type input "0"
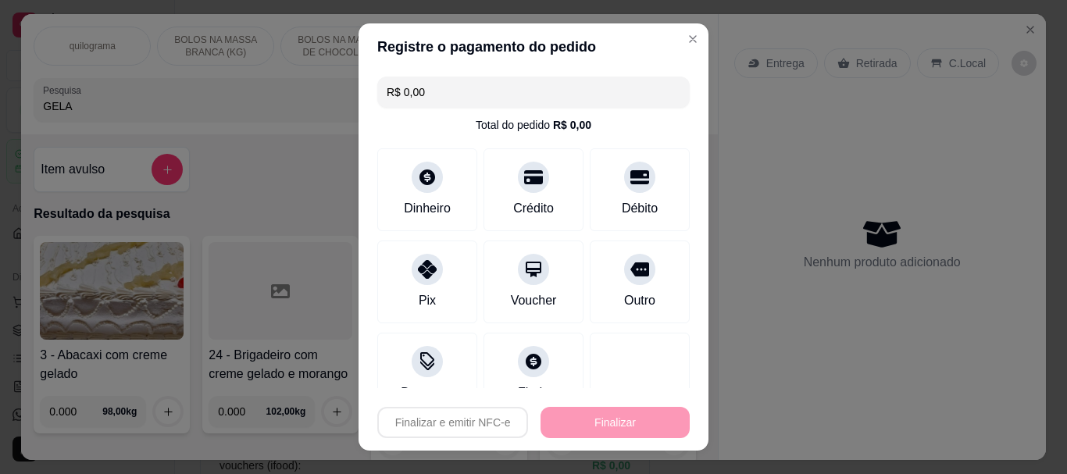
type input "-R$ 24,14"
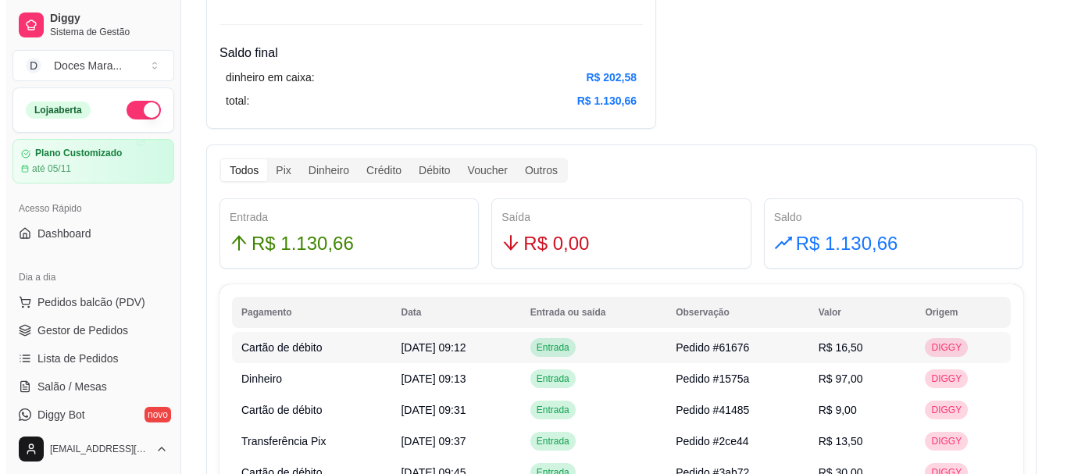
scroll to position [234, 0]
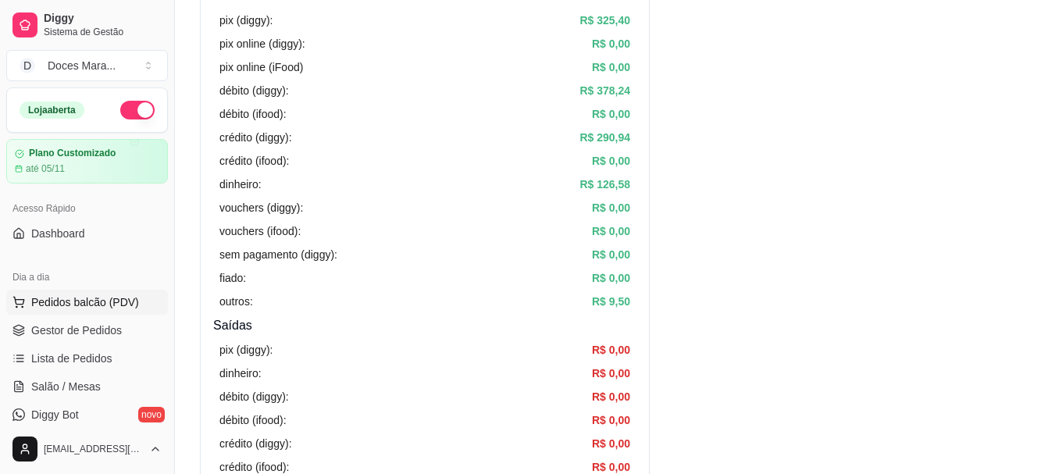
click at [94, 299] on span "Pedidos balcão (PDV)" at bounding box center [85, 302] width 108 height 16
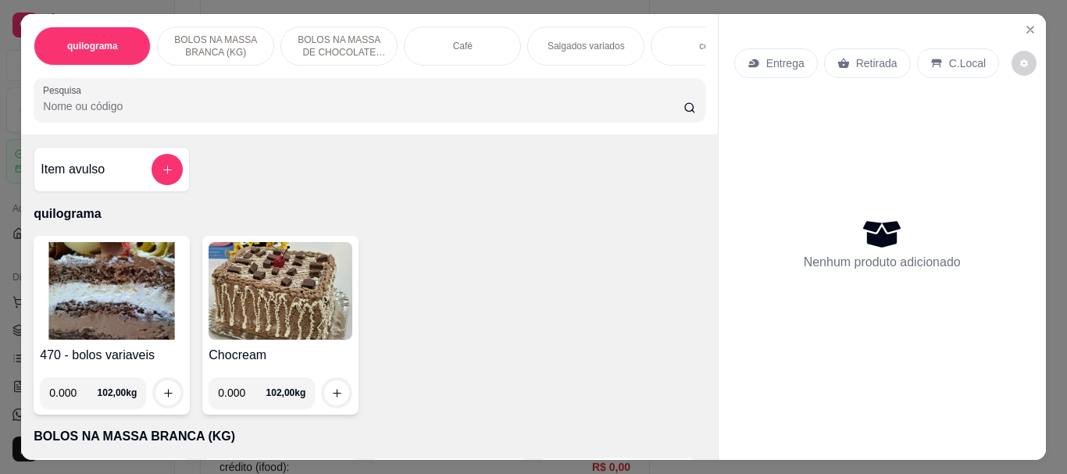
click at [94, 112] on input "Pesquisa" at bounding box center [363, 106] width 640 height 16
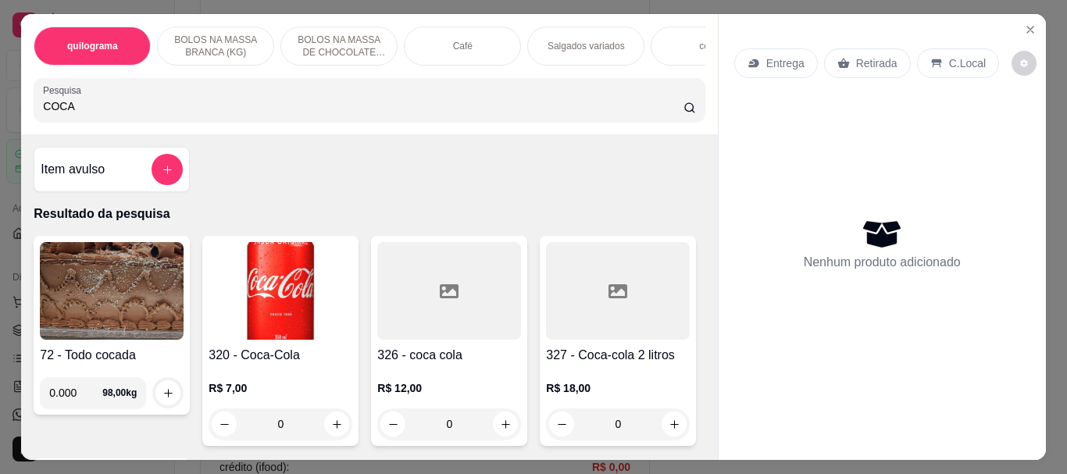
type input "COCA"
click at [347, 303] on div "320 - Coca-Cola R$ 7,00 0" at bounding box center [280, 341] width 156 height 210
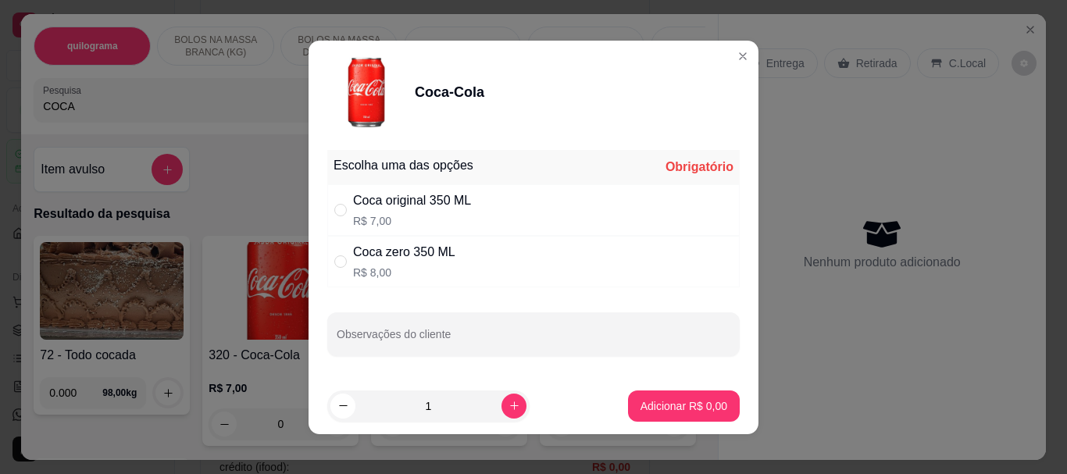
drag, startPoint x: 332, startPoint y: 219, endPoint x: 355, endPoint y: 228, distance: 25.0
click at [333, 219] on div "Coca original 350 ML R$ 7,00" at bounding box center [533, 210] width 412 height 52
radio input "true"
click at [664, 411] on p "Adicionar R$ 7,00" at bounding box center [683, 405] width 84 height 15
type input "1"
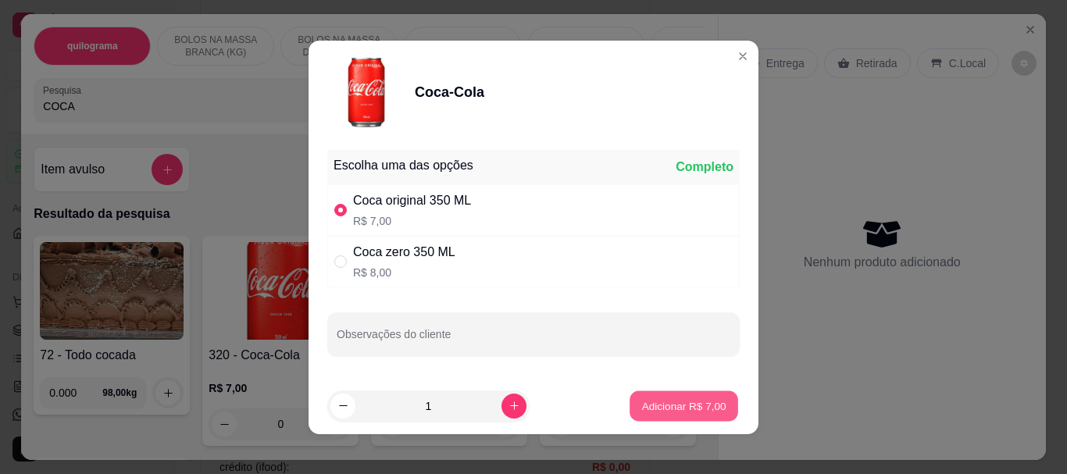
type input "1"
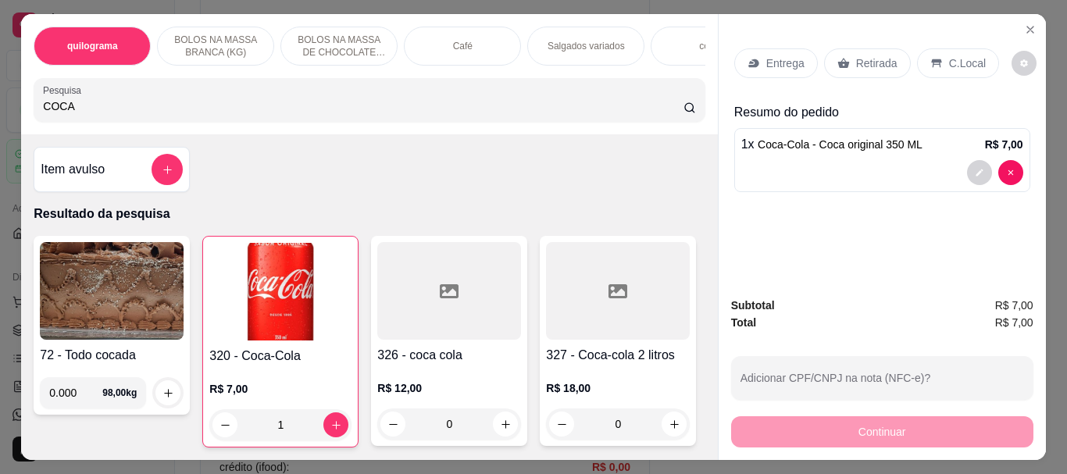
drag, startPoint x: 103, startPoint y: 119, endPoint x: 0, endPoint y: 105, distance: 104.0
click at [0, 105] on div "quilograma BOLOS NA MASSA BRANCA (KG) BOLOS NA MASSA DE CHOCOLATE preço por (KG…" at bounding box center [533, 237] width 1067 height 474
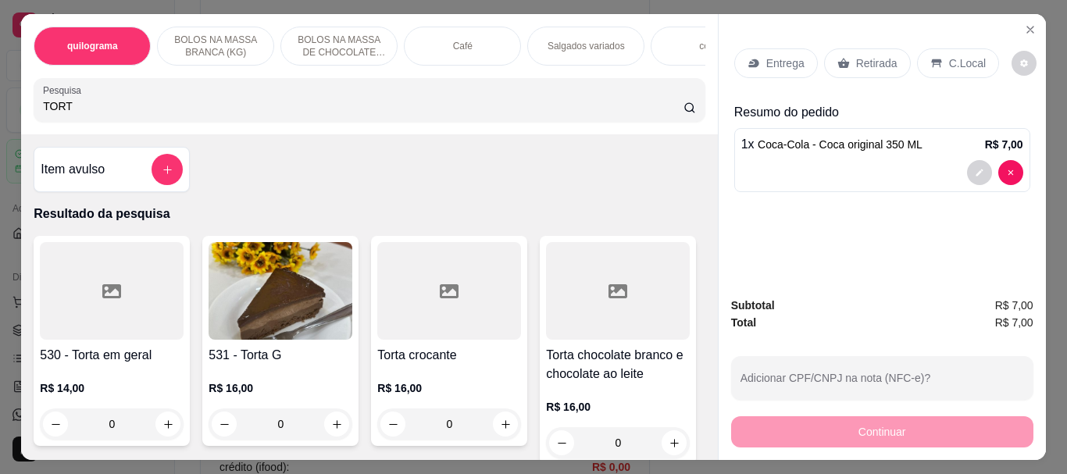
type input "TORT"
click at [310, 255] on img at bounding box center [281, 291] width 144 height 98
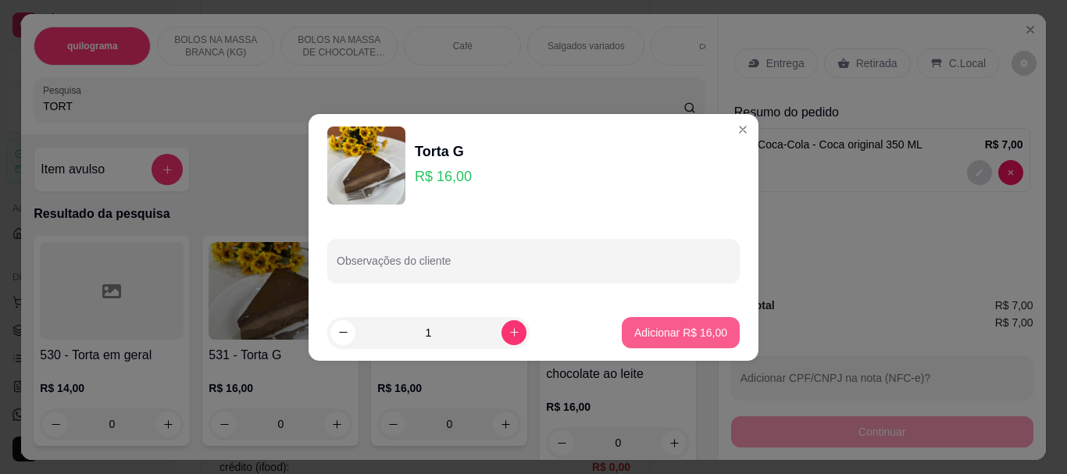
click at [651, 326] on p "Adicionar R$ 16,00" at bounding box center [680, 333] width 93 height 16
type input "1"
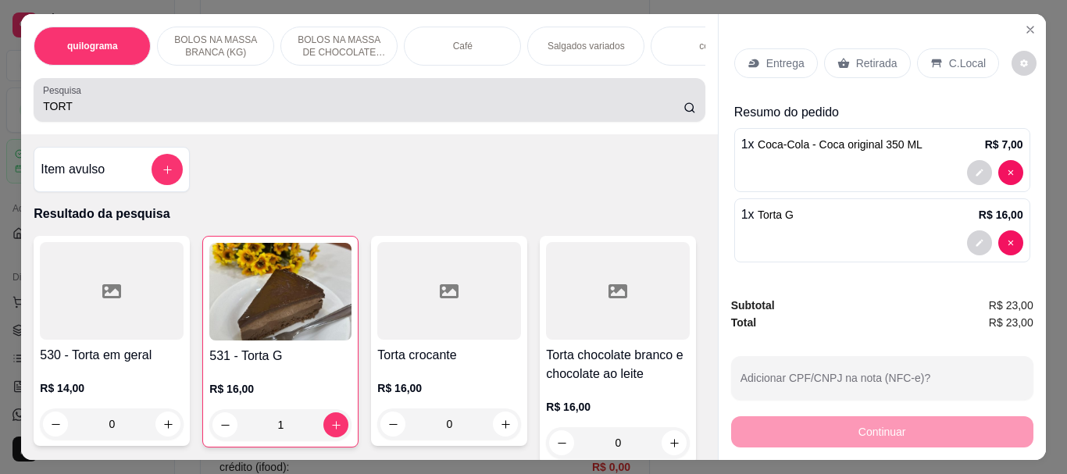
click at [94, 114] on input "TORT" at bounding box center [363, 106] width 640 height 16
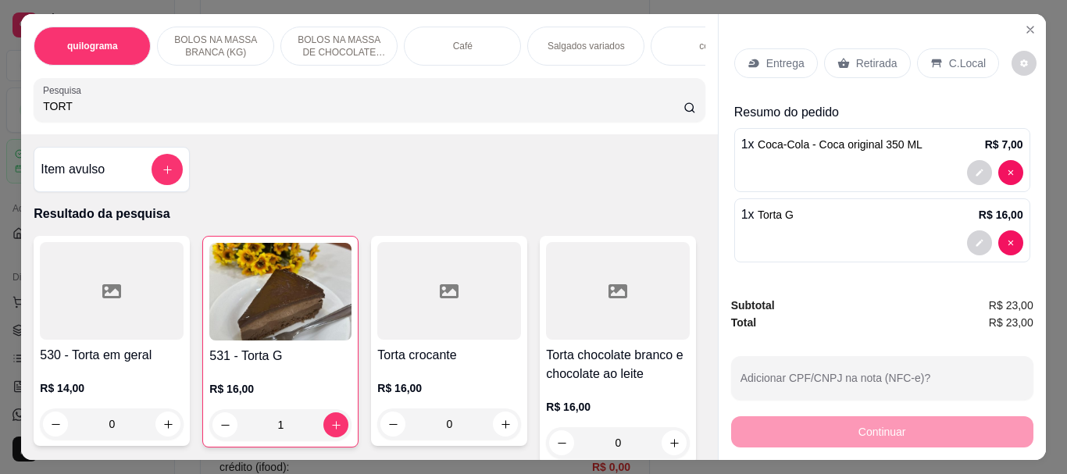
click at [454, 40] on p "Café" at bounding box center [463, 46] width 20 height 12
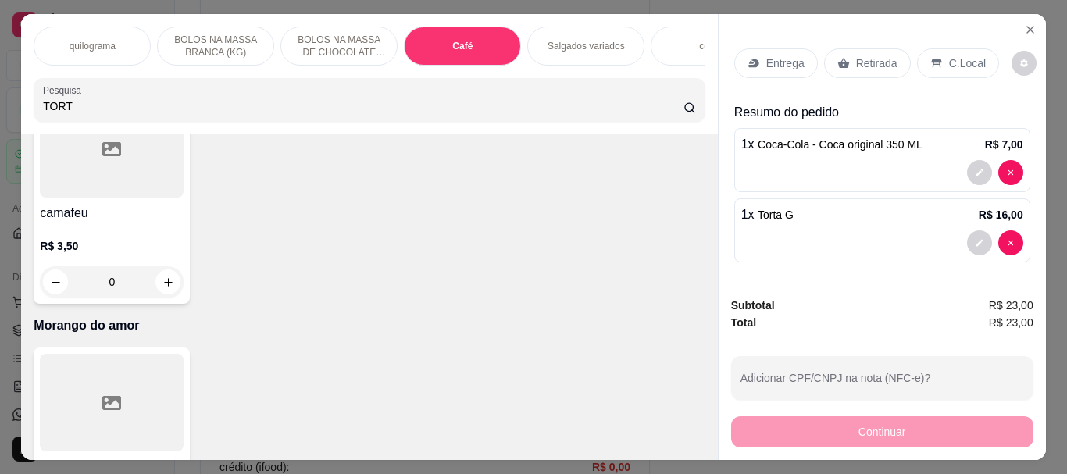
scroll to position [41, 0]
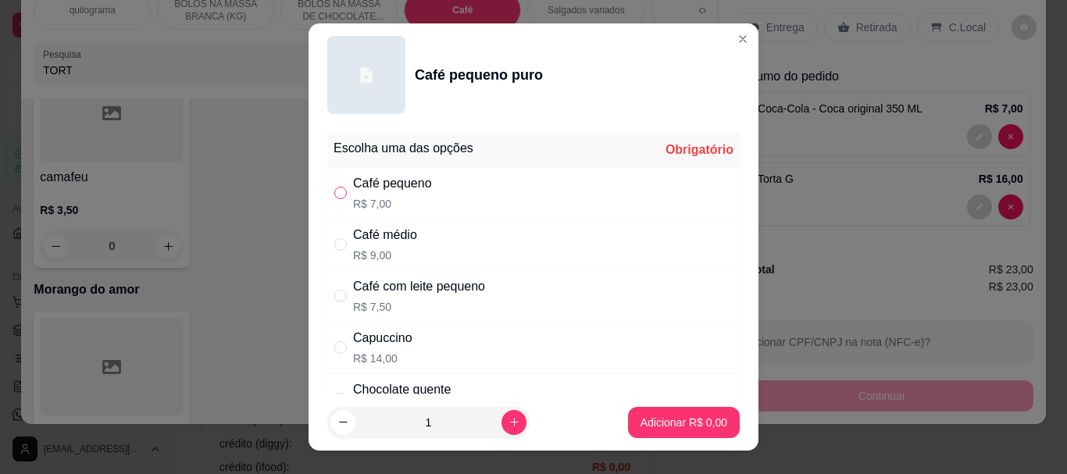
click at [334, 198] on input "" at bounding box center [340, 193] width 12 height 12
radio input "true"
click at [653, 425] on p "Adicionar R$ 7,00" at bounding box center [683, 423] width 87 height 16
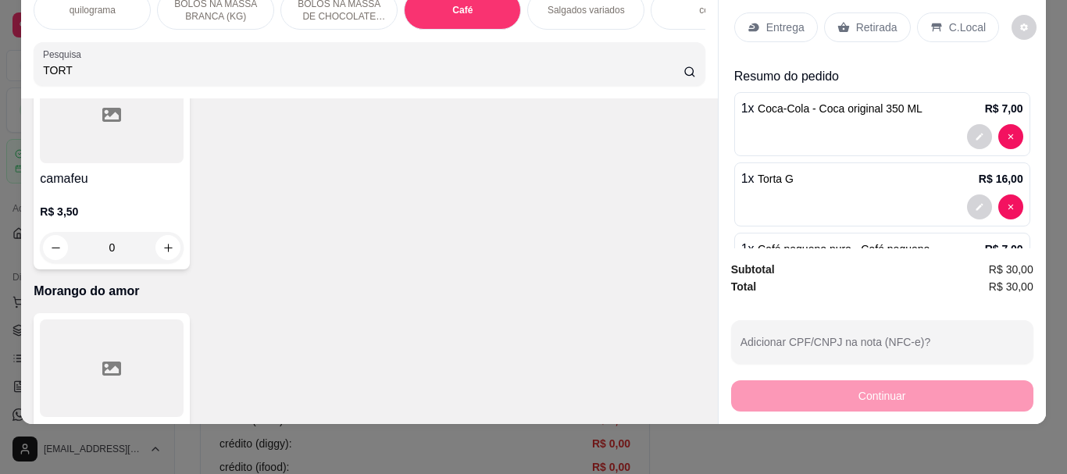
drag, startPoint x: 867, startPoint y: 19, endPoint x: 866, endPoint y: 344, distance: 324.9
click at [860, 20] on p "Retirada" at bounding box center [876, 28] width 41 height 16
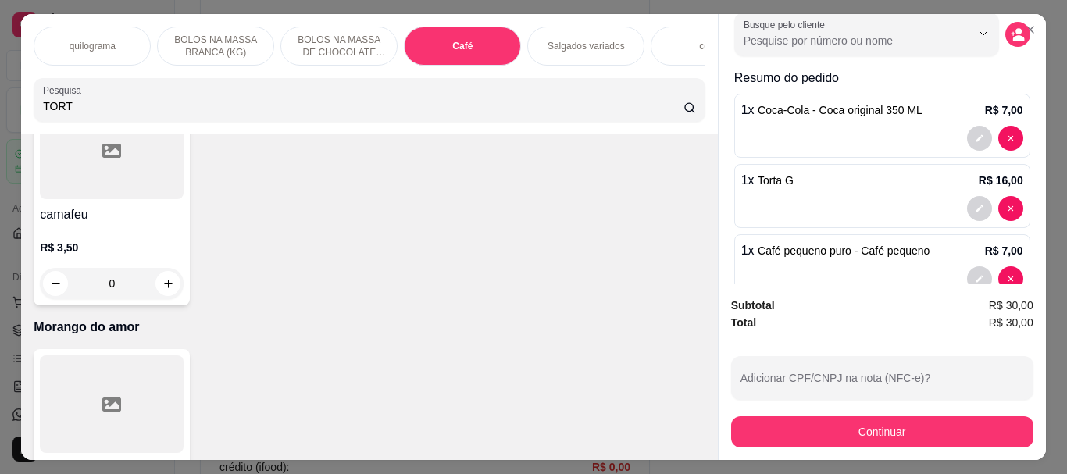
scroll to position [114, 0]
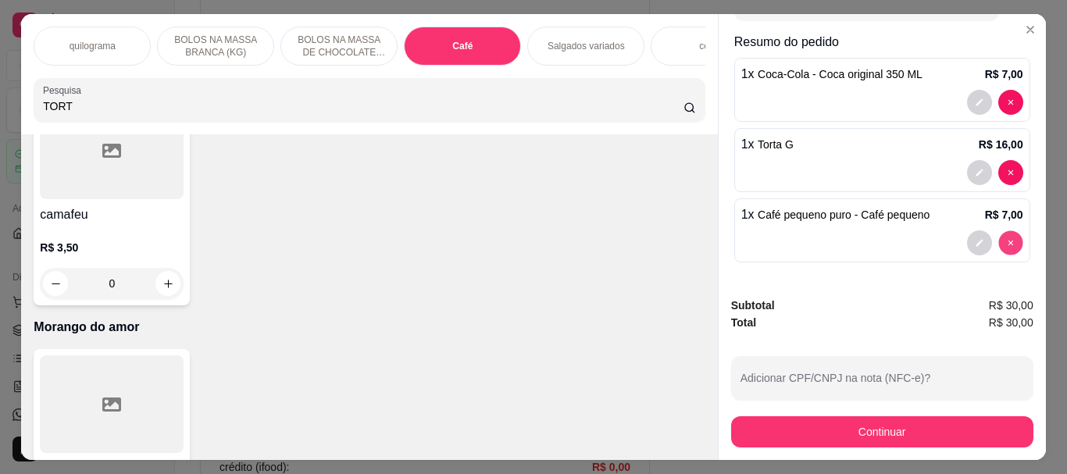
type input "0"
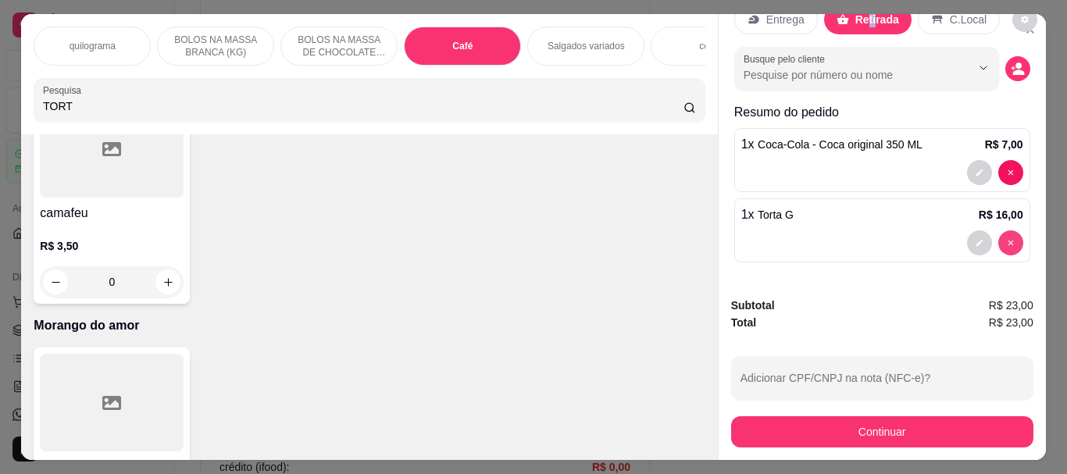
scroll to position [44, 0]
click at [441, 34] on div "Café" at bounding box center [462, 46] width 117 height 39
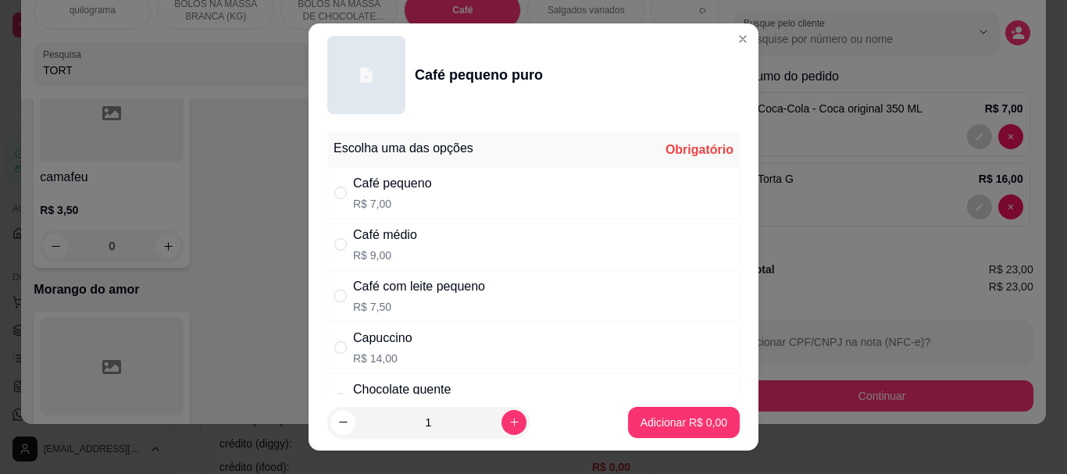
drag, startPoint x: 337, startPoint y: 294, endPoint x: 546, endPoint y: 412, distance: 239.6
click at [337, 294] on input "" at bounding box center [340, 296] width 12 height 12
radio input "true"
click at [664, 414] on button "Adicionar R$ 7,50" at bounding box center [684, 422] width 112 height 31
type input "1"
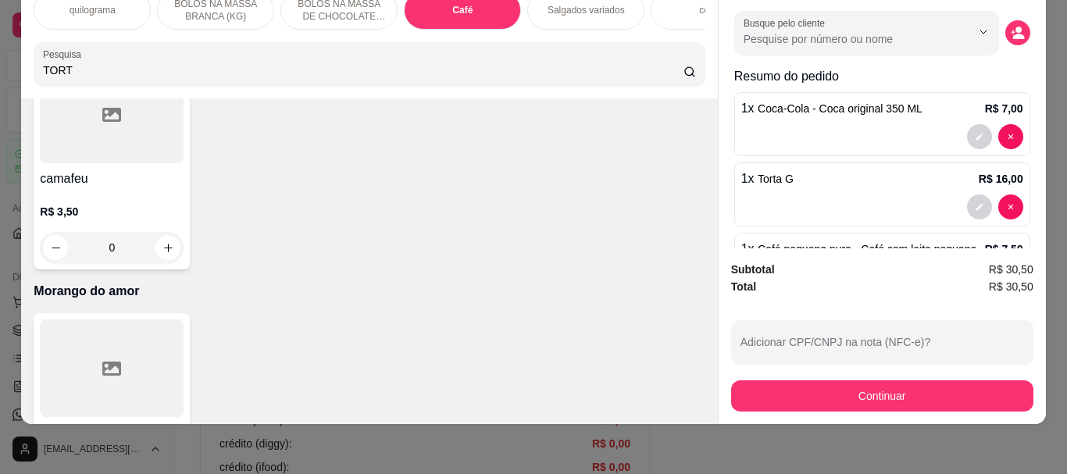
scroll to position [114, 0]
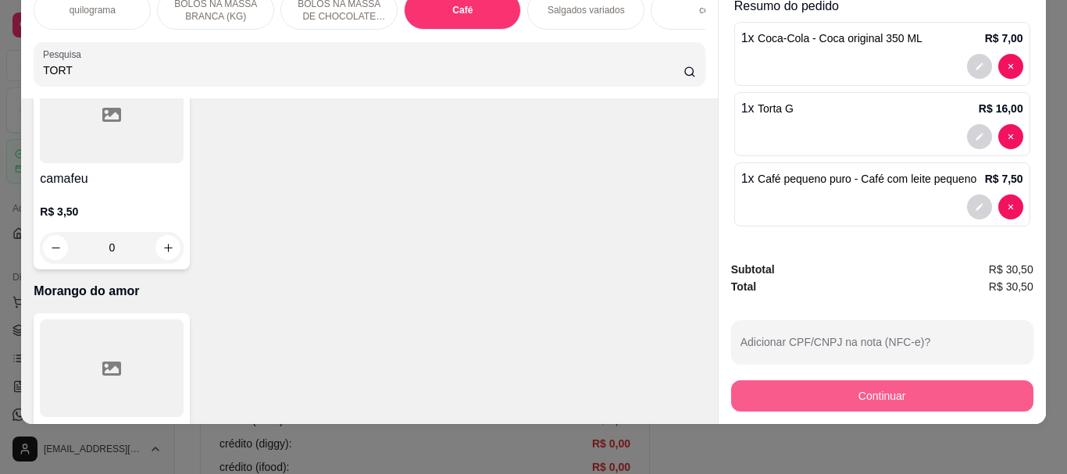
click at [861, 387] on button "Continuar" at bounding box center [882, 395] width 302 height 31
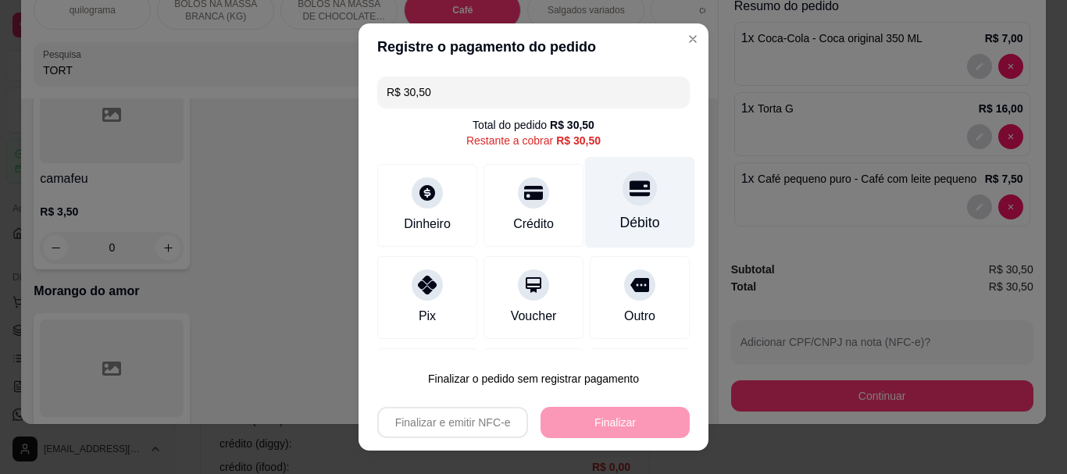
click at [619, 209] on div "Débito" at bounding box center [640, 202] width 110 height 91
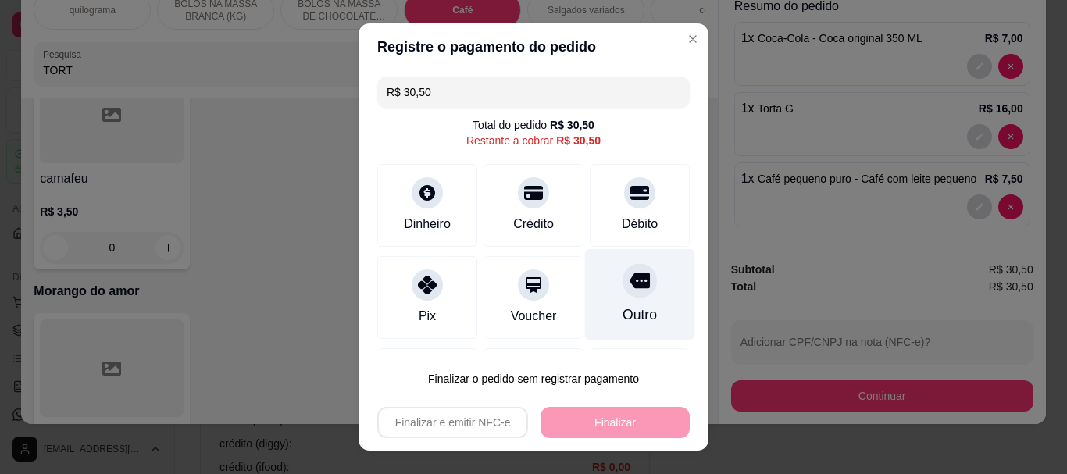
type input "R$ 0,00"
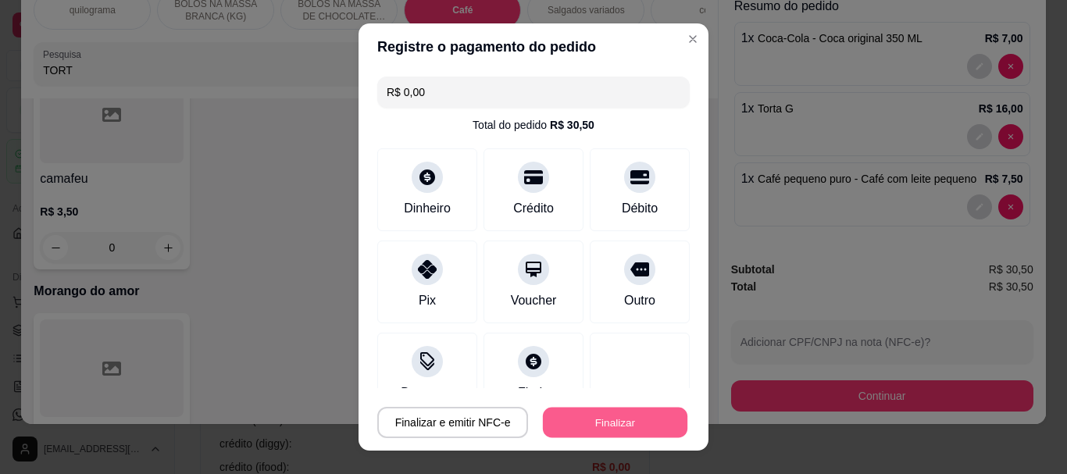
click at [623, 430] on button "Finalizar" at bounding box center [615, 422] width 144 height 30
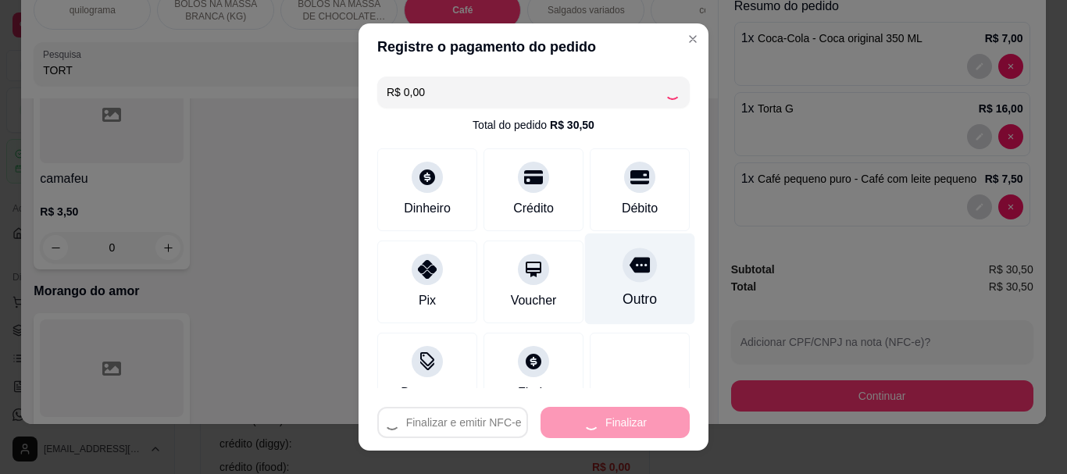
type input "0"
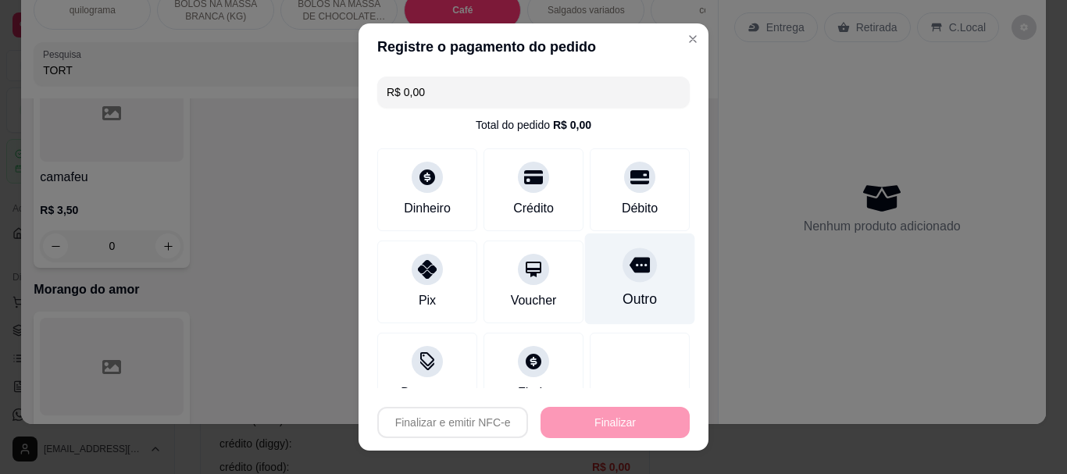
type input "-R$ 30,50"
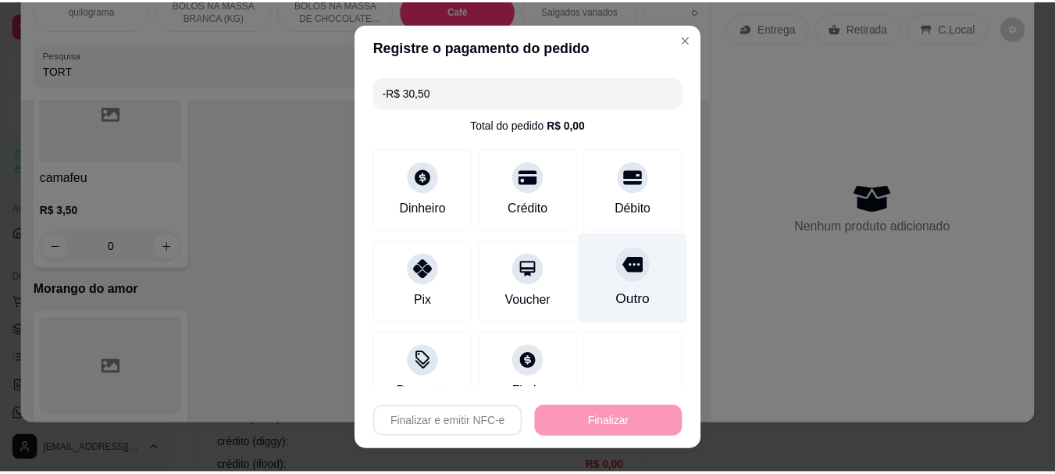
scroll to position [6269, 0]
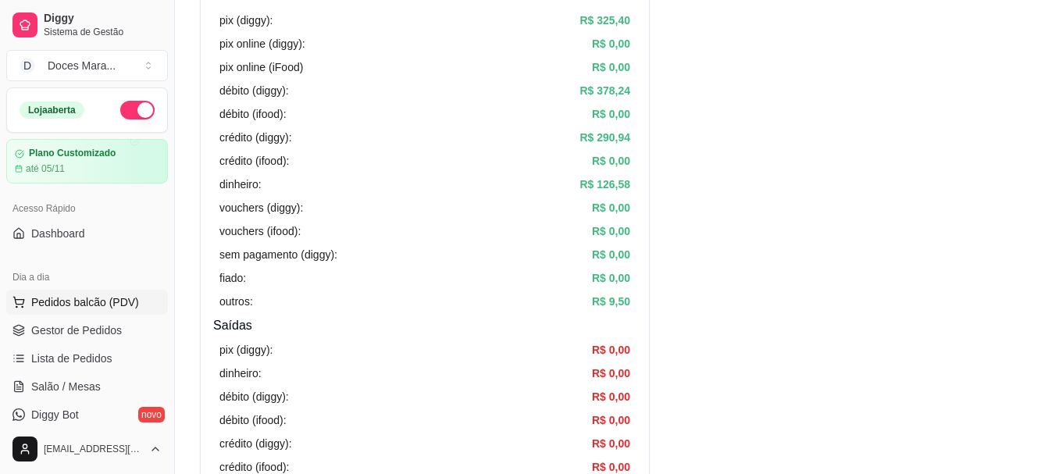
click at [76, 306] on span "Pedidos balcão (PDV)" at bounding box center [85, 302] width 108 height 16
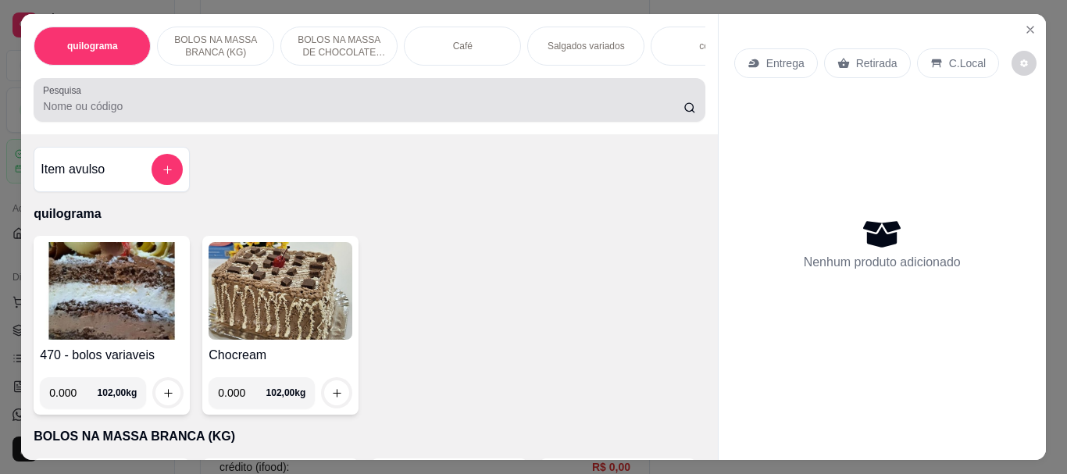
drag, startPoint x: 154, startPoint y: 121, endPoint x: 524, endPoint y: 444, distance: 491.5
click at [155, 116] on div at bounding box center [369, 99] width 652 height 31
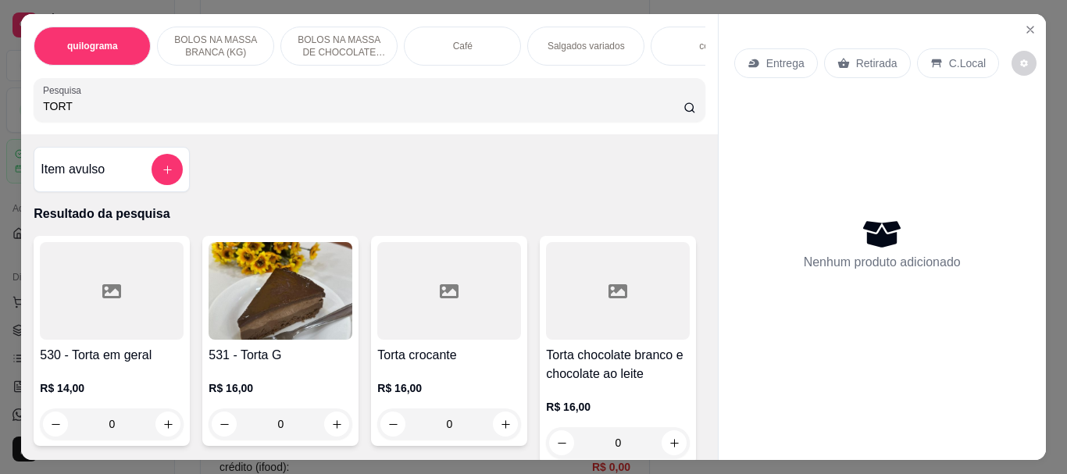
type input "TORT"
click at [241, 316] on img at bounding box center [281, 291] width 144 height 98
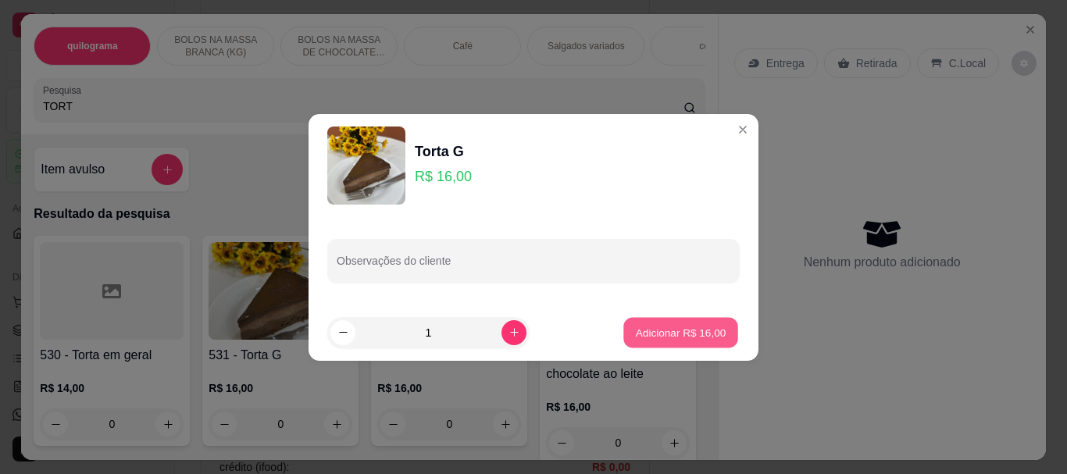
click at [673, 331] on p "Adicionar R$ 16,00" at bounding box center [681, 332] width 91 height 15
type input "1"
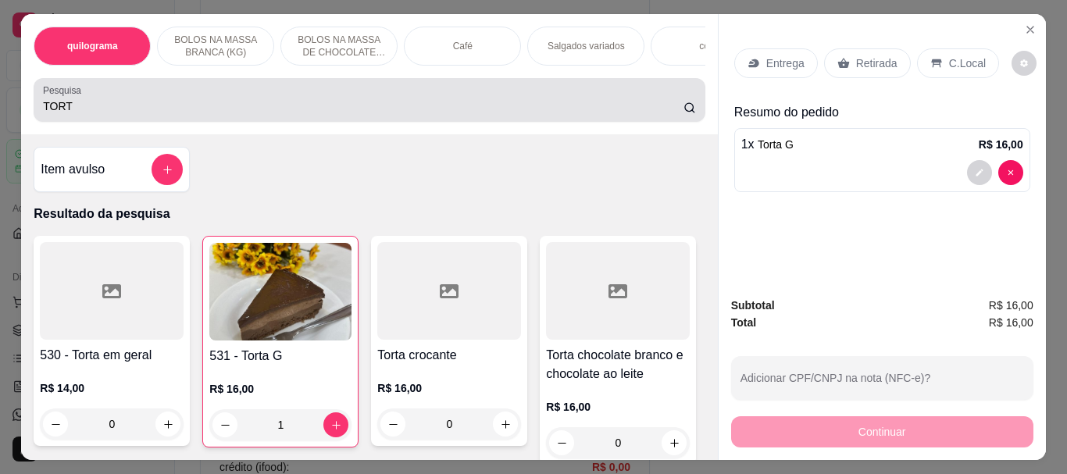
click at [94, 114] on input "TORT" at bounding box center [363, 106] width 640 height 16
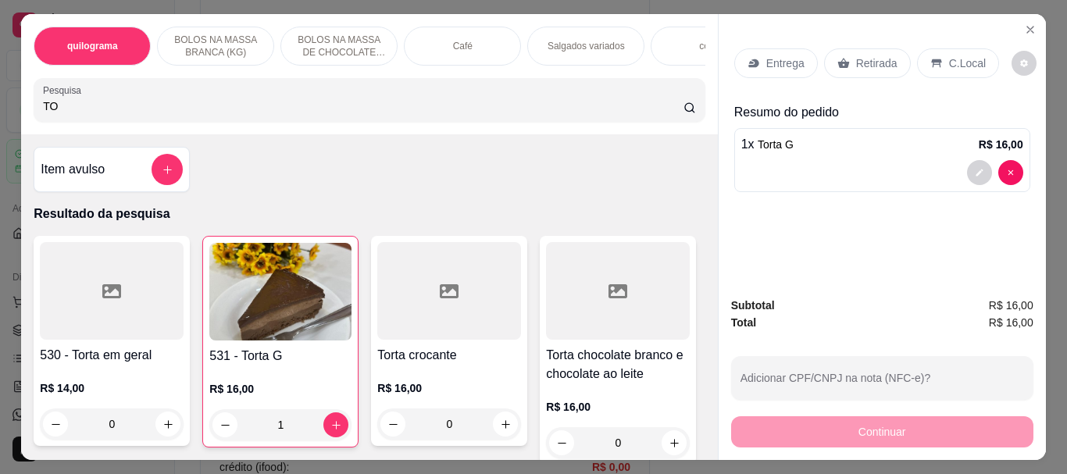
type input "T"
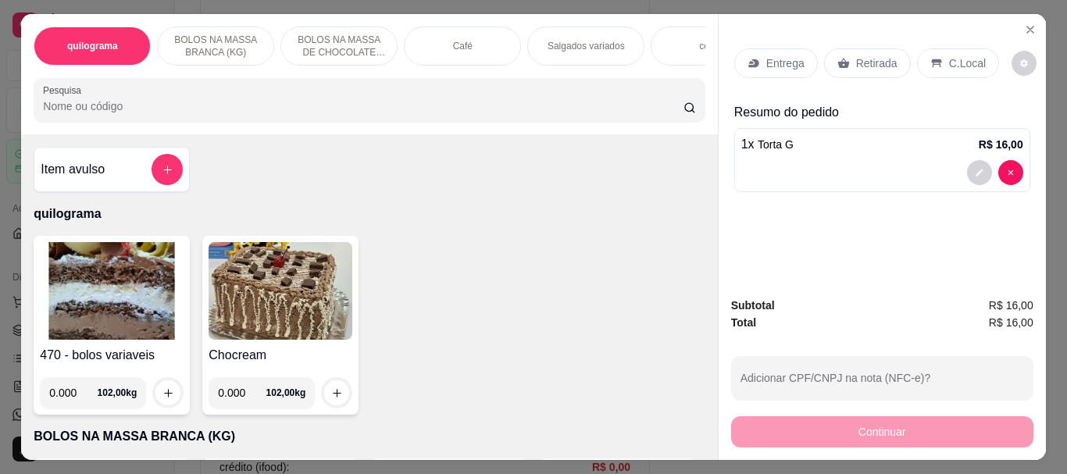
click at [109, 296] on img at bounding box center [112, 291] width 144 height 98
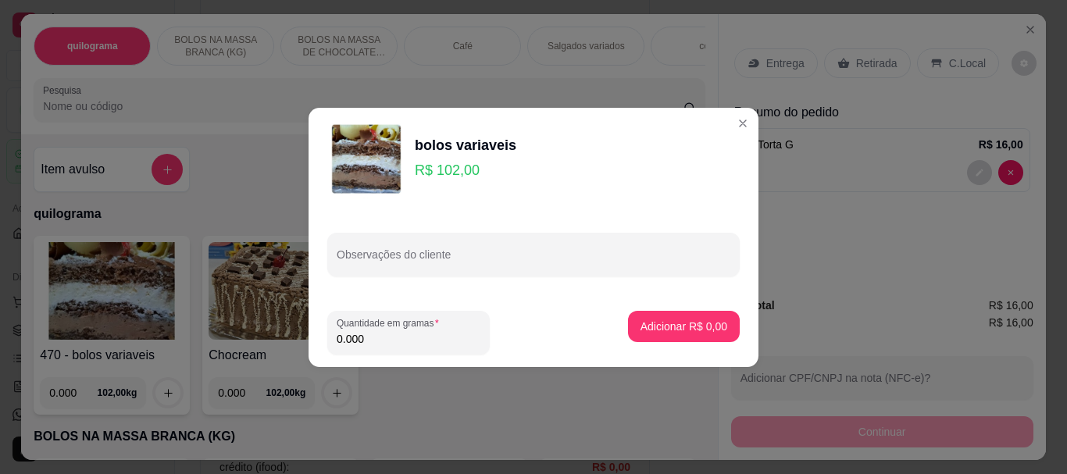
click at [392, 342] on input "0.000" at bounding box center [409, 339] width 144 height 16
type input "0.180"
click at [693, 303] on section "bolos variaveis R$ 102,00 Observações do cliente Quantidade em gramas 0.180 Adi…" at bounding box center [533, 237] width 450 height 259
click at [692, 327] on p "Adicionar R$ 18,36" at bounding box center [680, 327] width 93 height 16
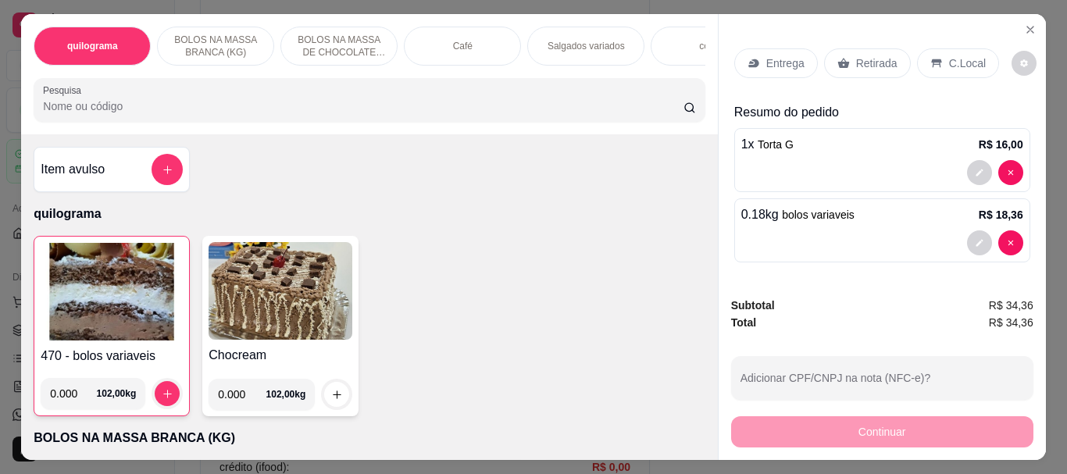
click at [868, 68] on div "Retirada" at bounding box center [867, 63] width 87 height 30
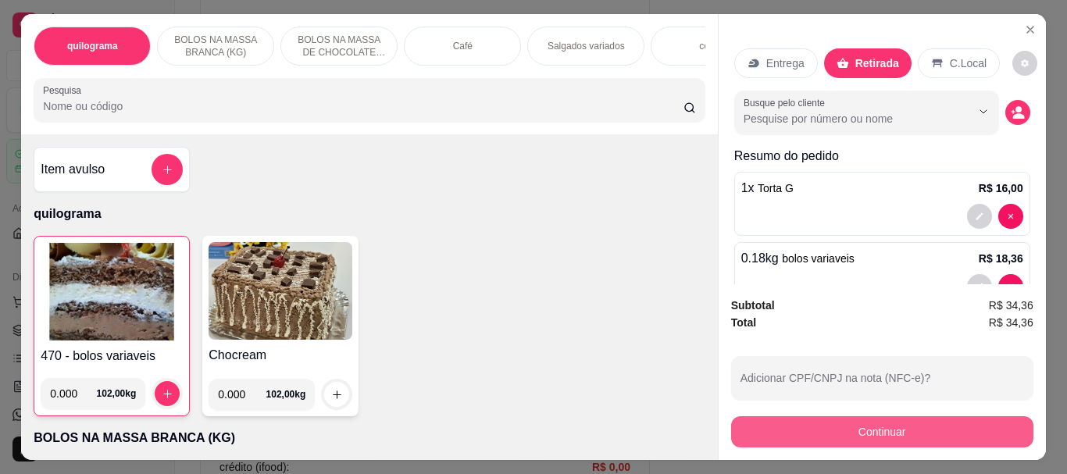
click at [880, 422] on button "Continuar" at bounding box center [882, 431] width 302 height 31
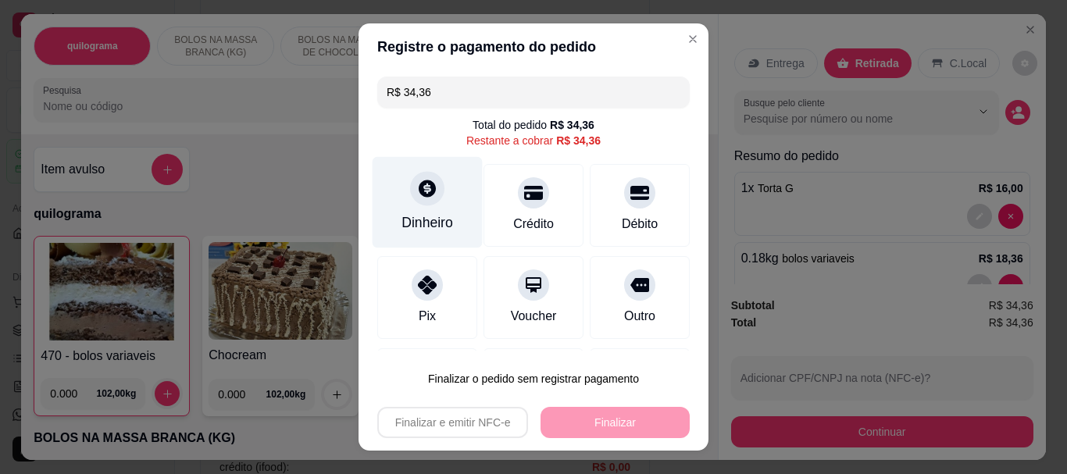
click at [419, 205] on div at bounding box center [427, 189] width 34 height 34
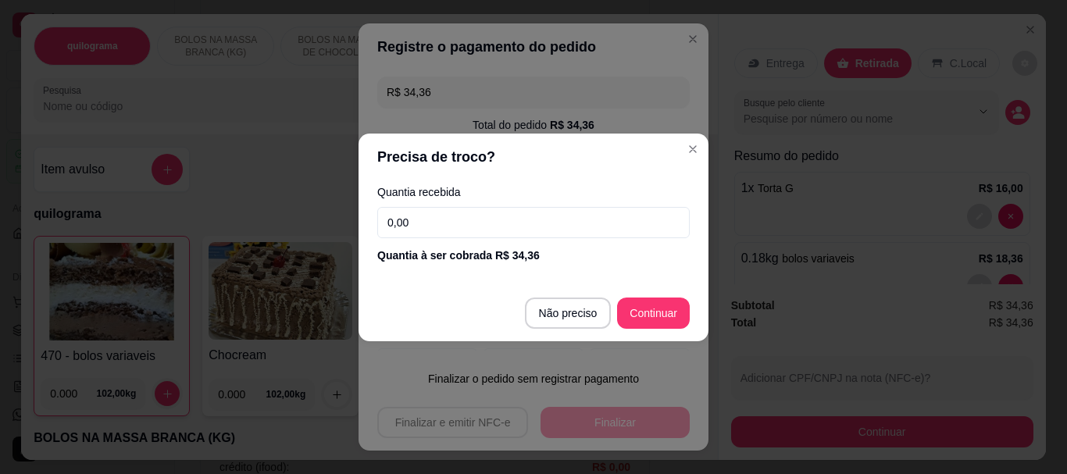
click at [457, 231] on input "0,00" at bounding box center [533, 222] width 312 height 31
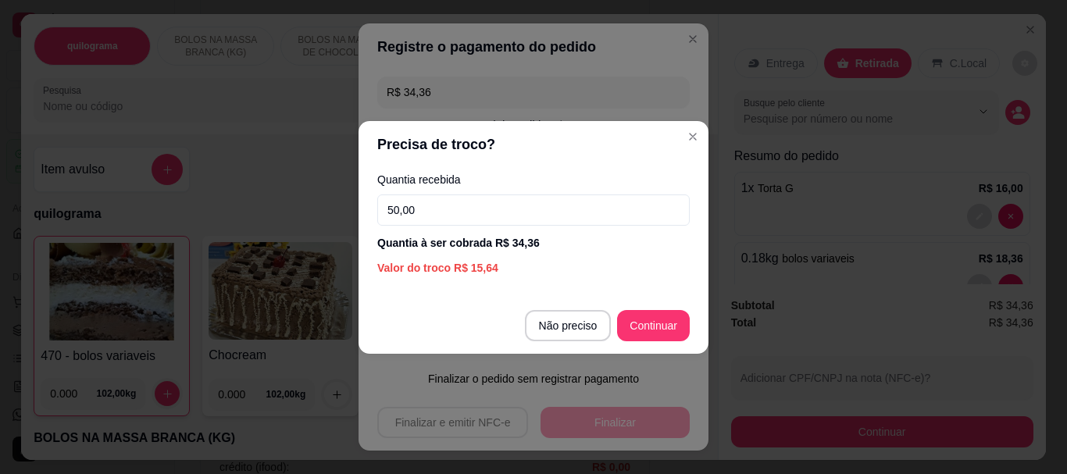
type input "50,00"
type input "R$ 0,00"
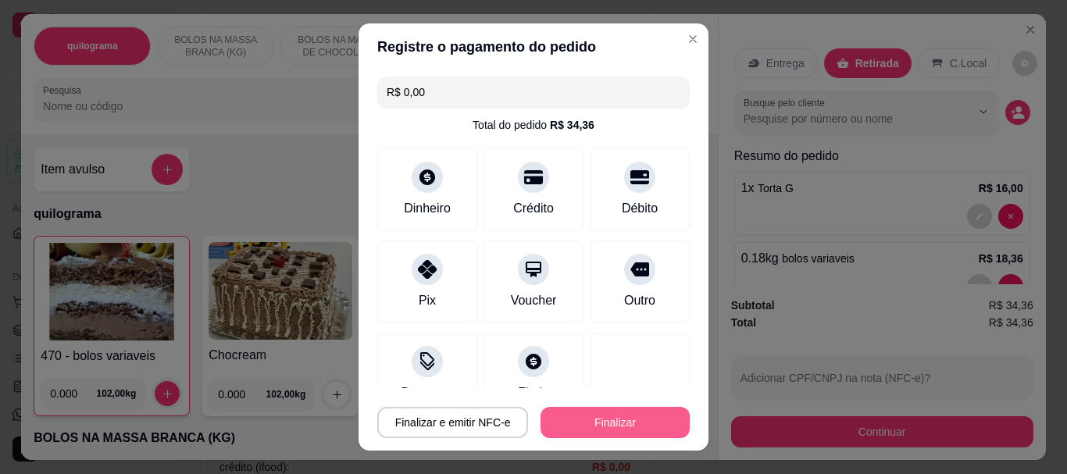
click at [579, 422] on button "Finalizar" at bounding box center [614, 422] width 149 height 31
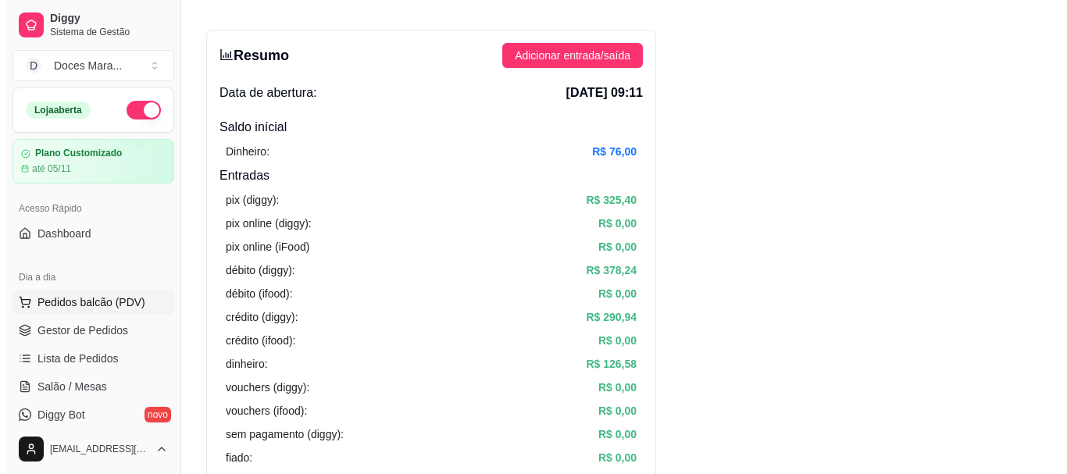
scroll to position [78, 0]
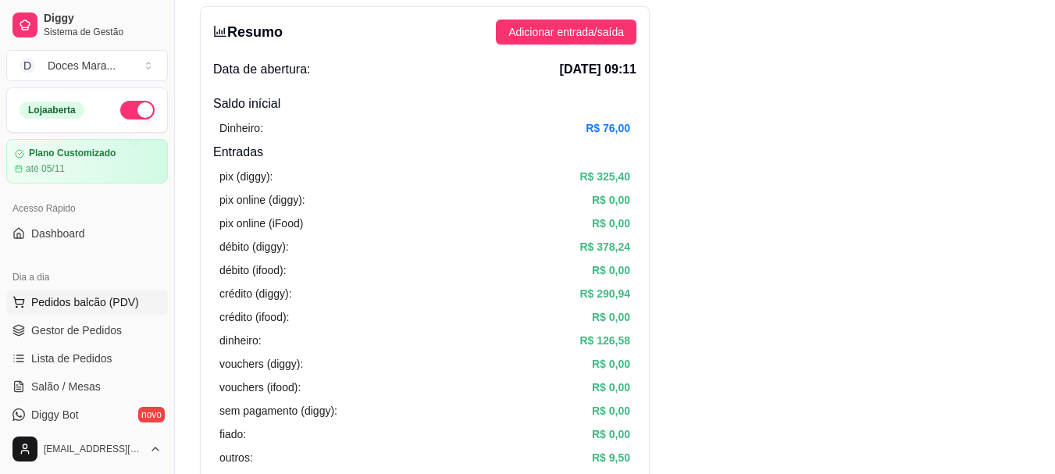
click at [91, 297] on span "Pedidos balcão (PDV)" at bounding box center [85, 302] width 108 height 16
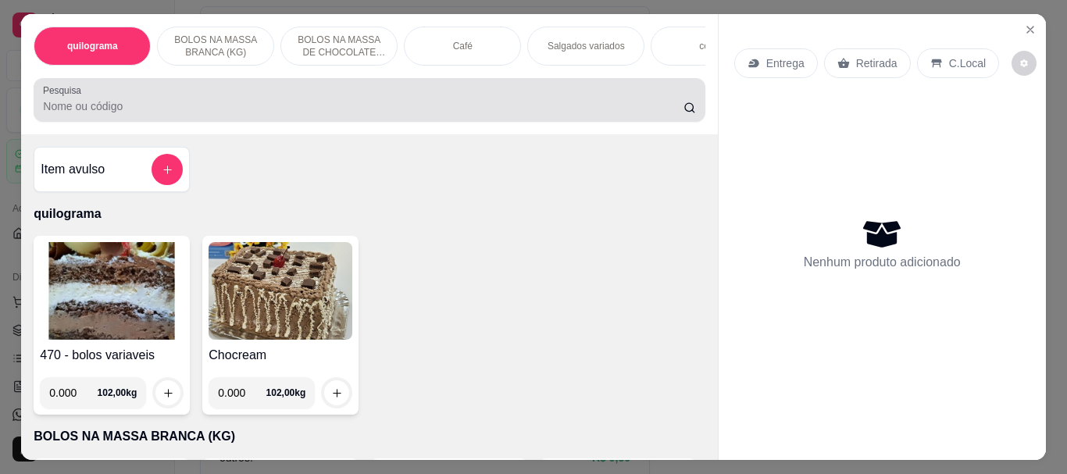
click at [118, 110] on input "Pesquisa" at bounding box center [363, 106] width 640 height 16
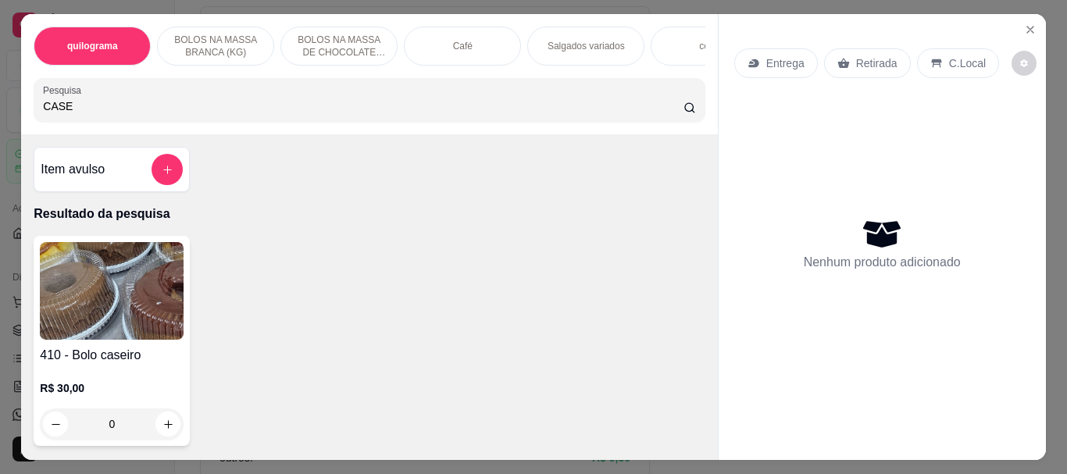
click at [100, 291] on img at bounding box center [112, 291] width 144 height 98
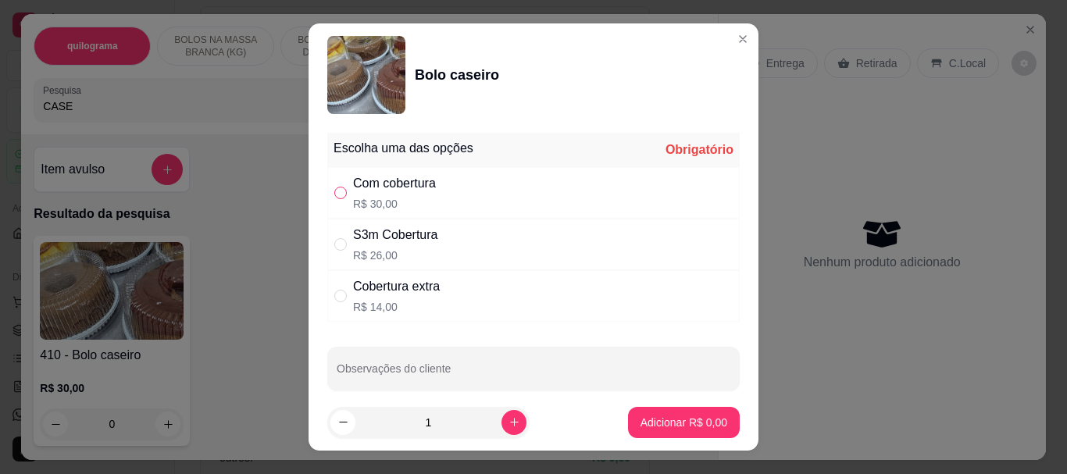
click at [339, 198] on input "" at bounding box center [340, 193] width 12 height 12
click at [636, 423] on p "Adicionar R$ 30,00" at bounding box center [681, 422] width 91 height 15
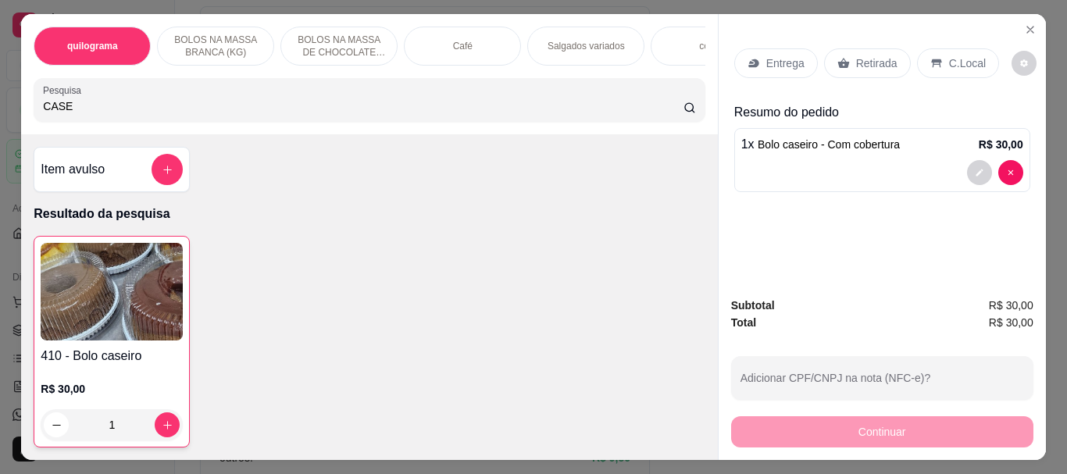
click at [856, 62] on p "Retirada" at bounding box center [876, 63] width 41 height 16
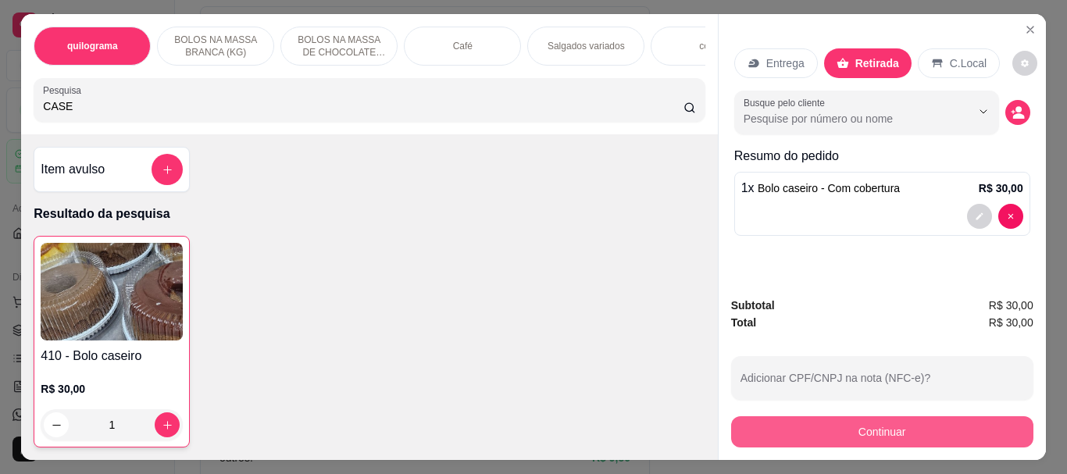
click at [893, 426] on button "Continuar" at bounding box center [882, 431] width 302 height 31
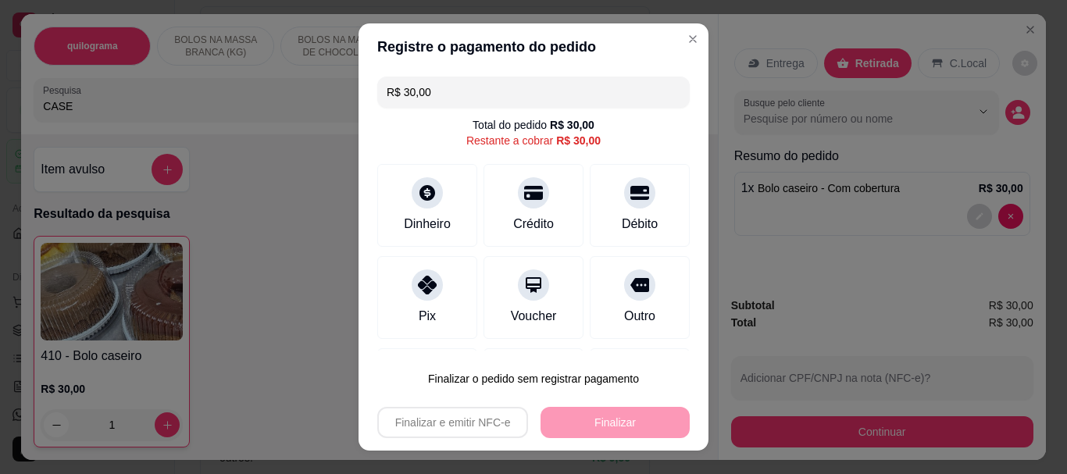
drag, startPoint x: 412, startPoint y: 300, endPoint x: 494, endPoint y: 388, distance: 121.0
click at [411, 300] on div "Pix" at bounding box center [427, 297] width 100 height 83
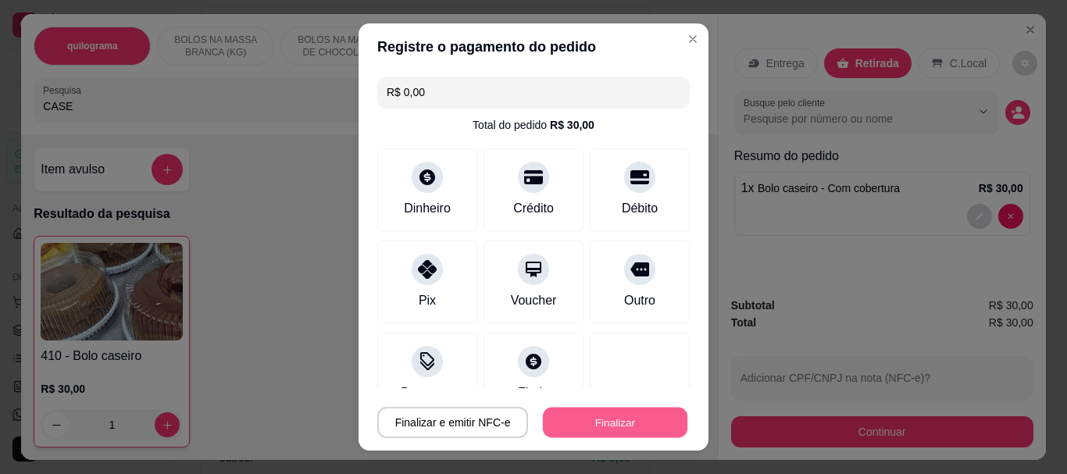
click at [631, 414] on button "Finalizar" at bounding box center [615, 422] width 144 height 30
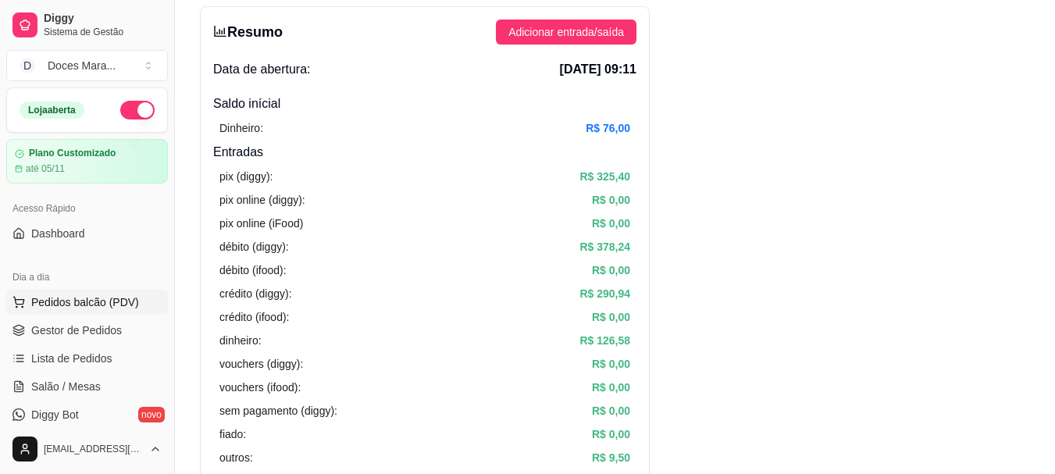
click at [79, 304] on span "Pedidos balcão (PDV)" at bounding box center [85, 302] width 108 height 16
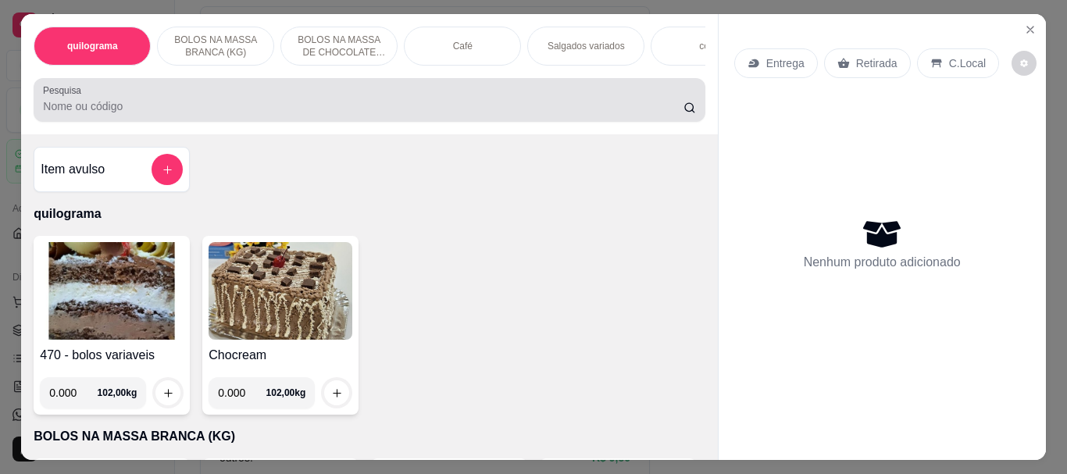
click at [105, 112] on input "Pesquisa" at bounding box center [363, 106] width 640 height 16
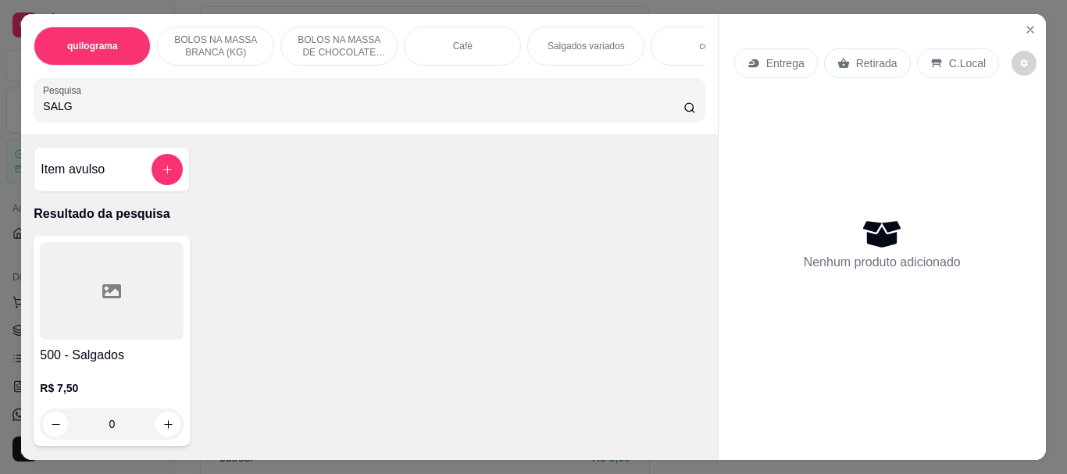
click at [104, 311] on div at bounding box center [112, 291] width 144 height 98
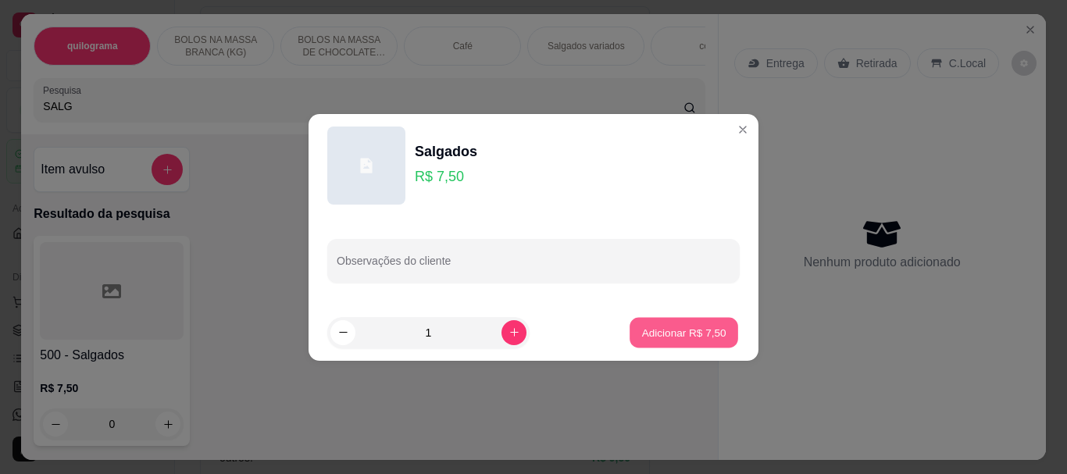
click at [678, 325] on p "Adicionar R$ 7,50" at bounding box center [683, 332] width 84 height 15
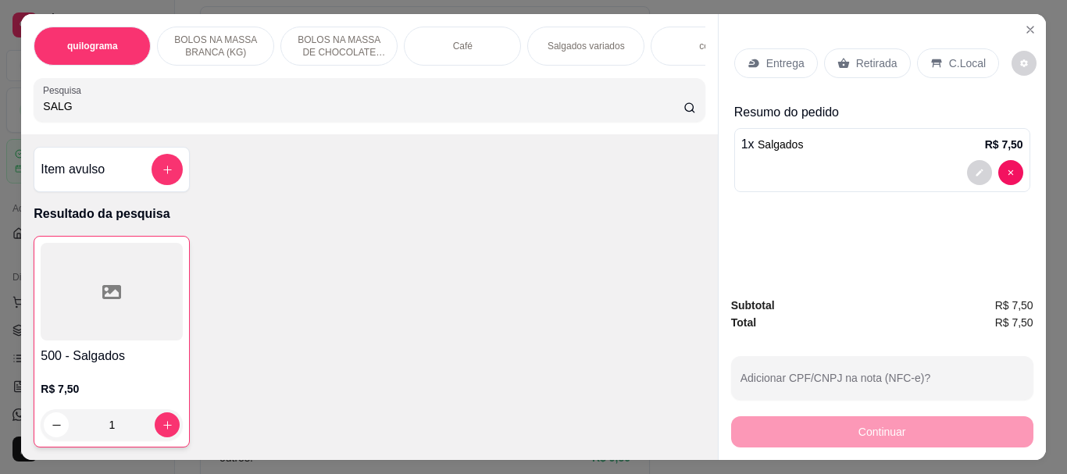
click at [856, 48] on div "Retirada" at bounding box center [867, 63] width 87 height 30
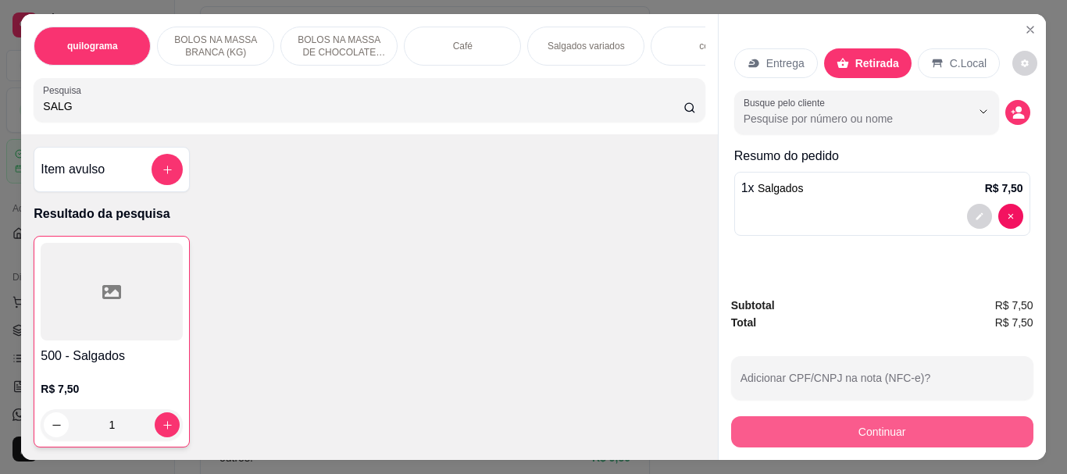
click at [844, 426] on button "Continuar" at bounding box center [882, 431] width 302 height 31
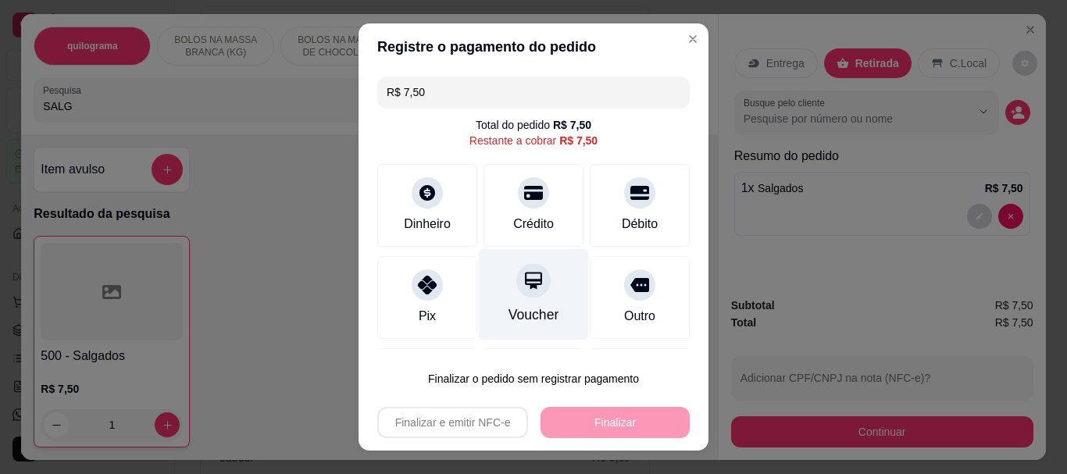
click at [523, 291] on icon at bounding box center [533, 281] width 20 height 20
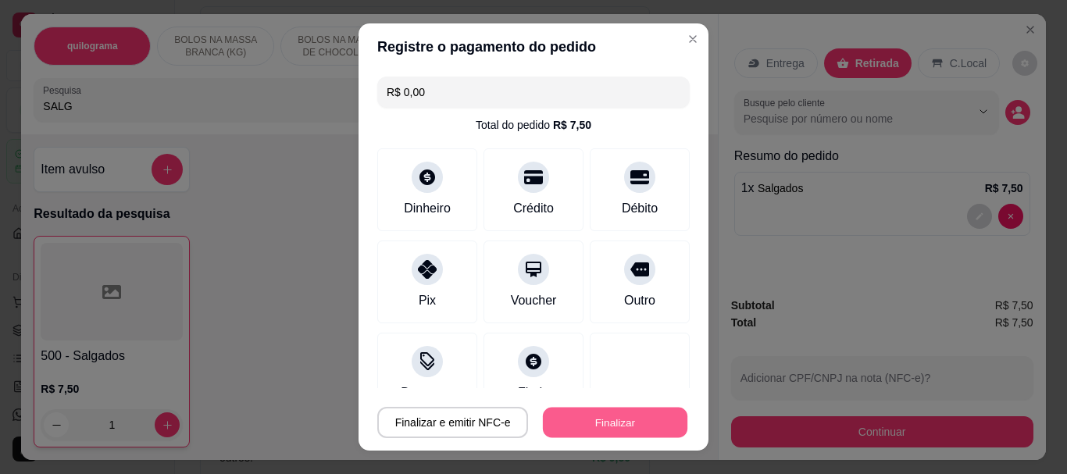
click at [609, 426] on button "Finalizar" at bounding box center [615, 422] width 144 height 30
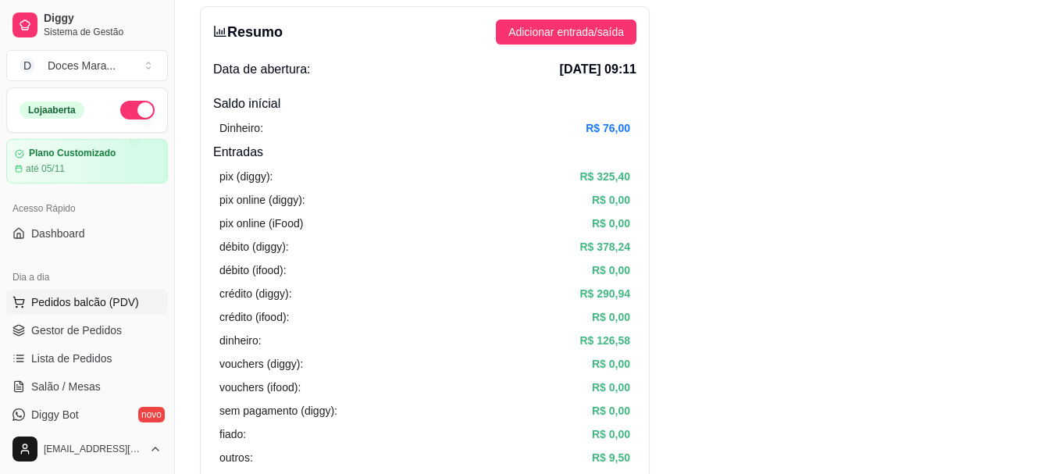
click at [66, 304] on span "Pedidos balcão (PDV)" at bounding box center [85, 302] width 108 height 16
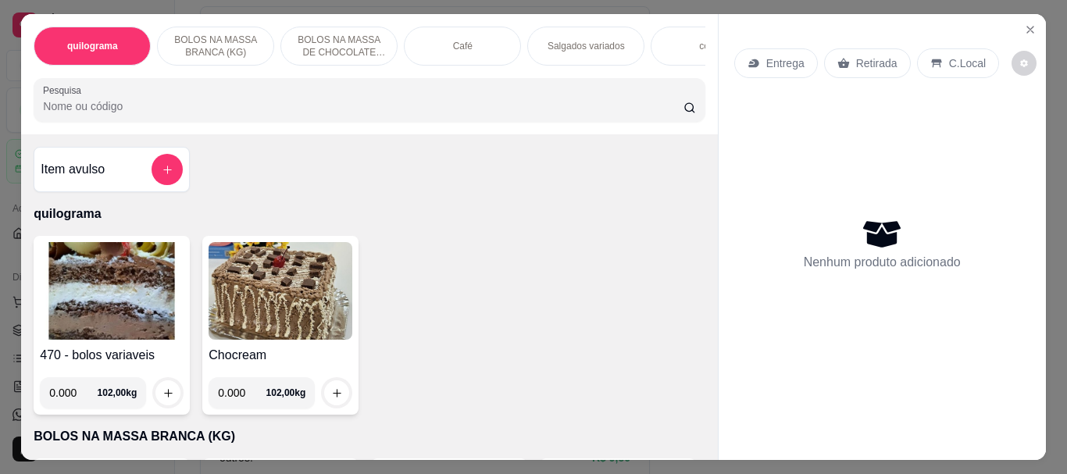
click at [453, 42] on p "Café" at bounding box center [463, 46] width 20 height 12
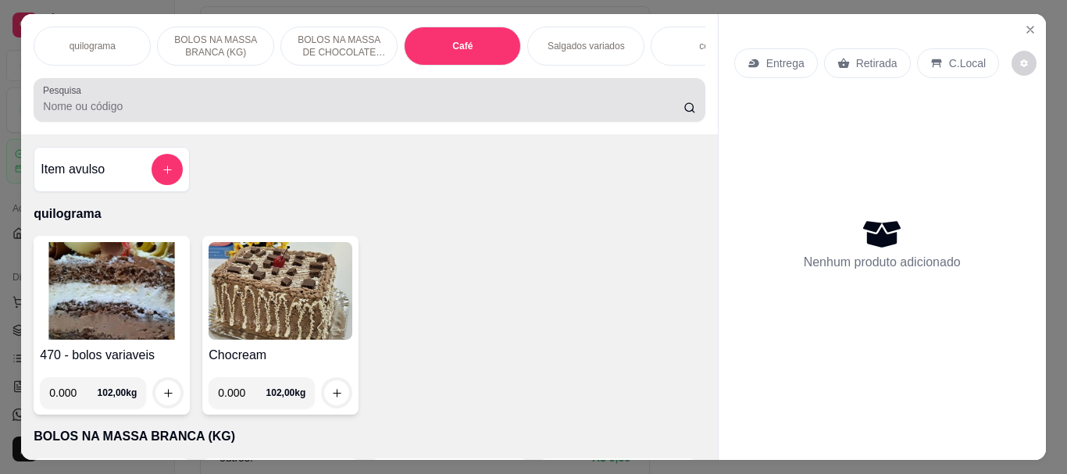
scroll to position [41, 0]
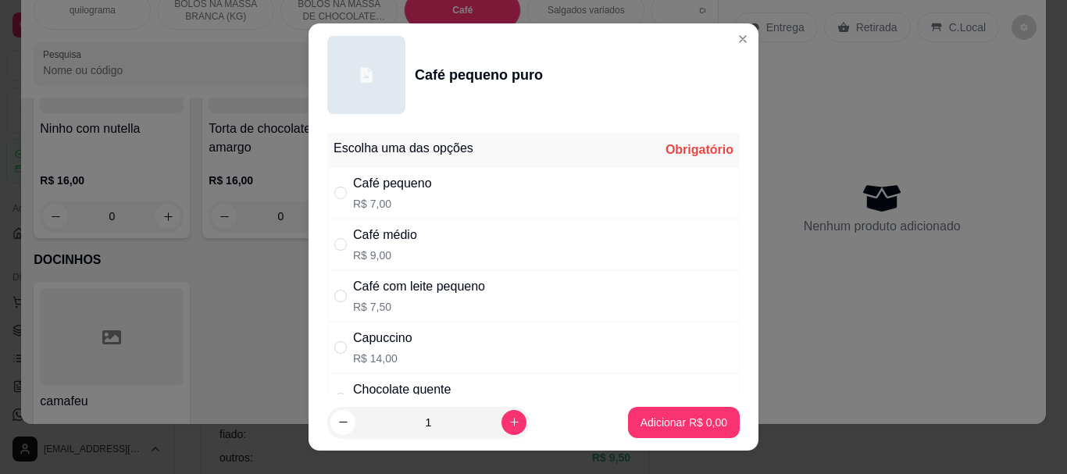
drag, startPoint x: 341, startPoint y: 349, endPoint x: 383, endPoint y: 377, distance: 50.7
click at [356, 358] on div "Capuccino R$ 14,00" at bounding box center [533, 348] width 412 height 52
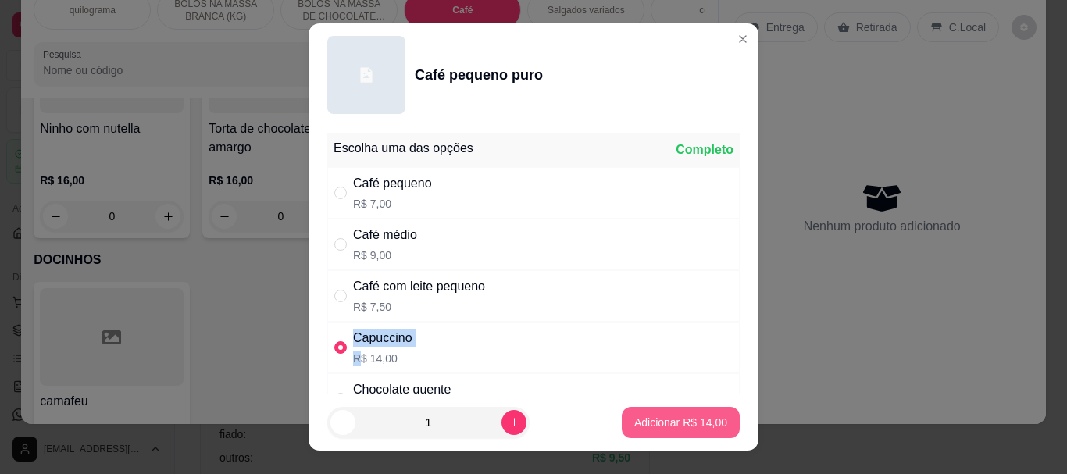
click at [683, 428] on p "Adicionar R$ 14,00" at bounding box center [680, 423] width 93 height 16
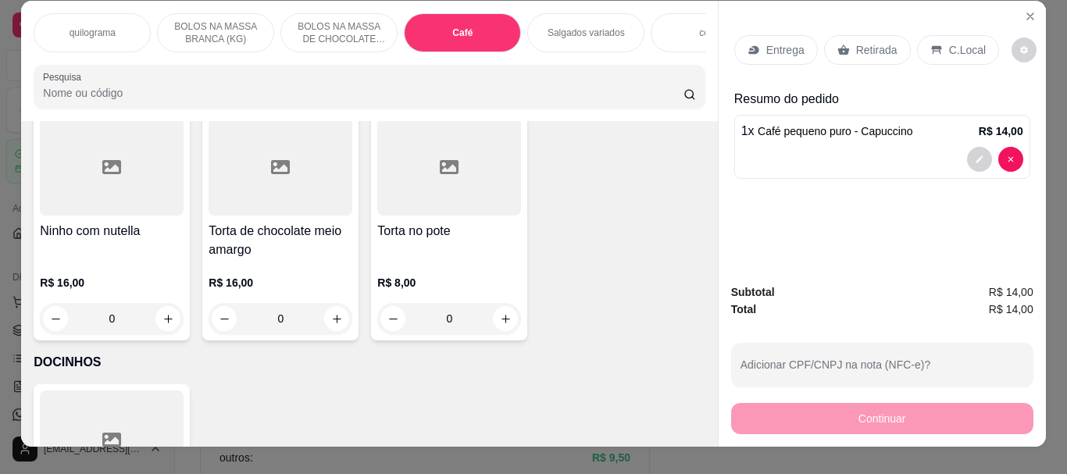
scroll to position [0, 0]
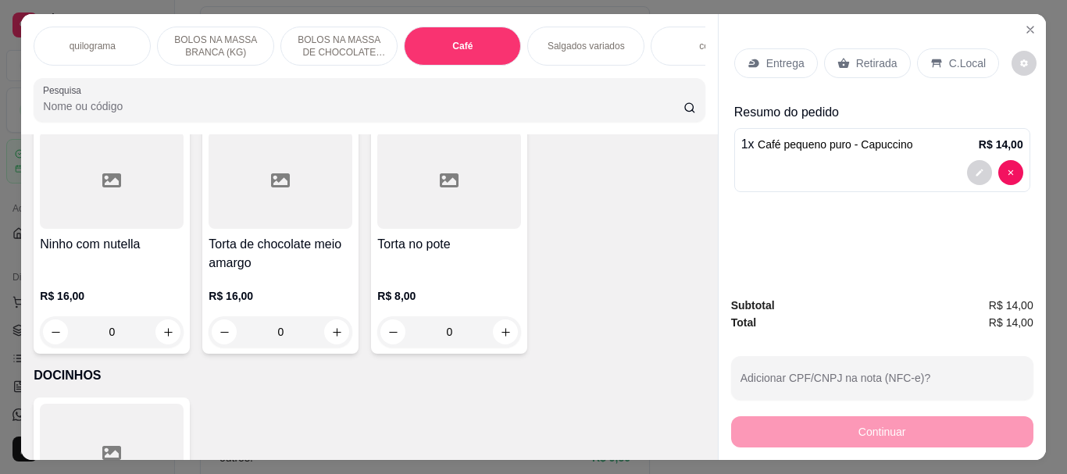
drag, startPoint x: 604, startPoint y: 42, endPoint x: 210, endPoint y: 333, distance: 489.8
click at [603, 42] on p "Salgados variados" at bounding box center [585, 46] width 77 height 12
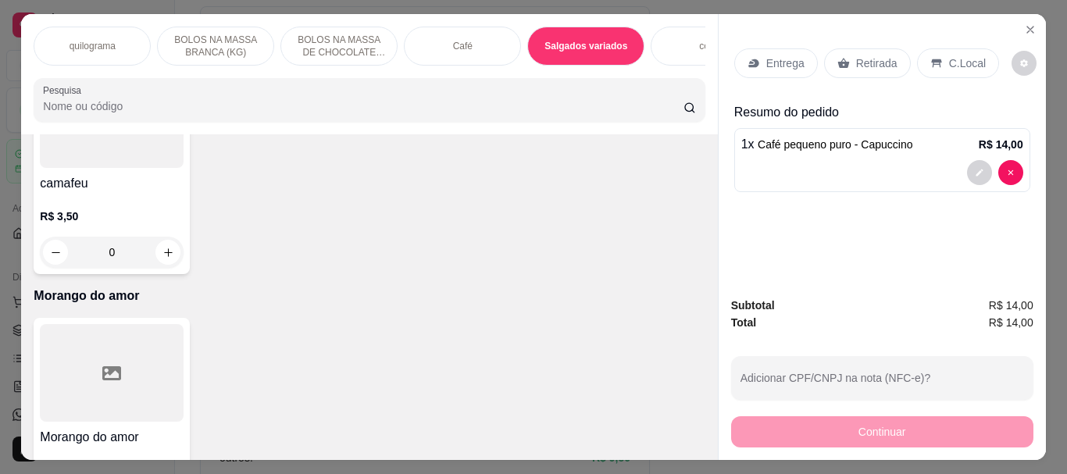
scroll to position [41, 0]
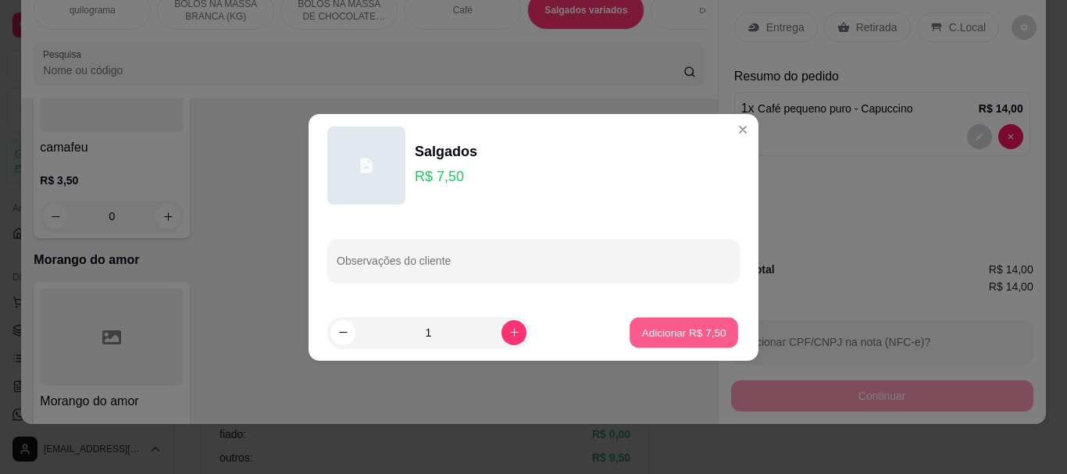
click at [641, 327] on p "Adicionar R$ 7,50" at bounding box center [683, 332] width 84 height 15
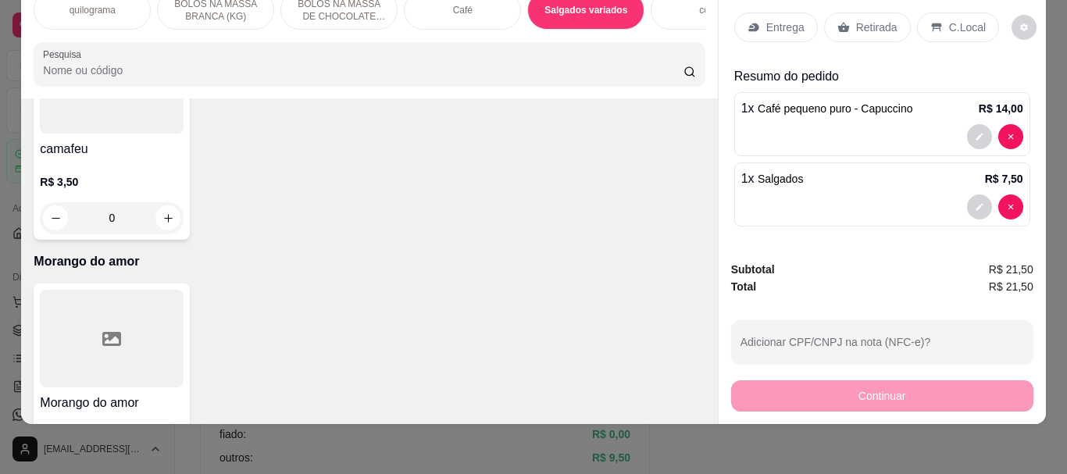
click at [870, 21] on p "Retirada" at bounding box center [876, 28] width 41 height 16
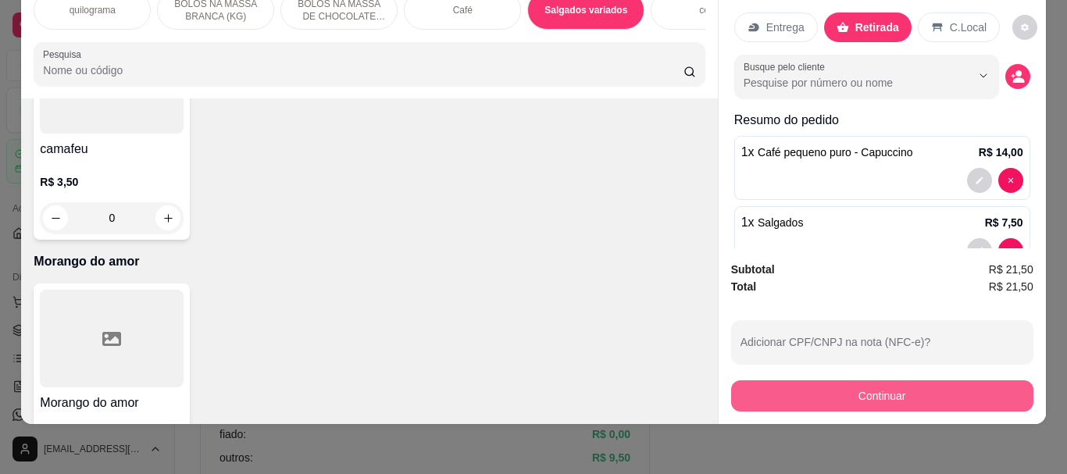
click at [891, 383] on button "Continuar" at bounding box center [882, 395] width 302 height 31
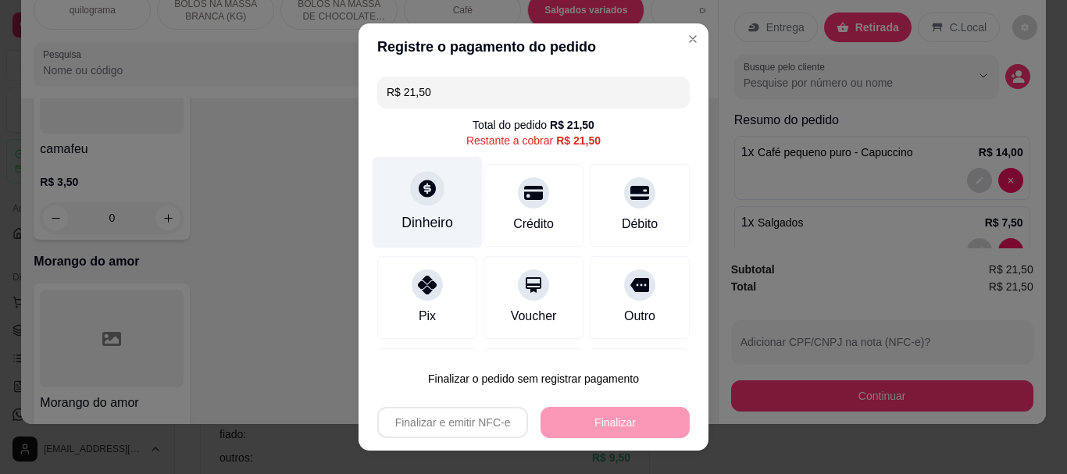
click at [419, 198] on icon at bounding box center [427, 189] width 20 height 20
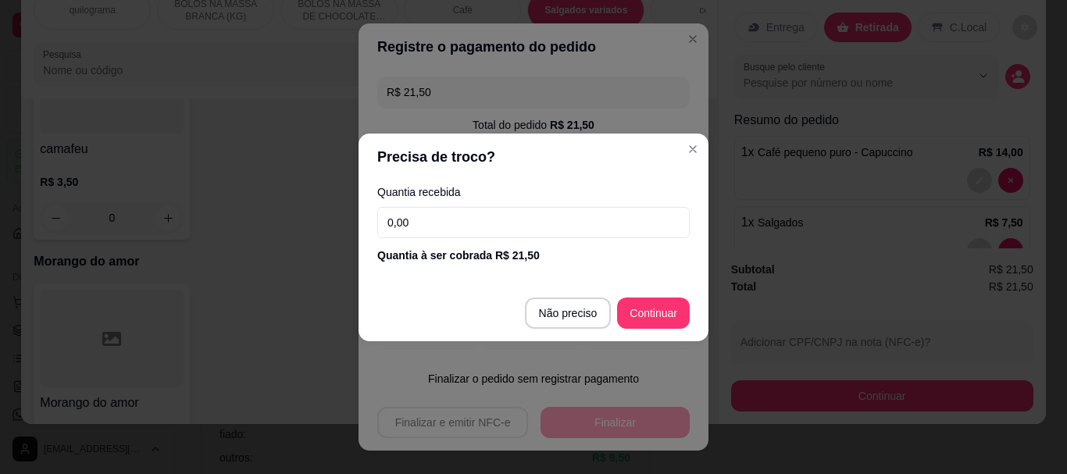
click at [430, 219] on input "0,00" at bounding box center [533, 222] width 312 height 31
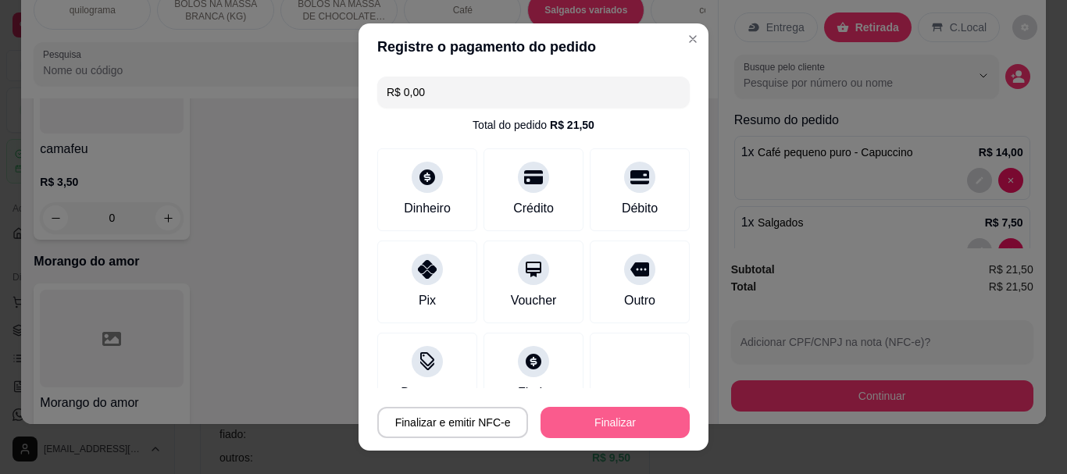
click at [620, 417] on button "Finalizar" at bounding box center [614, 422] width 149 height 31
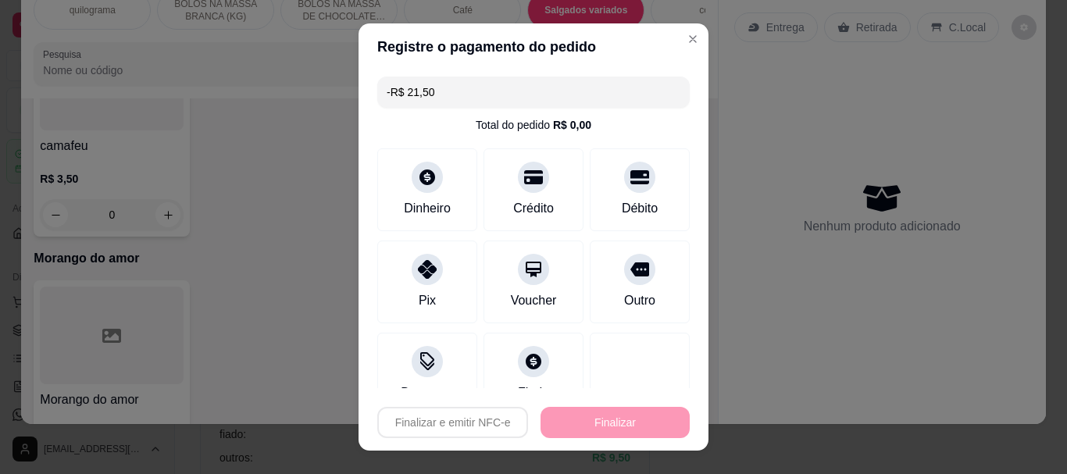
scroll to position [5786, 0]
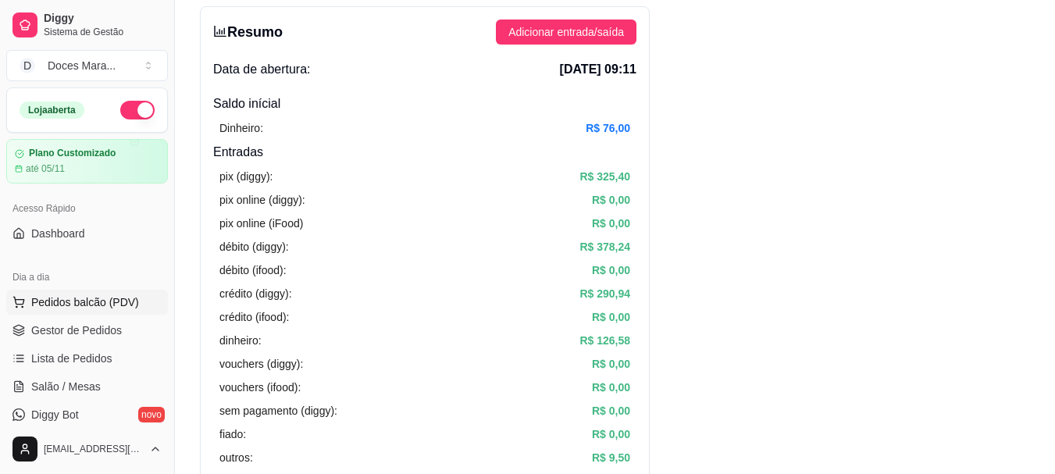
click at [82, 296] on span "Pedidos balcão (PDV)" at bounding box center [85, 302] width 108 height 16
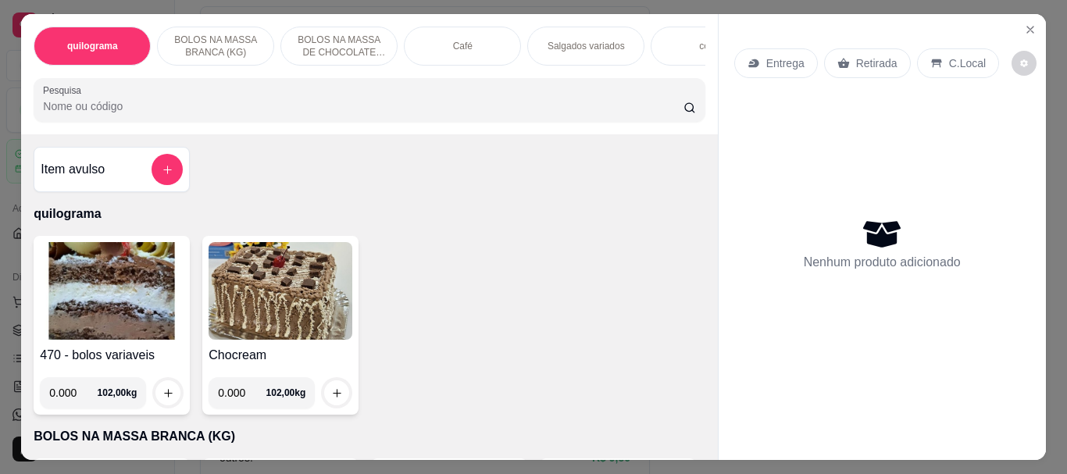
click at [87, 305] on img at bounding box center [112, 291] width 144 height 98
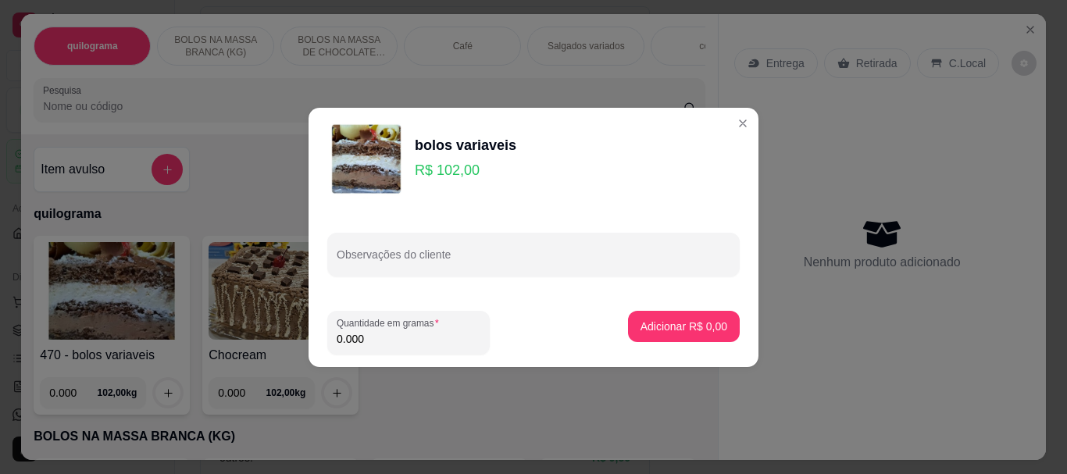
click at [375, 340] on input "0.000" at bounding box center [409, 339] width 144 height 16
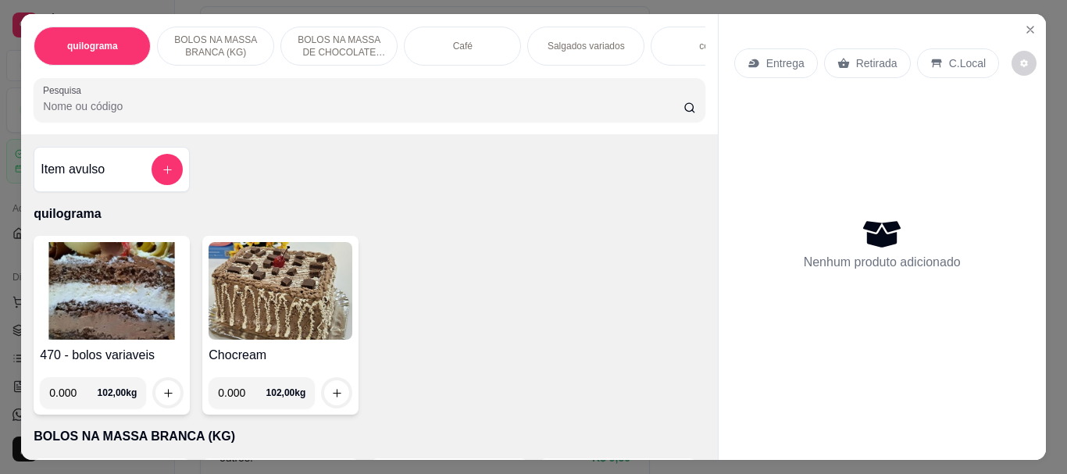
click at [453, 43] on p "Café" at bounding box center [463, 46] width 20 height 12
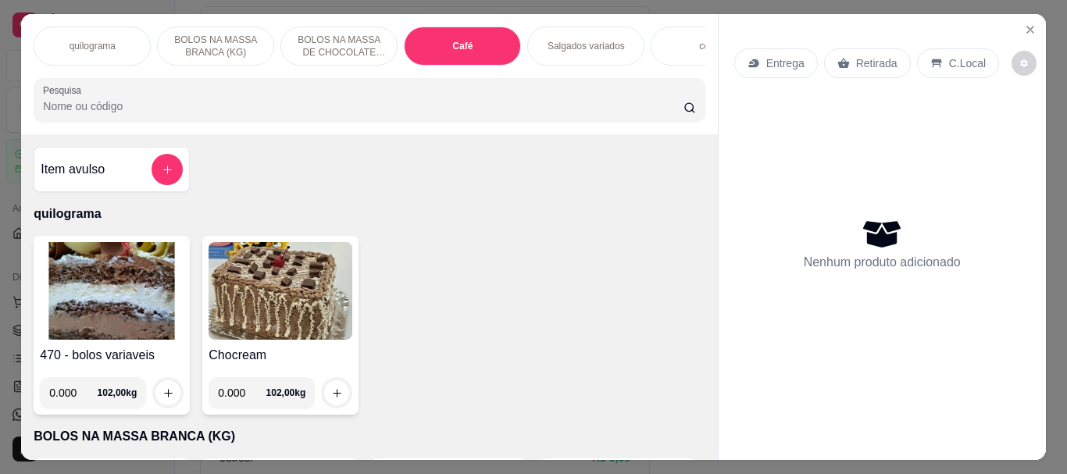
scroll to position [41, 0]
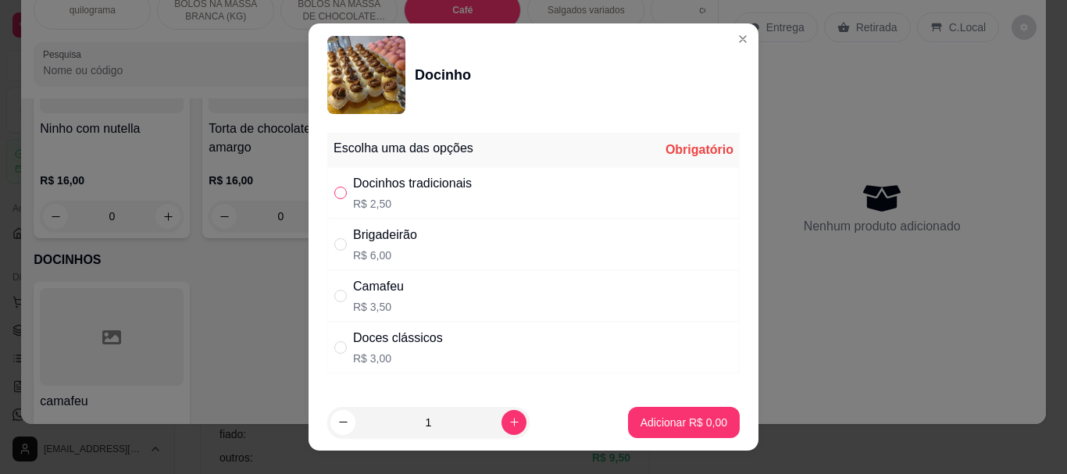
click at [339, 191] on input "" at bounding box center [340, 193] width 12 height 12
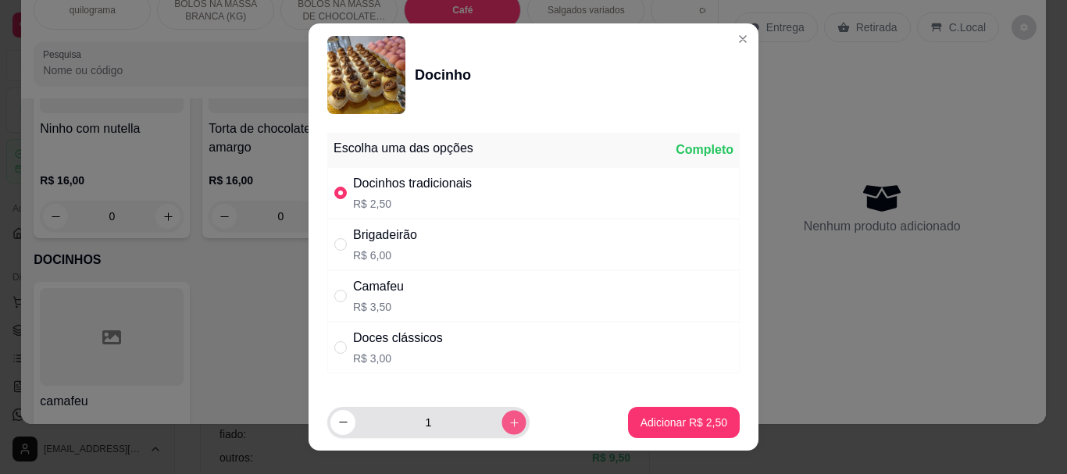
click at [508, 417] on icon "increase-product-quantity" at bounding box center [514, 422] width 12 height 12
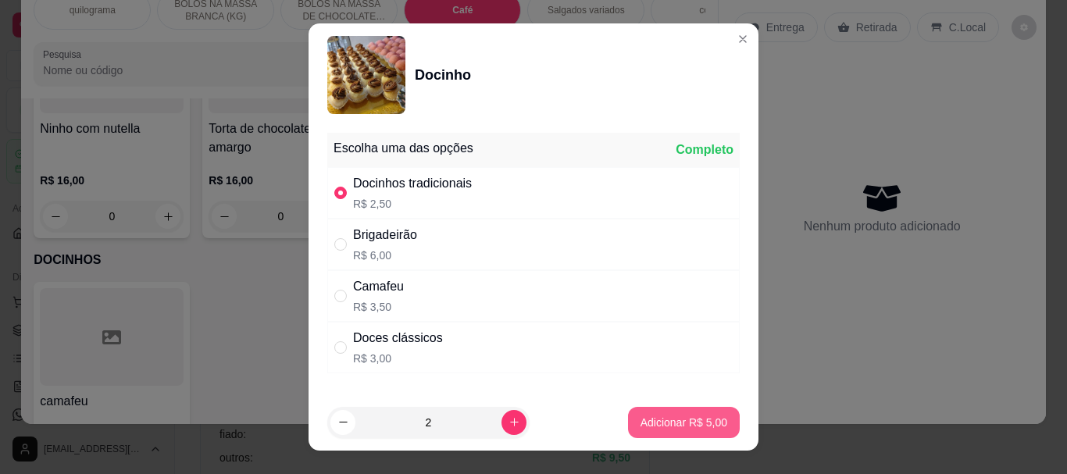
click at [650, 420] on p "Adicionar R$ 5,00" at bounding box center [683, 423] width 87 height 16
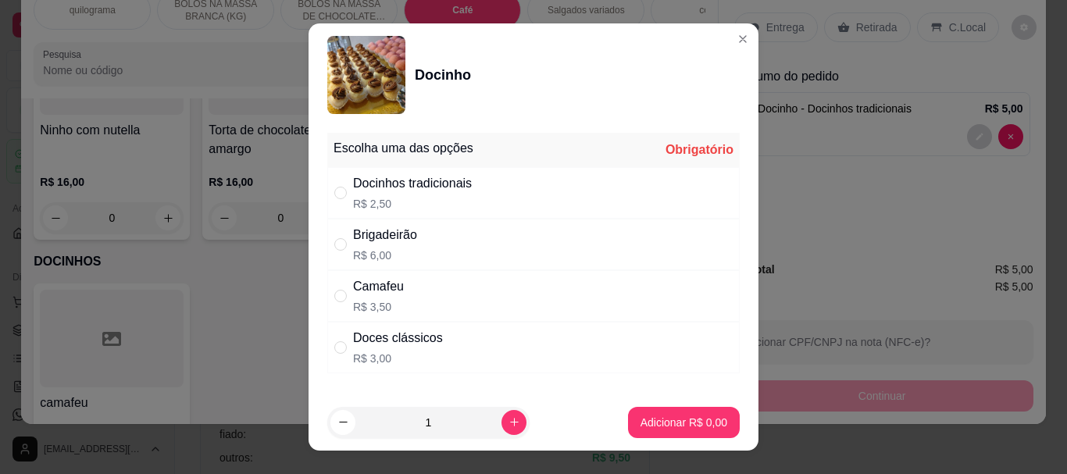
drag, startPoint x: 334, startPoint y: 347, endPoint x: 552, endPoint y: 459, distance: 245.2
click at [336, 348] on input "" at bounding box center [340, 347] width 12 height 12
click at [666, 422] on p "Adicionar R$ 3,00" at bounding box center [683, 422] width 84 height 15
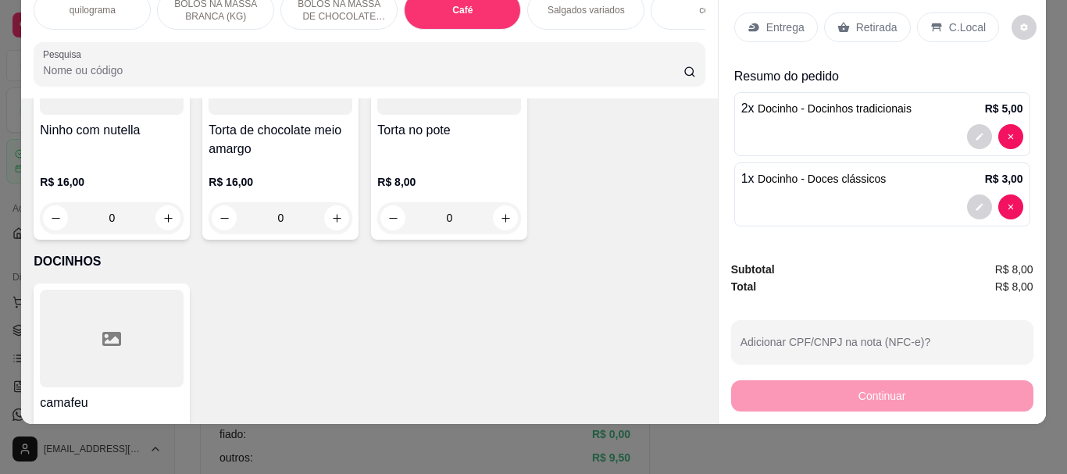
drag, startPoint x: 854, startPoint y: 15, endPoint x: 879, endPoint y: 226, distance: 213.1
click at [856, 20] on p "Retirada" at bounding box center [876, 28] width 41 height 16
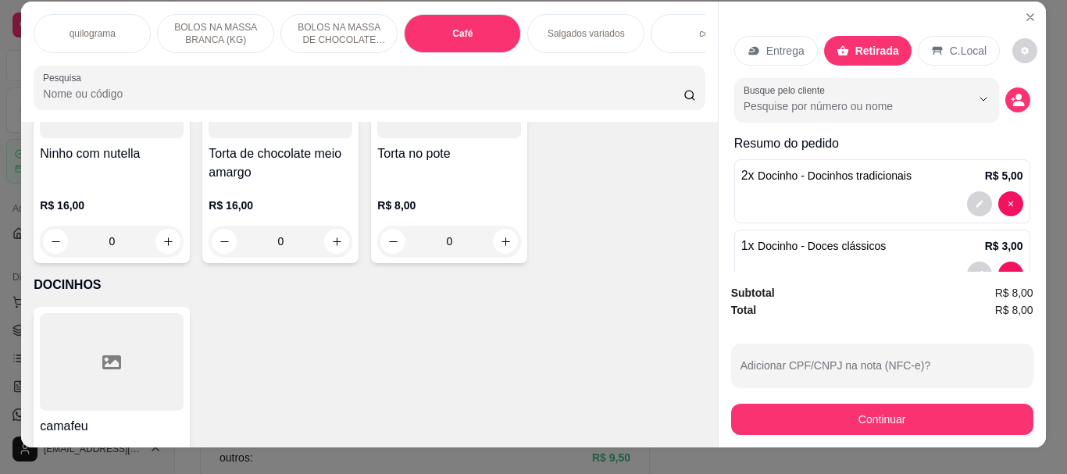
scroll to position [0, 0]
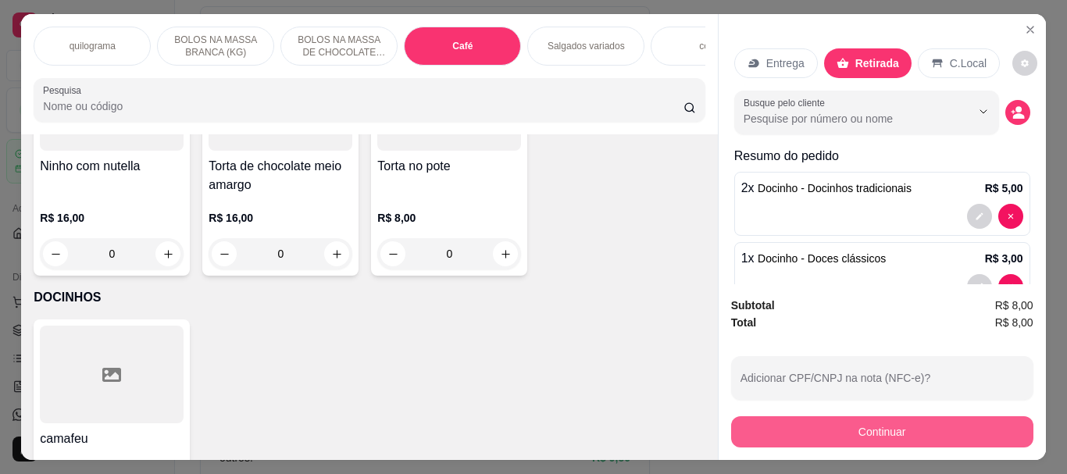
click at [867, 432] on button "Continuar" at bounding box center [882, 431] width 302 height 31
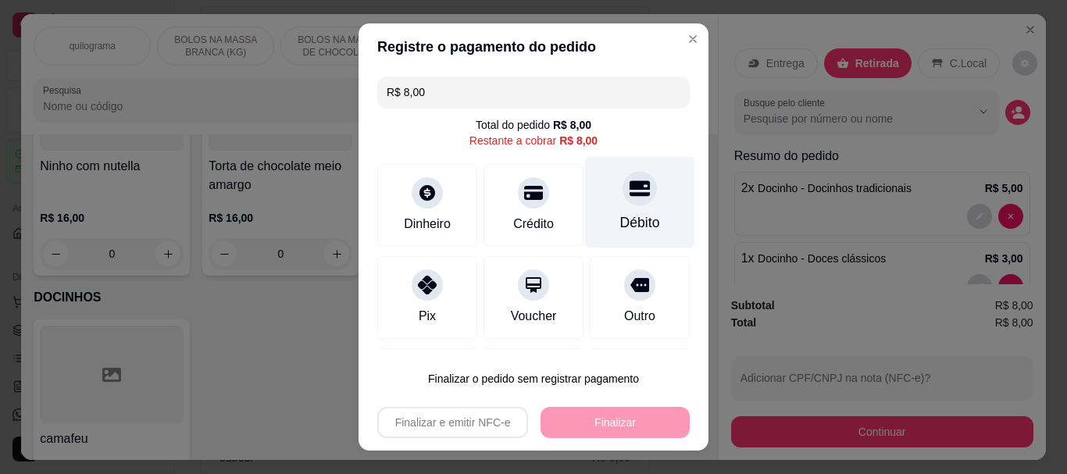
click at [596, 201] on div "Débito" at bounding box center [640, 202] width 110 height 91
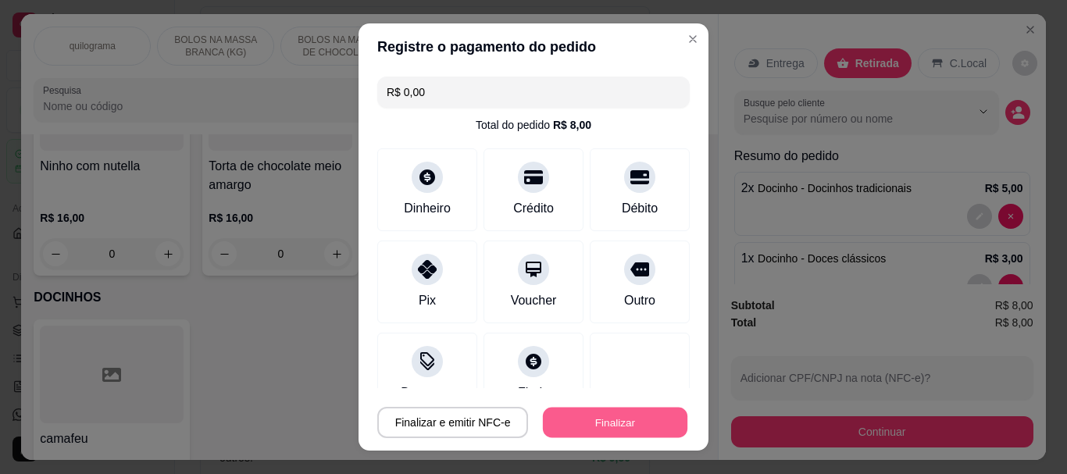
click at [634, 426] on button "Finalizar" at bounding box center [615, 422] width 144 height 30
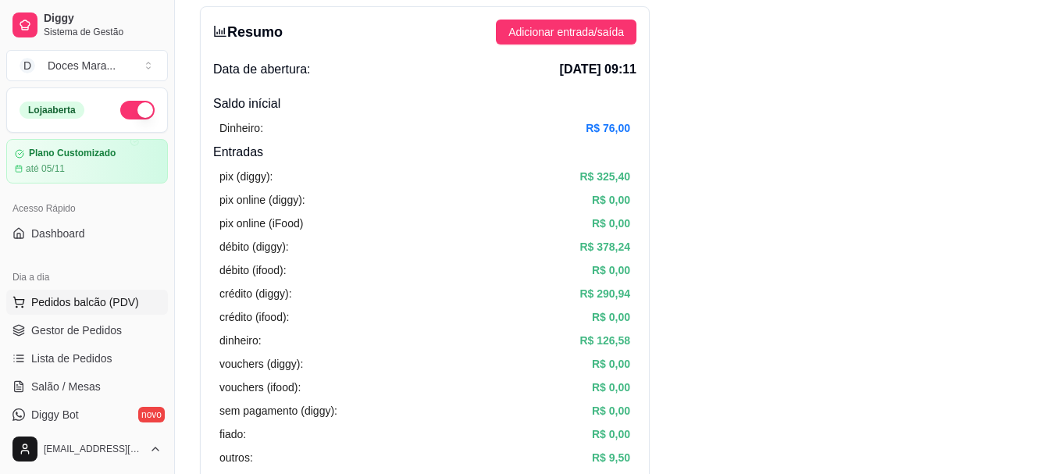
click at [110, 294] on span "Pedidos balcão (PDV)" at bounding box center [85, 302] width 108 height 16
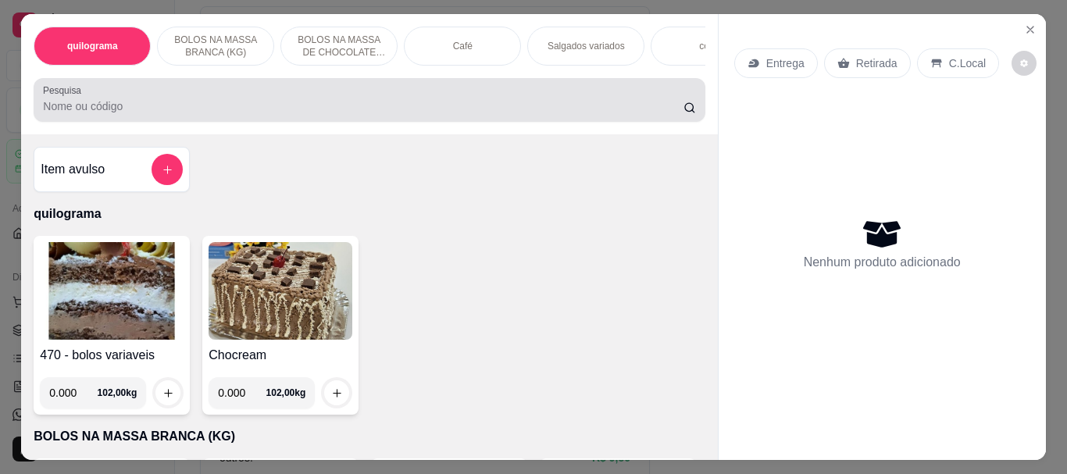
click at [161, 105] on input "Pesquisa" at bounding box center [363, 106] width 640 height 16
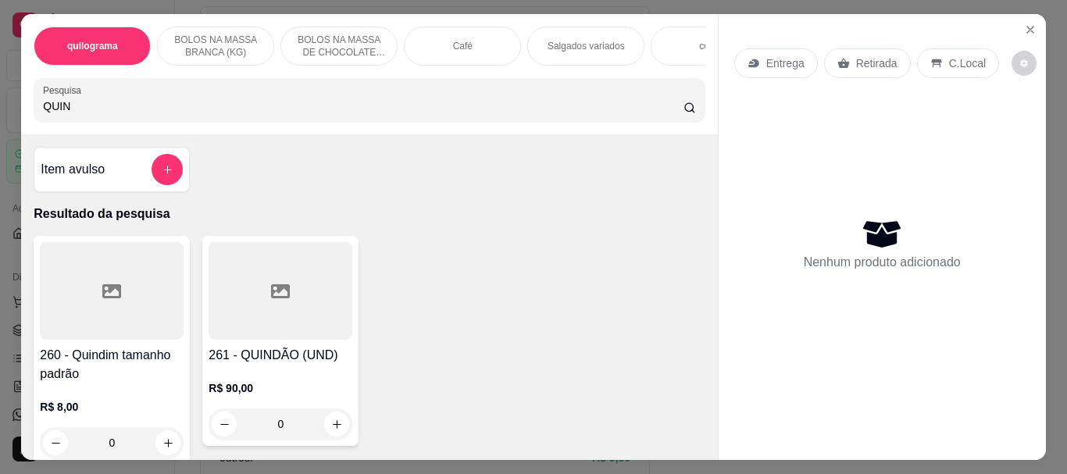
click at [129, 301] on div at bounding box center [112, 291] width 144 height 98
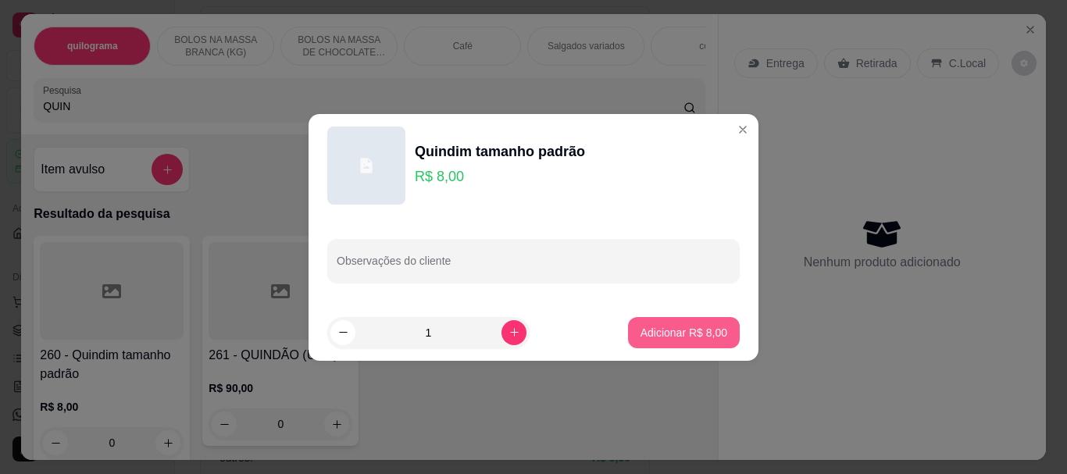
click at [690, 335] on p "Adicionar R$ 8,00" at bounding box center [683, 333] width 87 height 16
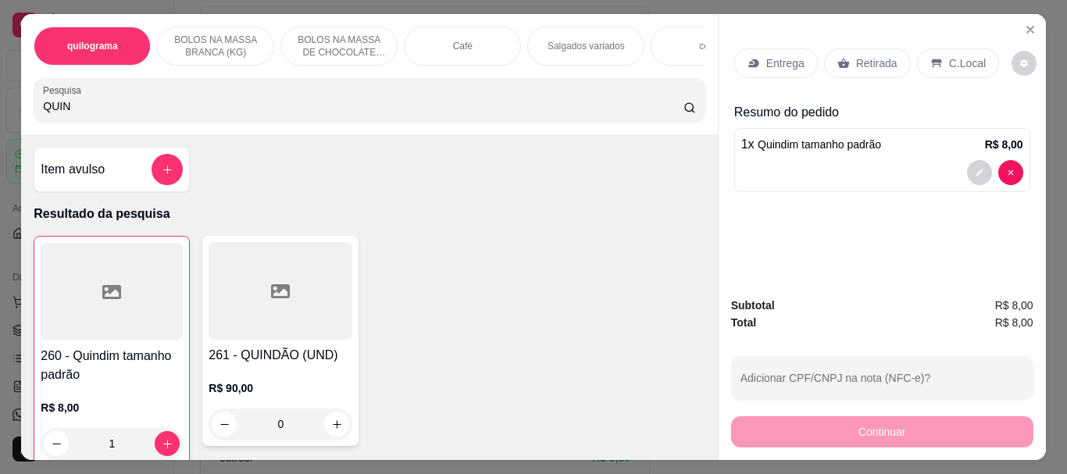
drag, startPoint x: 430, startPoint y: 45, endPoint x: 381, endPoint y: 75, distance: 57.9
click at [430, 44] on div "Café" at bounding box center [462, 46] width 117 height 39
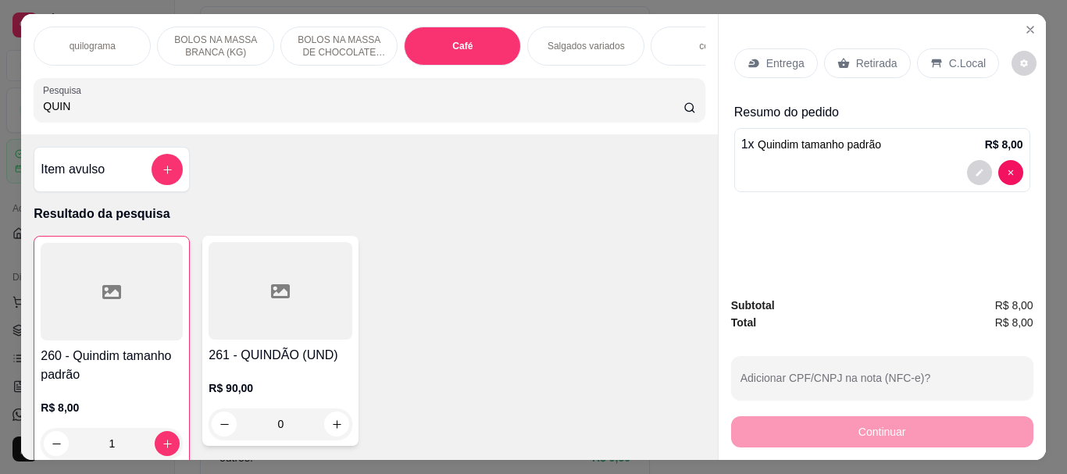
scroll to position [41, 0]
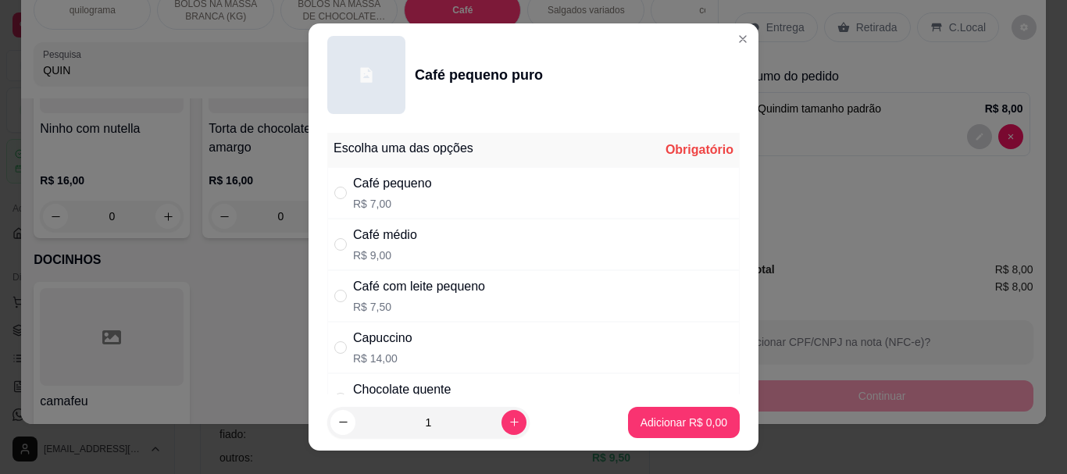
drag, startPoint x: 330, startPoint y: 199, endPoint x: 338, endPoint y: 202, distance: 8.4
click at [334, 201] on label "" at bounding box center [340, 192] width 12 height 17
click at [334, 199] on input "" at bounding box center [340, 193] width 12 height 12
drag, startPoint x: 334, startPoint y: 198, endPoint x: 357, endPoint y: 229, distance: 38.0
click at [337, 201] on label "" at bounding box center [340, 192] width 12 height 17
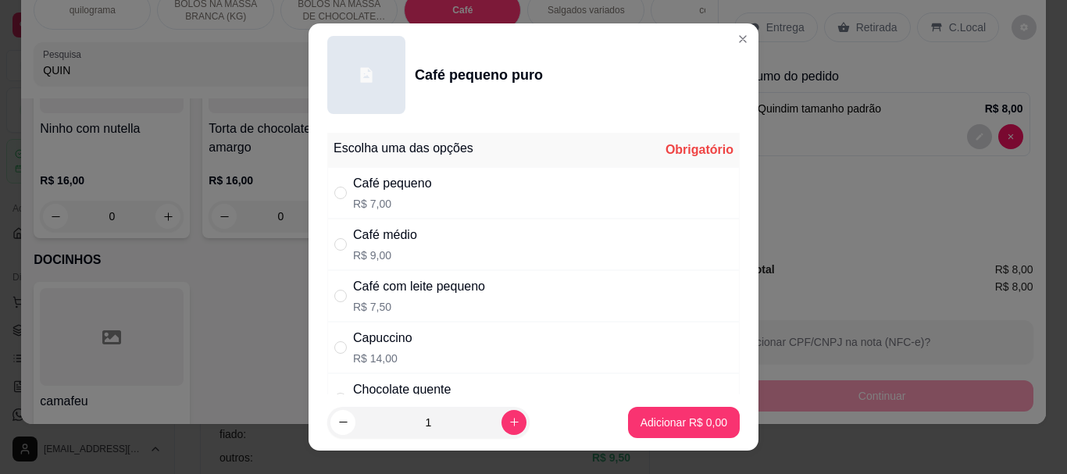
click at [337, 199] on input "" at bounding box center [340, 193] width 12 height 12
click at [334, 198] on input "" at bounding box center [340, 193] width 12 height 12
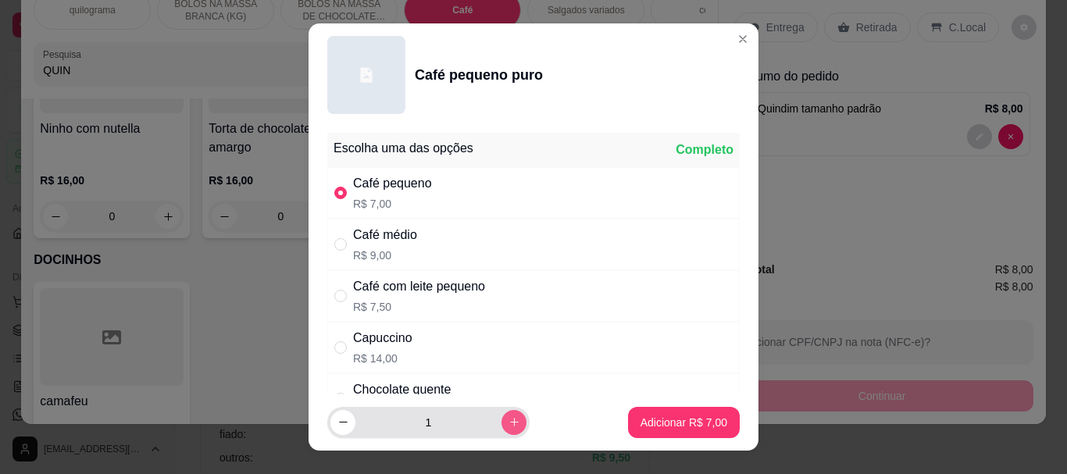
click at [501, 422] on button "increase-product-quantity" at bounding box center [513, 422] width 25 height 25
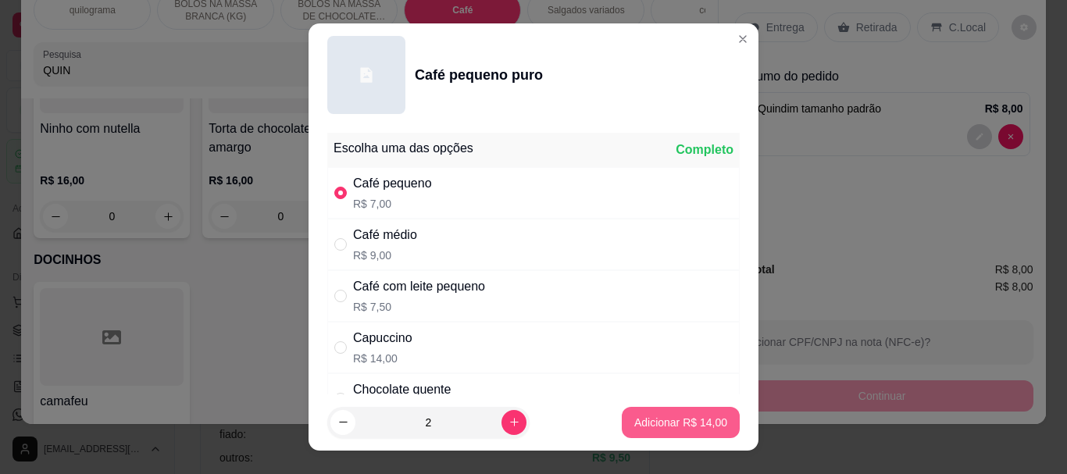
click at [646, 418] on p "Adicionar R$ 14,00" at bounding box center [680, 423] width 93 height 16
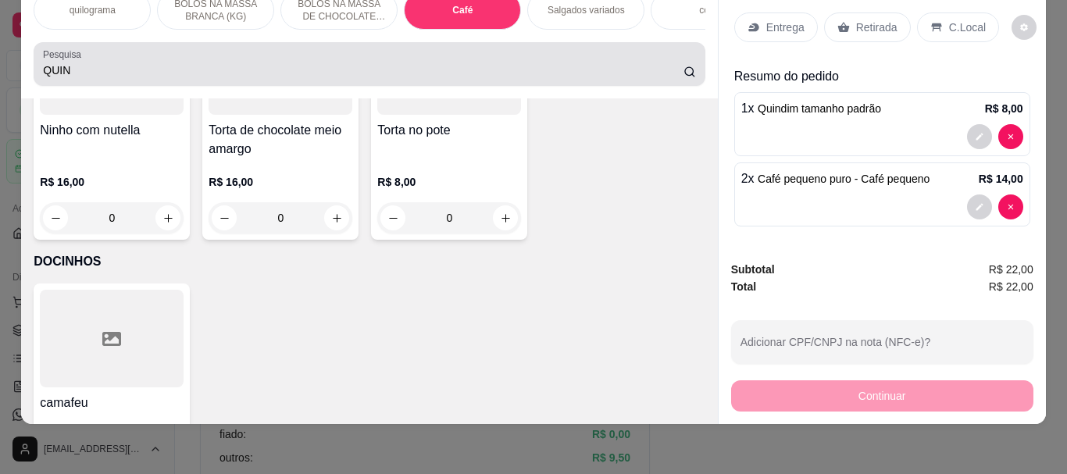
click at [112, 71] on input "QUIN" at bounding box center [363, 70] width 640 height 16
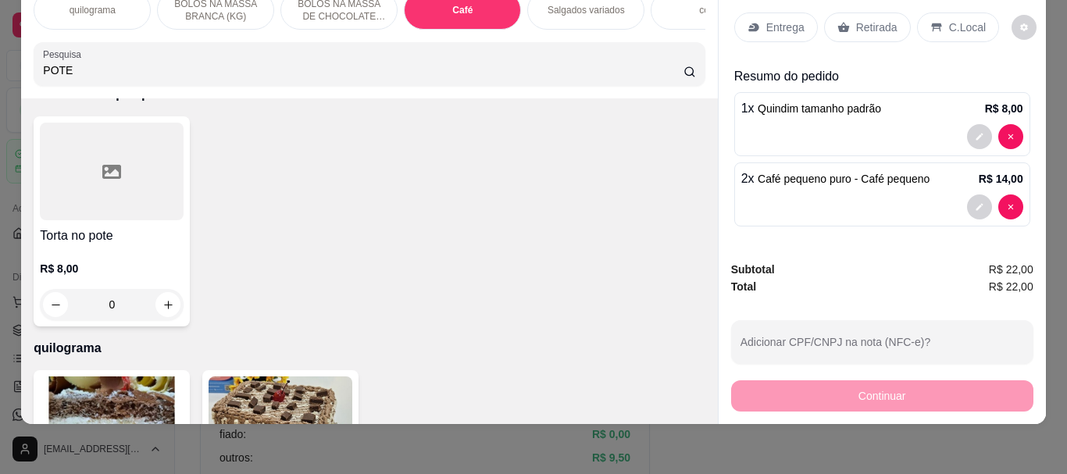
scroll to position [0, 0]
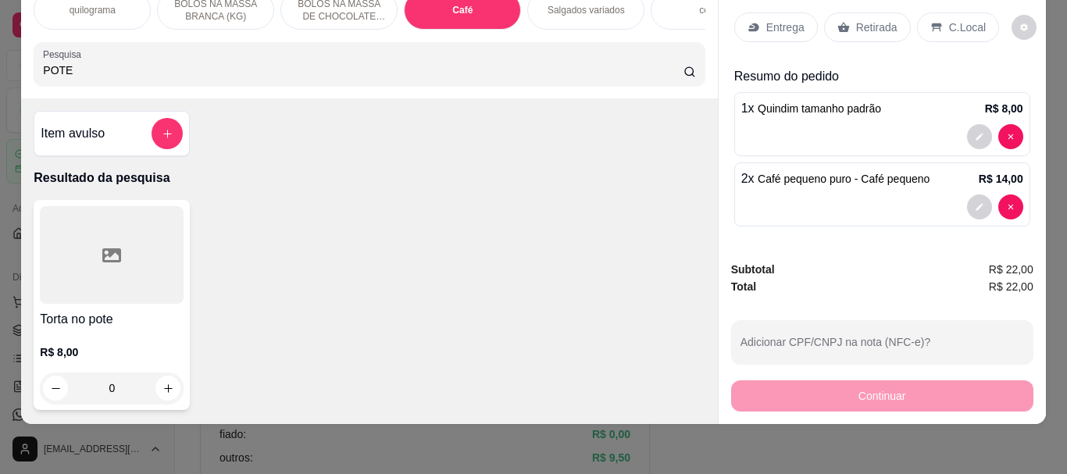
click at [102, 249] on icon at bounding box center [111, 255] width 19 height 14
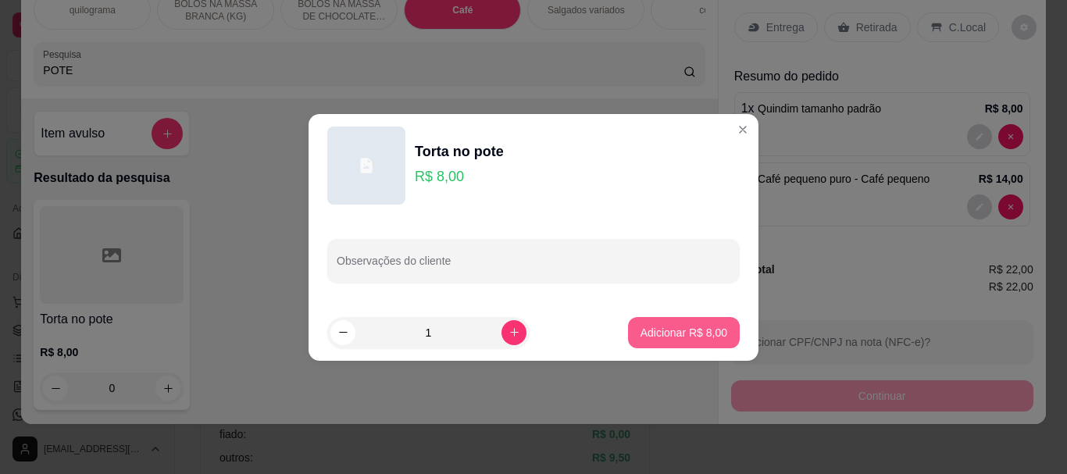
click at [664, 333] on p "Adicionar R$ 8,00" at bounding box center [683, 333] width 87 height 16
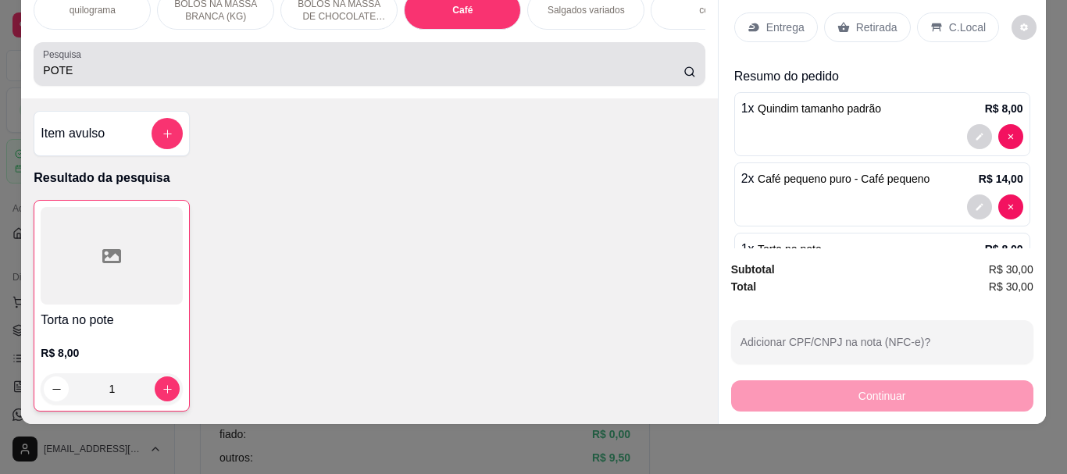
click at [123, 78] on input "POTE" at bounding box center [363, 70] width 640 height 16
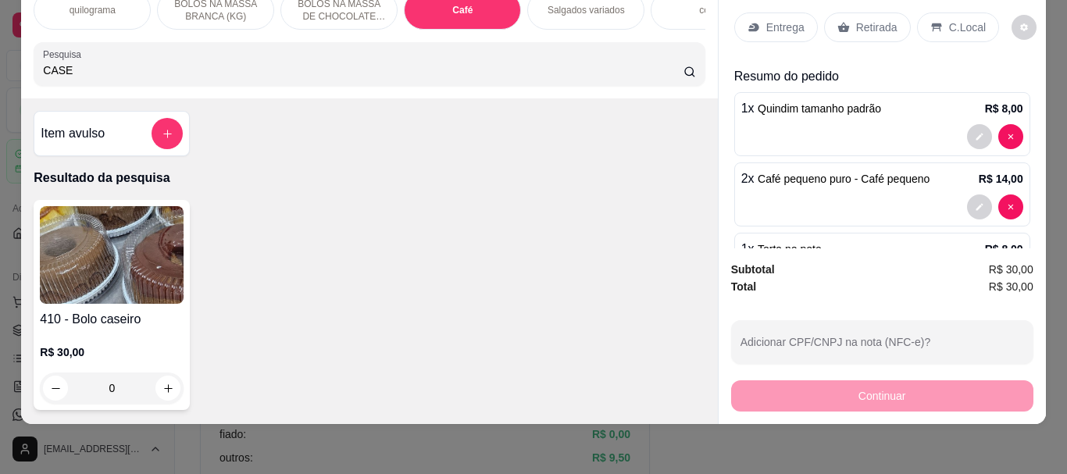
click at [141, 222] on img at bounding box center [112, 255] width 144 height 98
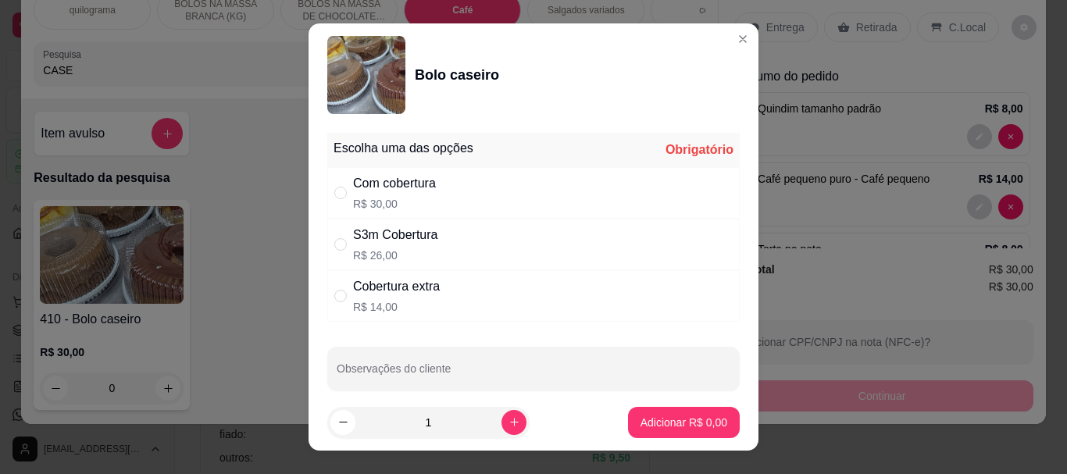
drag, startPoint x: 335, startPoint y: 191, endPoint x: 428, endPoint y: 242, distance: 105.9
click at [340, 193] on input "" at bounding box center [340, 193] width 12 height 12
click at [693, 413] on button "Adicionar R$ 30,00" at bounding box center [680, 422] width 115 height 30
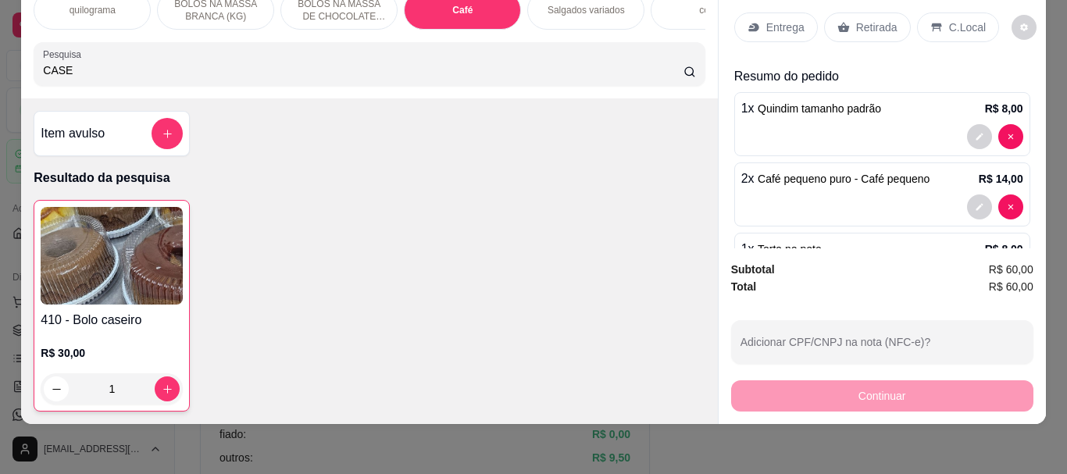
click at [875, 20] on p "Retirada" at bounding box center [876, 28] width 41 height 16
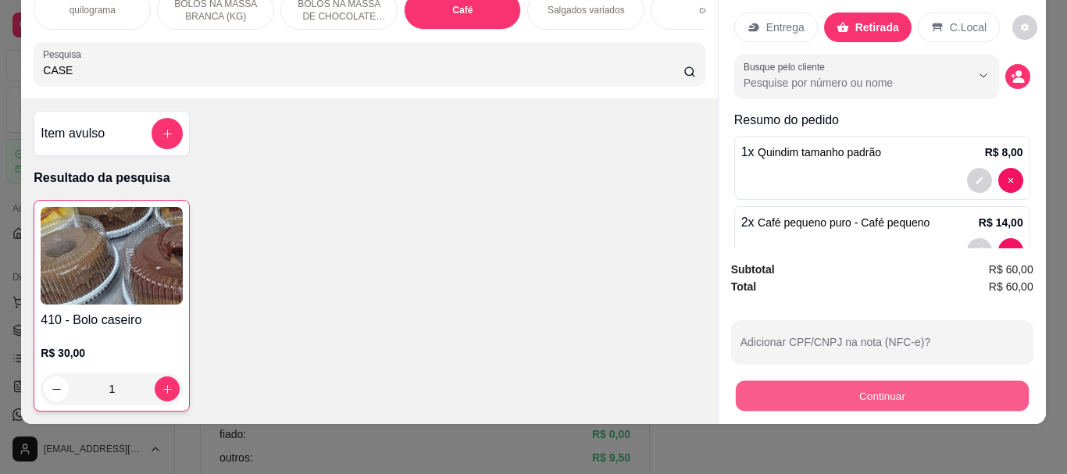
click at [847, 386] on button "Continuar" at bounding box center [881, 395] width 293 height 30
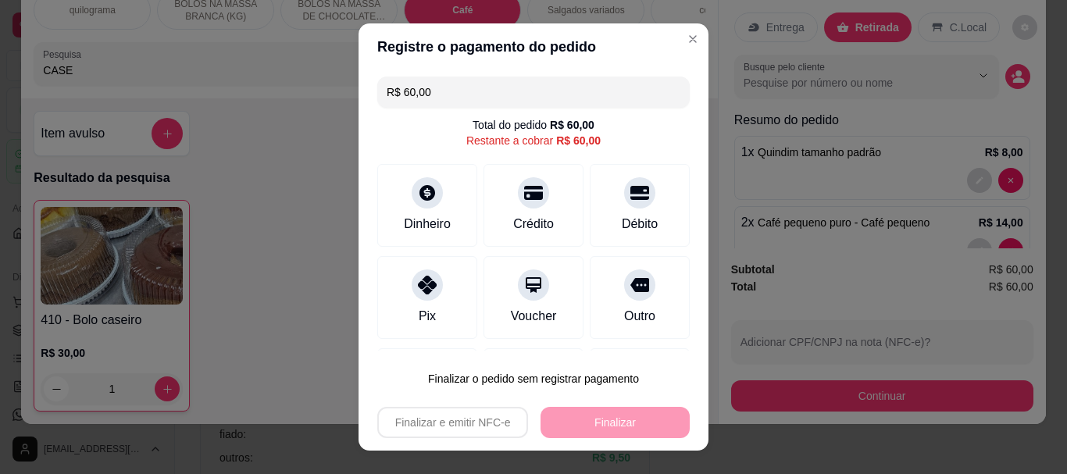
drag, startPoint x: 523, startPoint y: 199, endPoint x: 595, endPoint y: 465, distance: 275.1
click at [522, 202] on div at bounding box center [533, 192] width 31 height 31
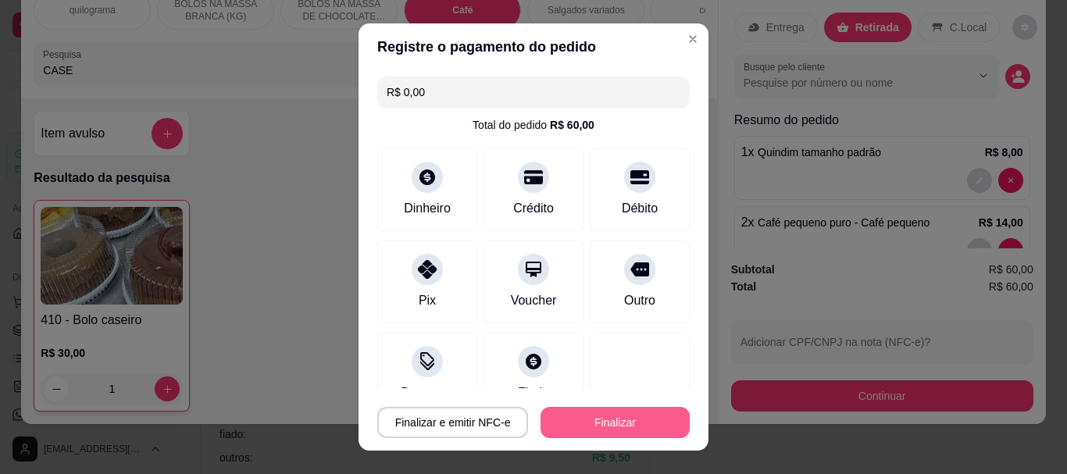
click at [614, 418] on button "Finalizar" at bounding box center [614, 422] width 149 height 31
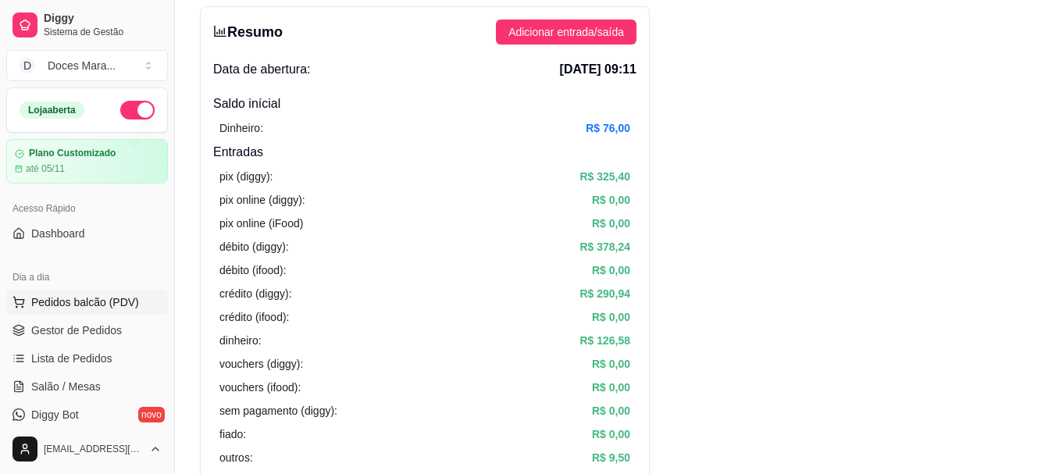
click at [95, 300] on span "Pedidos balcão (PDV)" at bounding box center [85, 302] width 108 height 16
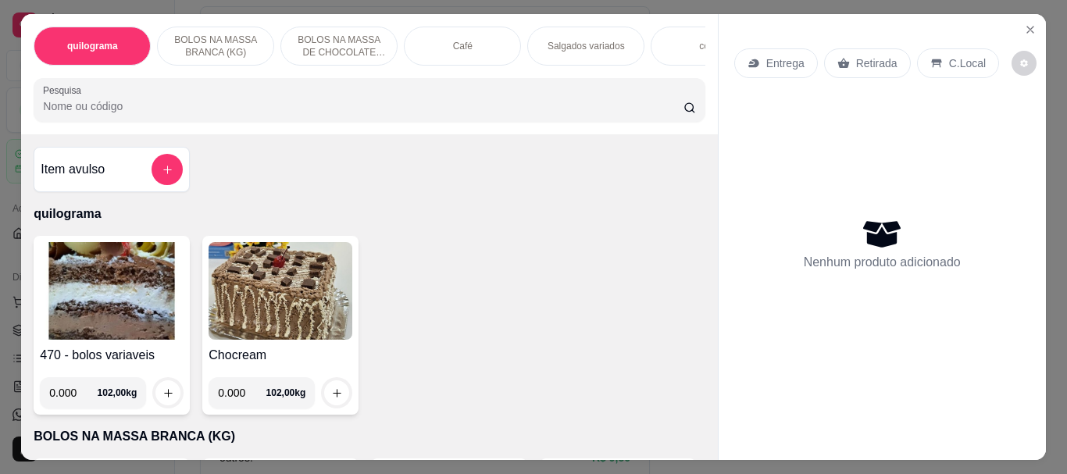
click at [446, 39] on div "Café" at bounding box center [462, 46] width 117 height 39
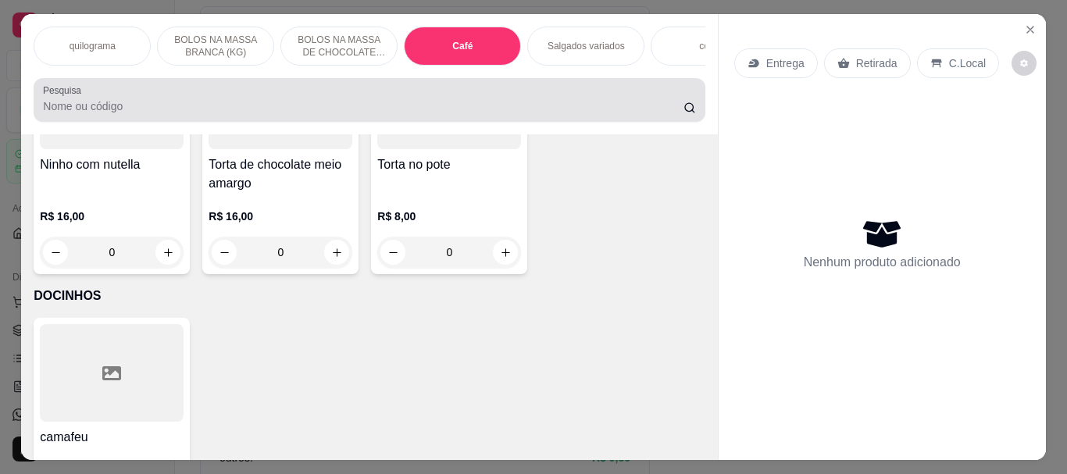
scroll to position [41, 0]
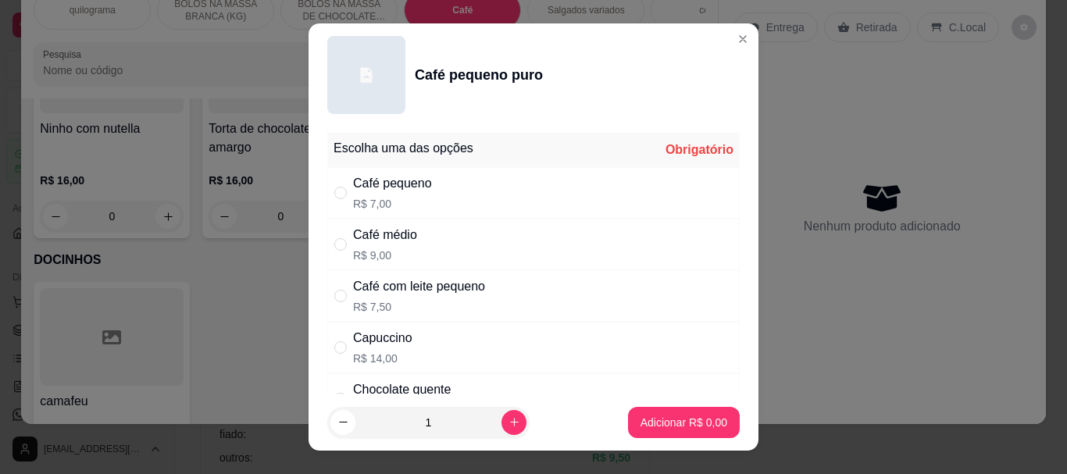
drag, startPoint x: 337, startPoint y: 243, endPoint x: 562, endPoint y: 335, distance: 243.8
click at [344, 245] on div "" at bounding box center [343, 244] width 19 height 17
click at [670, 423] on p "Adicionar R$ 9,00" at bounding box center [683, 422] width 84 height 15
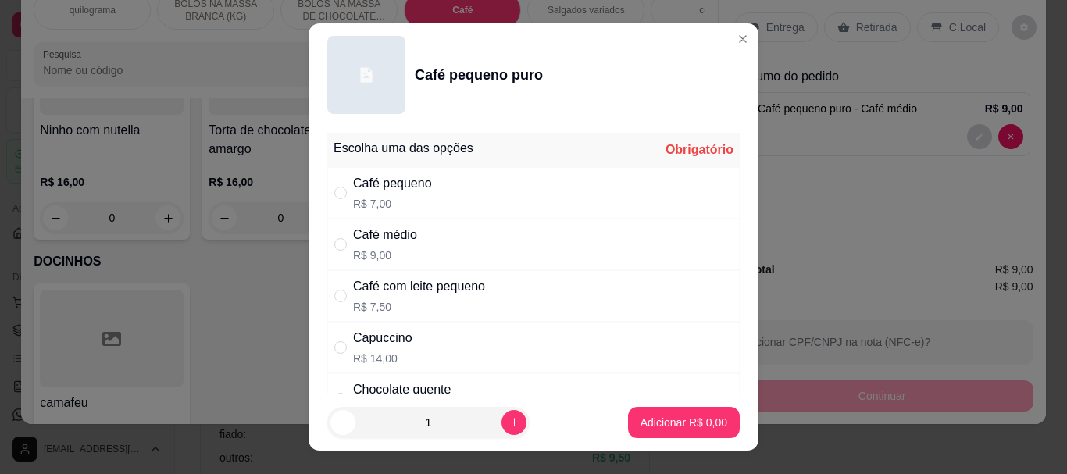
click at [334, 359] on div "Capuccino R$ 14,00" at bounding box center [533, 348] width 412 height 52
click at [651, 430] on p "Adicionar R$ 14,00" at bounding box center [681, 422] width 91 height 15
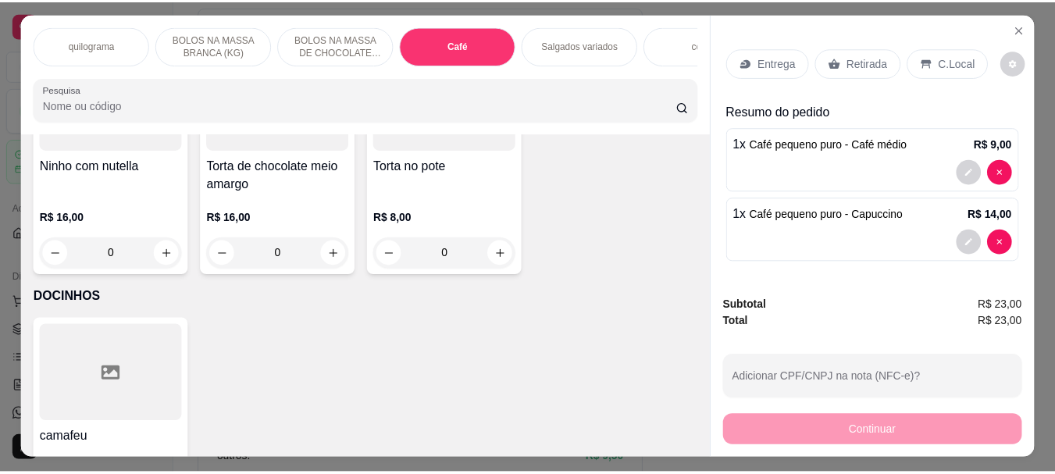
scroll to position [0, 0]
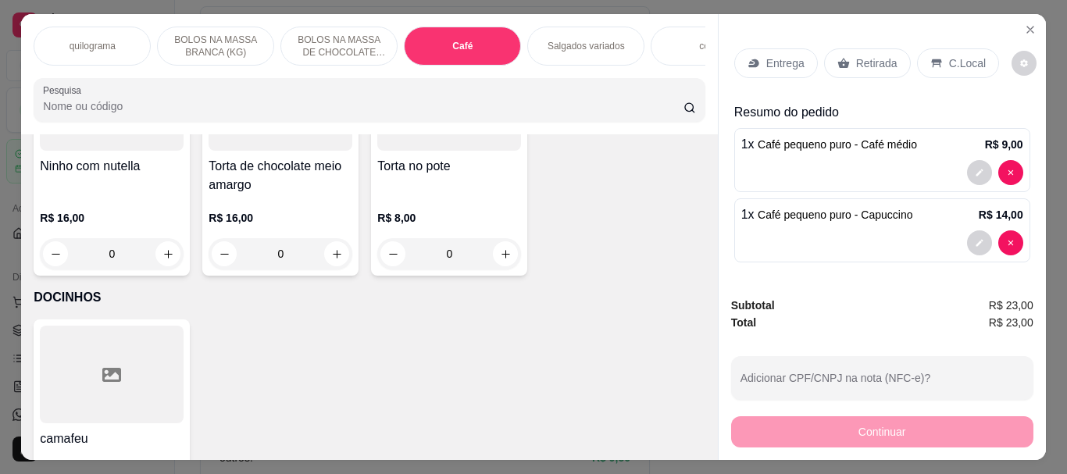
drag, startPoint x: 866, startPoint y: 56, endPoint x: 882, endPoint y: 334, distance: 278.5
click at [865, 56] on p "Retirada" at bounding box center [876, 63] width 41 height 16
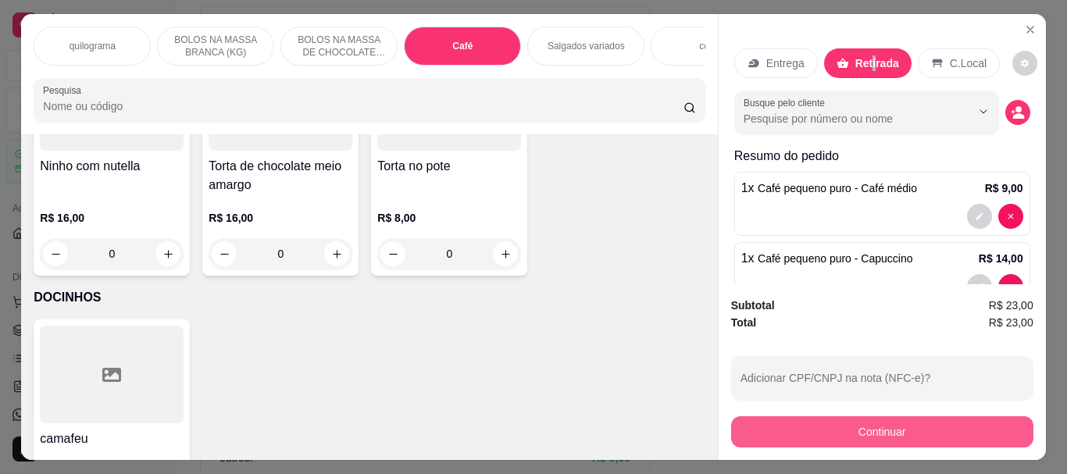
click at [864, 412] on div "Continuar" at bounding box center [882, 429] width 302 height 35
click at [905, 430] on button "Continuar" at bounding box center [882, 431] width 302 height 31
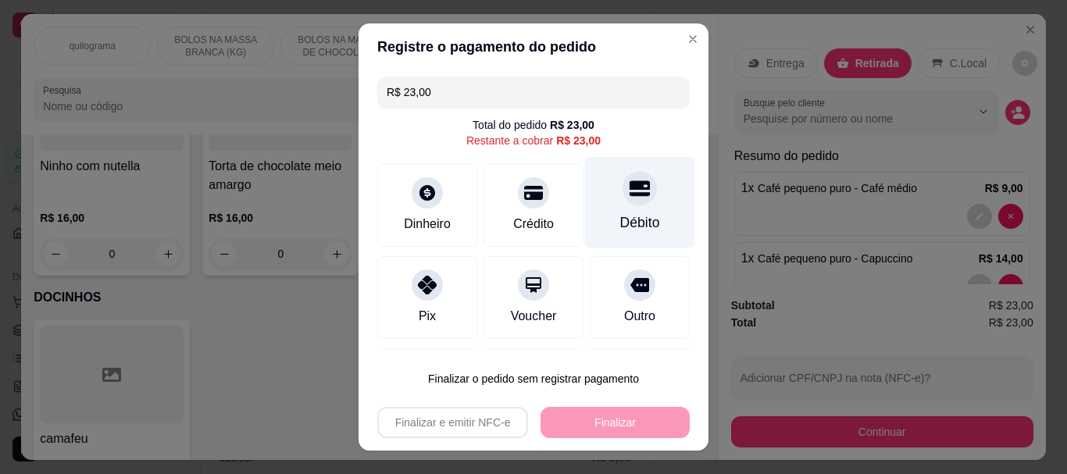
click at [622, 206] on div "Débito" at bounding box center [640, 202] width 110 height 91
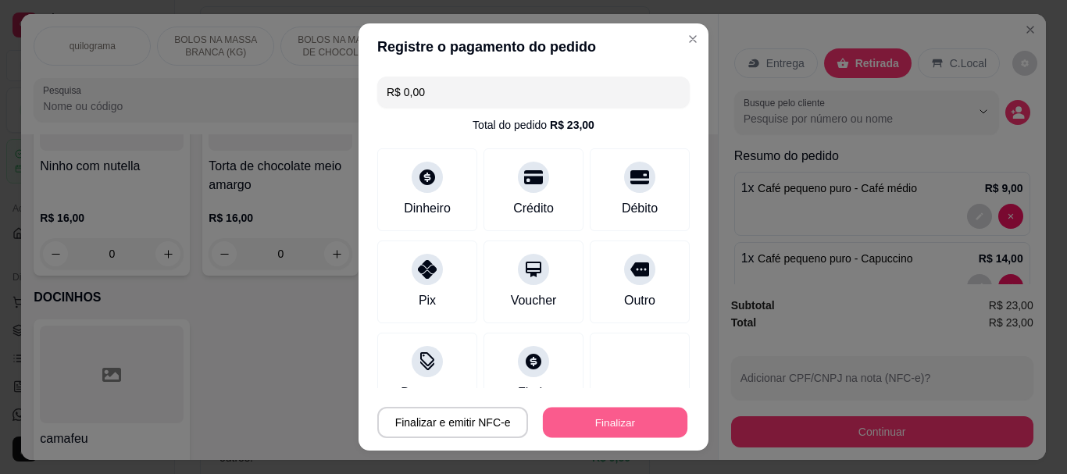
click at [610, 412] on button "Finalizar" at bounding box center [615, 422] width 144 height 30
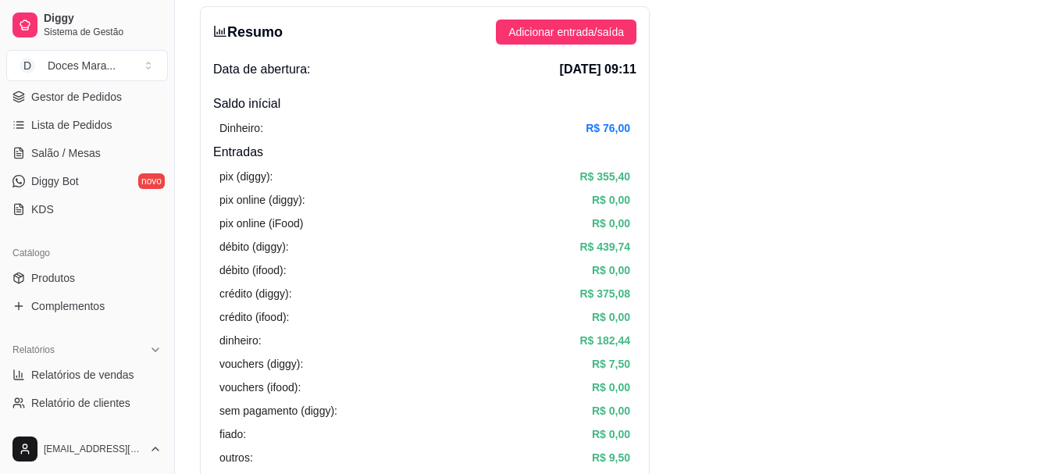
scroll to position [234, 0]
click at [84, 370] on span "Relatórios de vendas" at bounding box center [82, 374] width 103 height 16
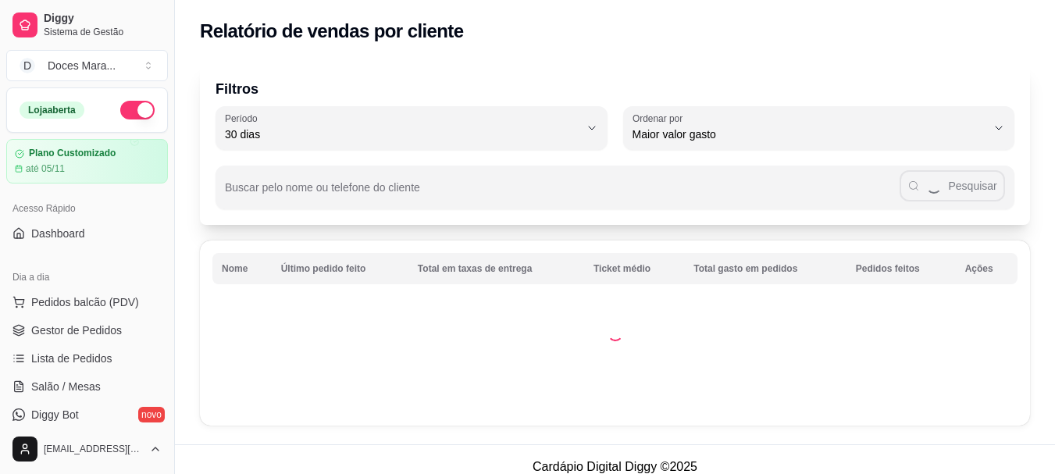
select select "30"
select select "HIGHEST_TOTAL_SPENT_WITH_ORDERS"
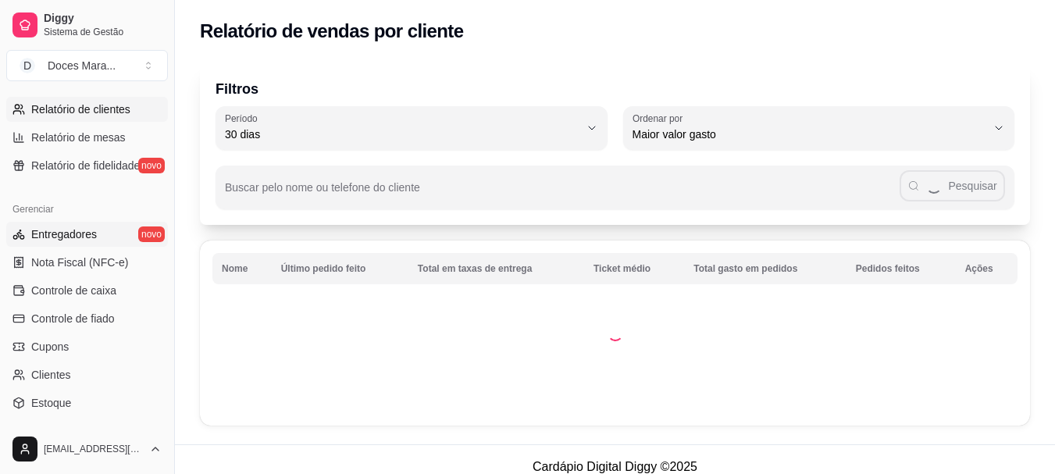
scroll to position [547, 0]
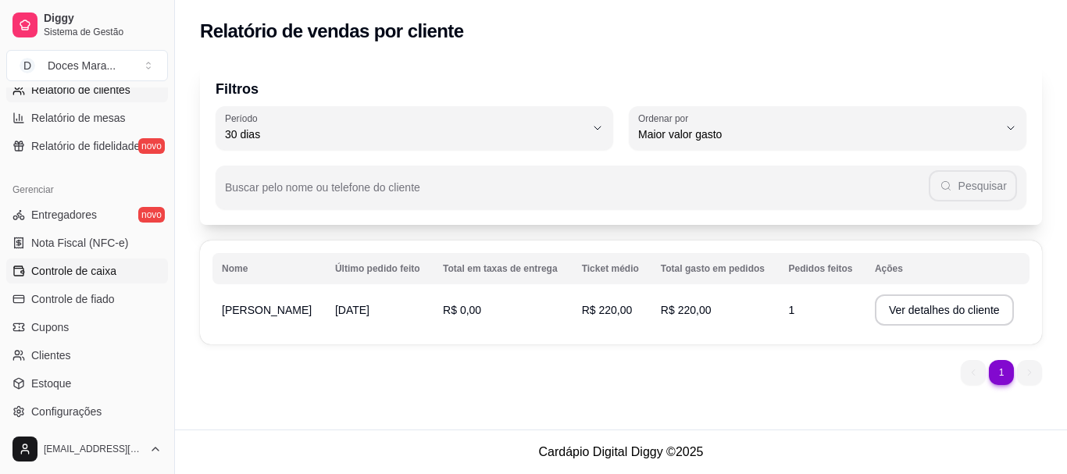
click at [79, 269] on span "Controle de caixa" at bounding box center [73, 271] width 85 height 16
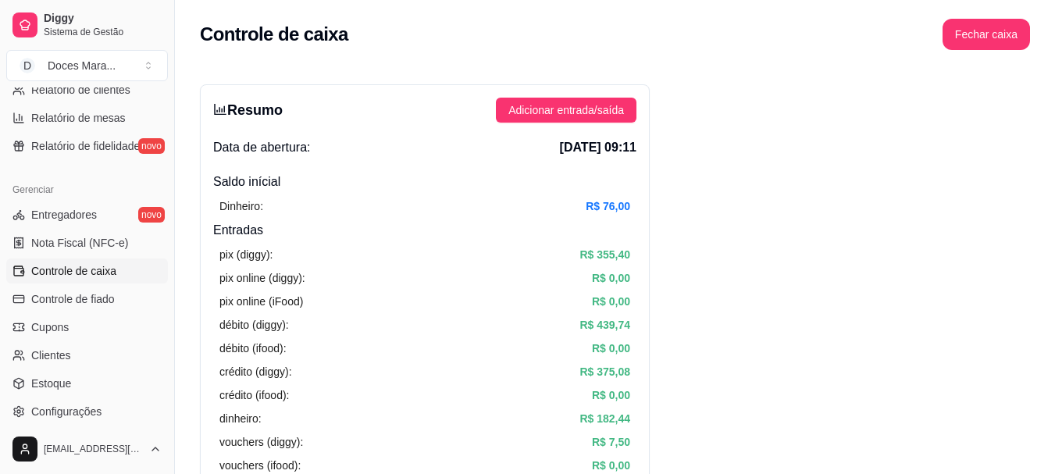
click at [6, 258] on link "Controle de caixa" at bounding box center [87, 270] width 162 height 25
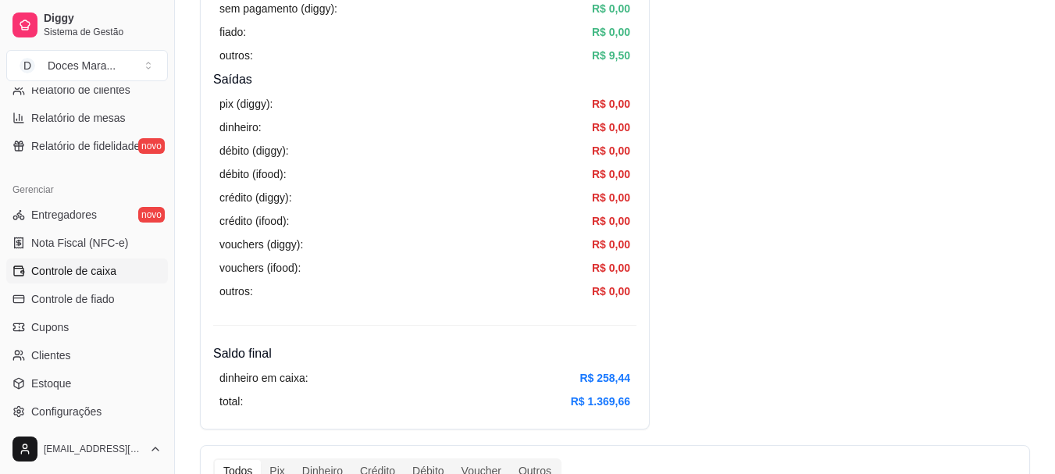
scroll to position [90, 0]
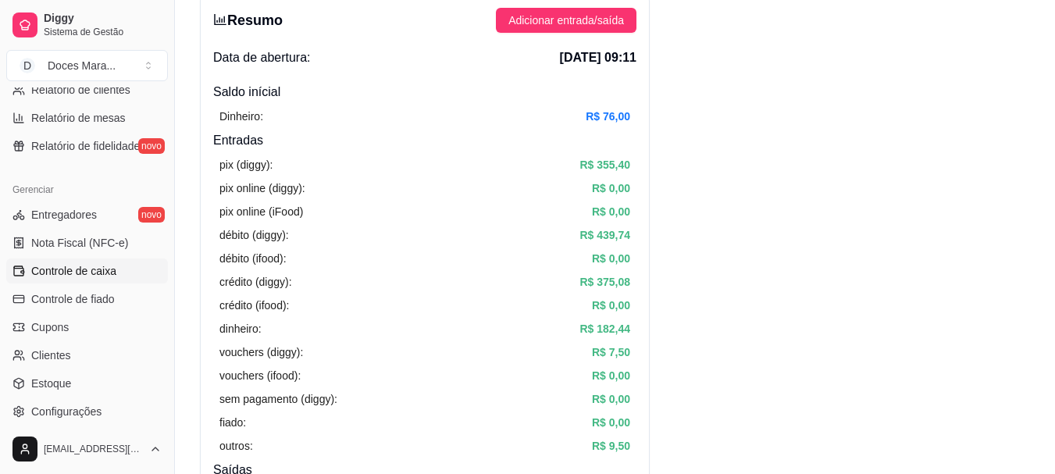
click at [73, 269] on span "Controle de caixa" at bounding box center [73, 271] width 85 height 16
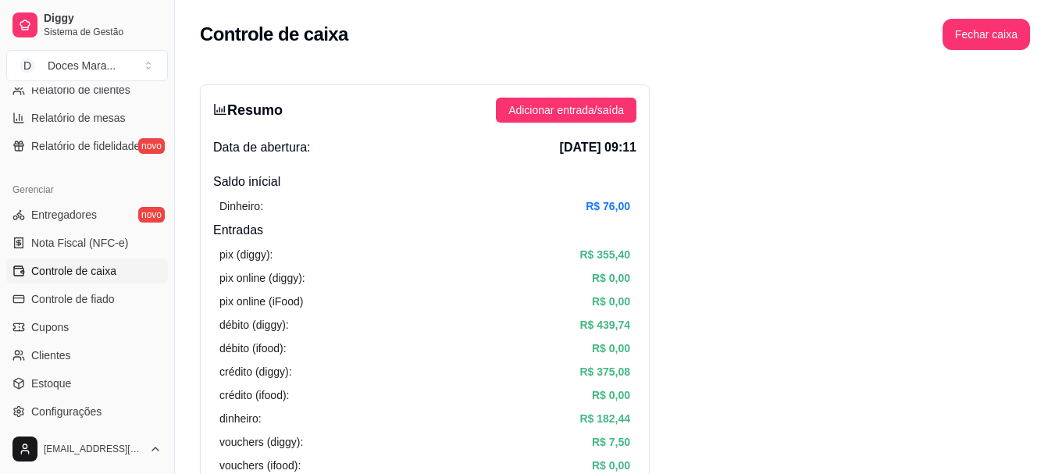
click at [84, 266] on span "Controle de caixa" at bounding box center [73, 271] width 85 height 16
click at [75, 269] on span "Controle de caixa" at bounding box center [73, 271] width 85 height 16
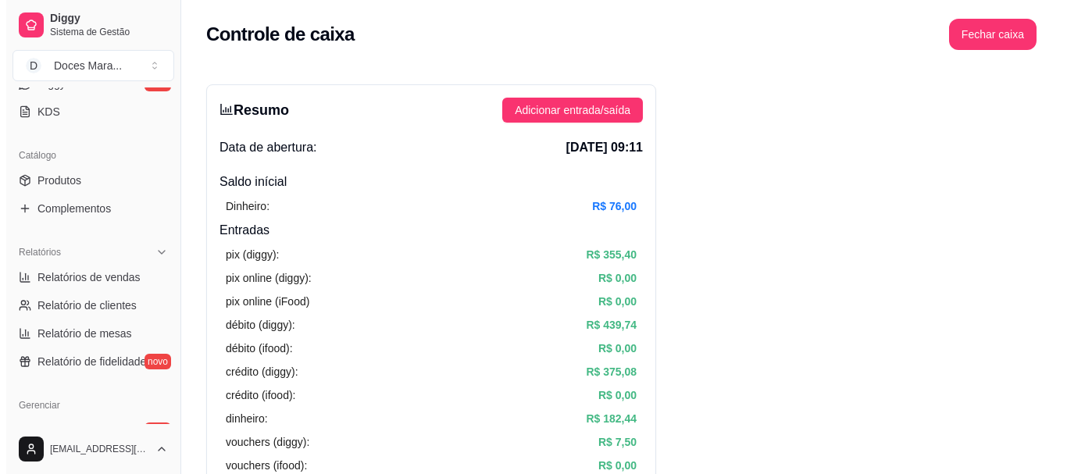
scroll to position [103, 0]
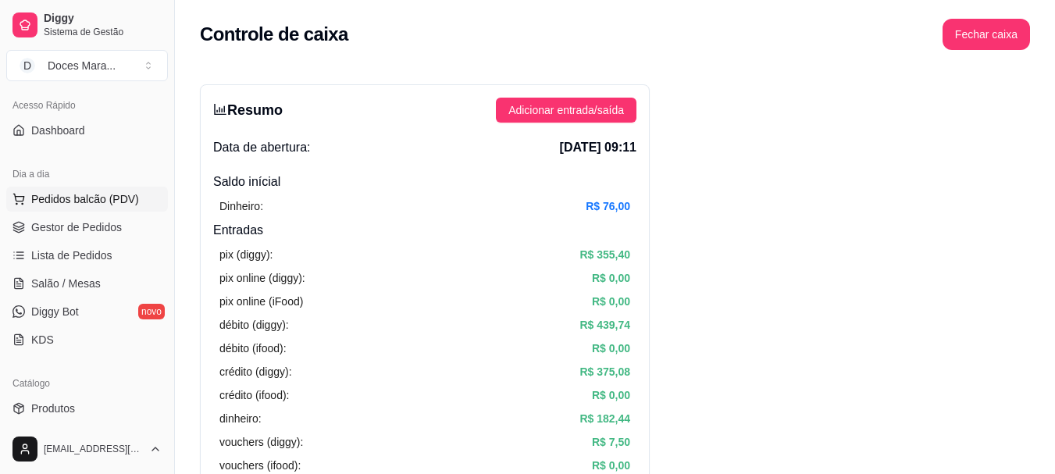
click at [113, 195] on span "Pedidos balcão (PDV)" at bounding box center [85, 199] width 108 height 16
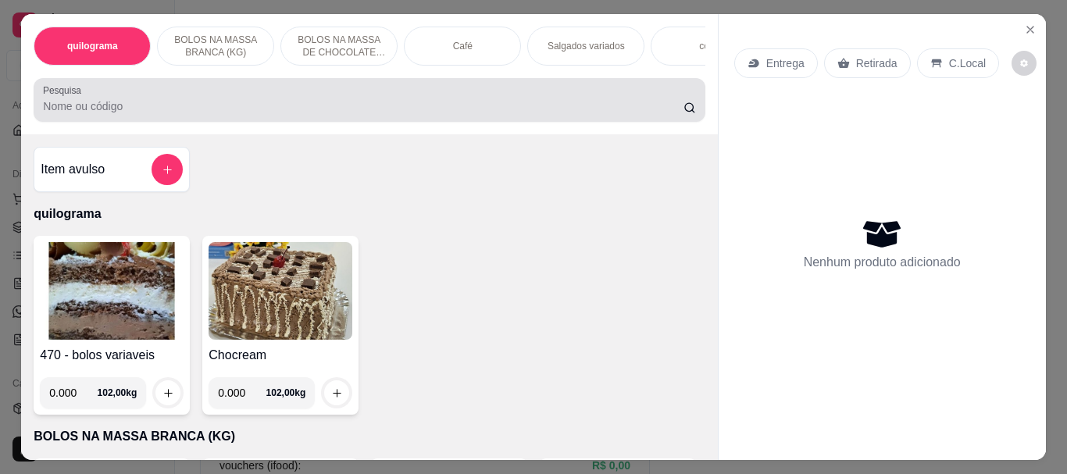
click at [126, 114] on input "Pesquisa" at bounding box center [363, 106] width 640 height 16
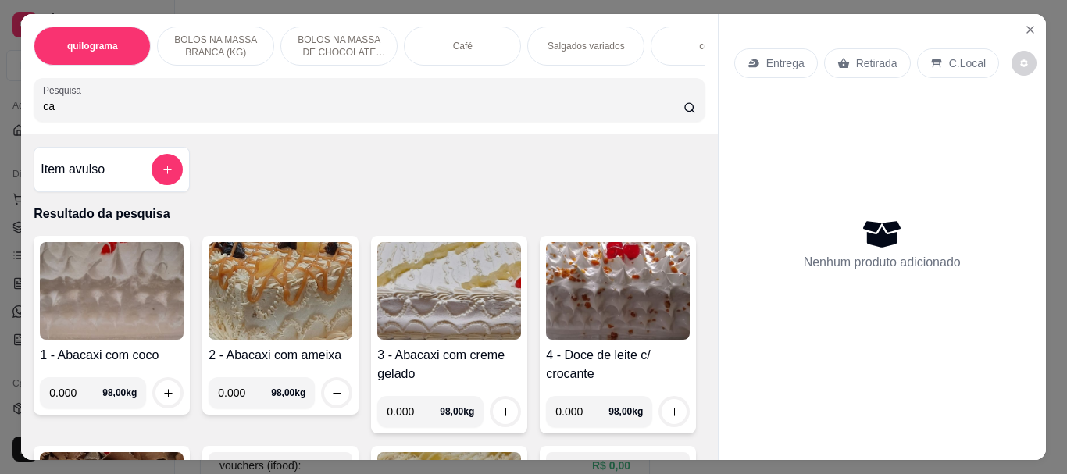
type input "c"
click at [455, 41] on p "Café" at bounding box center [463, 46] width 20 height 12
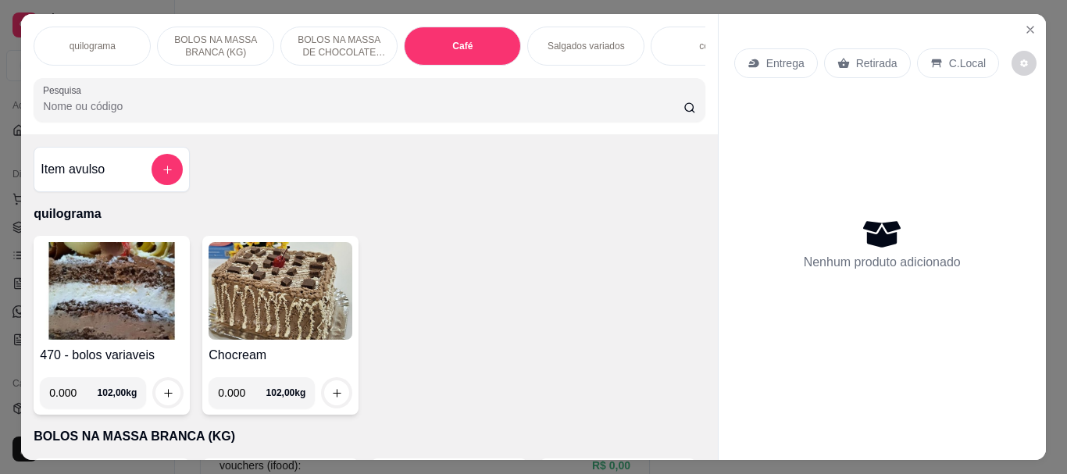
scroll to position [41, 0]
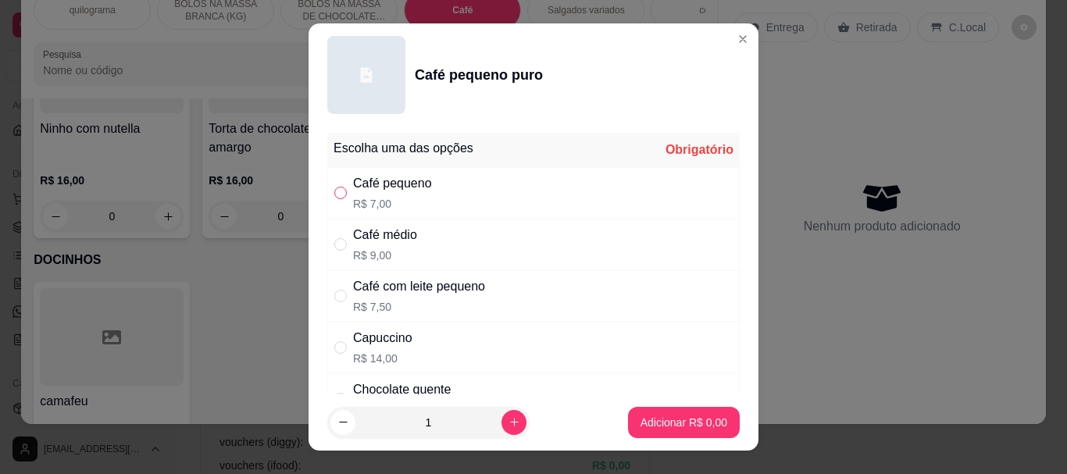
click at [334, 197] on input "" at bounding box center [340, 193] width 12 height 12
radio input "true"
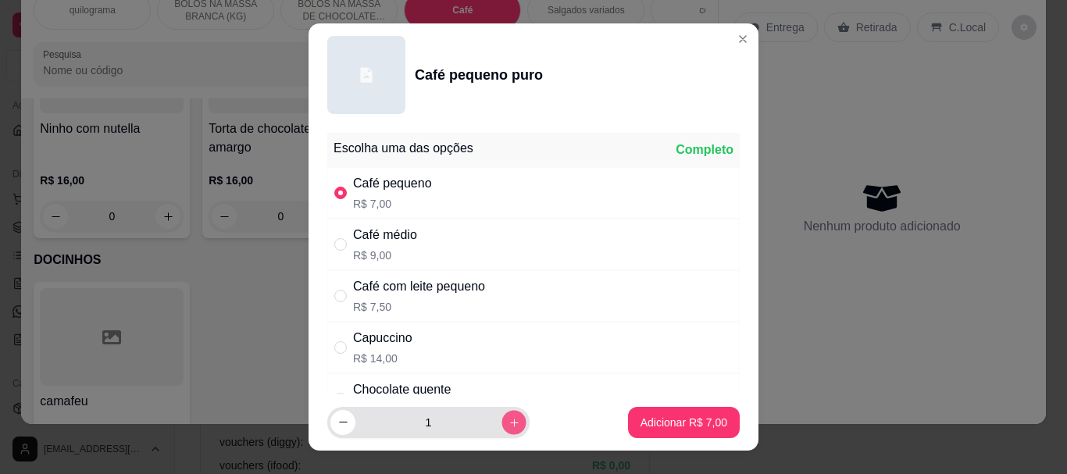
click at [505, 419] on button "increase-product-quantity" at bounding box center [513, 422] width 24 height 24
type input "2"
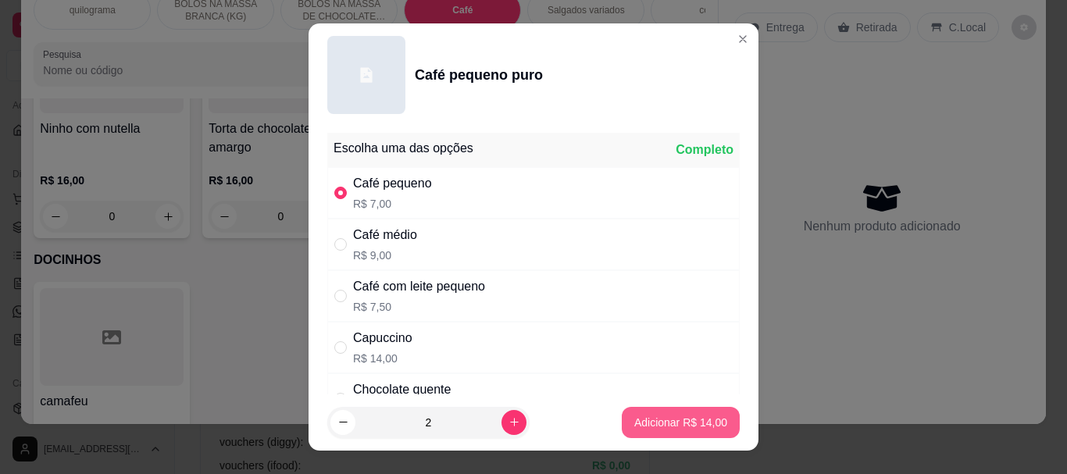
click at [668, 415] on p "Adicionar R$ 14,00" at bounding box center [680, 423] width 93 height 16
type input "2"
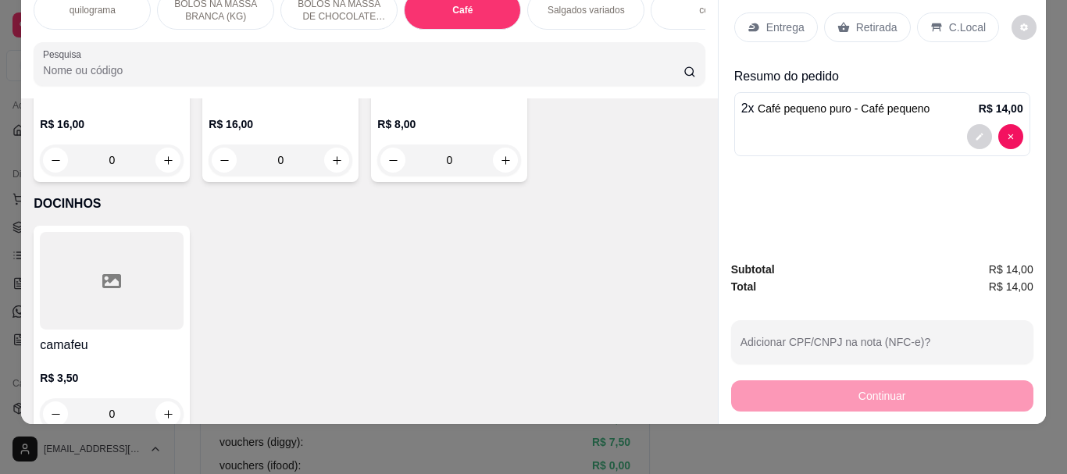
scroll to position [5610, 0]
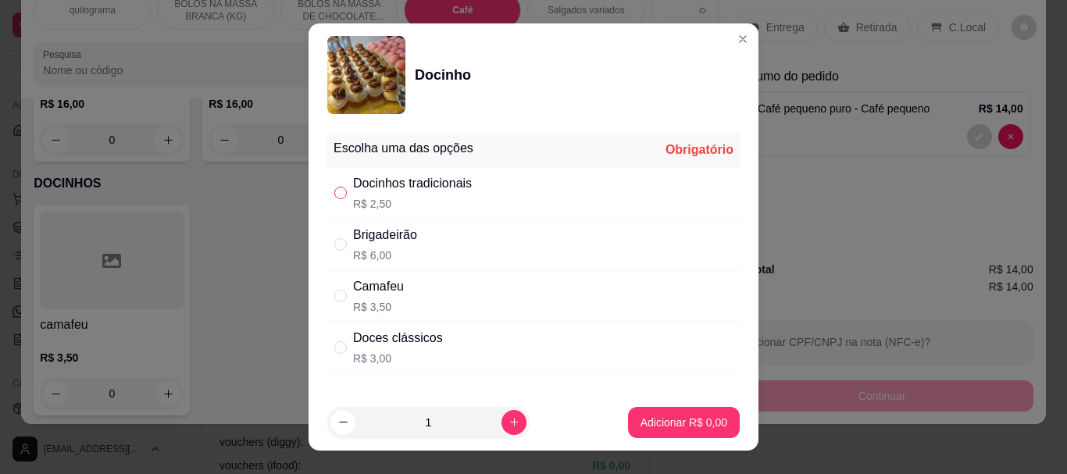
click at [337, 193] on input "" at bounding box center [340, 193] width 12 height 12
radio input "true"
click at [659, 421] on p "Adicionar R$ 2,50" at bounding box center [683, 423] width 87 height 16
type input "1"
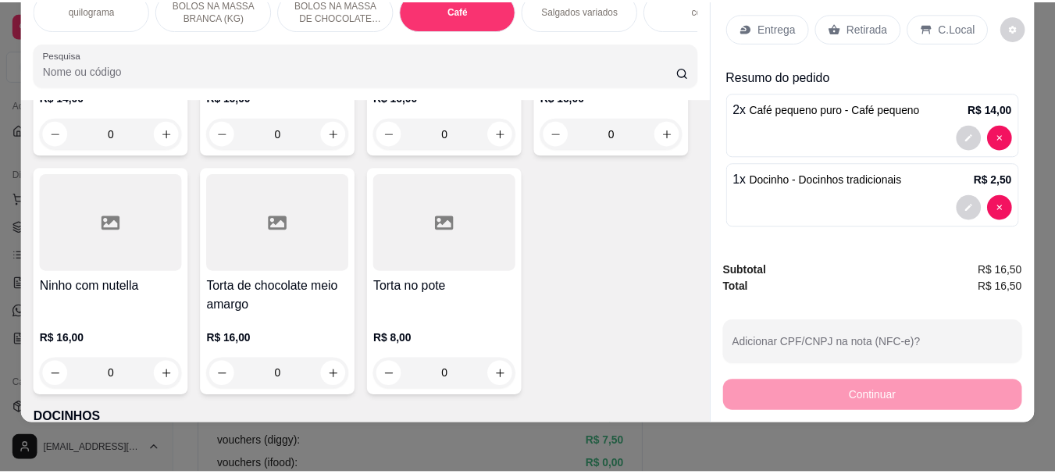
scroll to position [0, 0]
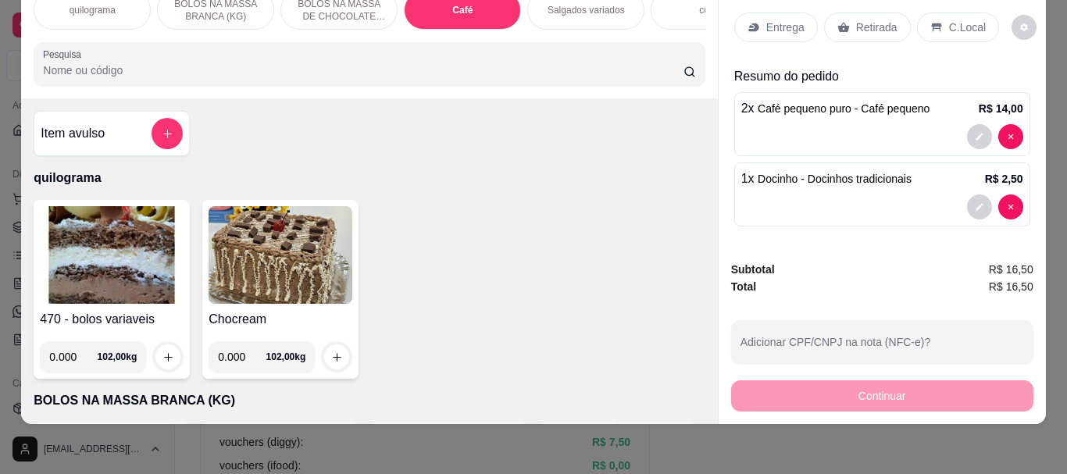
click at [129, 262] on img at bounding box center [112, 255] width 144 height 98
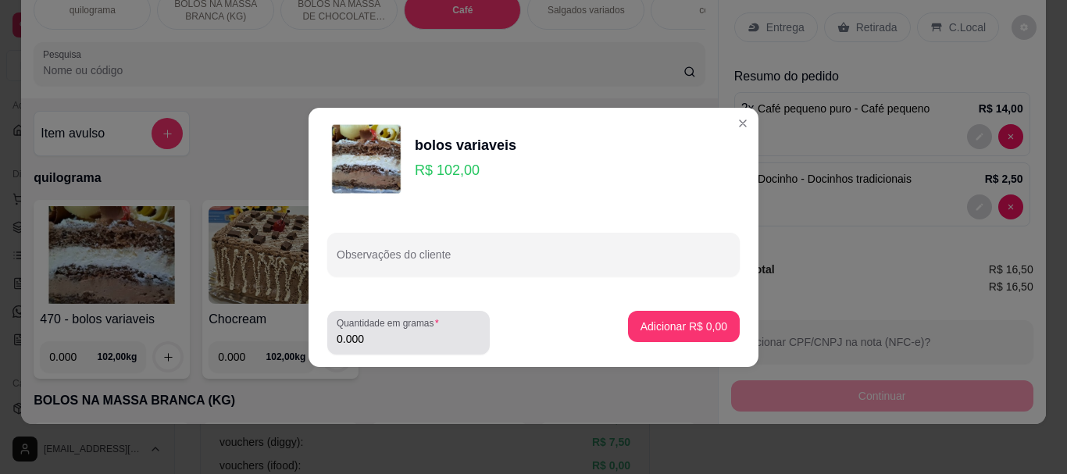
click at [401, 329] on label "Quantidade em gramas" at bounding box center [391, 322] width 108 height 13
click at [401, 331] on input "0.000" at bounding box center [409, 339] width 144 height 16
type input "0.090"
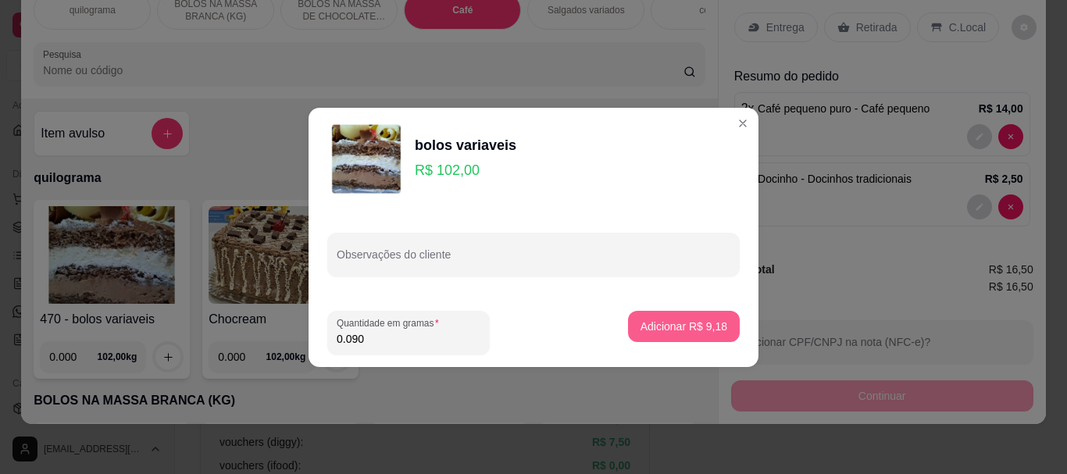
click at [696, 325] on p "Adicionar R$ 9,18" at bounding box center [683, 327] width 87 height 16
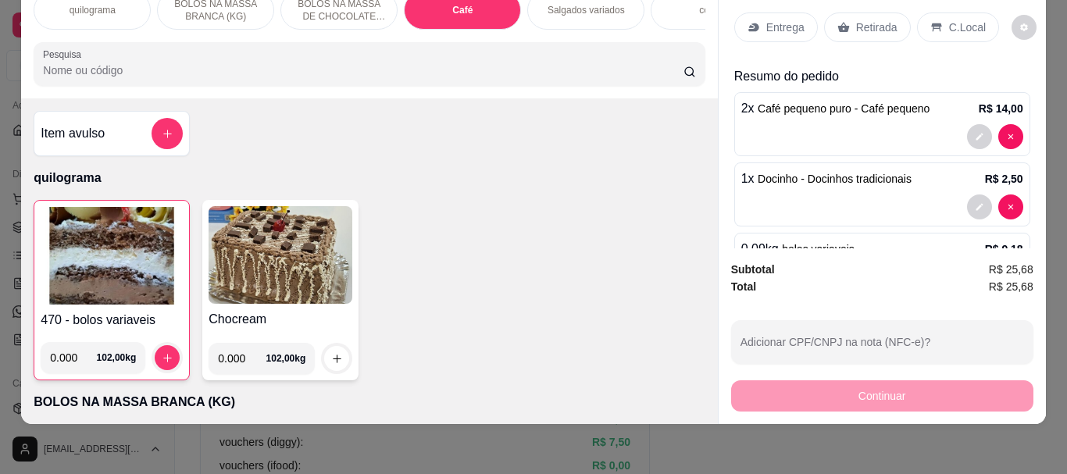
click at [886, 20] on p "Retirada" at bounding box center [876, 28] width 41 height 16
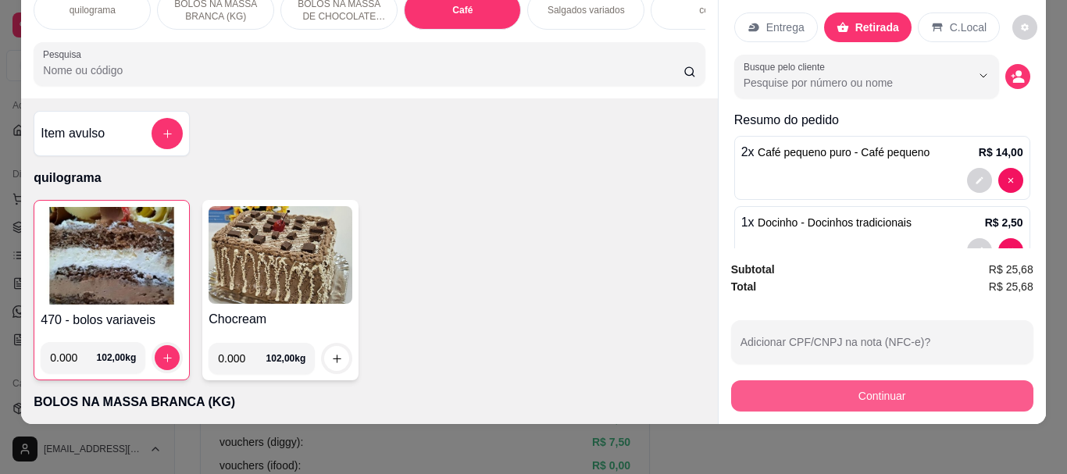
click at [893, 390] on button "Continuar" at bounding box center [882, 395] width 302 height 31
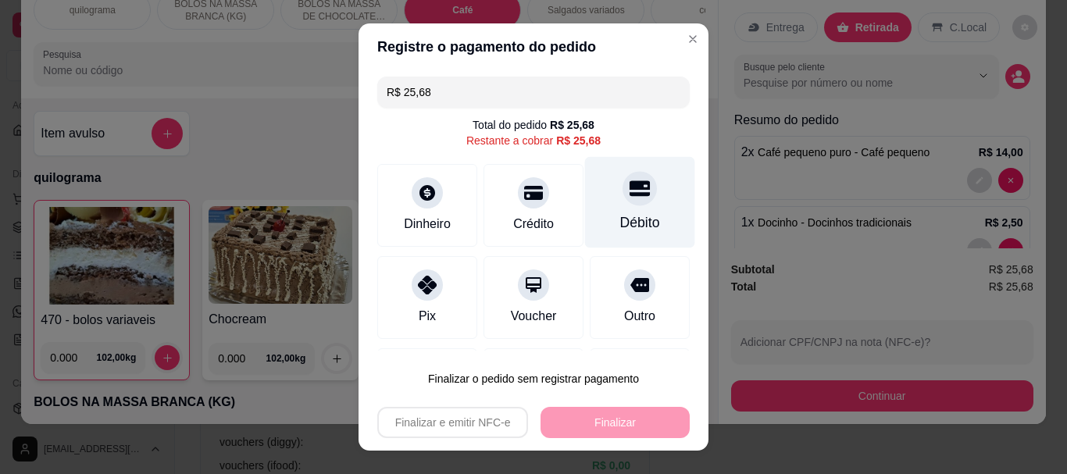
click at [593, 204] on div "Débito" at bounding box center [640, 202] width 110 height 91
type input "R$ 0,00"
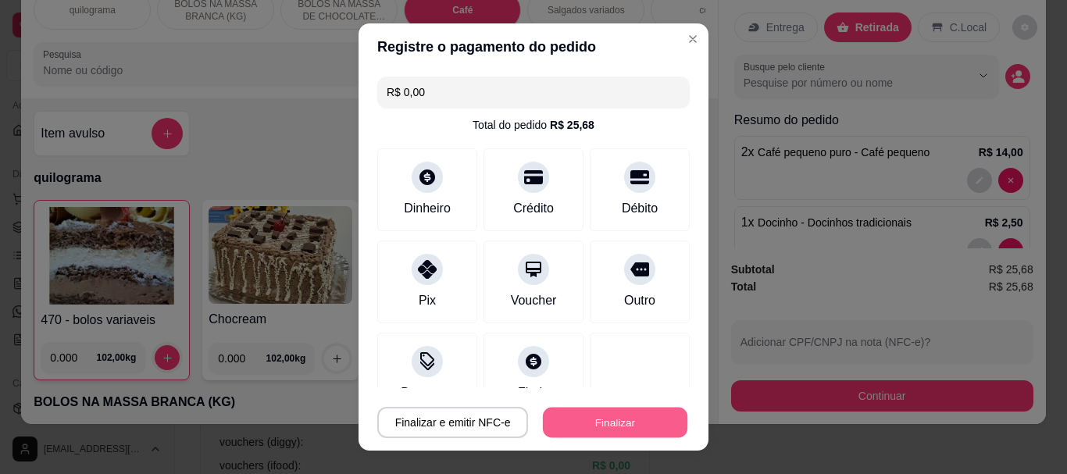
click at [620, 412] on button "Finalizar" at bounding box center [615, 422] width 144 height 30
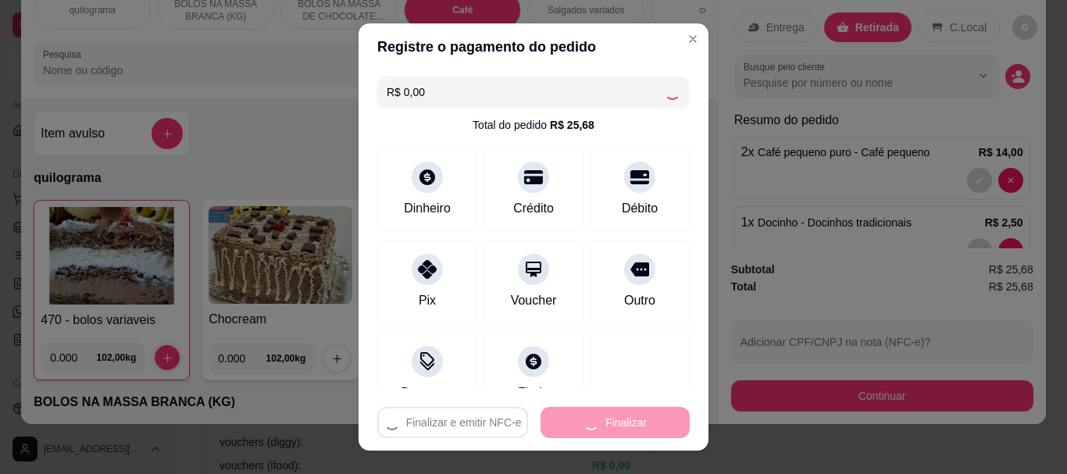
type input "0"
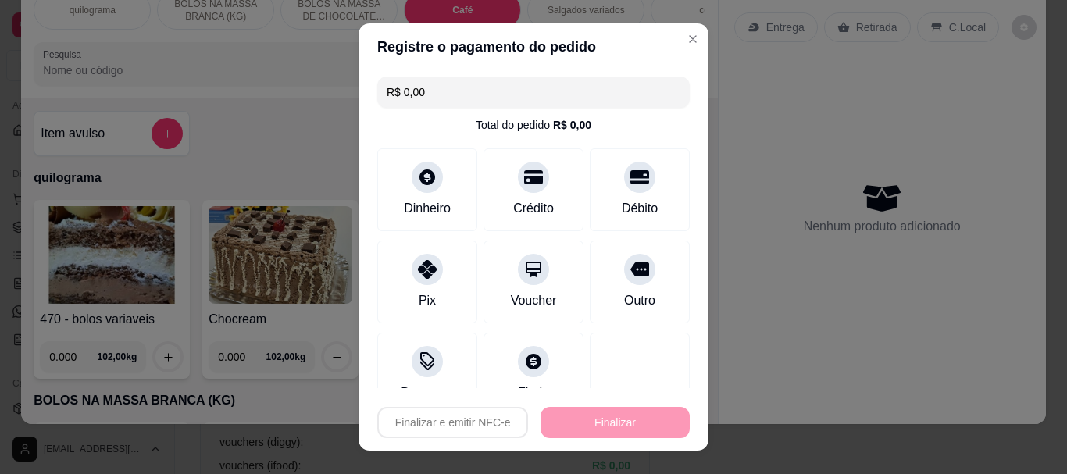
type input "-R$ 25,68"
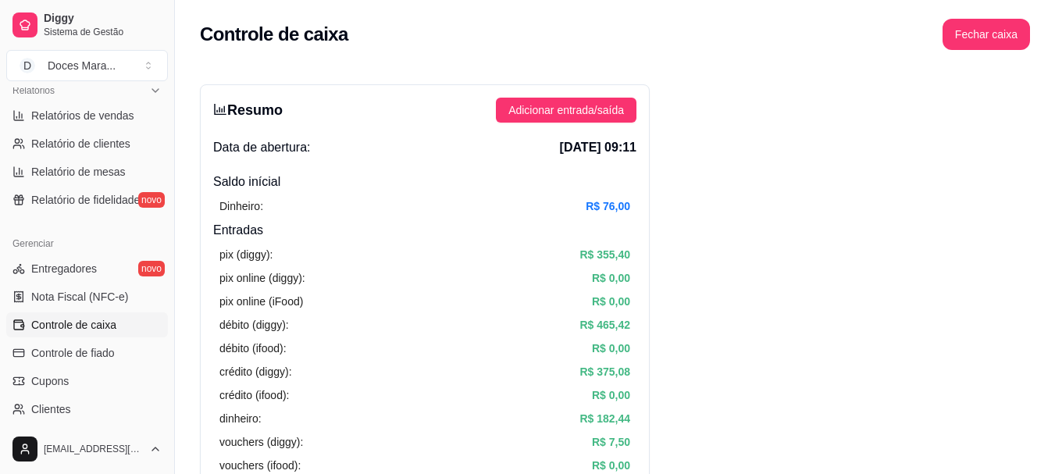
scroll to position [494, 0]
click at [59, 109] on span "Relatórios de vendas" at bounding box center [82, 115] width 103 height 16
select select "ALL"
select select "0"
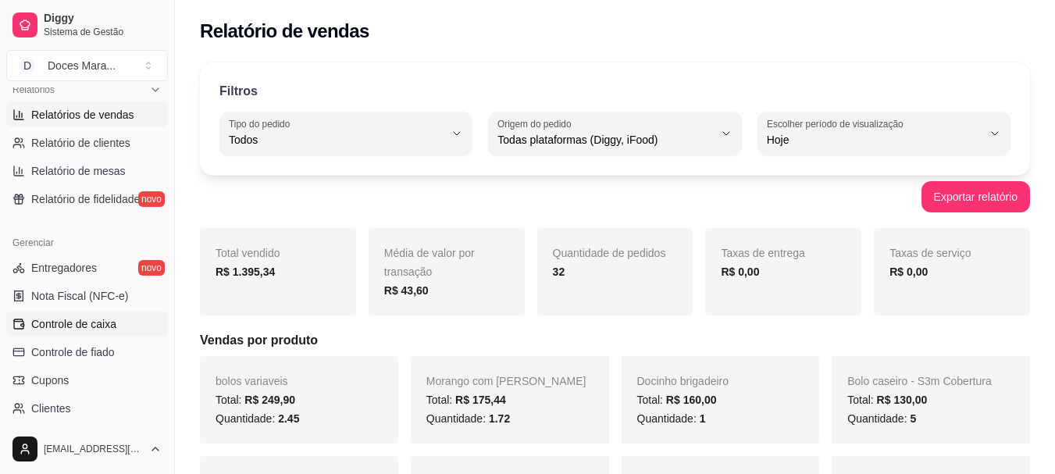
click at [92, 327] on span "Controle de caixa" at bounding box center [73, 324] width 85 height 16
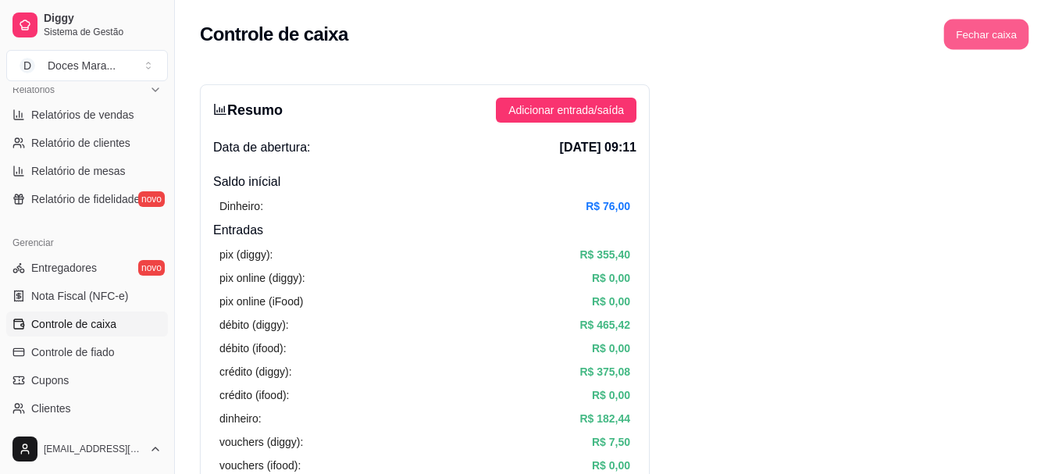
click at [988, 34] on button "Fechar caixa" at bounding box center [986, 35] width 85 height 30
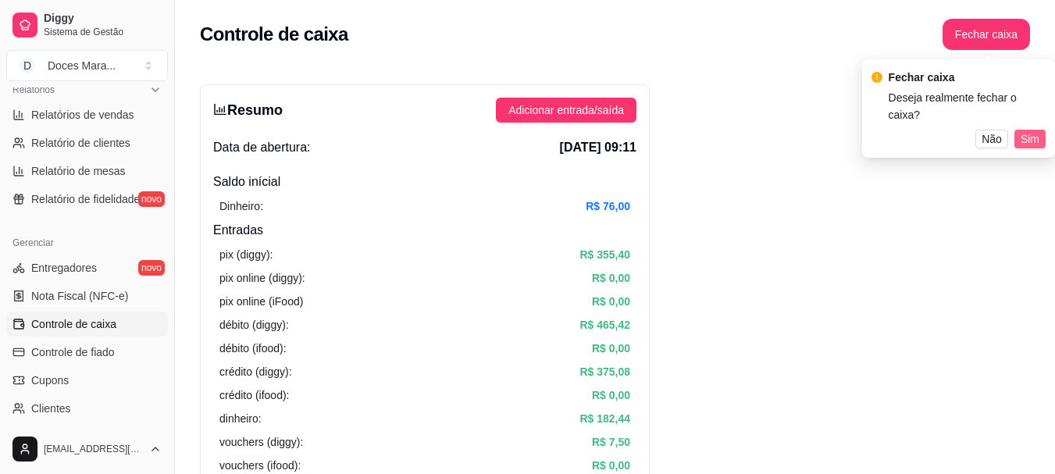
click at [1026, 130] on span "Sim" at bounding box center [1030, 138] width 19 height 17
